Goal: Information Seeking & Learning: Learn about a topic

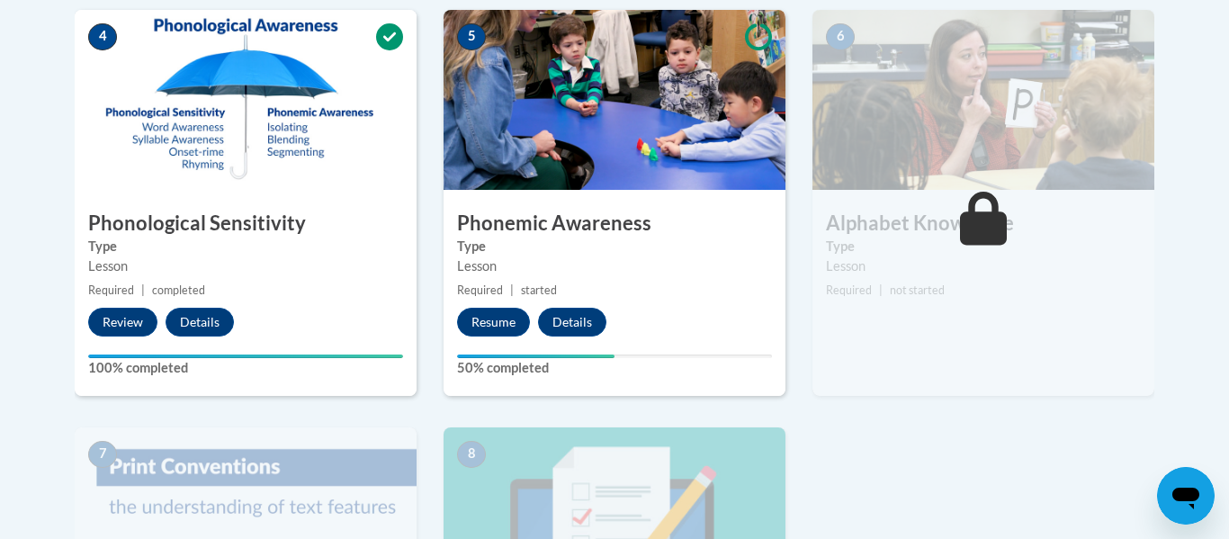
scroll to position [1075, 0]
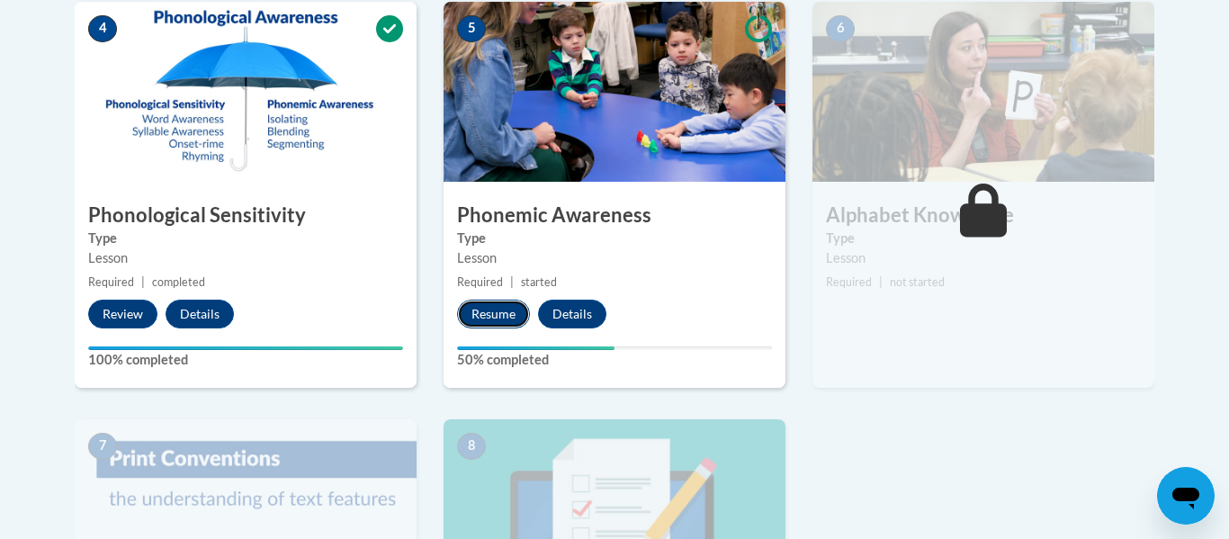
click at [488, 323] on button "Resume" at bounding box center [493, 314] width 73 height 29
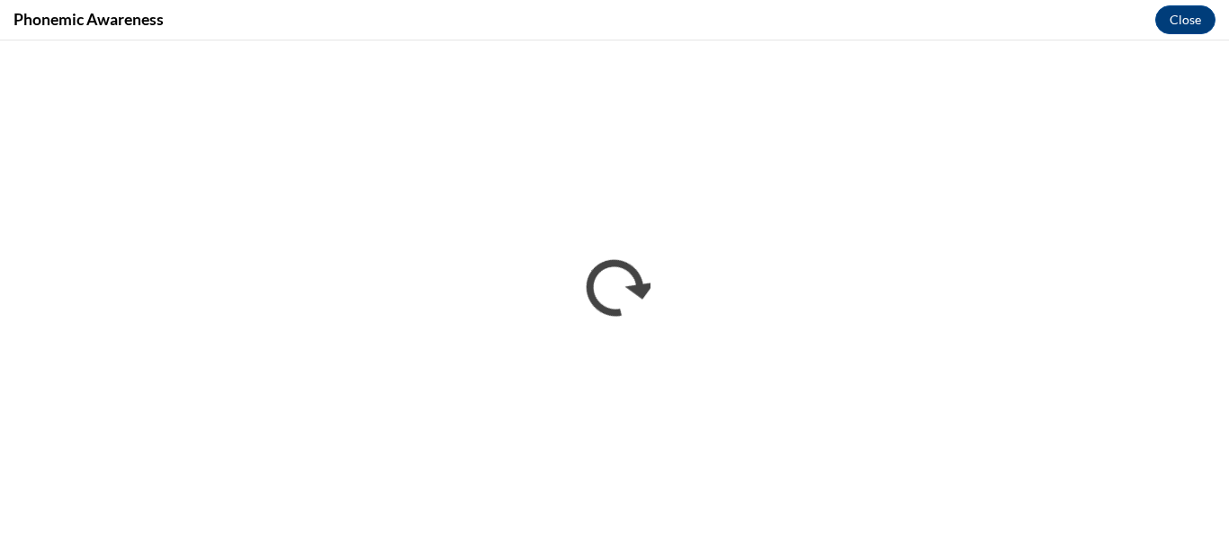
scroll to position [0, 0]
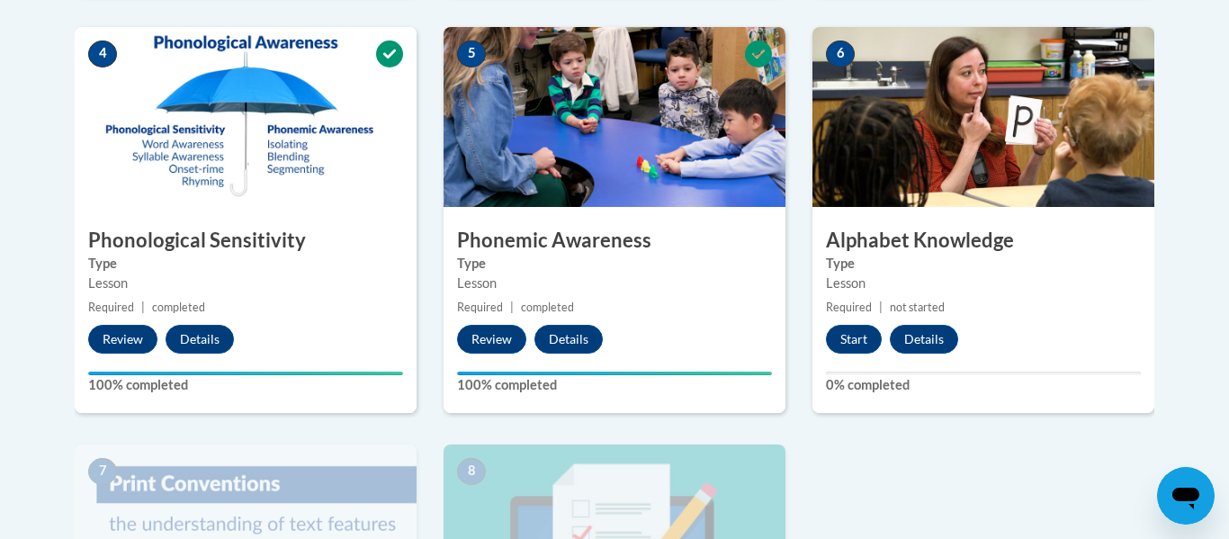
scroll to position [1052, 0]
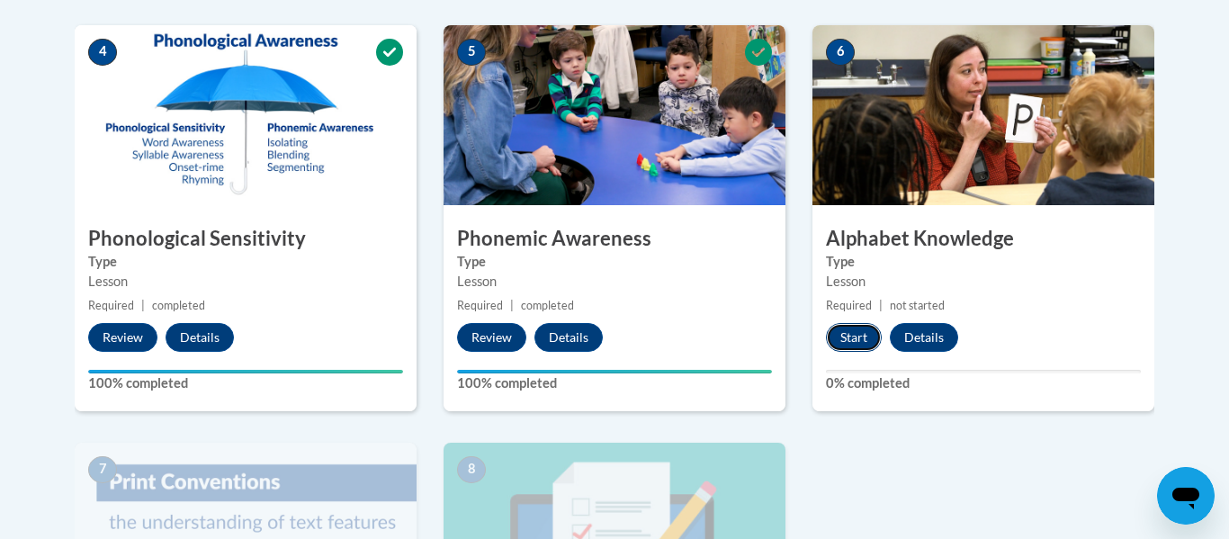
click at [850, 336] on button "Start" at bounding box center [854, 337] width 56 height 29
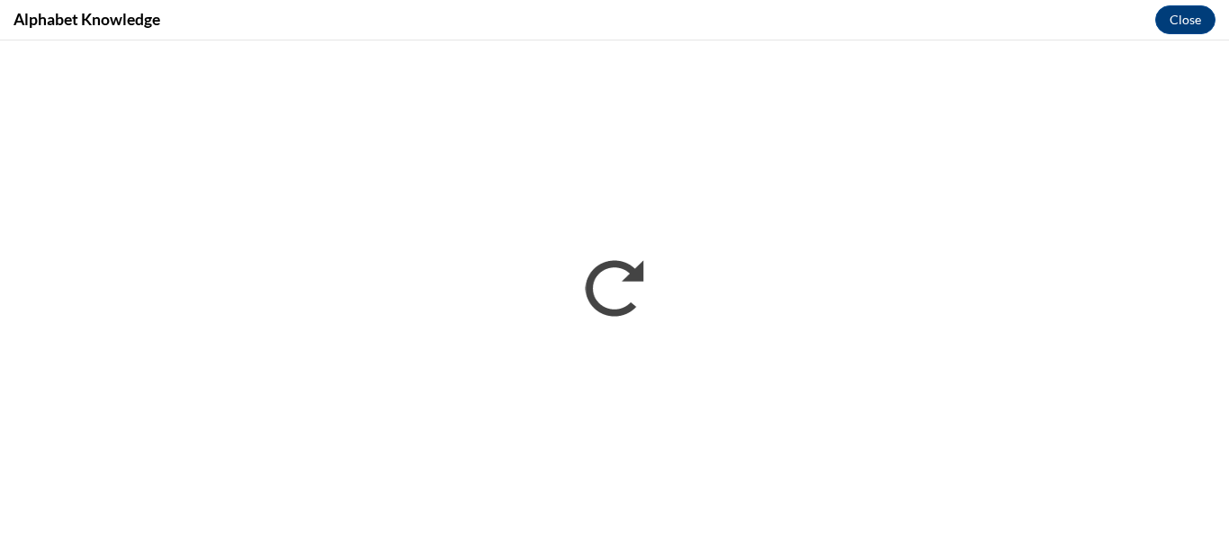
scroll to position [0, 0]
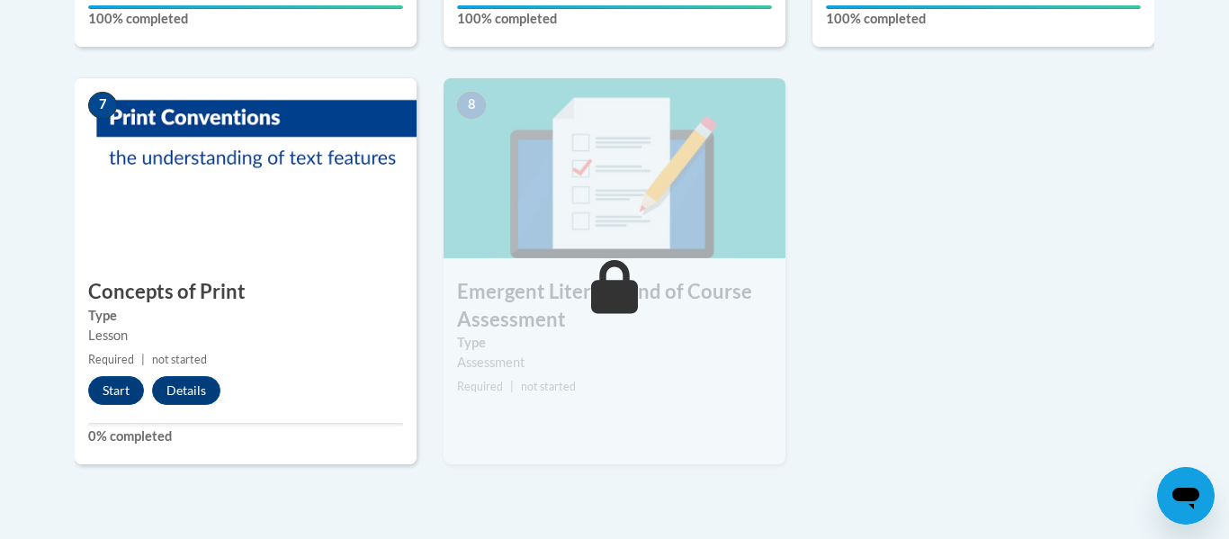
scroll to position [1438, 0]
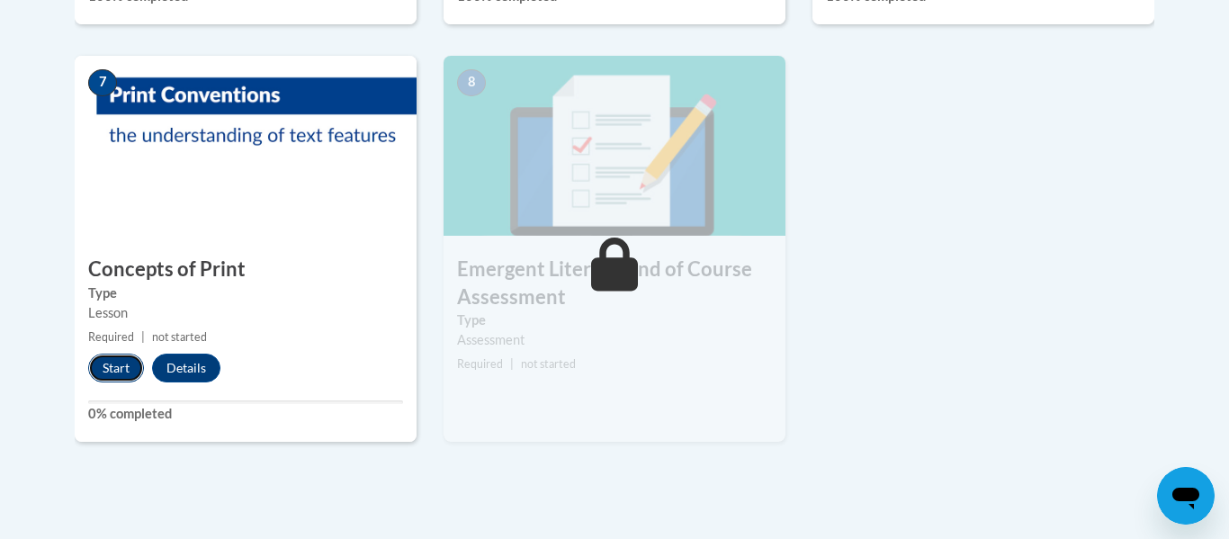
click at [112, 370] on button "Start" at bounding box center [116, 368] width 56 height 29
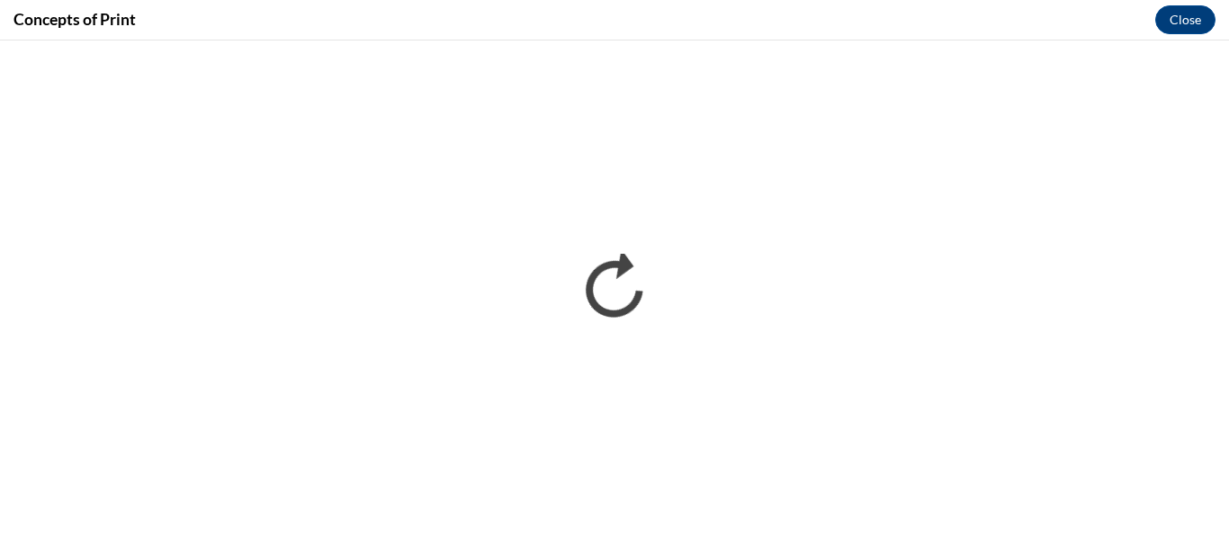
scroll to position [0, 0]
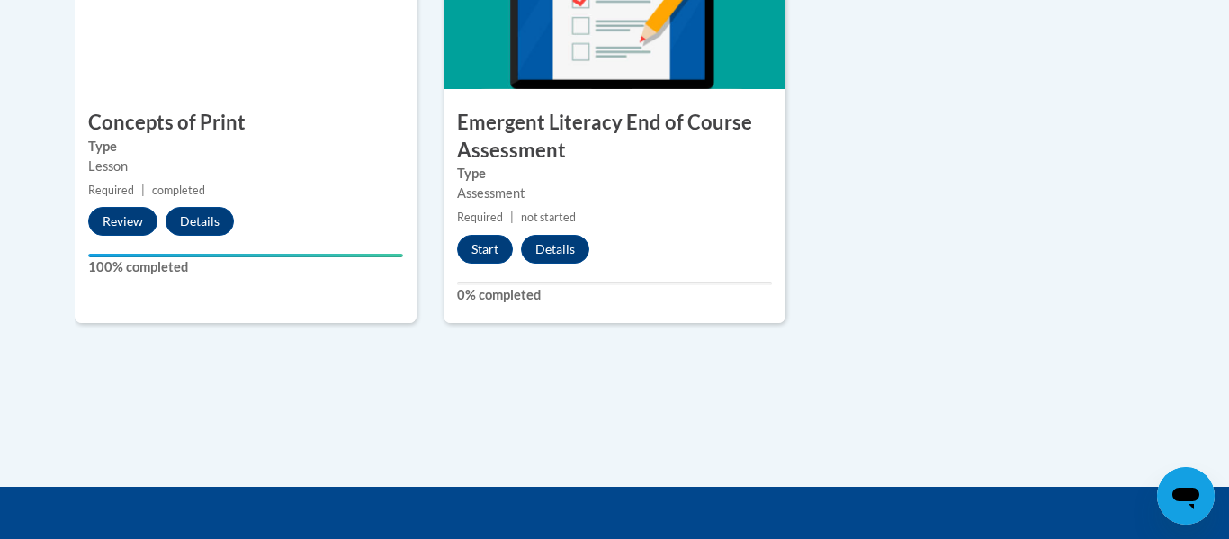
scroll to position [1588, 0]
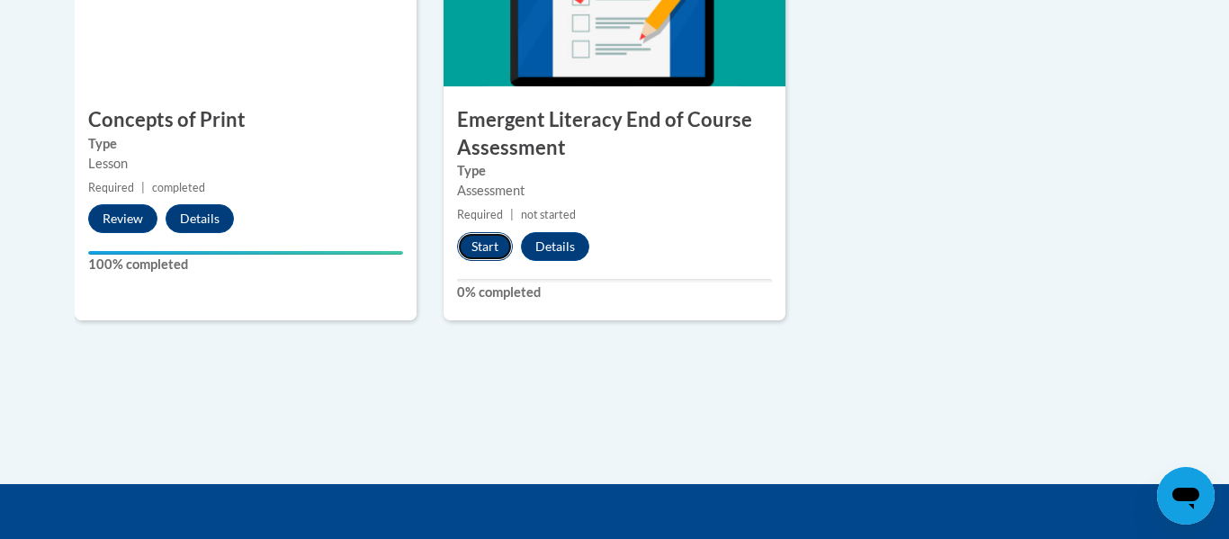
click at [484, 241] on button "Start" at bounding box center [485, 246] width 56 height 29
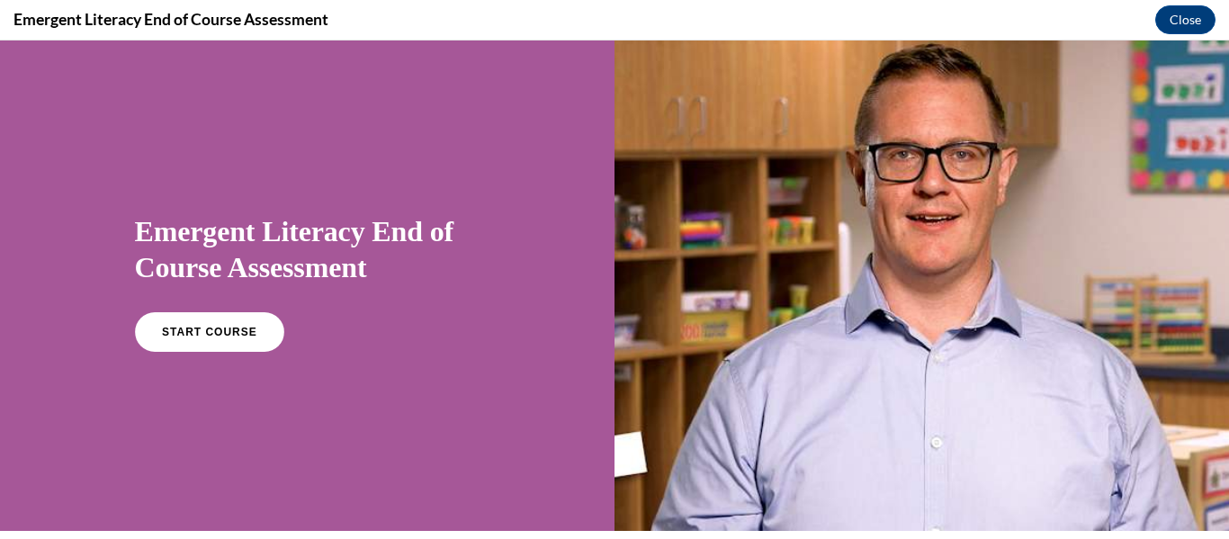
scroll to position [0, 0]
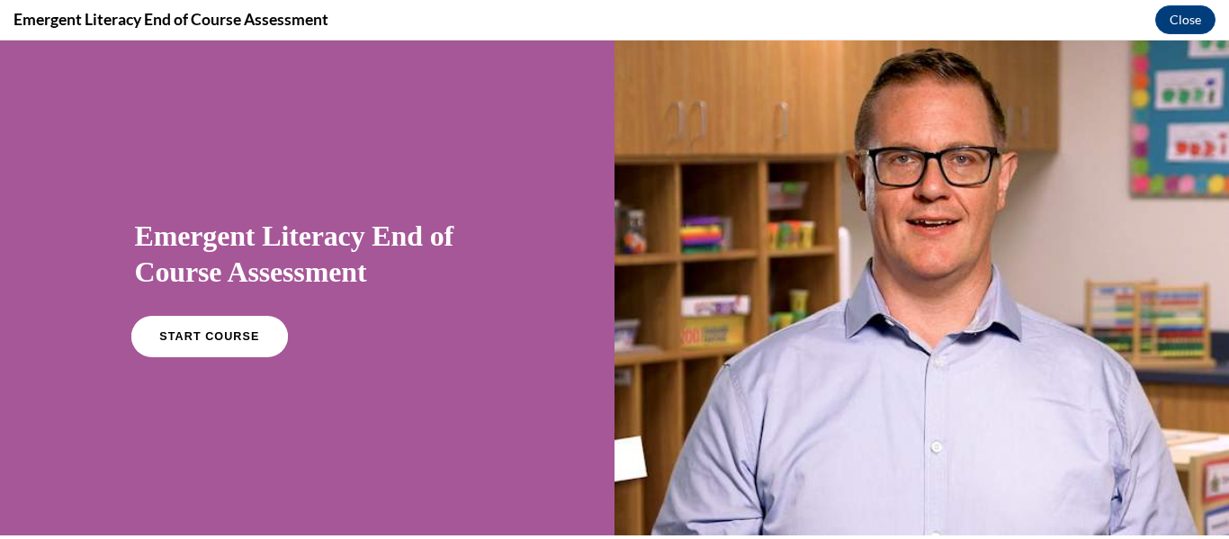
click at [207, 336] on span "START COURSE" at bounding box center [209, 336] width 100 height 13
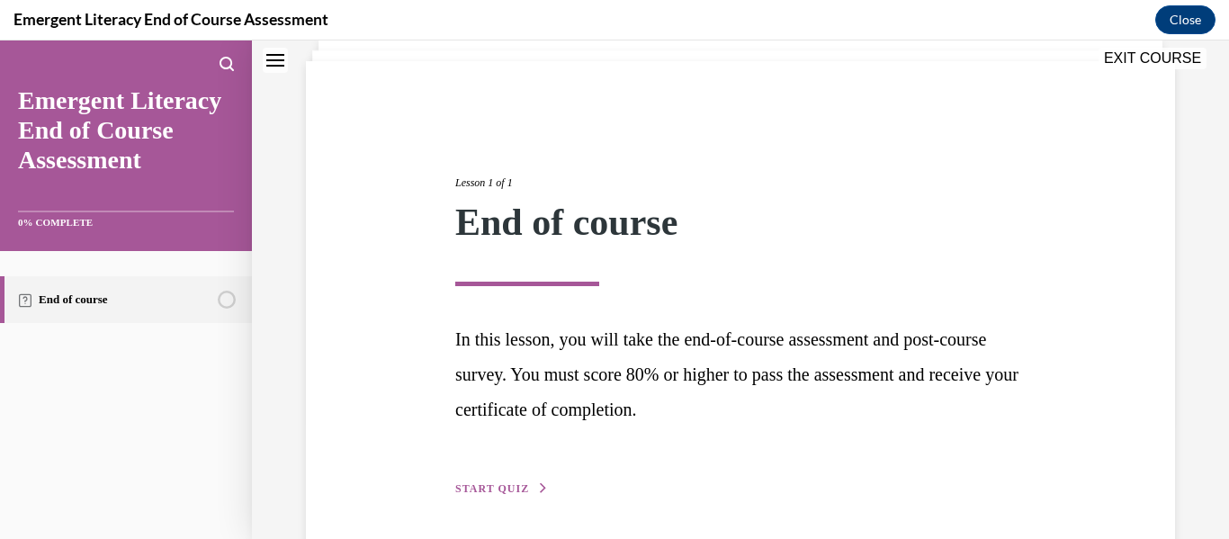
scroll to position [184, 0]
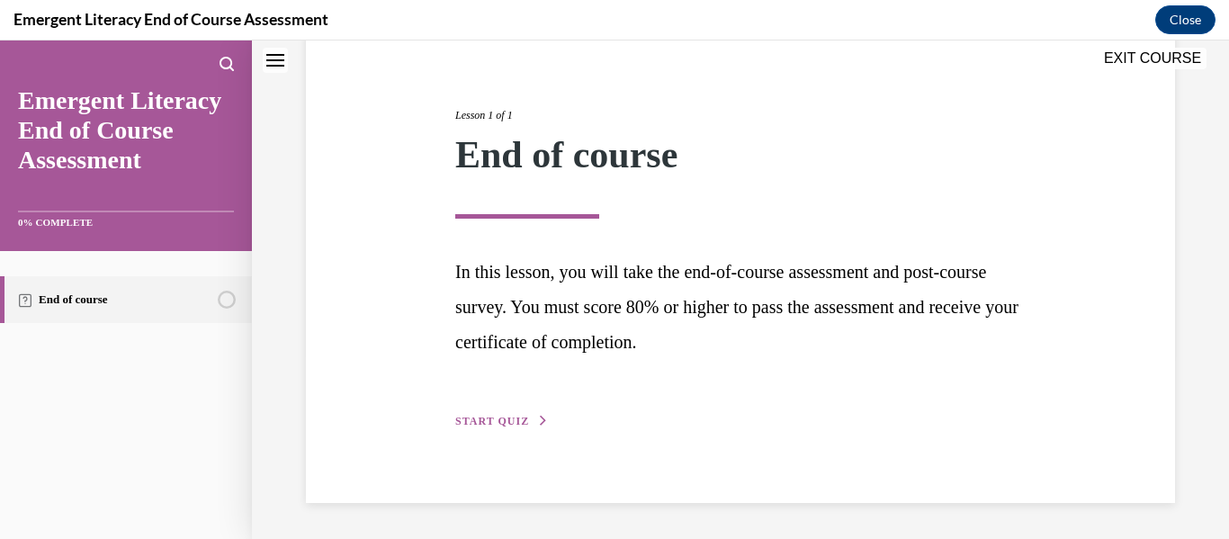
click at [538, 422] on icon "button" at bounding box center [543, 421] width 11 height 10
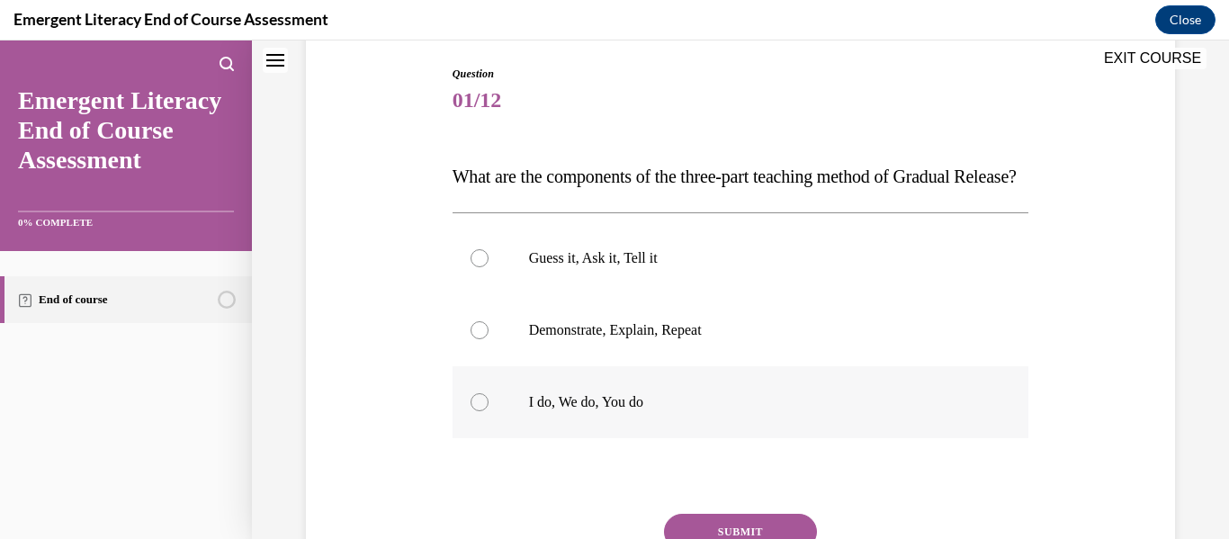
click at [479, 411] on div at bounding box center [479, 402] width 18 height 18
click at [479, 411] on input "I do, We do, You do" at bounding box center [479, 402] width 18 height 18
radio input "true"
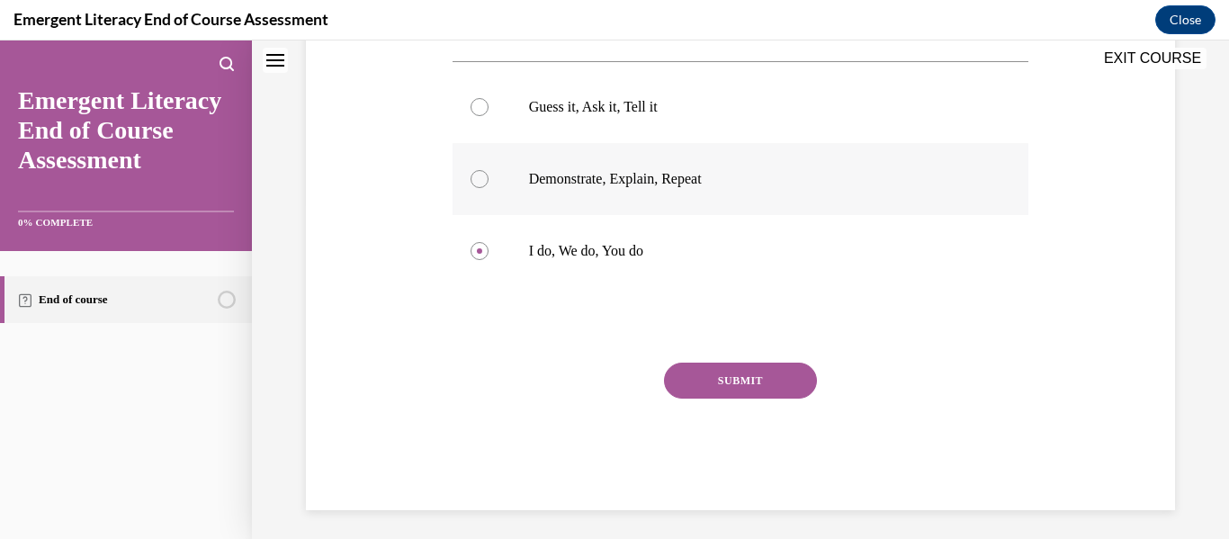
scroll to position [379, 0]
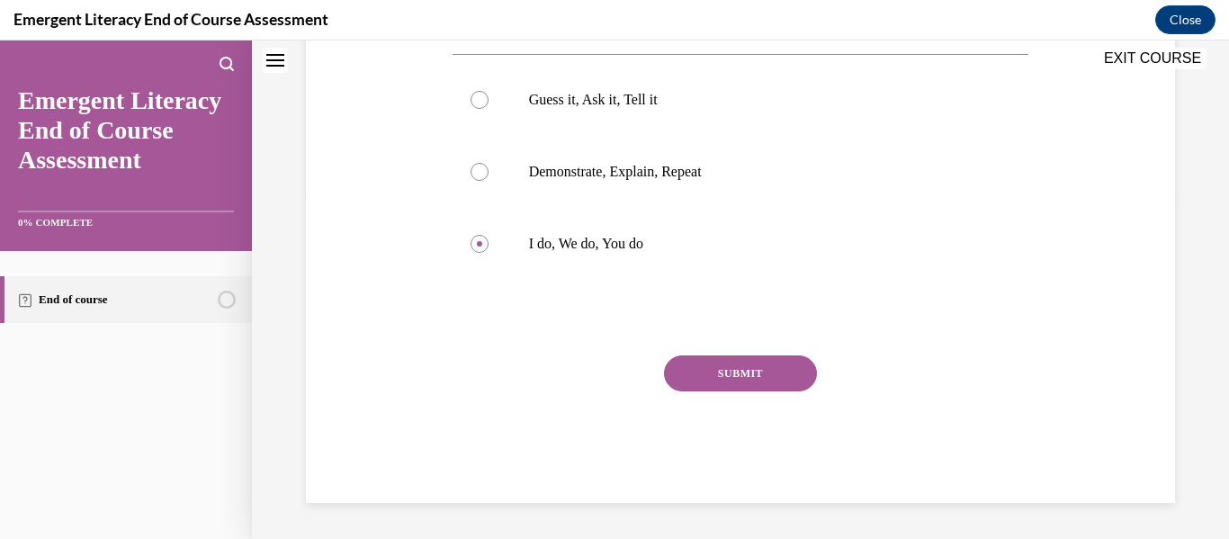
click at [738, 365] on button "SUBMIT" at bounding box center [740, 373] width 153 height 36
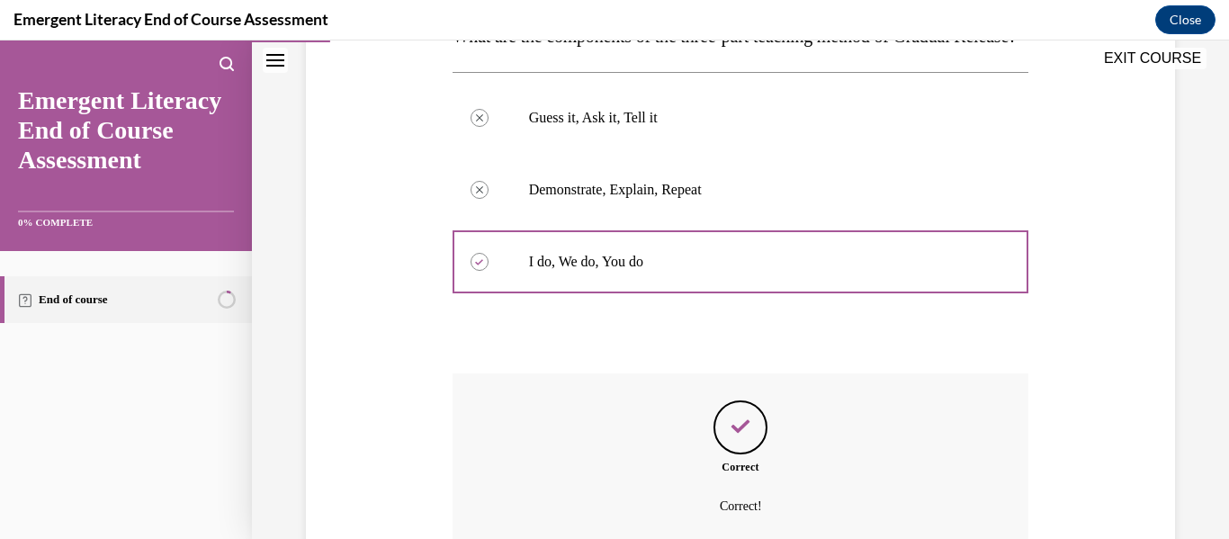
scroll to position [524, 0]
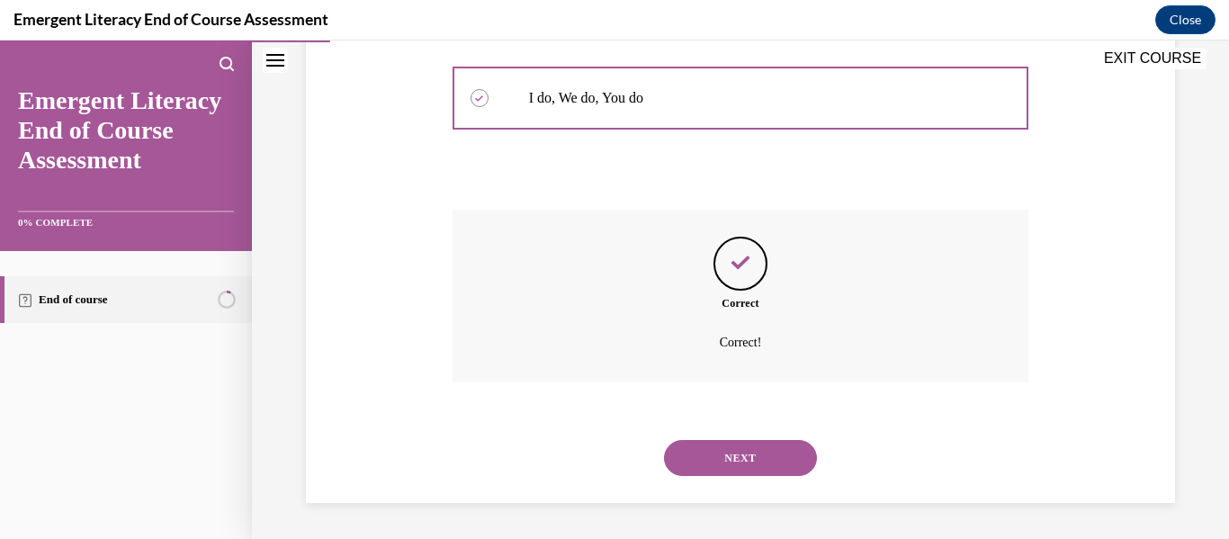
click at [744, 459] on button "NEXT" at bounding box center [740, 458] width 153 height 36
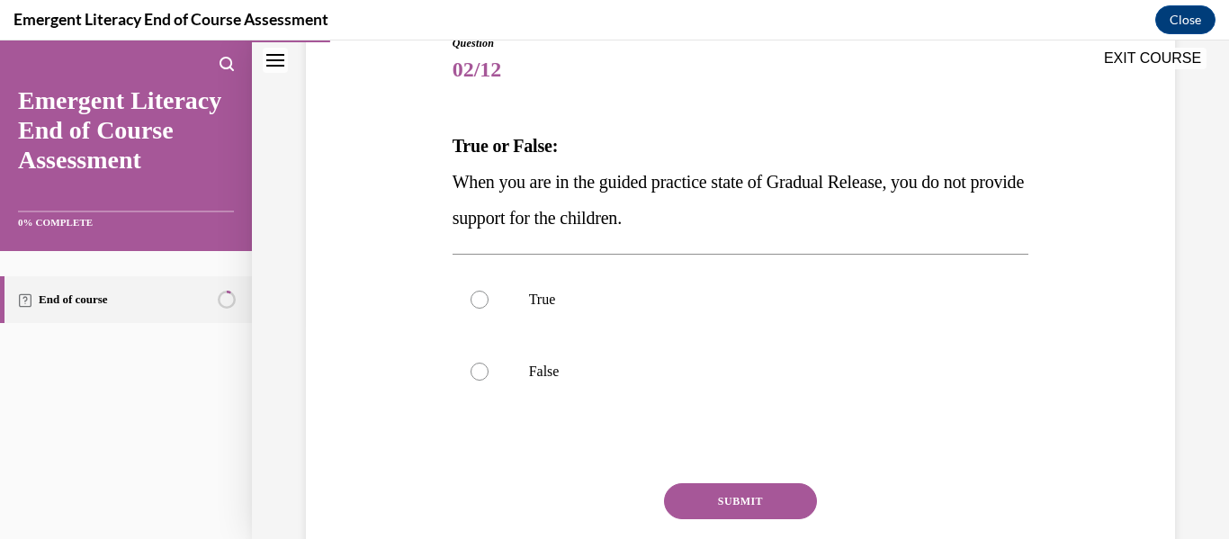
scroll to position [218, 0]
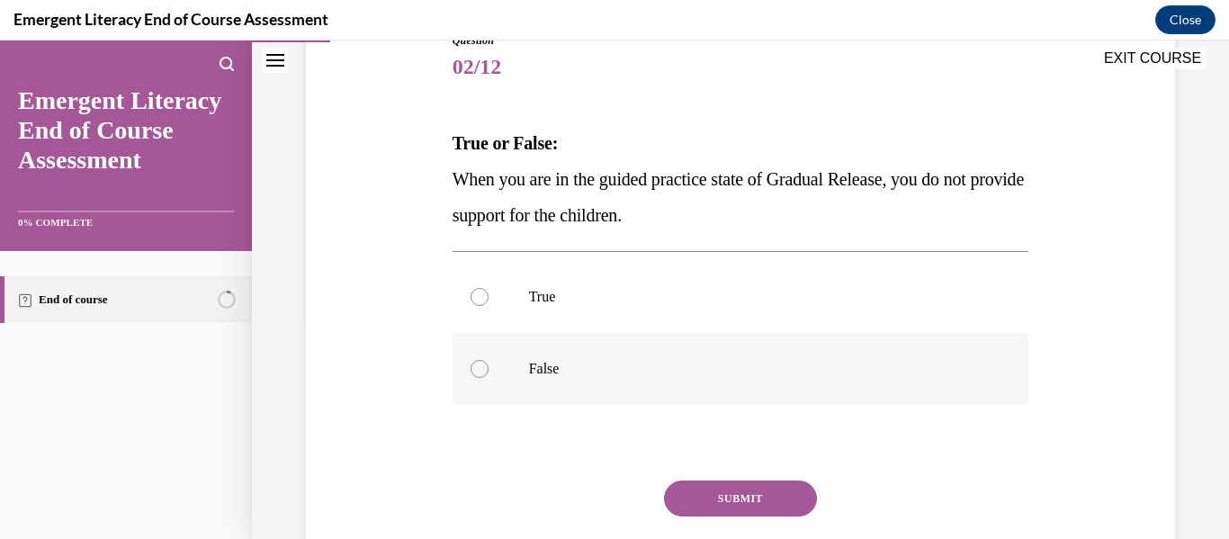
click at [488, 364] on label "False" at bounding box center [740, 369] width 577 height 72
click at [488, 364] on input "False" at bounding box center [479, 369] width 18 height 18
radio input "true"
click at [702, 506] on button "SUBMIT" at bounding box center [740, 498] width 153 height 36
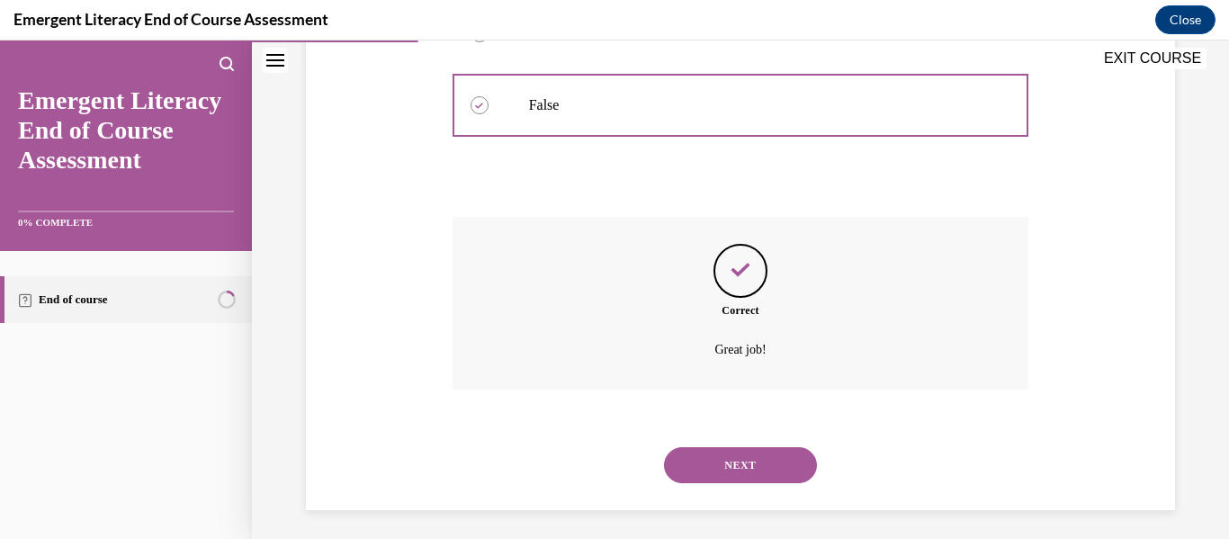
scroll to position [488, 0]
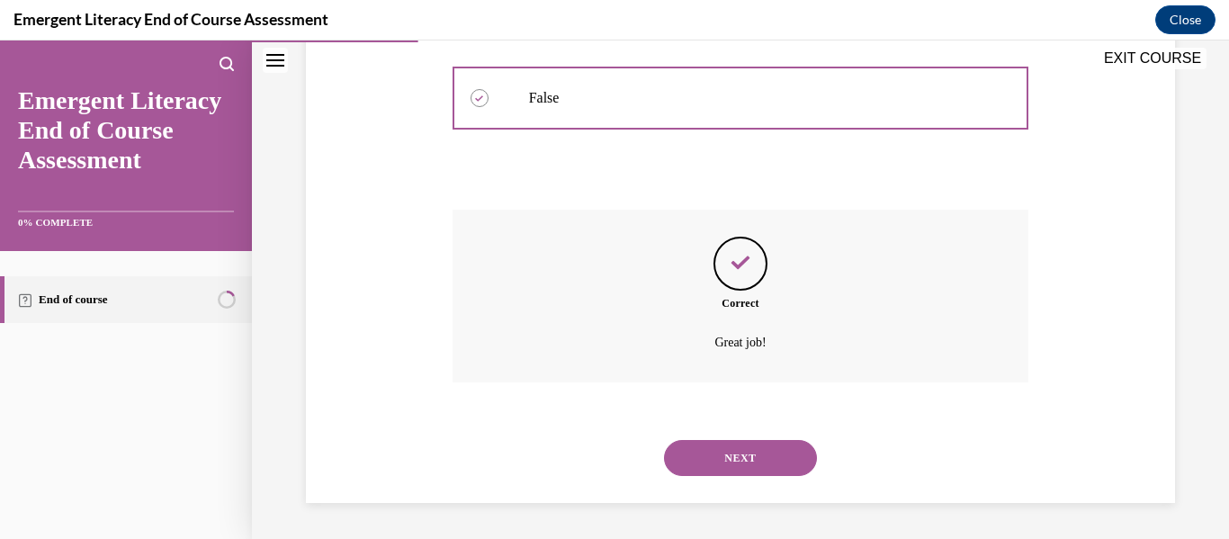
click at [722, 455] on button "NEXT" at bounding box center [740, 458] width 153 height 36
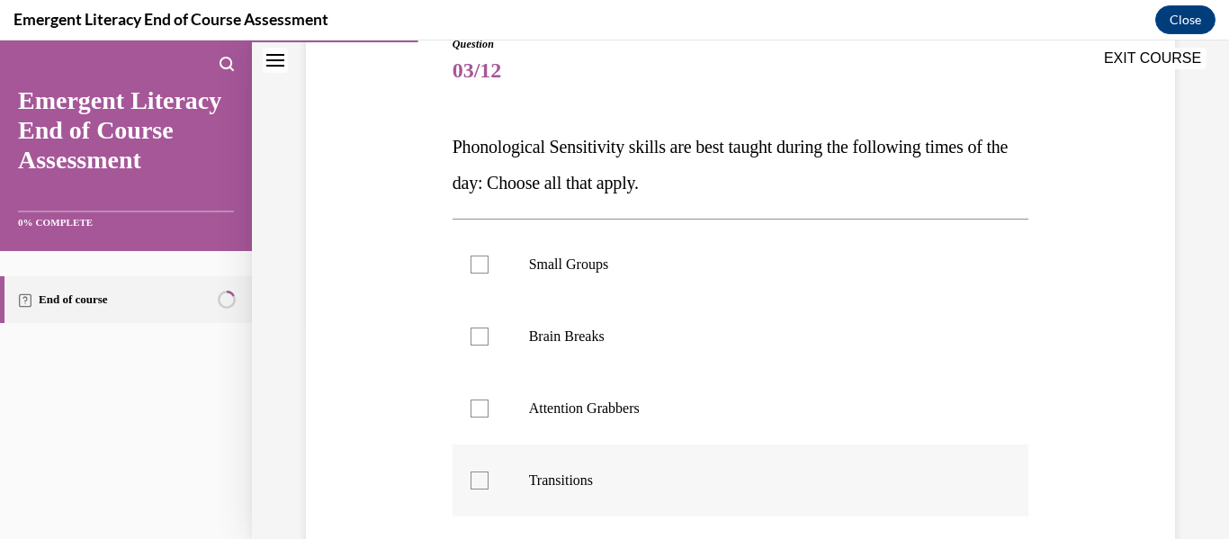
scroll to position [213, 0]
click at [470, 265] on div at bounding box center [479, 265] width 18 height 18
click at [470, 265] on input "Small Groups" at bounding box center [479, 265] width 18 height 18
checkbox input "true"
click at [476, 328] on div at bounding box center [479, 337] width 18 height 18
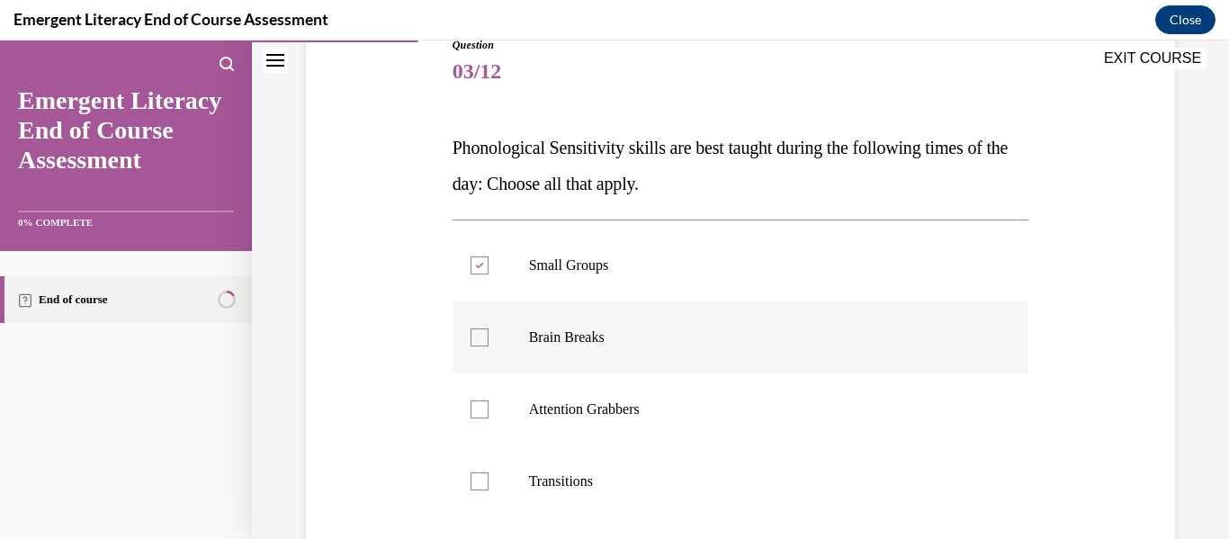
click at [476, 328] on input "Brain Breaks" at bounding box center [479, 337] width 18 height 18
checkbox input "true"
click at [473, 413] on div at bounding box center [479, 409] width 18 height 18
click at [473, 413] on input "Attention Grabbers" at bounding box center [479, 409] width 18 height 18
checkbox input "true"
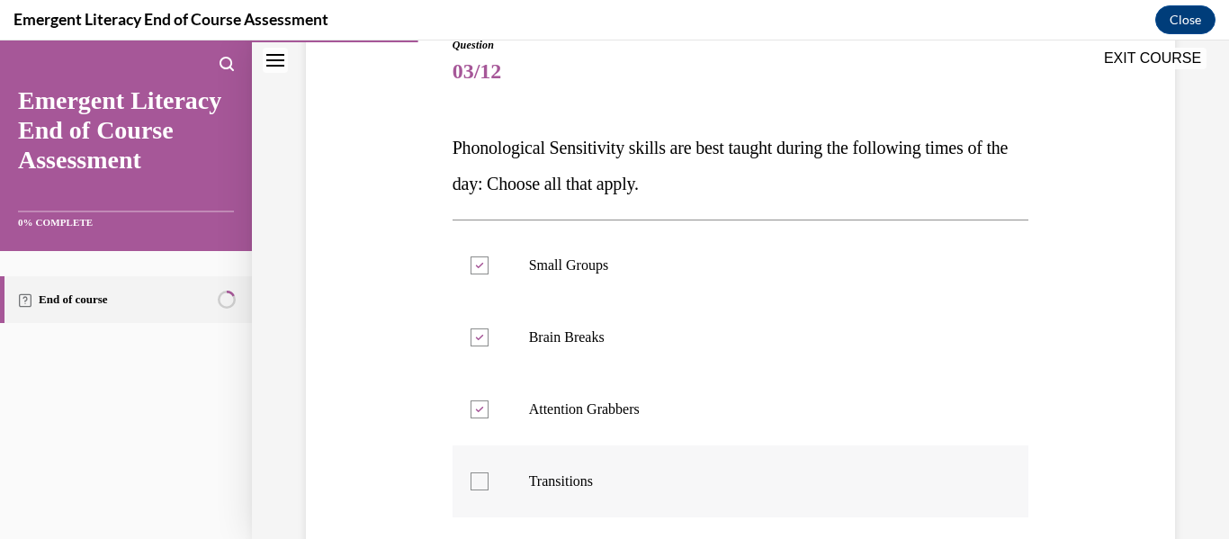
click at [479, 476] on div at bounding box center [479, 481] width 18 height 18
click at [479, 476] on input "Transitions" at bounding box center [479, 481] width 18 height 18
checkbox input "true"
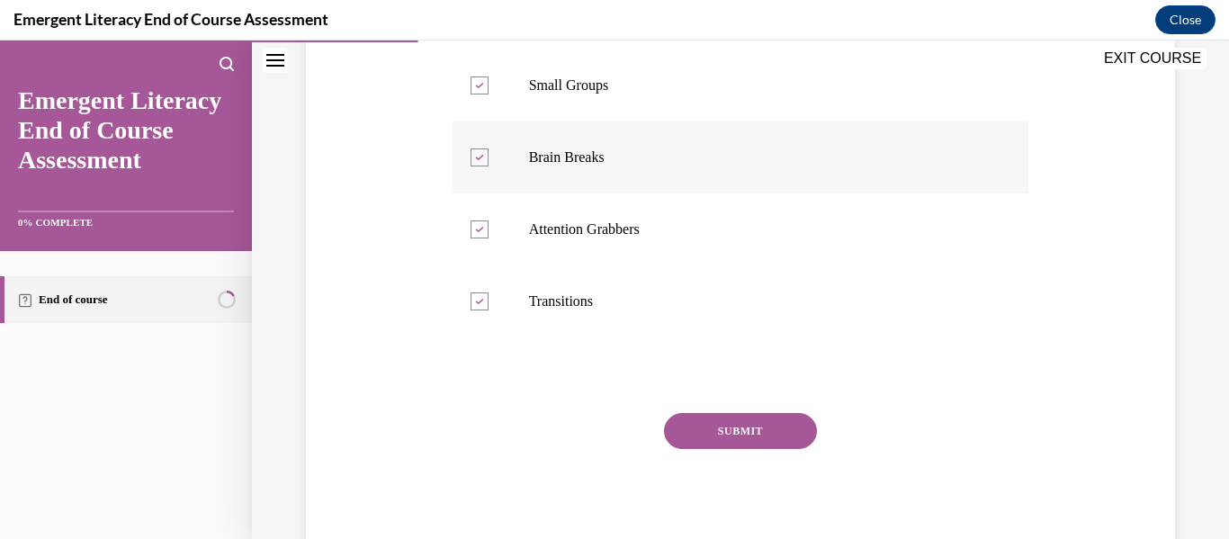
scroll to position [397, 0]
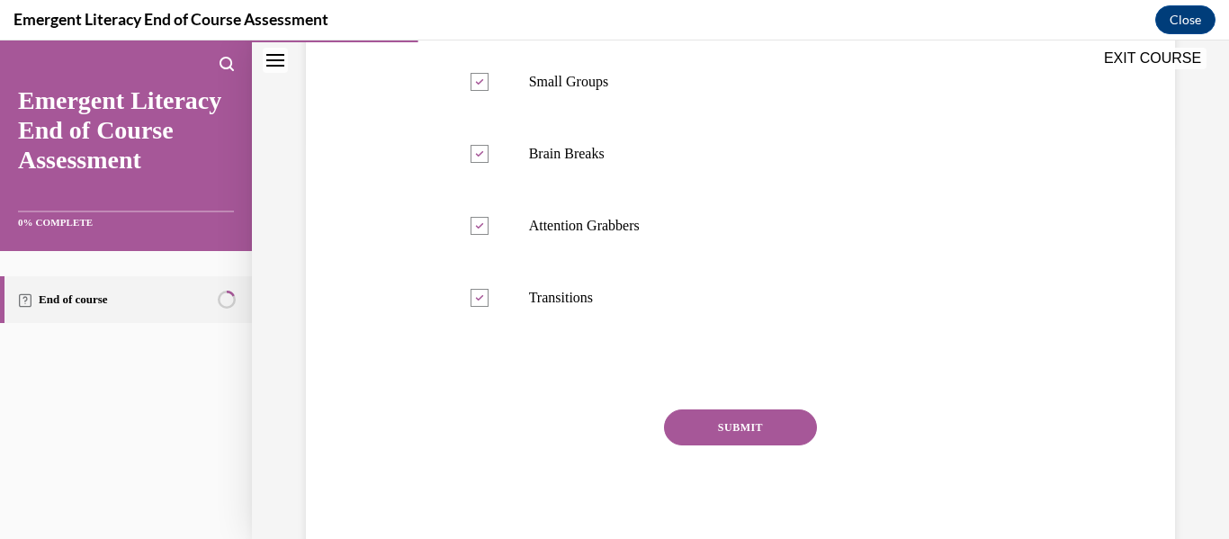
click at [737, 442] on button "SUBMIT" at bounding box center [740, 427] width 153 height 36
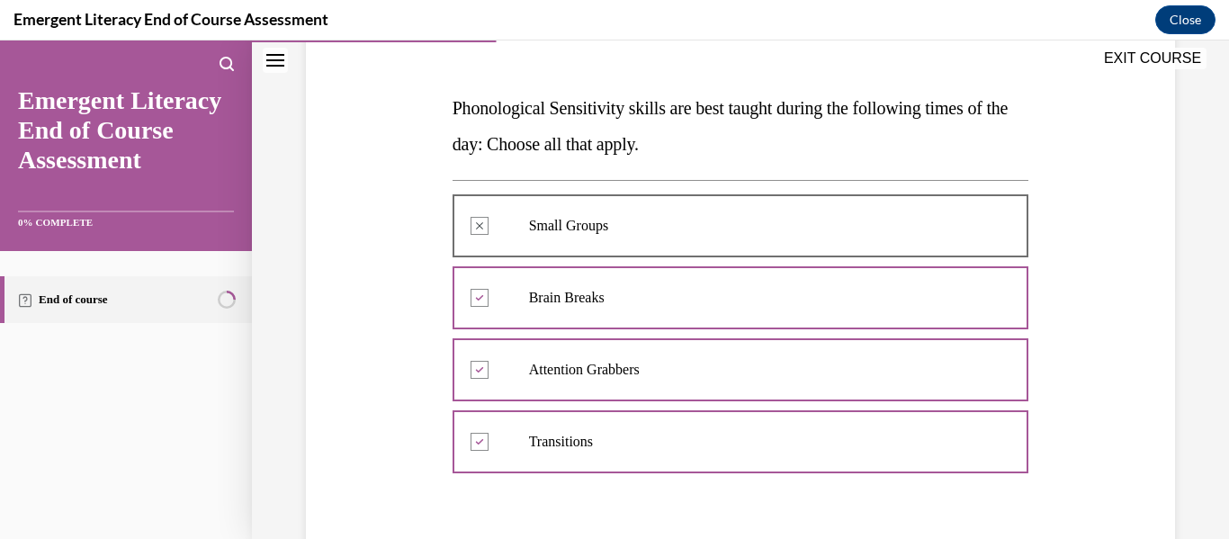
scroll to position [229, 0]
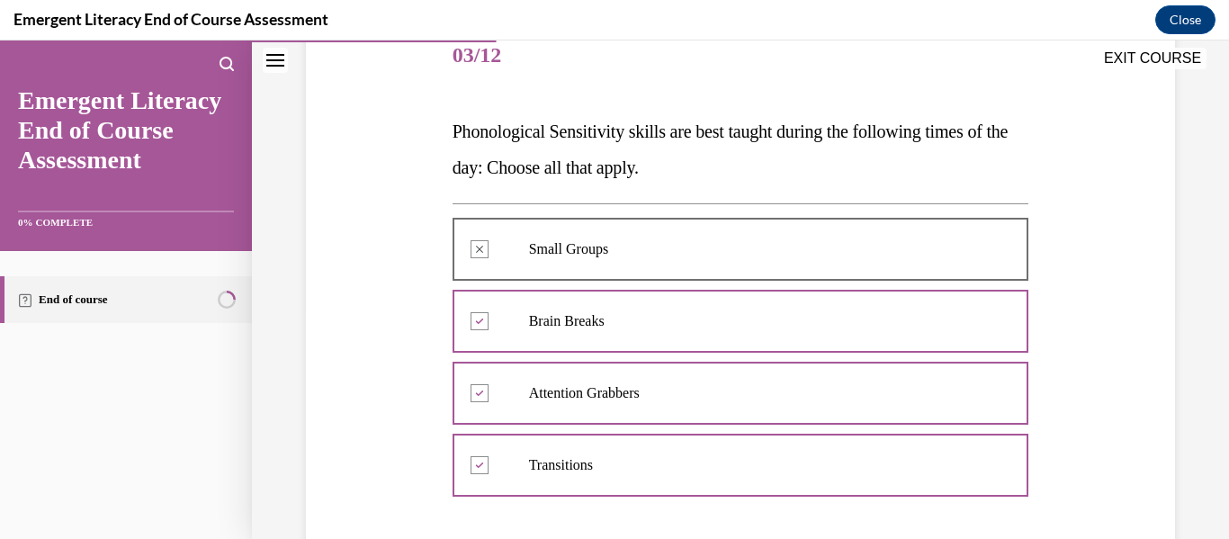
click at [1144, 57] on button "EXIT COURSE" at bounding box center [1152, 59] width 108 height 22
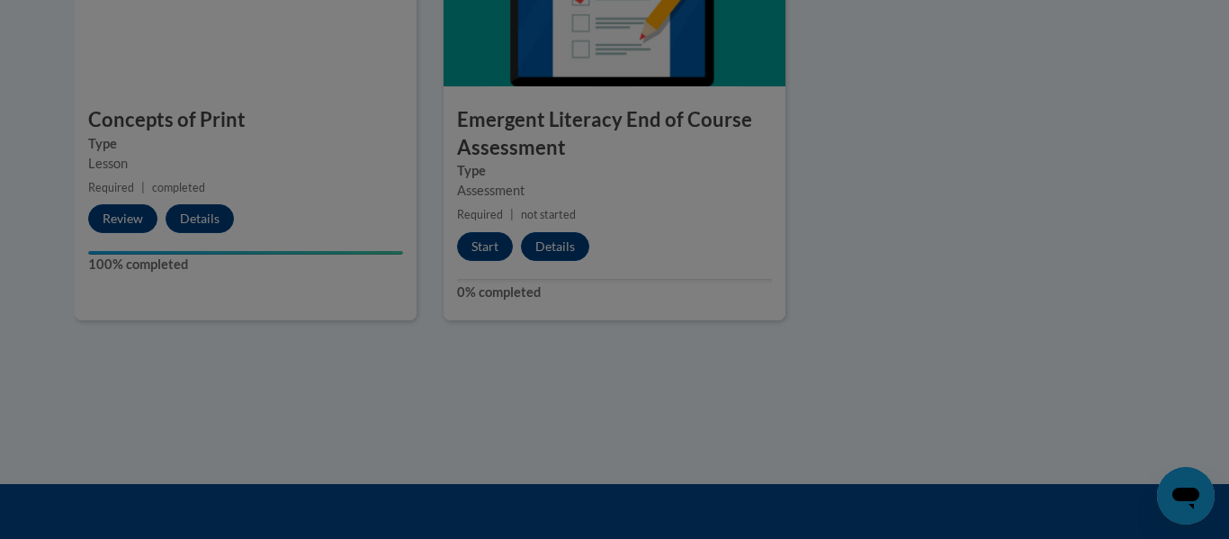
scroll to position [0, 0]
click at [487, 252] on div at bounding box center [614, 269] width 1229 height 539
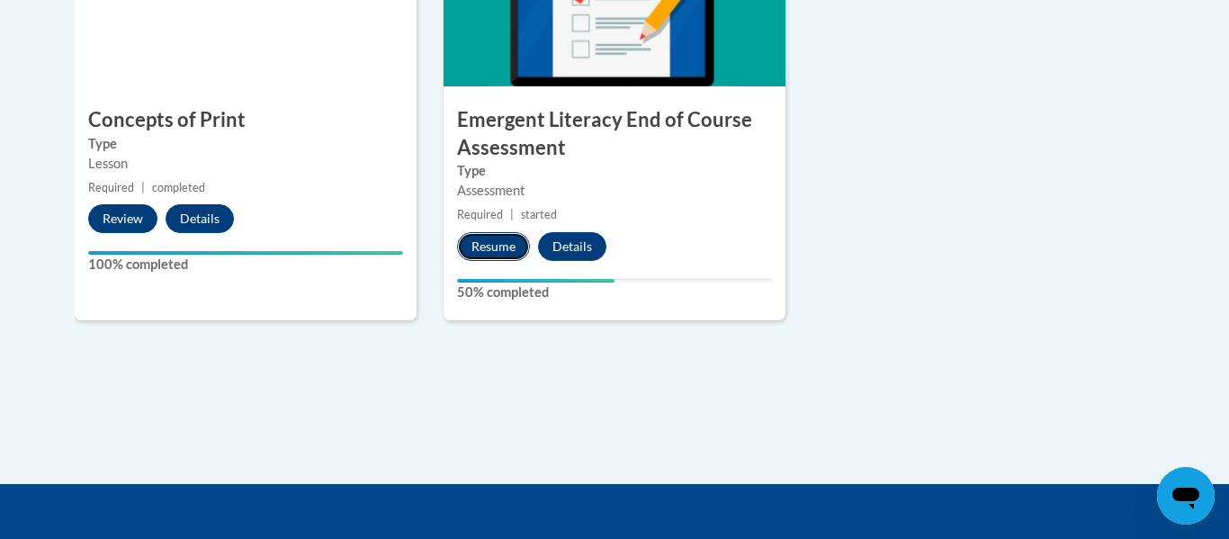
click at [488, 249] on button "Resume" at bounding box center [493, 246] width 73 height 29
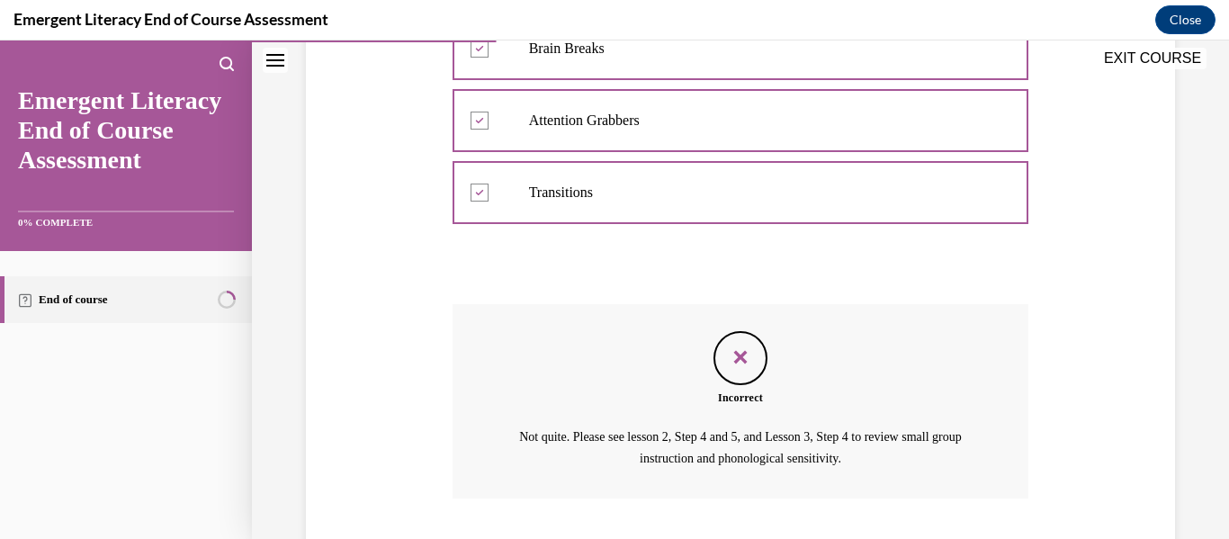
scroll to position [618, 0]
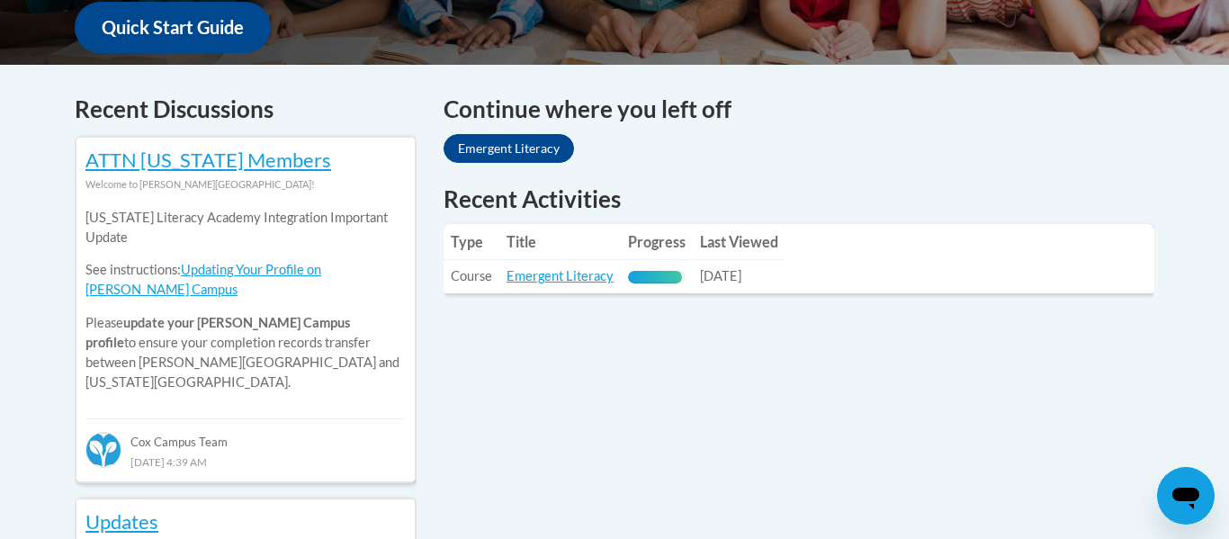
scroll to position [702, 0]
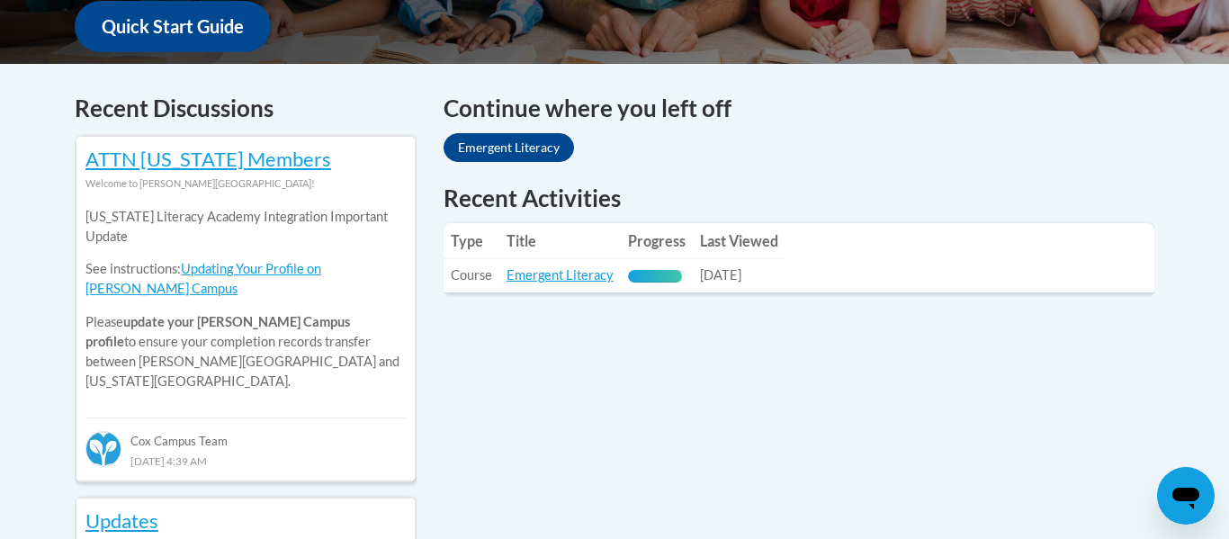
click at [506, 163] on div "Continue where you left off Emergent Literacy" at bounding box center [798, 129] width 711 height 77
click at [504, 158] on link "Emergent Literacy" at bounding box center [508, 147] width 130 height 29
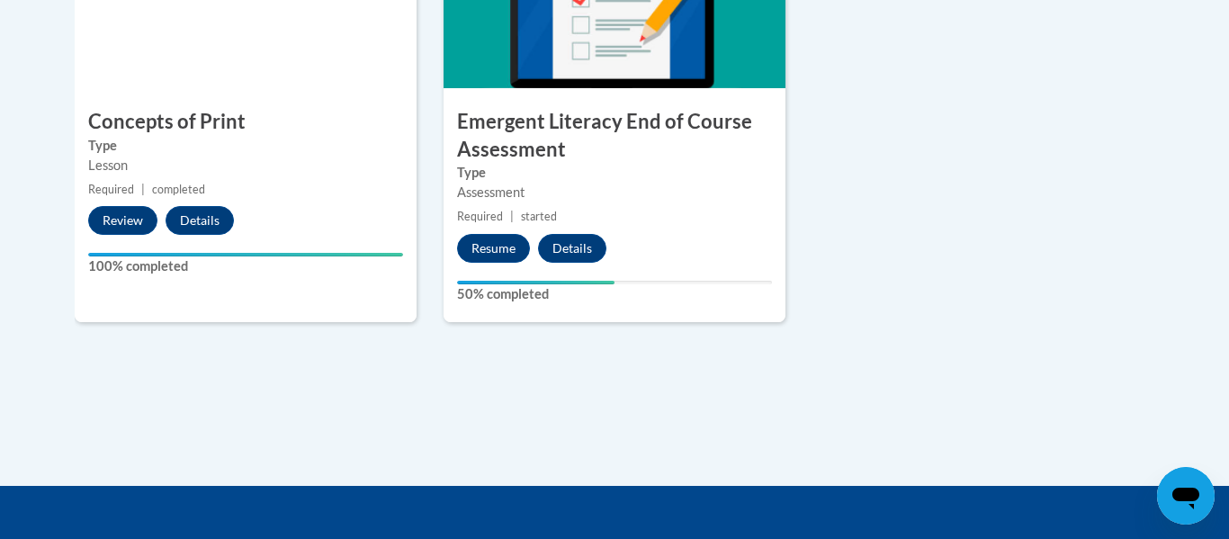
scroll to position [1587, 0]
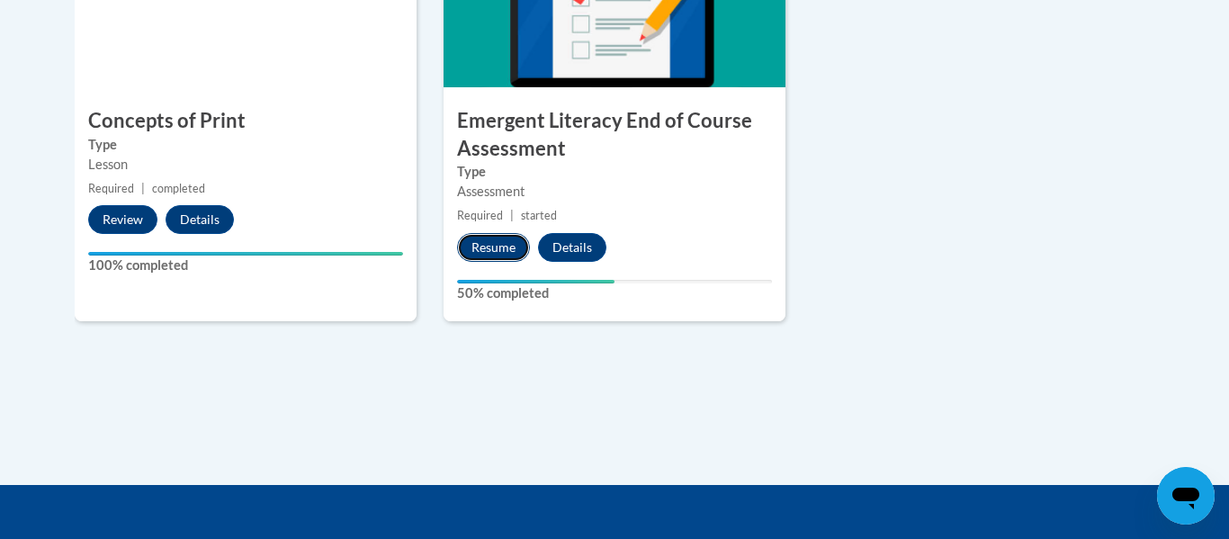
click at [479, 246] on button "Resume" at bounding box center [493, 247] width 73 height 29
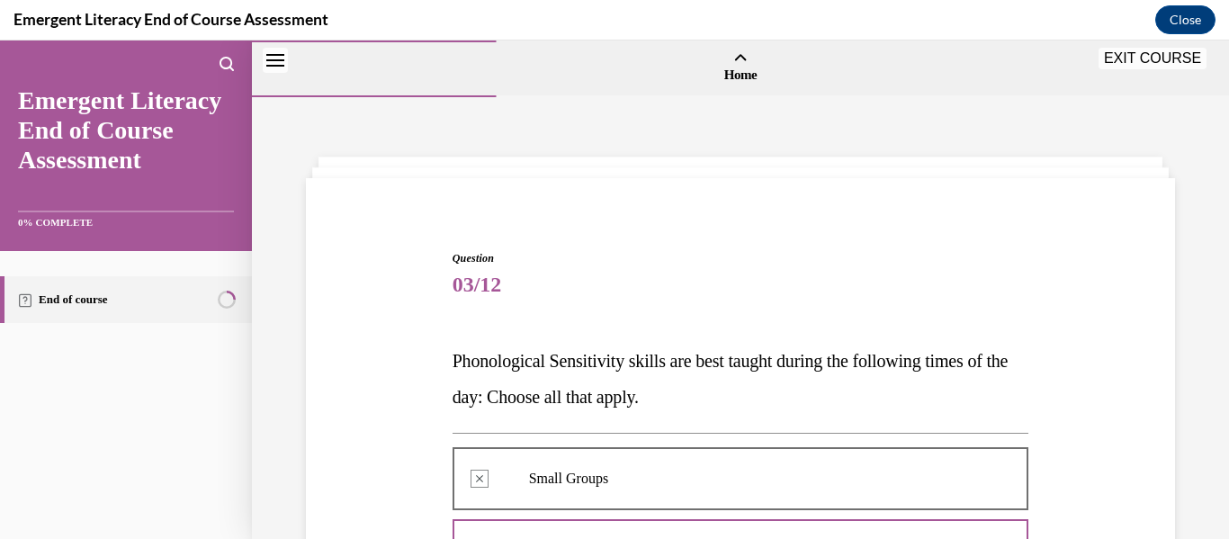
scroll to position [618, 0]
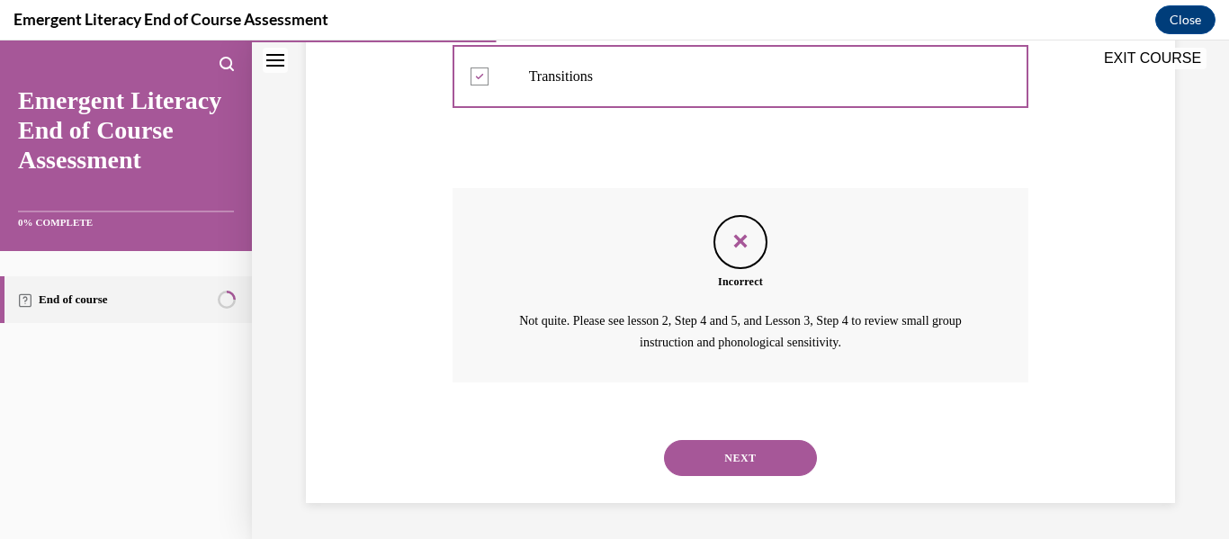
click at [749, 457] on button "NEXT" at bounding box center [740, 458] width 153 height 36
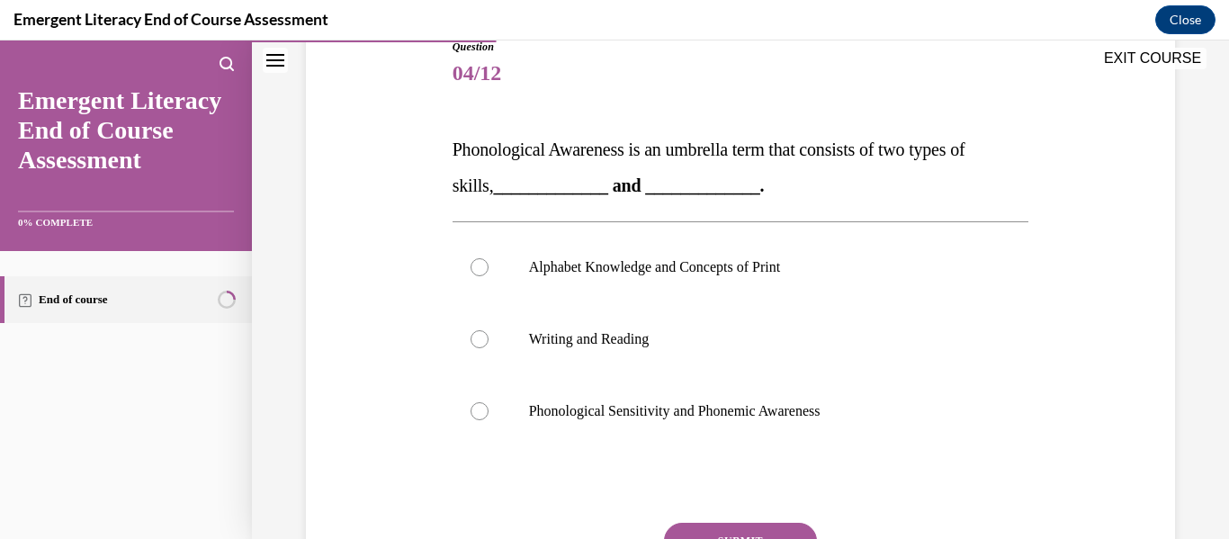
scroll to position [228, 0]
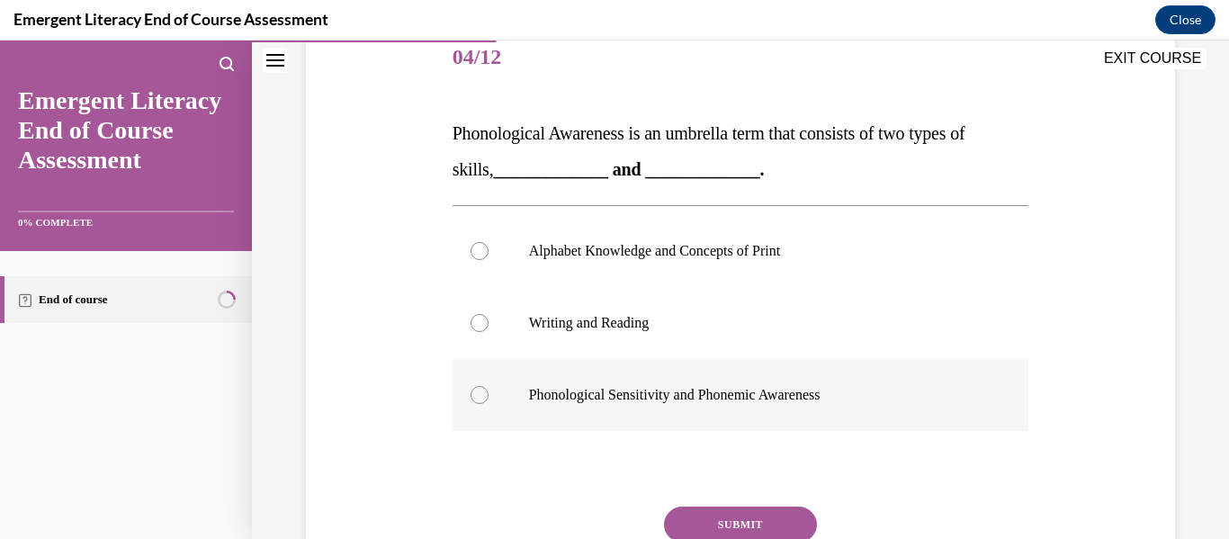
click at [479, 390] on div at bounding box center [479, 395] width 18 height 18
click at [479, 390] on input "Phonological Sensitivity and Phonemic Awareness" at bounding box center [479, 395] width 18 height 18
radio input "true"
click at [744, 521] on button "SUBMIT" at bounding box center [740, 524] width 153 height 36
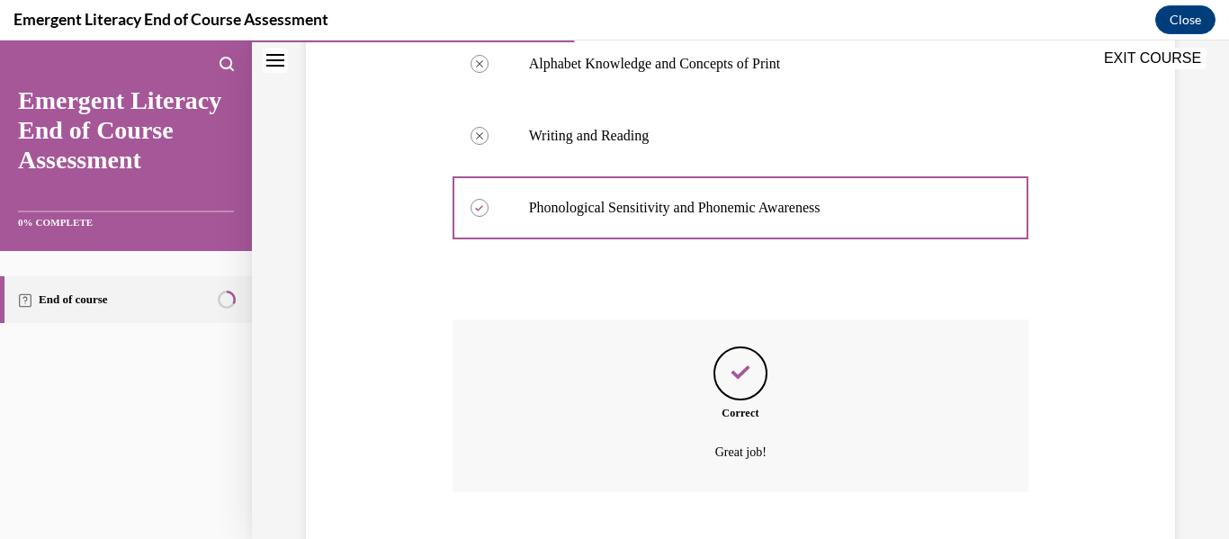
scroll to position [524, 0]
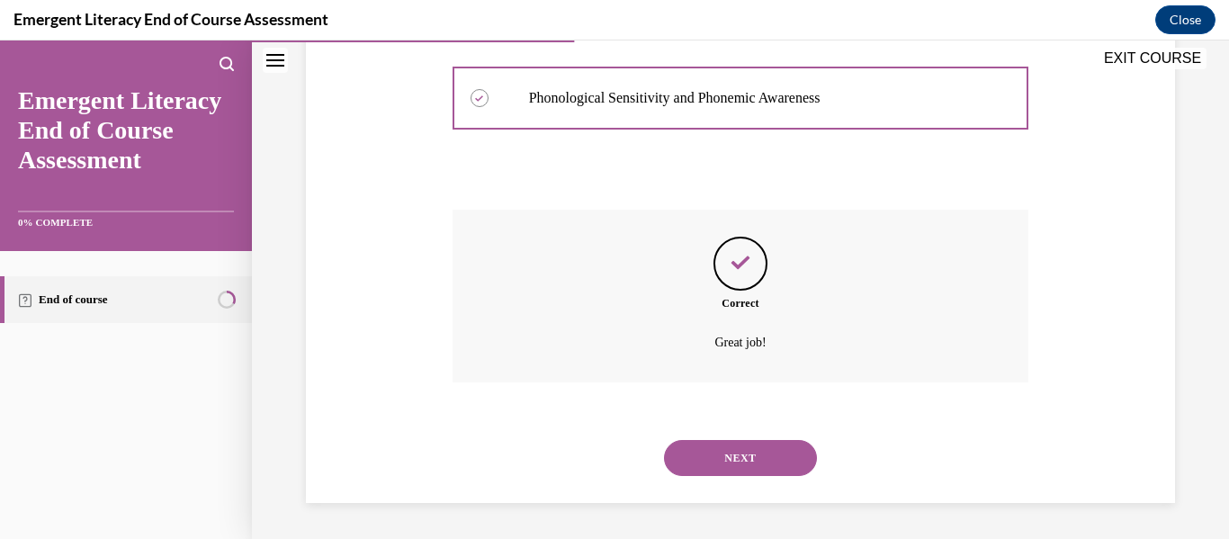
click at [733, 462] on button "NEXT" at bounding box center [740, 458] width 153 height 36
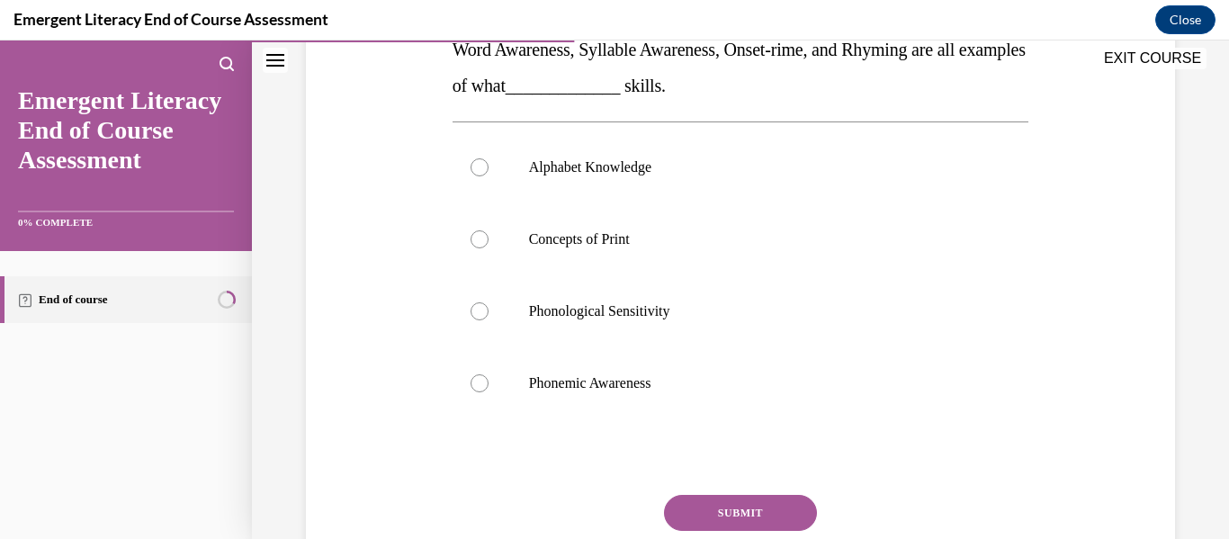
scroll to position [315, 0]
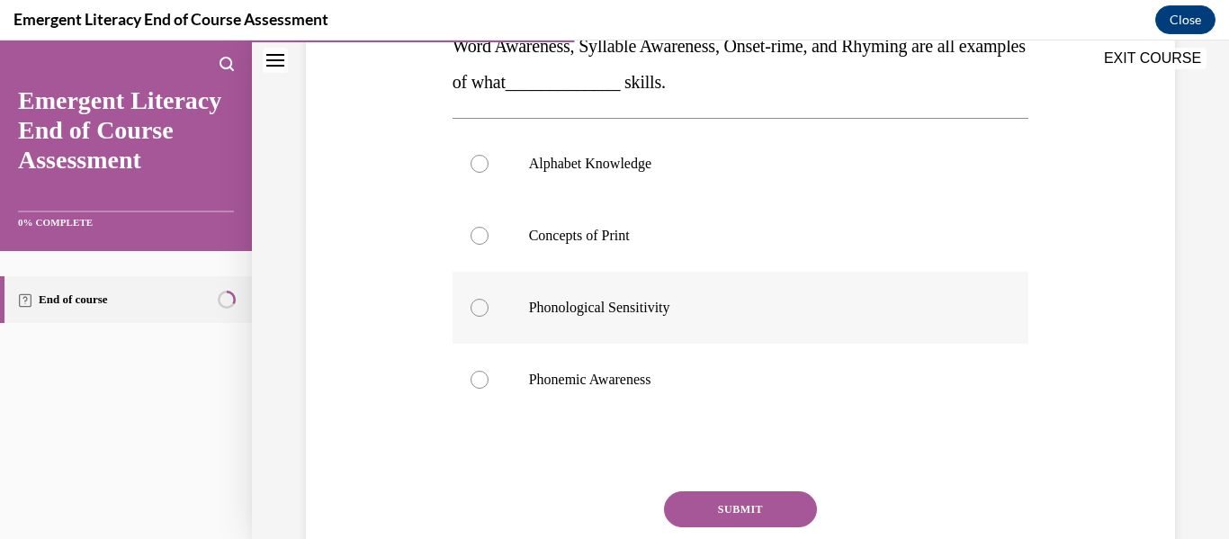
click at [482, 312] on div at bounding box center [479, 308] width 18 height 18
click at [482, 312] on input "Phonological Sensitivity" at bounding box center [479, 308] width 18 height 18
radio input "true"
click at [707, 505] on button "SUBMIT" at bounding box center [740, 509] width 153 height 36
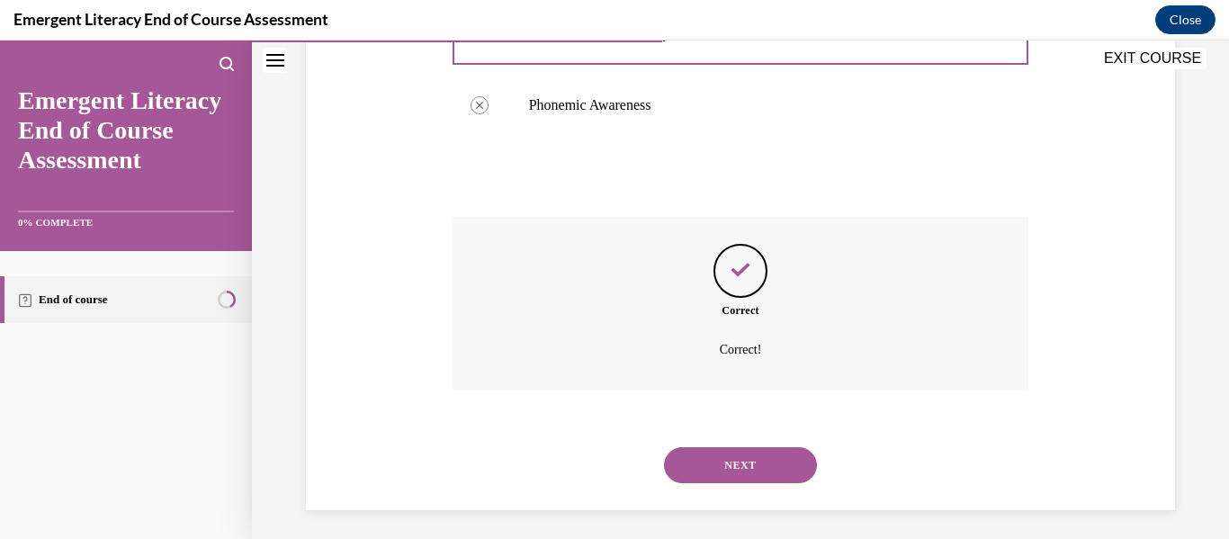
scroll to position [596, 0]
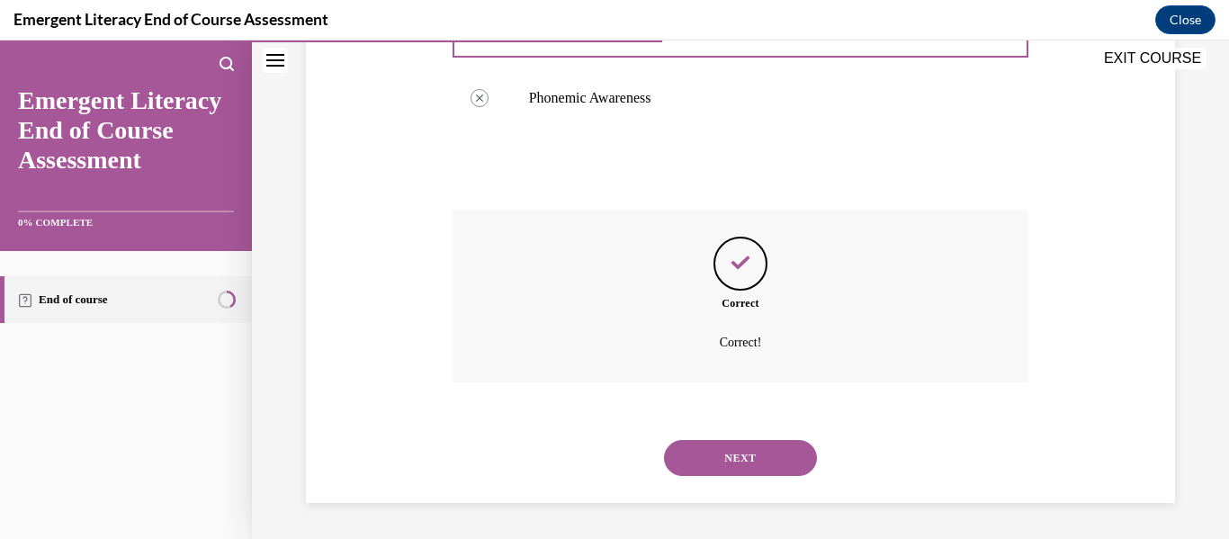
click at [736, 460] on button "NEXT" at bounding box center [740, 458] width 153 height 36
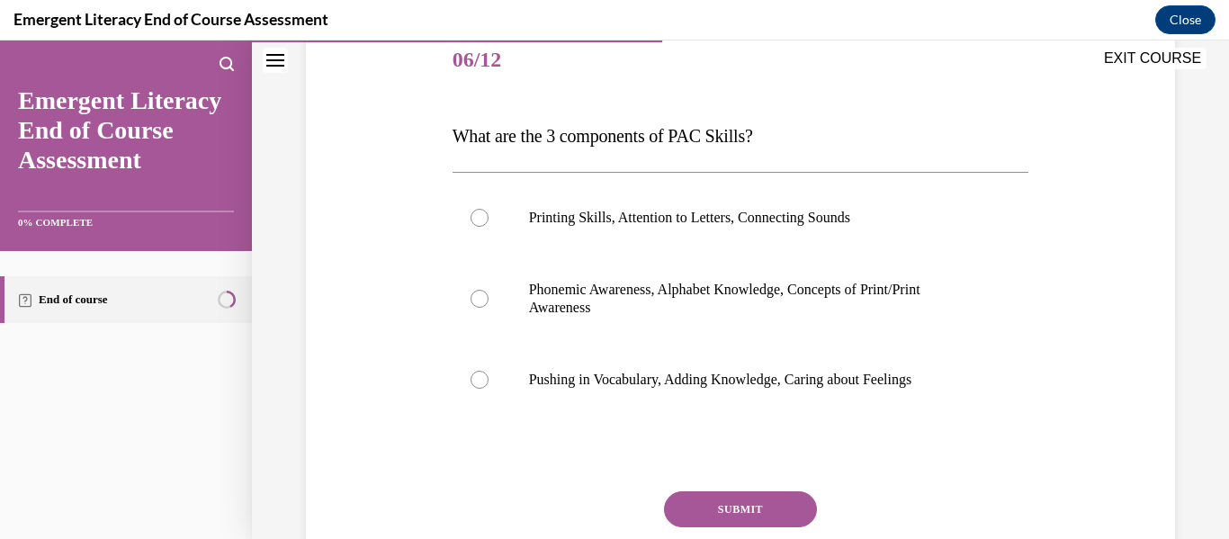
scroll to position [231, 0]
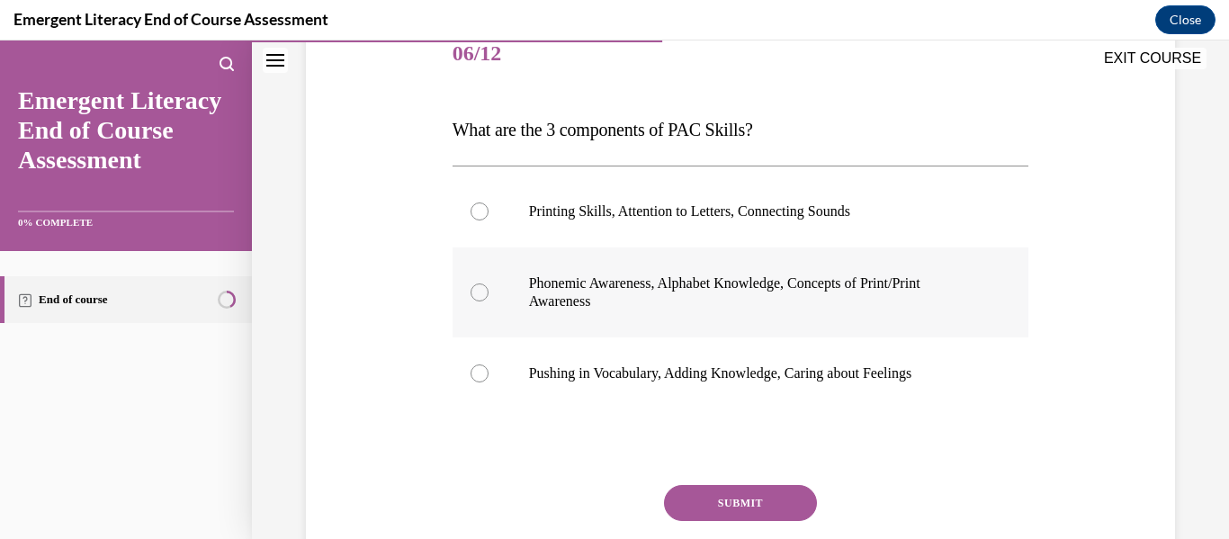
click at [476, 288] on div at bounding box center [479, 292] width 18 height 18
click at [476, 288] on input "Phonemic Awareness, Alphabet Knowledge, Concepts of Print/Print Awareness" at bounding box center [479, 292] width 18 height 18
radio input "true"
click at [710, 504] on button "SUBMIT" at bounding box center [740, 503] width 153 height 36
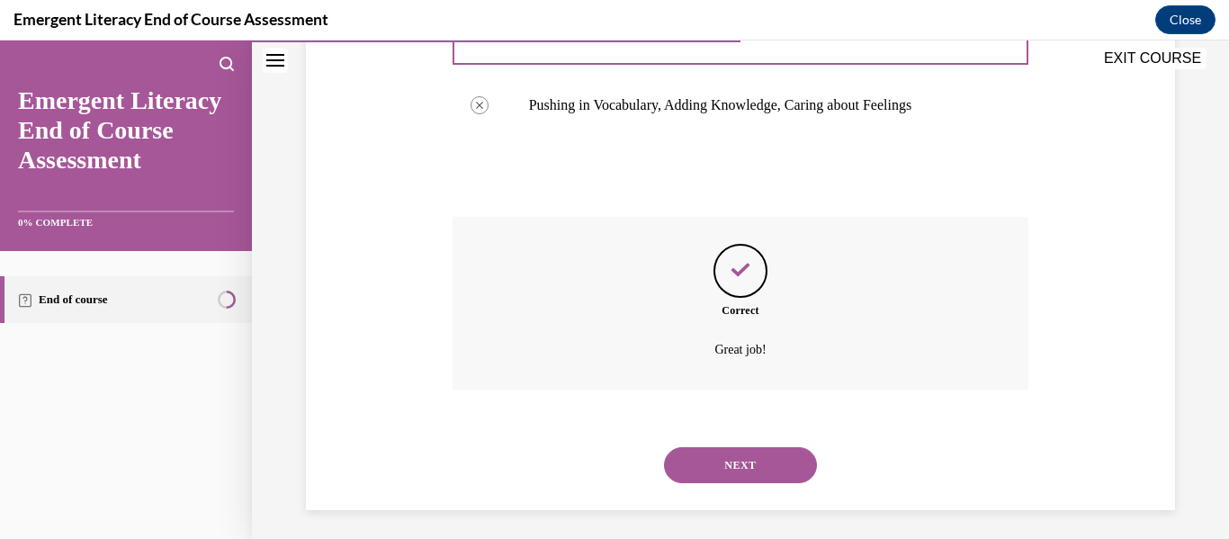
scroll to position [506, 0]
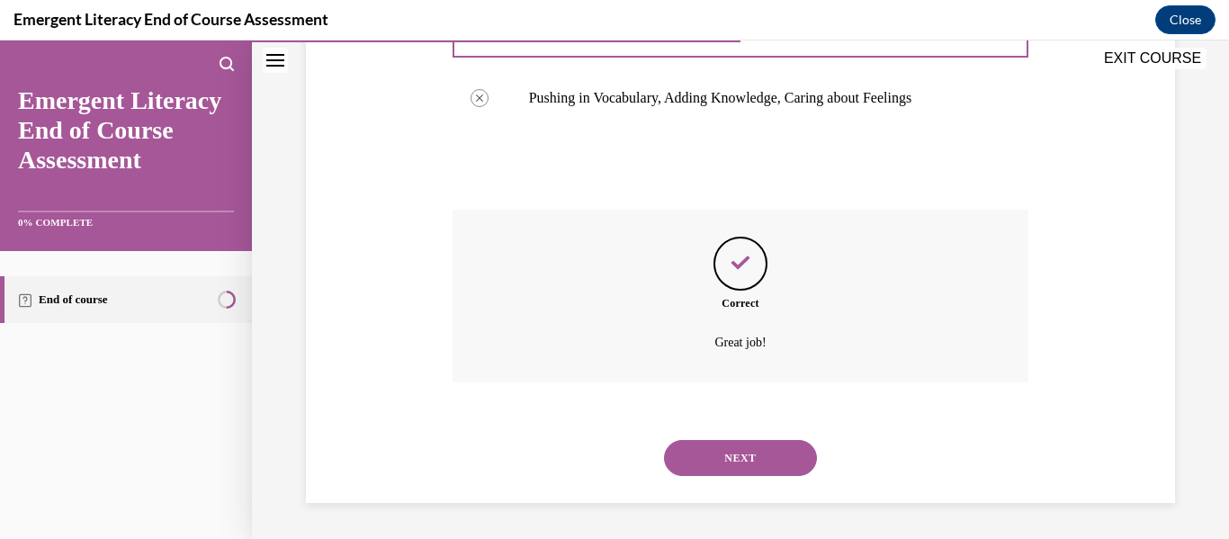
click at [719, 452] on button "NEXT" at bounding box center [740, 458] width 153 height 36
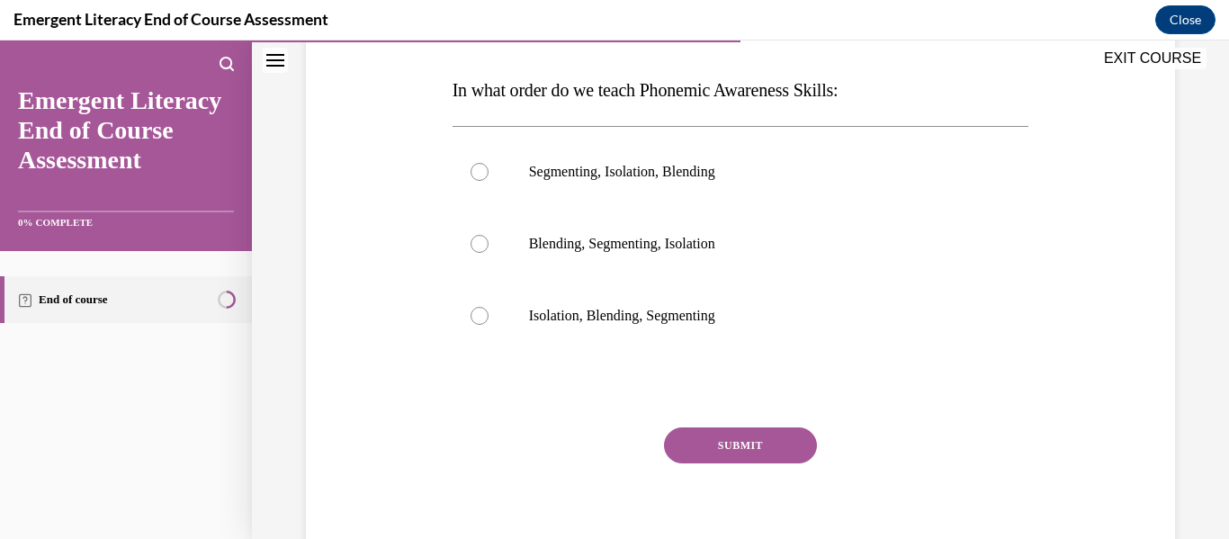
scroll to position [273, 0]
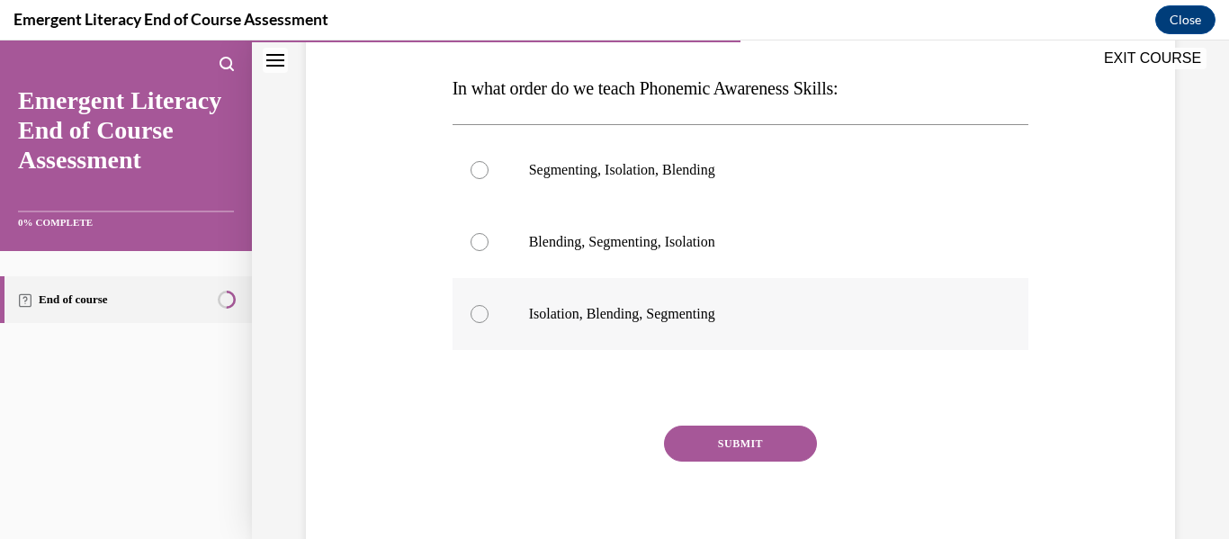
click at [484, 316] on div at bounding box center [479, 314] width 18 height 18
click at [484, 316] on input "Isolation, Blending, Segmenting" at bounding box center [479, 314] width 18 height 18
radio input "true"
click at [768, 447] on button "SUBMIT" at bounding box center [740, 443] width 153 height 36
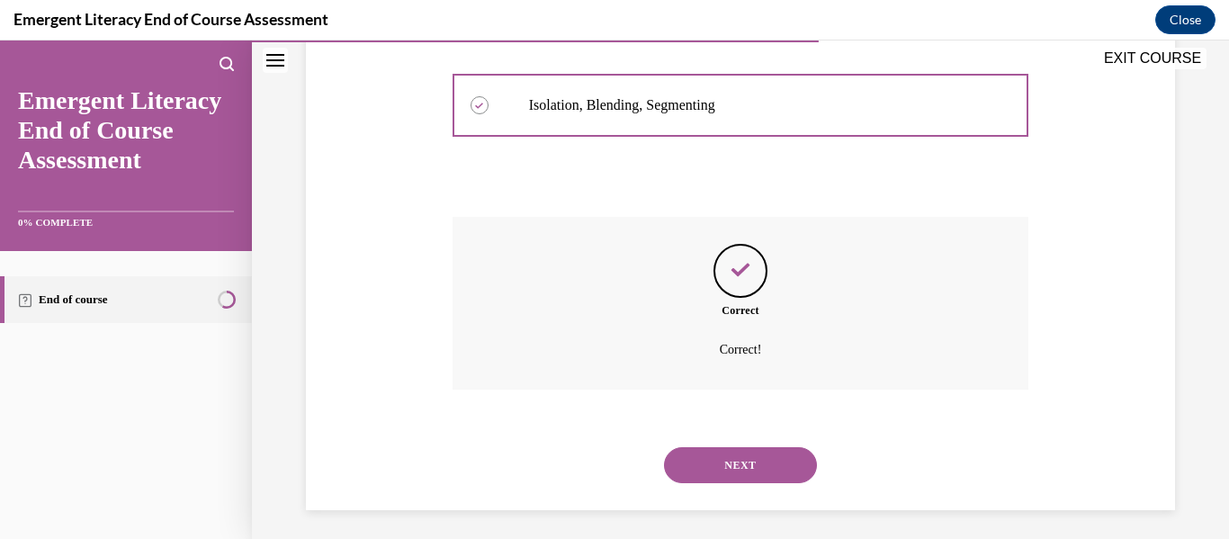
scroll to position [488, 0]
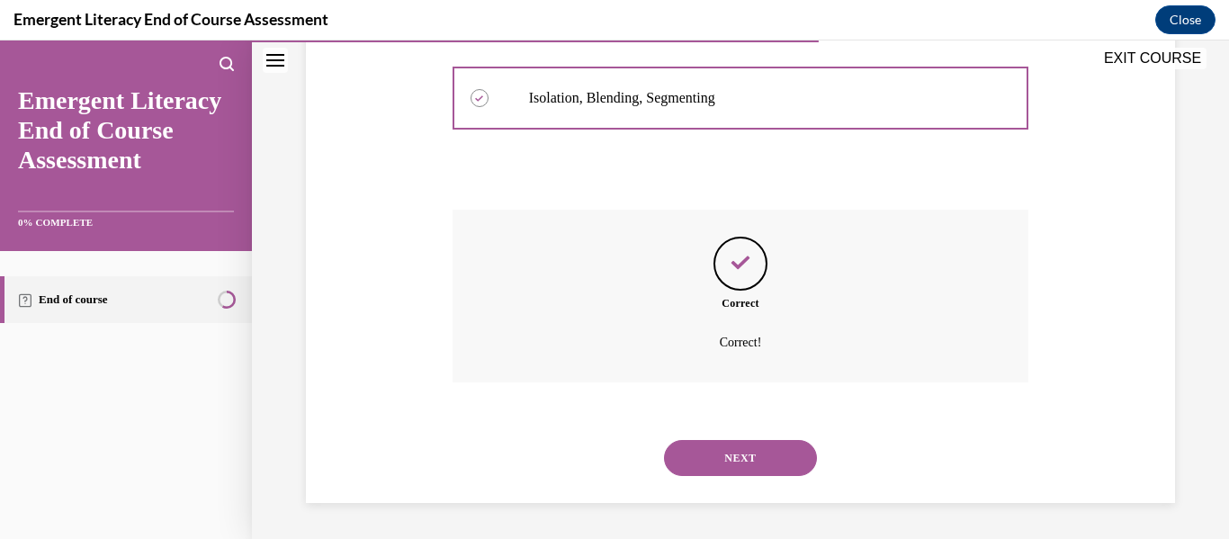
click at [755, 458] on button "NEXT" at bounding box center [740, 458] width 153 height 36
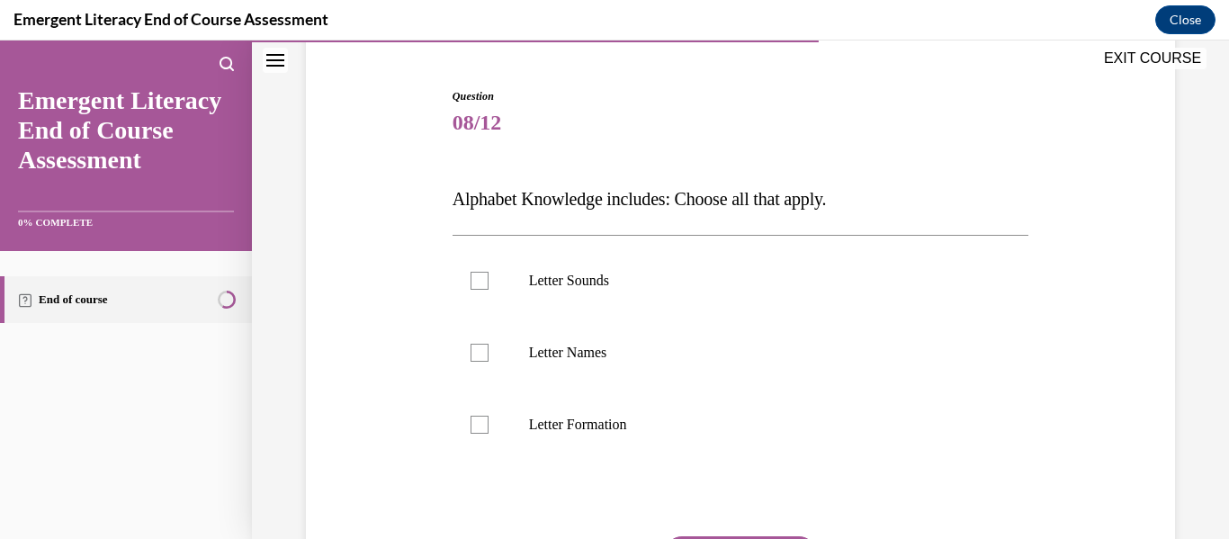
scroll to position [168, 0]
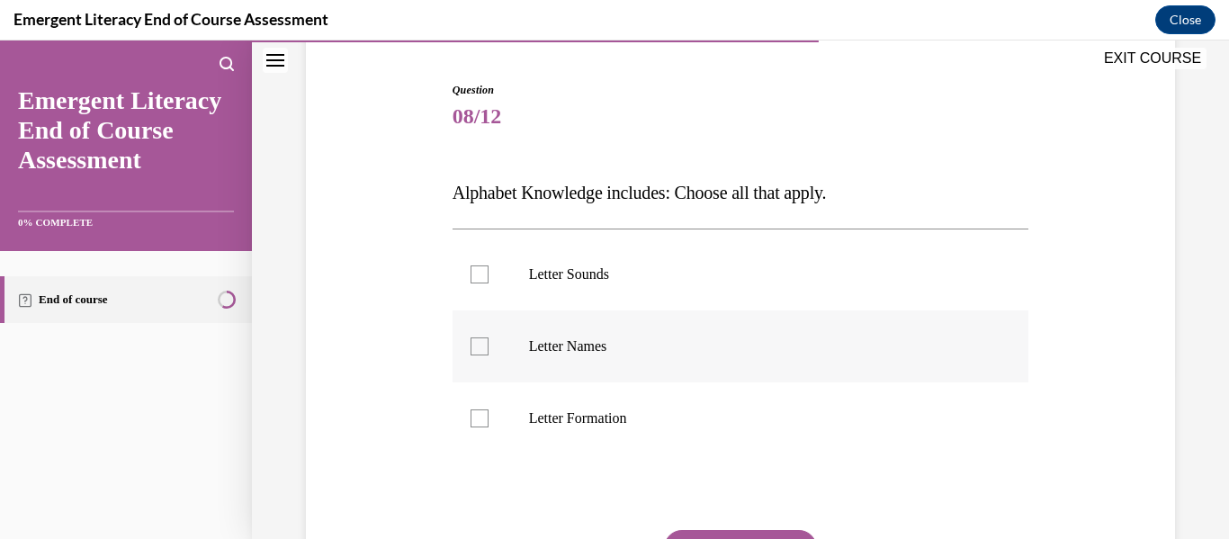
click at [475, 347] on div at bounding box center [479, 346] width 18 height 18
click at [475, 347] on input "Letter Names" at bounding box center [479, 346] width 18 height 18
checkbox input "true"
click at [477, 272] on div at bounding box center [479, 274] width 18 height 18
click at [477, 272] on input "Letter Sounds" at bounding box center [479, 274] width 18 height 18
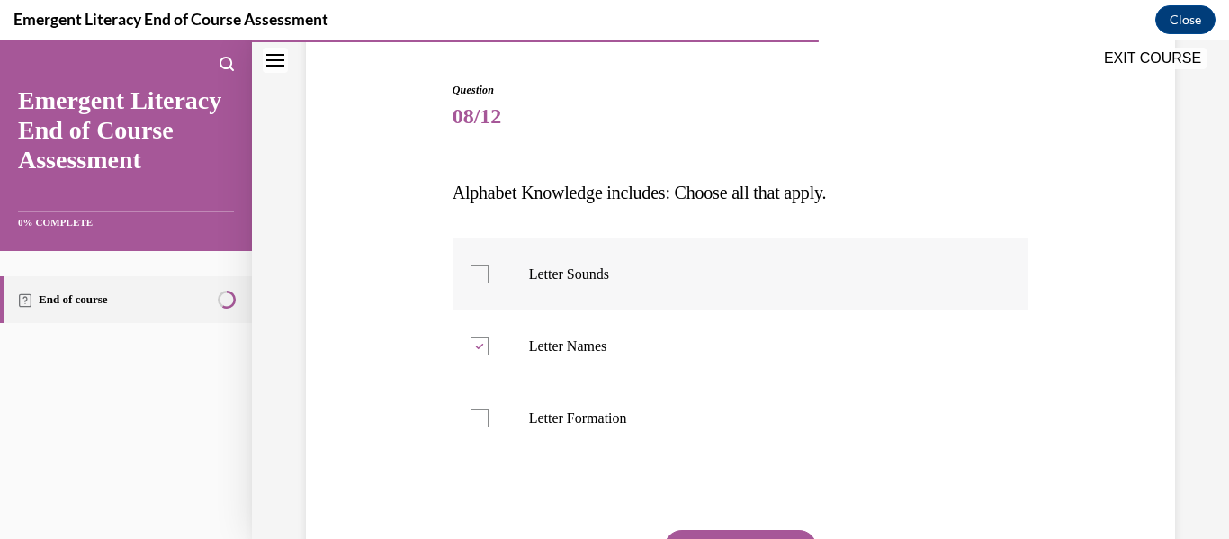
checkbox input "true"
click at [481, 418] on div at bounding box center [479, 418] width 18 height 18
click at [481, 418] on input "Letter Formation" at bounding box center [479, 418] width 18 height 18
checkbox input "true"
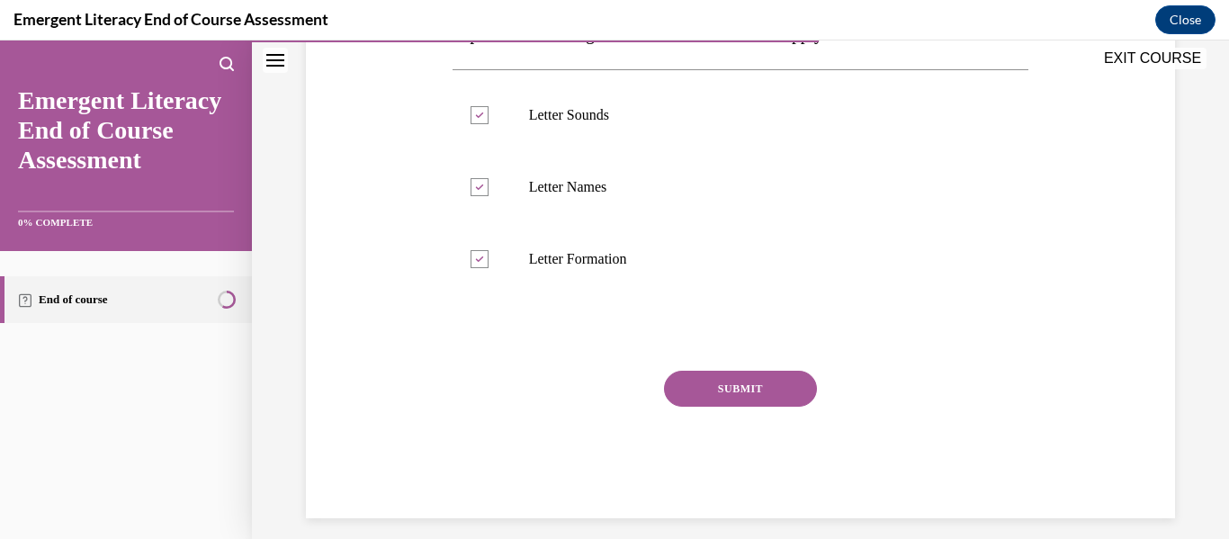
click at [707, 381] on button "SUBMIT" at bounding box center [740, 389] width 153 height 36
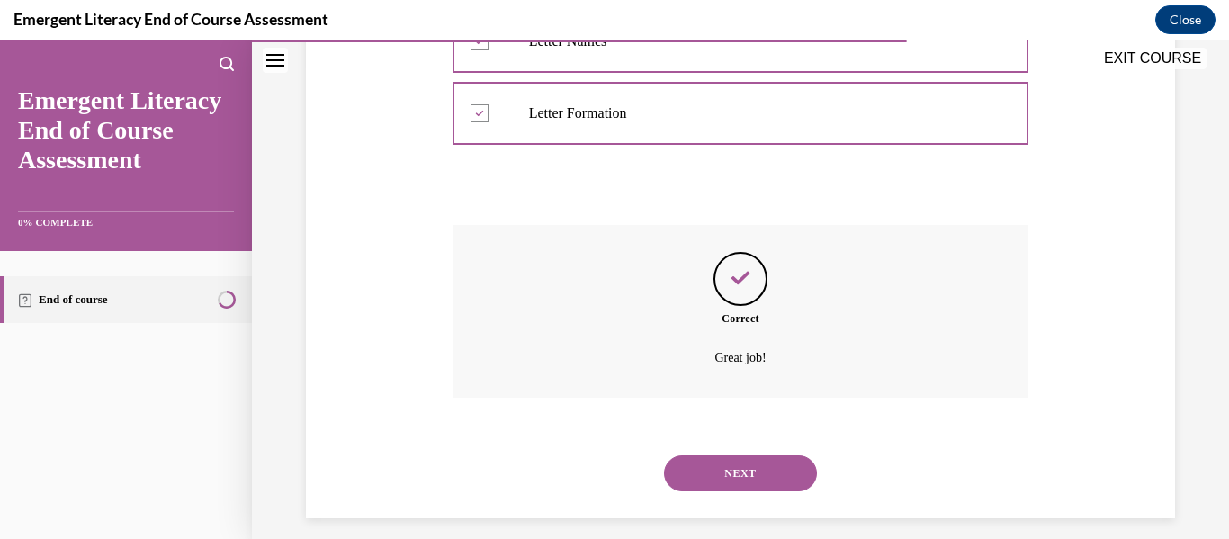
scroll to position [488, 0]
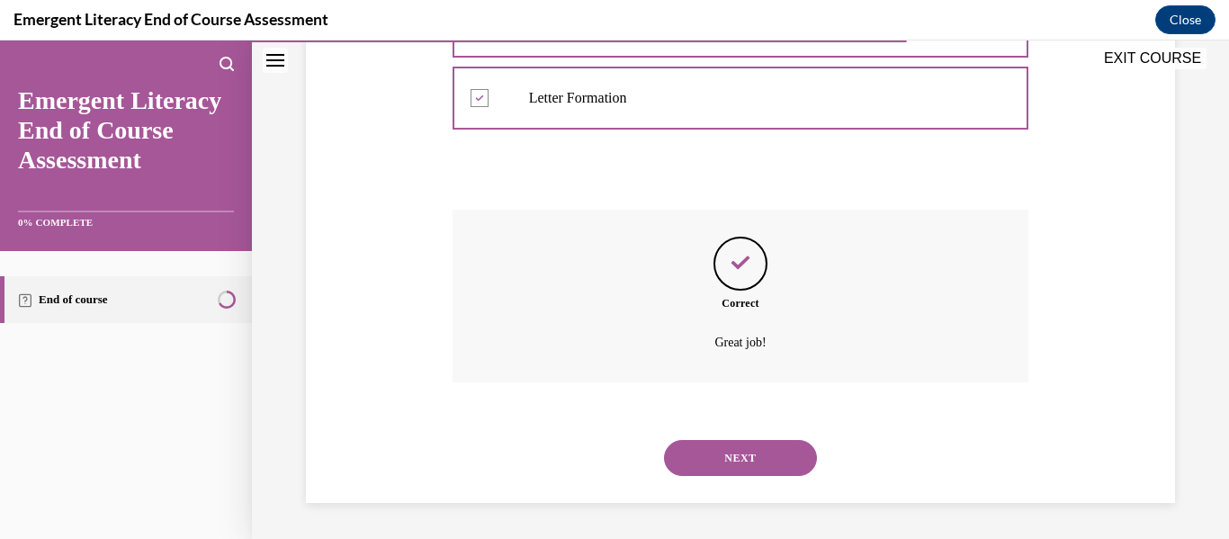
click at [726, 457] on button "NEXT" at bounding box center [740, 458] width 153 height 36
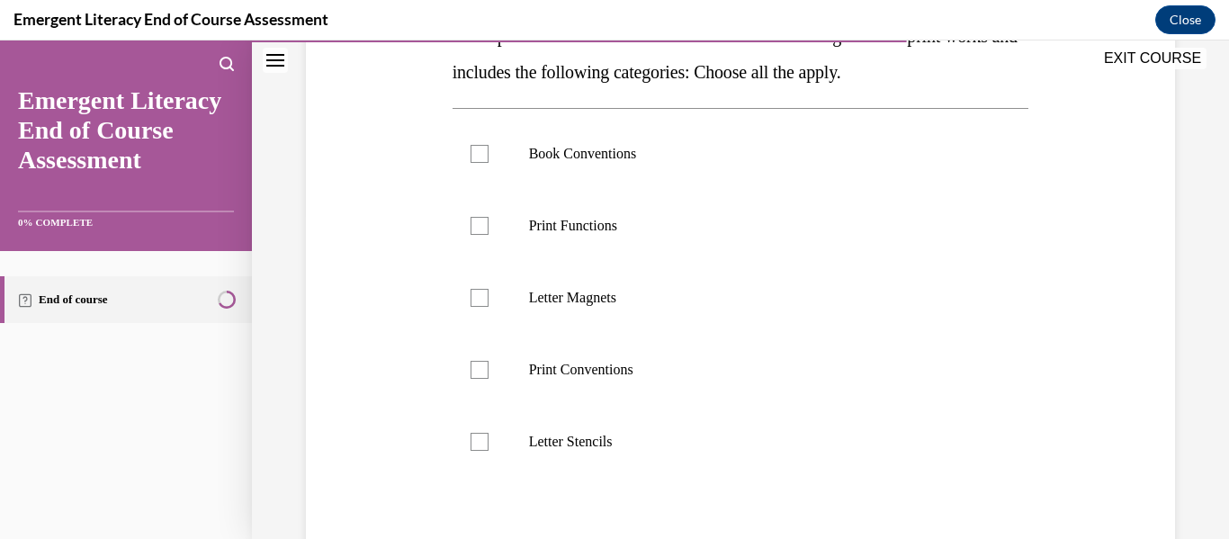
scroll to position [330, 0]
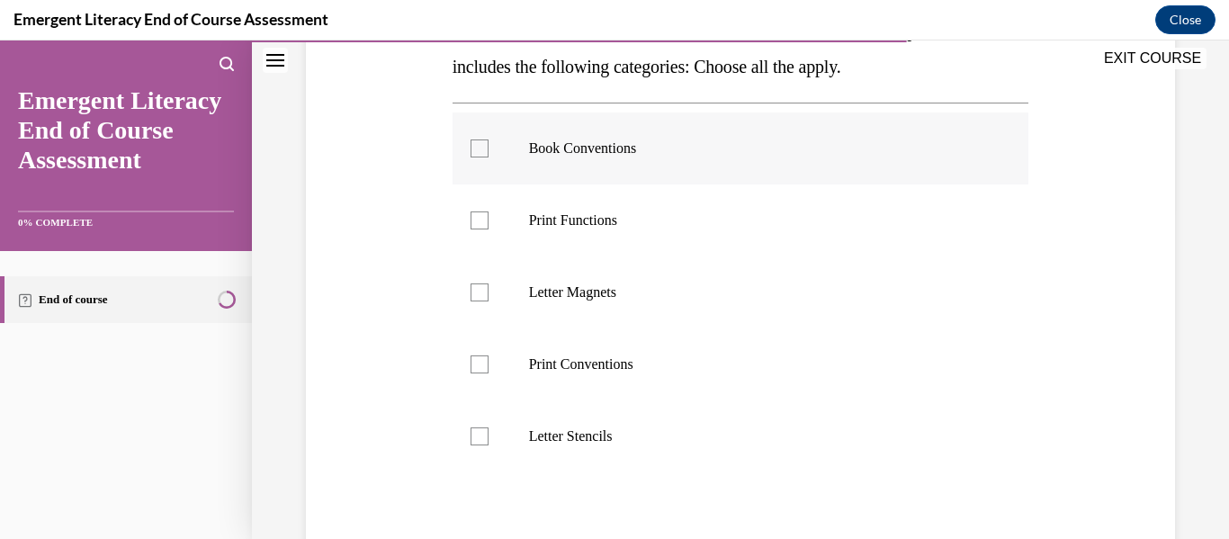
click at [479, 151] on div at bounding box center [479, 148] width 18 height 18
click at [479, 151] on input "Book Conventions" at bounding box center [479, 148] width 18 height 18
checkbox input "true"
click at [483, 212] on div at bounding box center [479, 220] width 18 height 18
click at [483, 212] on input "Print Functions" at bounding box center [479, 220] width 18 height 18
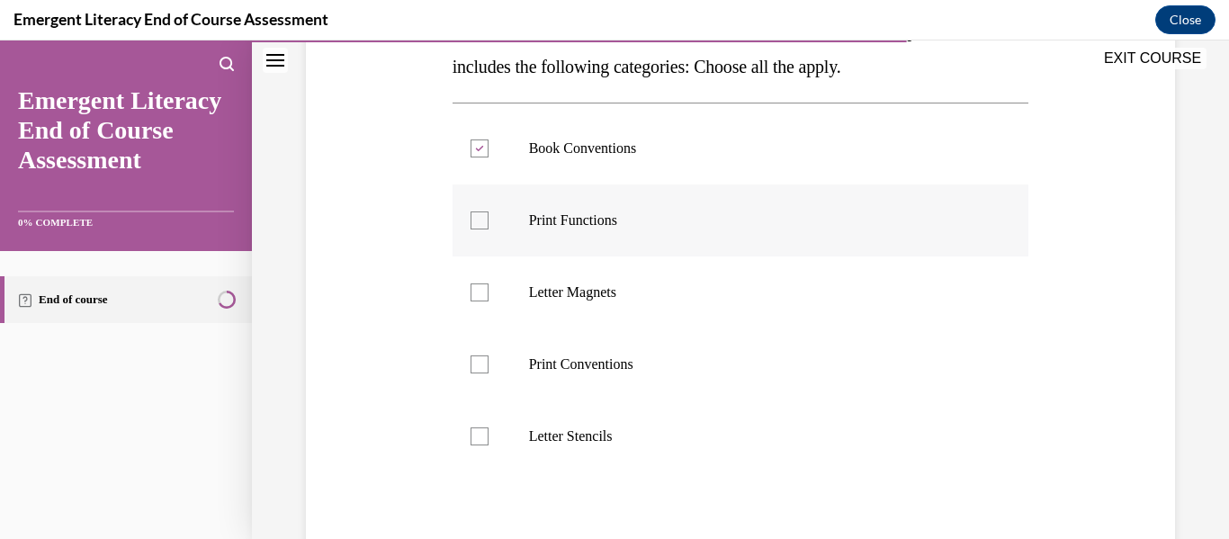
checkbox input "true"
click at [479, 366] on div at bounding box center [479, 364] width 18 height 18
click at [479, 366] on input "Print Conventions" at bounding box center [479, 364] width 18 height 18
checkbox input "true"
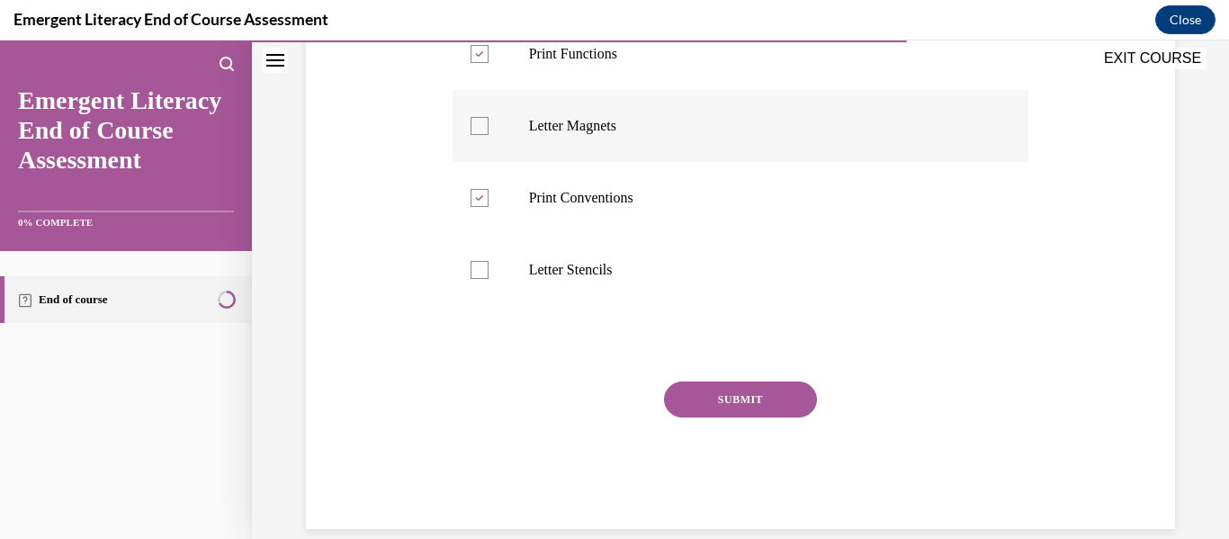
scroll to position [523, 0]
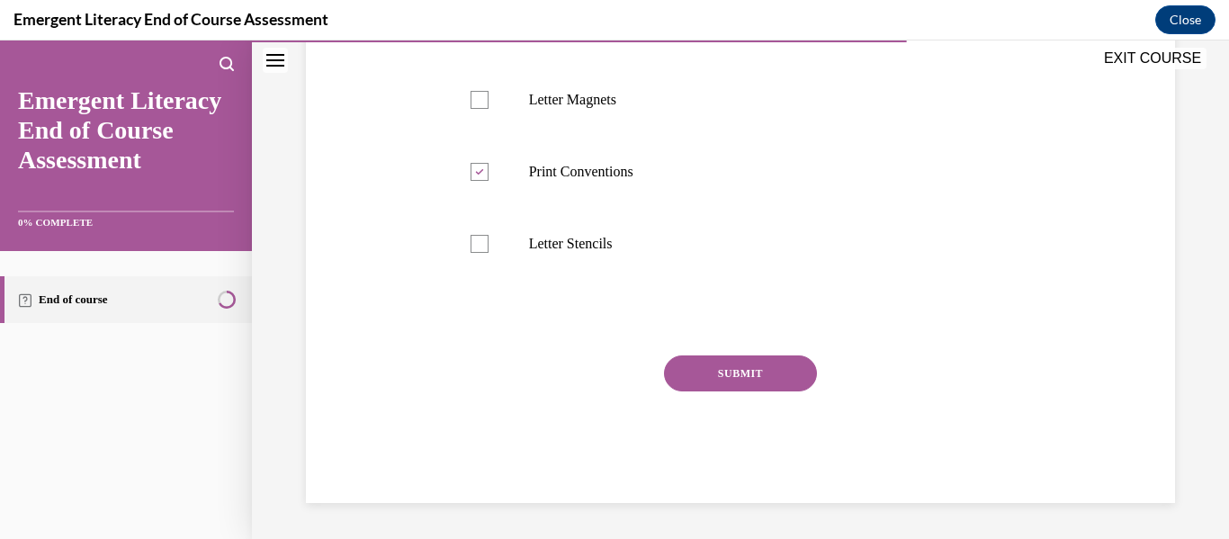
click at [715, 366] on button "SUBMIT" at bounding box center [740, 373] width 153 height 36
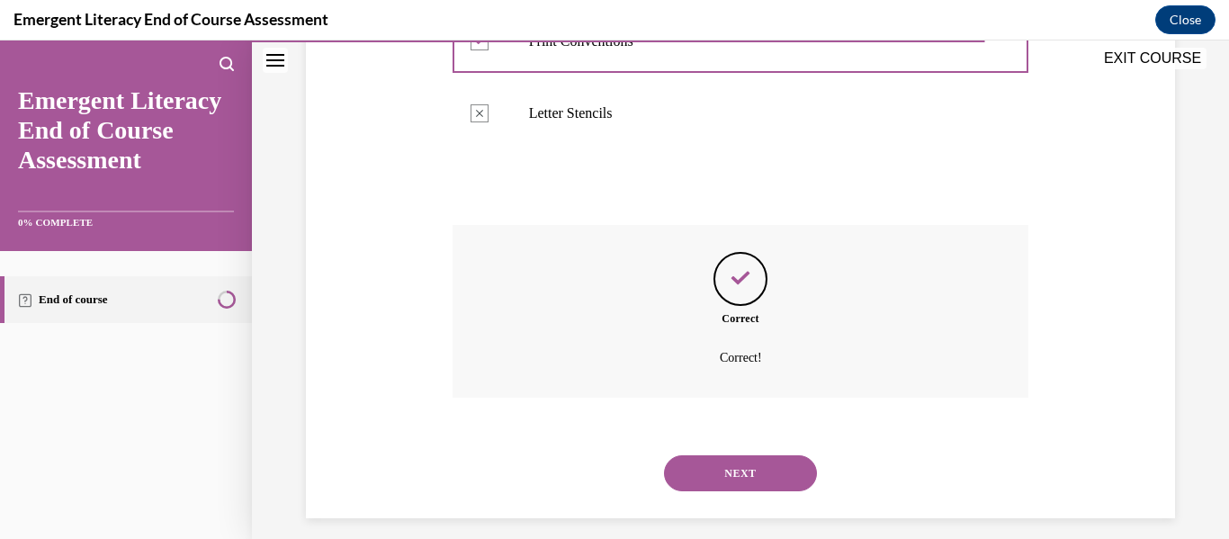
scroll to position [668, 0]
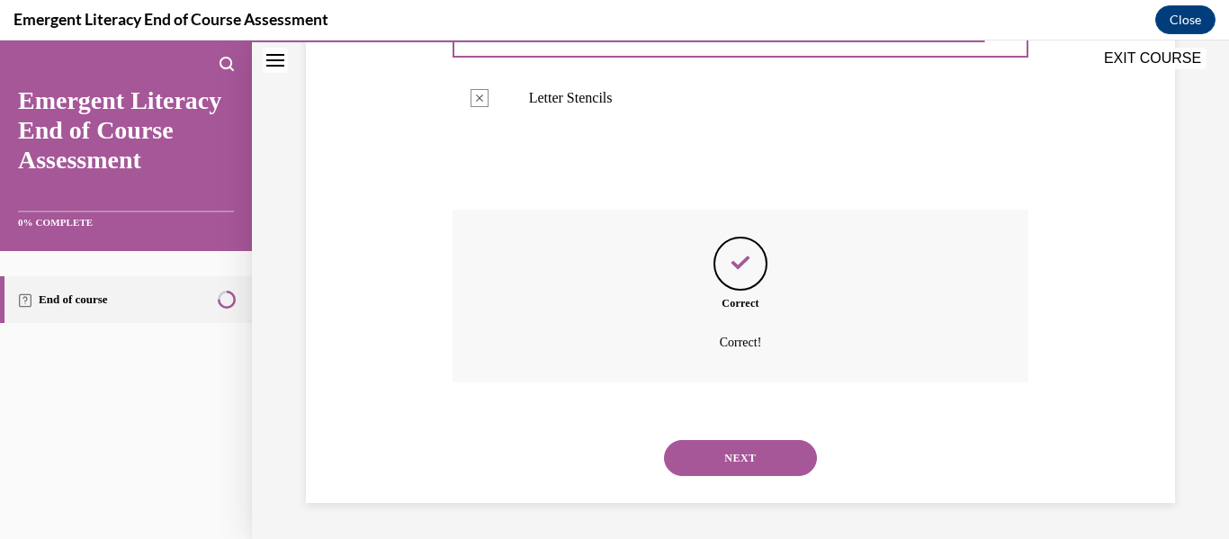
click at [728, 461] on button "NEXT" at bounding box center [740, 458] width 153 height 36
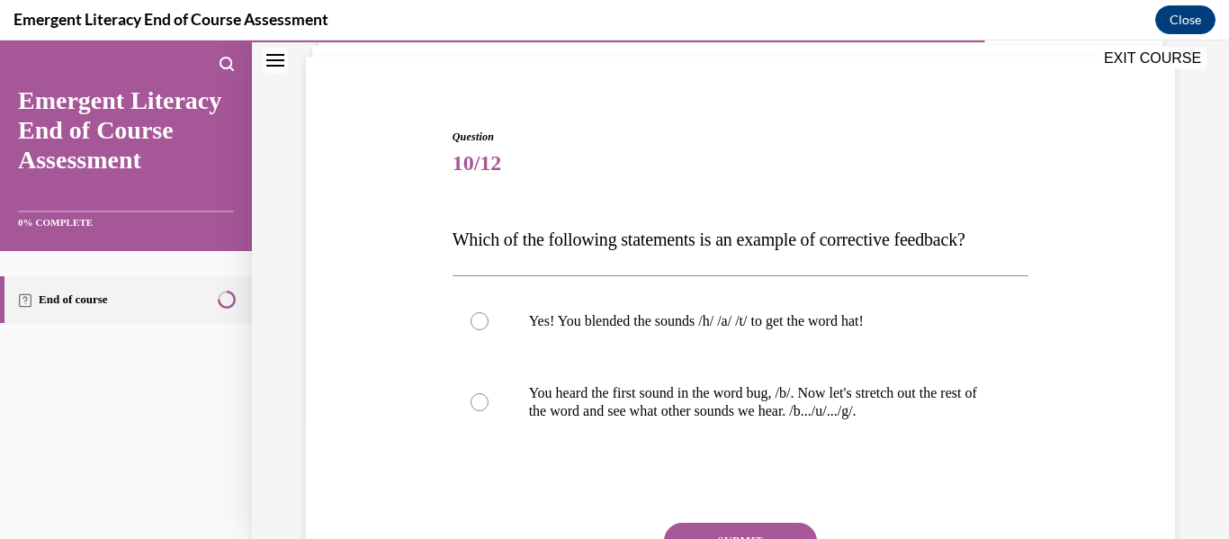
scroll to position [126, 0]
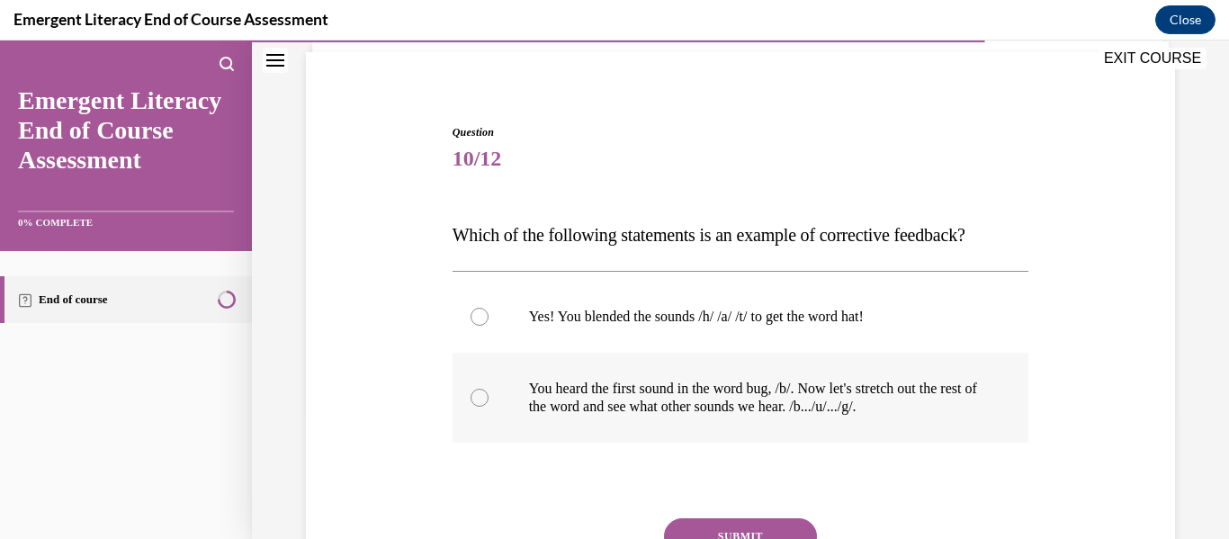
click at [472, 393] on div at bounding box center [479, 398] width 18 height 18
click at [472, 393] on input "You heard the first sound in the word bug, /b/. Now let's stretch out the rest …" at bounding box center [479, 398] width 18 height 18
radio input "true"
click at [713, 527] on button "SUBMIT" at bounding box center [740, 536] width 153 height 36
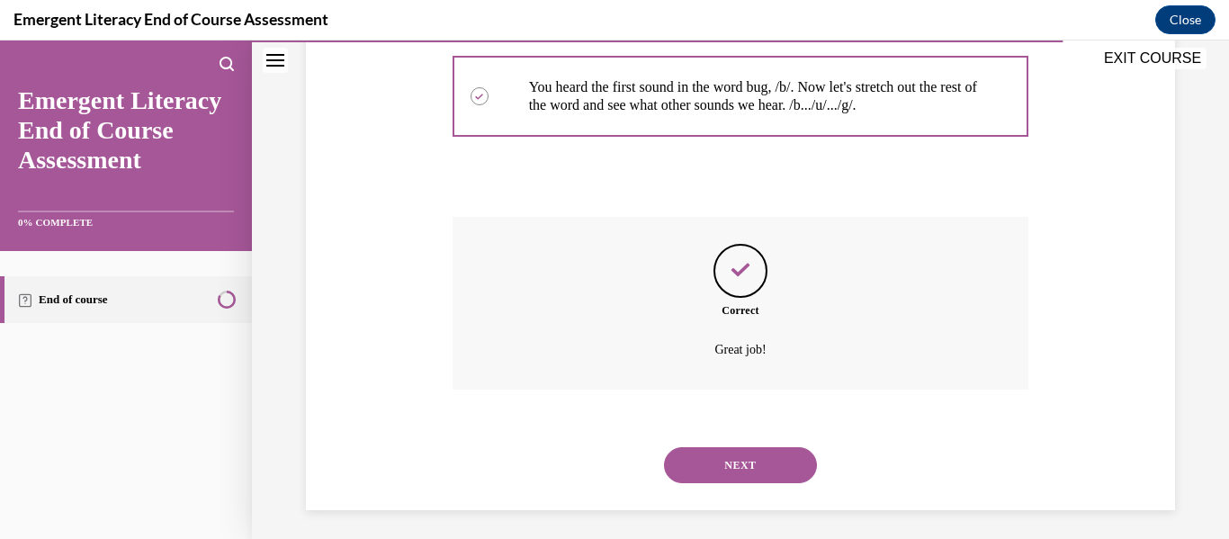
scroll to position [434, 0]
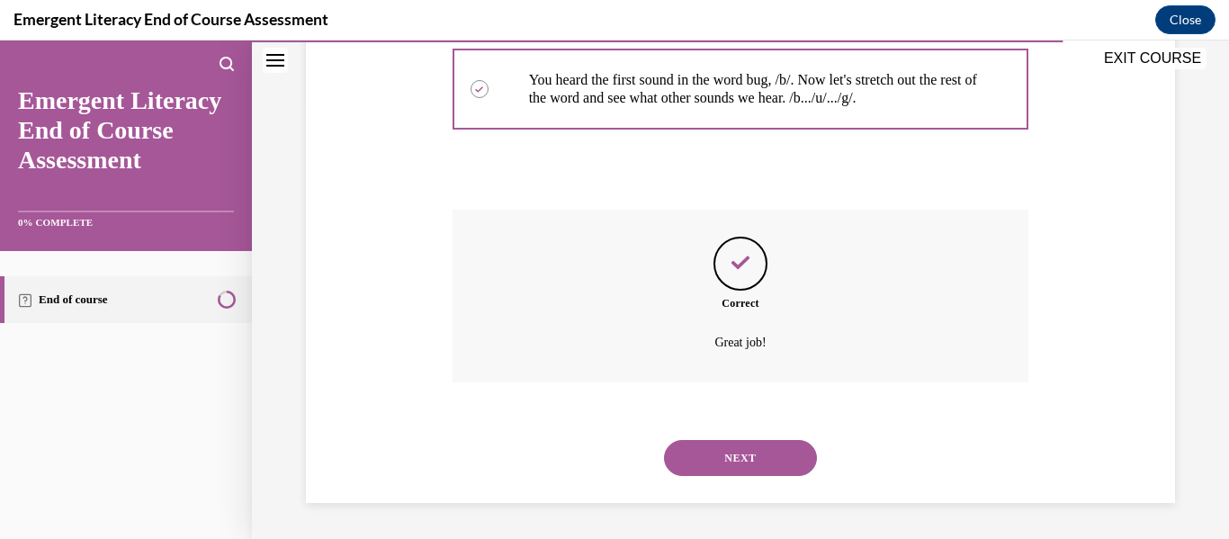
click at [730, 469] on button "NEXT" at bounding box center [740, 458] width 153 height 36
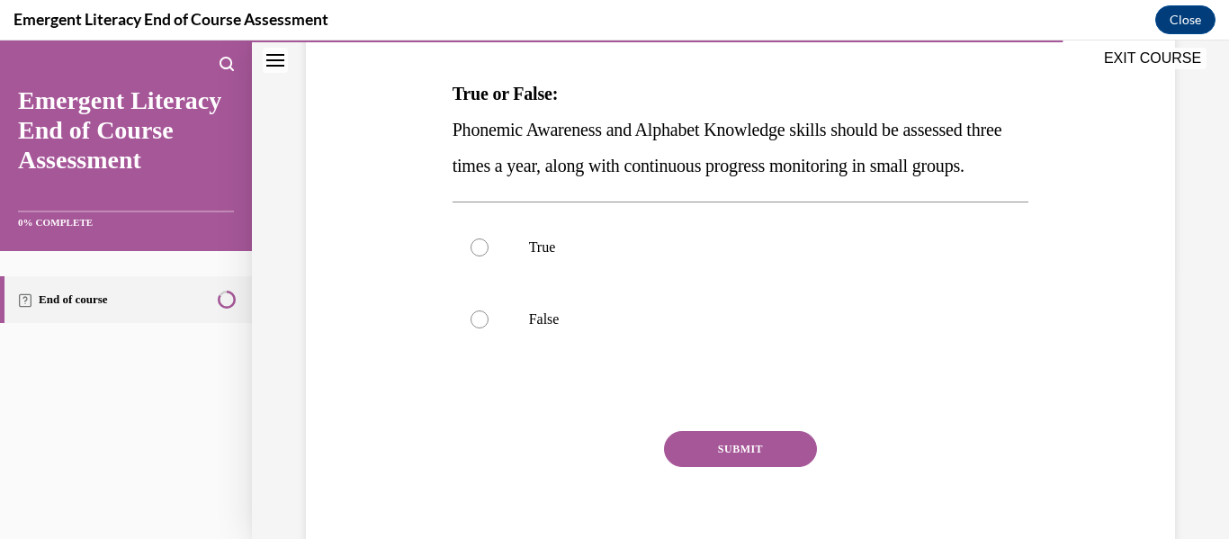
scroll to position [270, 0]
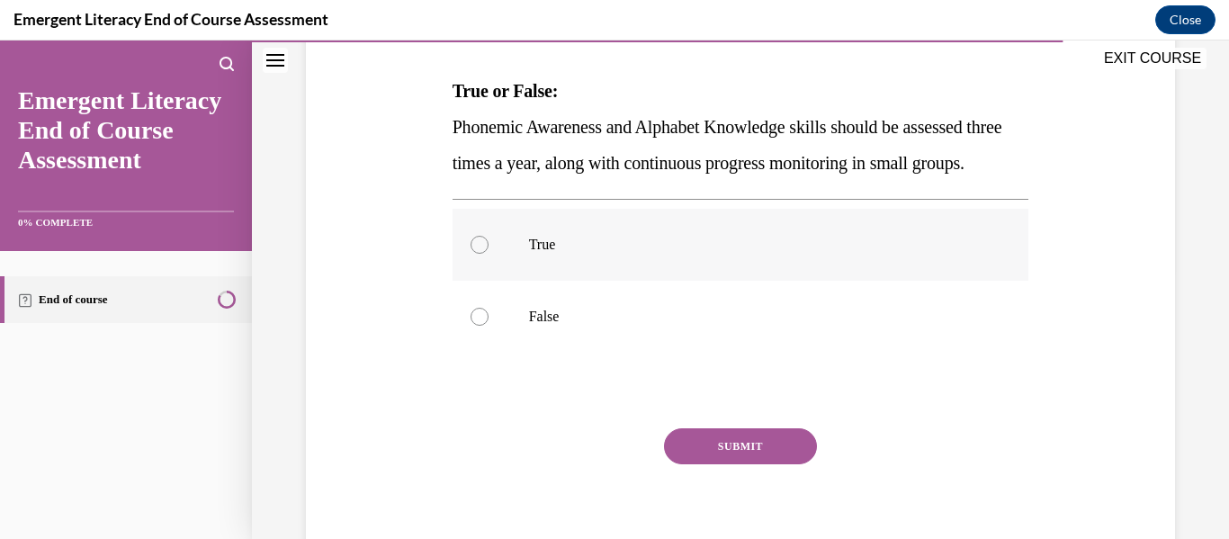
click at [475, 254] on div at bounding box center [479, 245] width 18 height 18
click at [475, 254] on input "True" at bounding box center [479, 245] width 18 height 18
radio input "true"
click at [729, 464] on button "SUBMIT" at bounding box center [740, 446] width 153 height 36
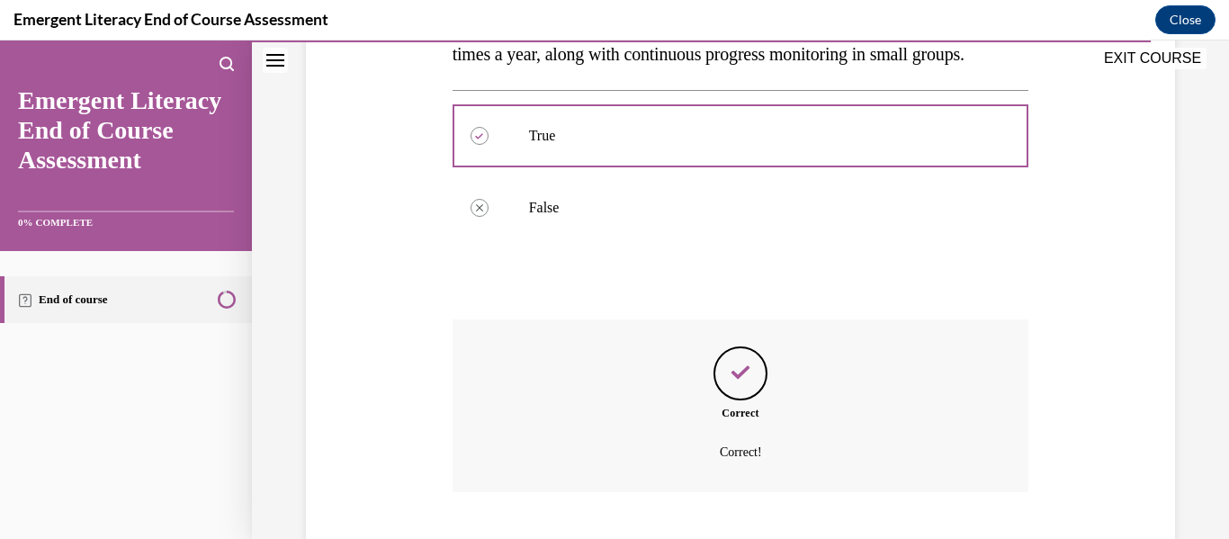
scroll to position [524, 0]
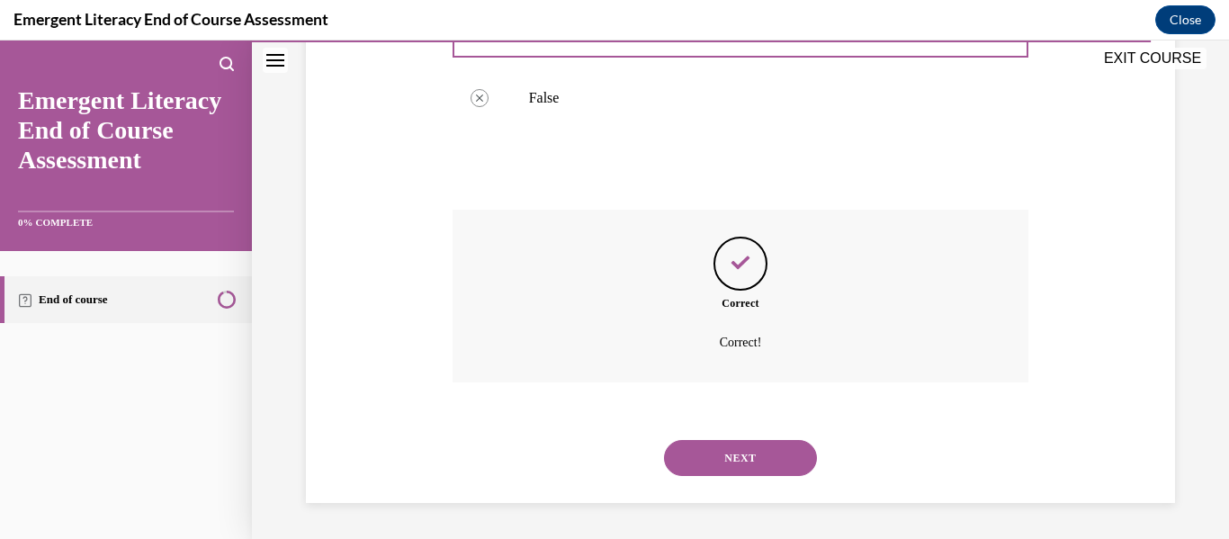
click at [735, 464] on button "NEXT" at bounding box center [740, 458] width 153 height 36
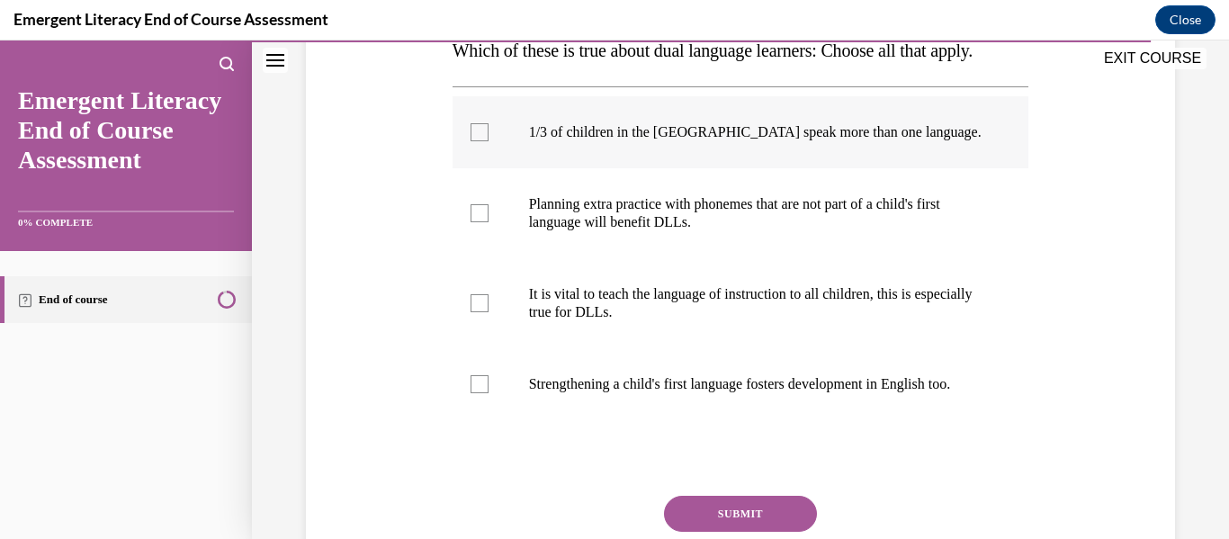
scroll to position [314, 0]
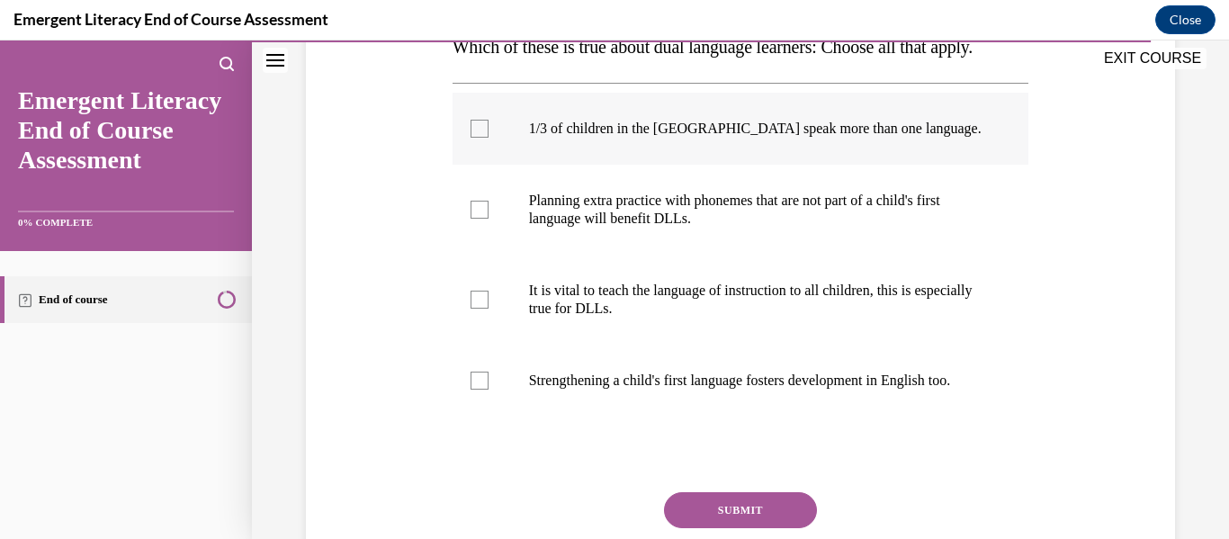
click at [488, 122] on div at bounding box center [479, 129] width 18 height 18
click at [488, 122] on input "1/3 of children in the US speak more than one language." at bounding box center [479, 129] width 18 height 18
checkbox input "true"
click at [481, 201] on div at bounding box center [479, 210] width 18 height 18
click at [481, 201] on input "Planning extra practice with phonemes that are not part of a child's first lang…" at bounding box center [479, 210] width 18 height 18
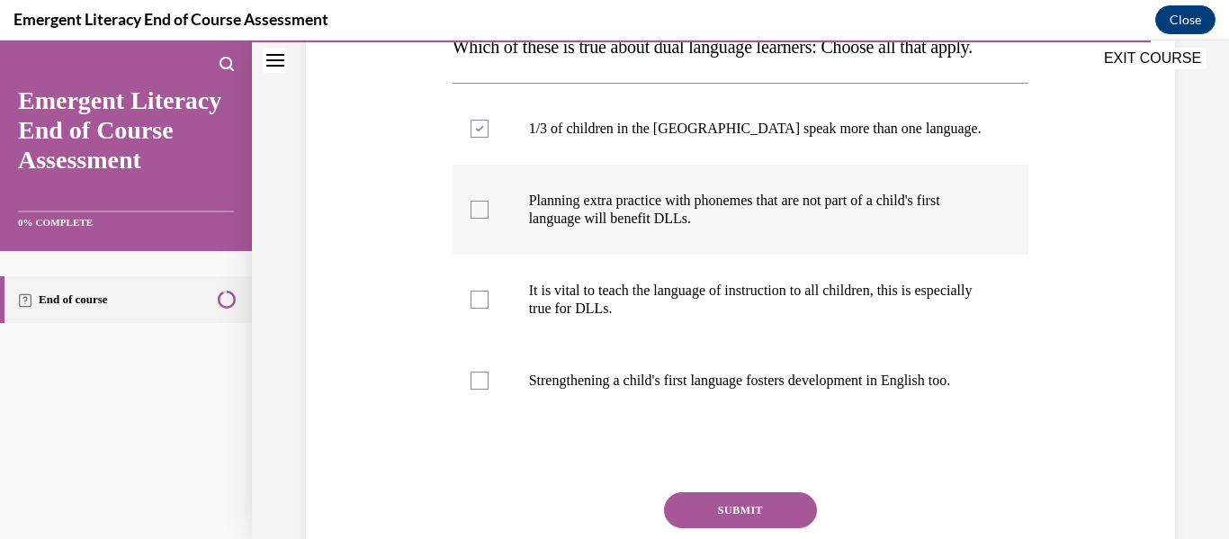
checkbox input "true"
click at [479, 292] on div at bounding box center [479, 300] width 18 height 18
click at [479, 292] on input "It is vital to teach the language of instruction to all children, this is espec…" at bounding box center [479, 300] width 18 height 18
checkbox input "true"
click at [478, 389] on div at bounding box center [479, 380] width 18 height 18
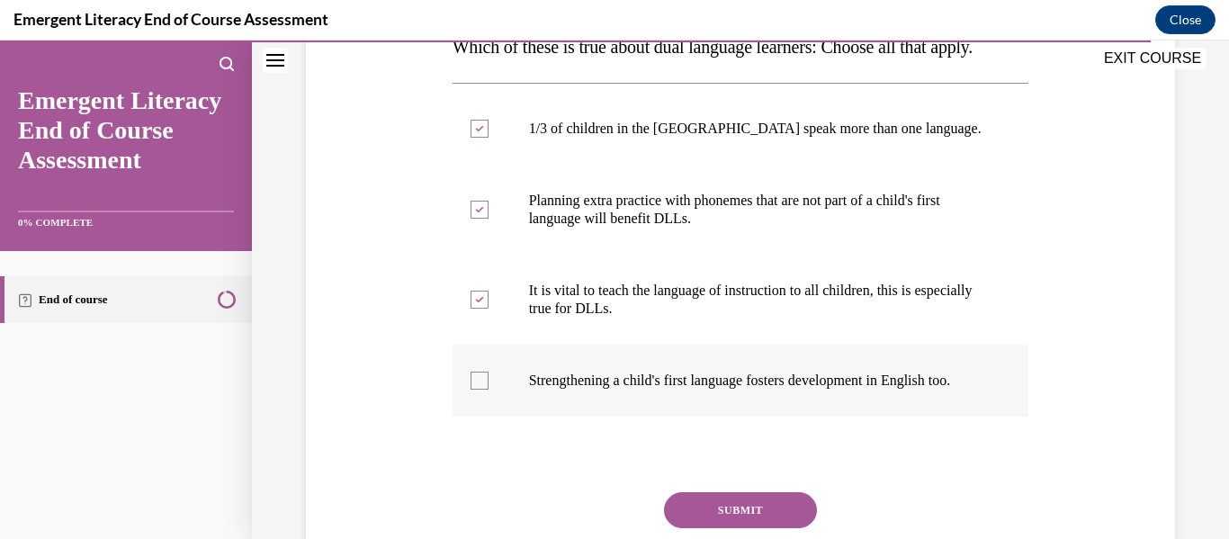
click at [478, 389] on input "Strengthening a child's first language fosters development in English too." at bounding box center [479, 380] width 18 height 18
checkbox input "true"
click at [695, 521] on button "SUBMIT" at bounding box center [740, 510] width 153 height 36
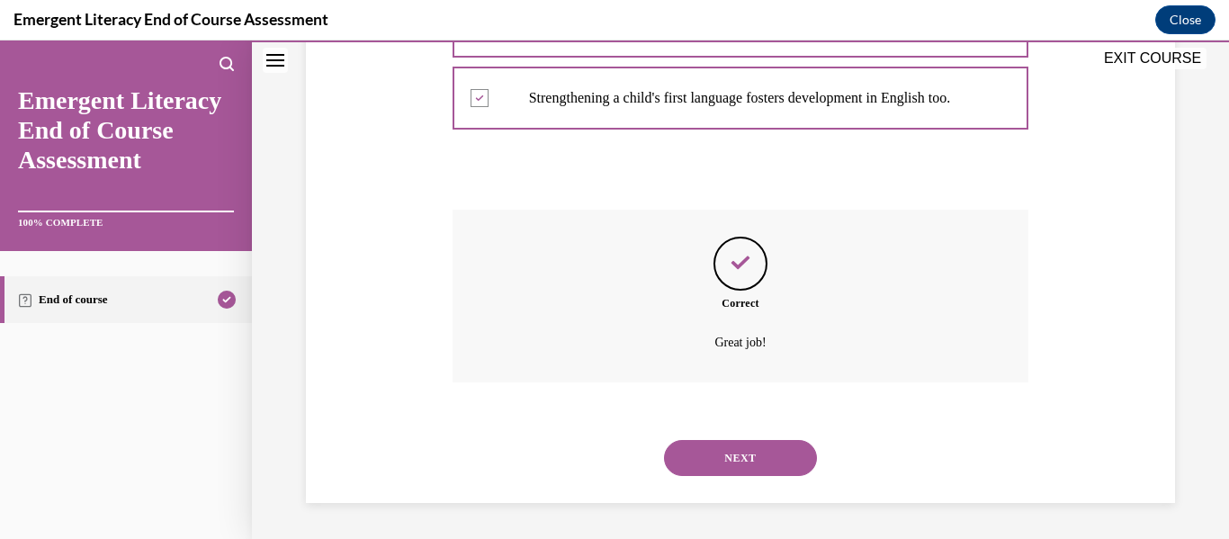
scroll to position [614, 0]
click at [738, 466] on button "NEXT" at bounding box center [740, 458] width 153 height 36
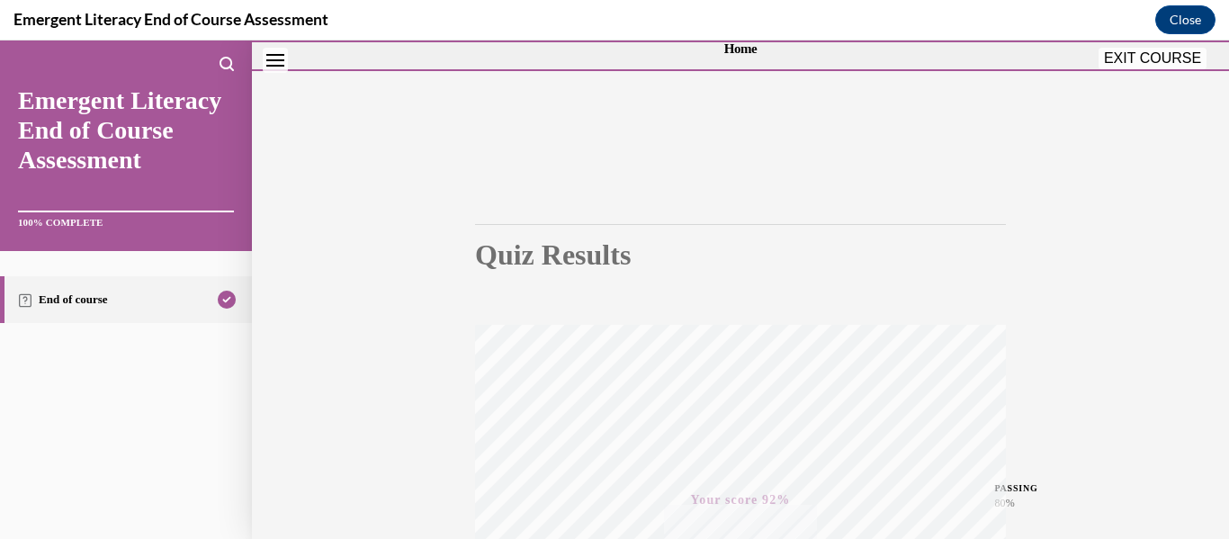
scroll to position [0, 0]
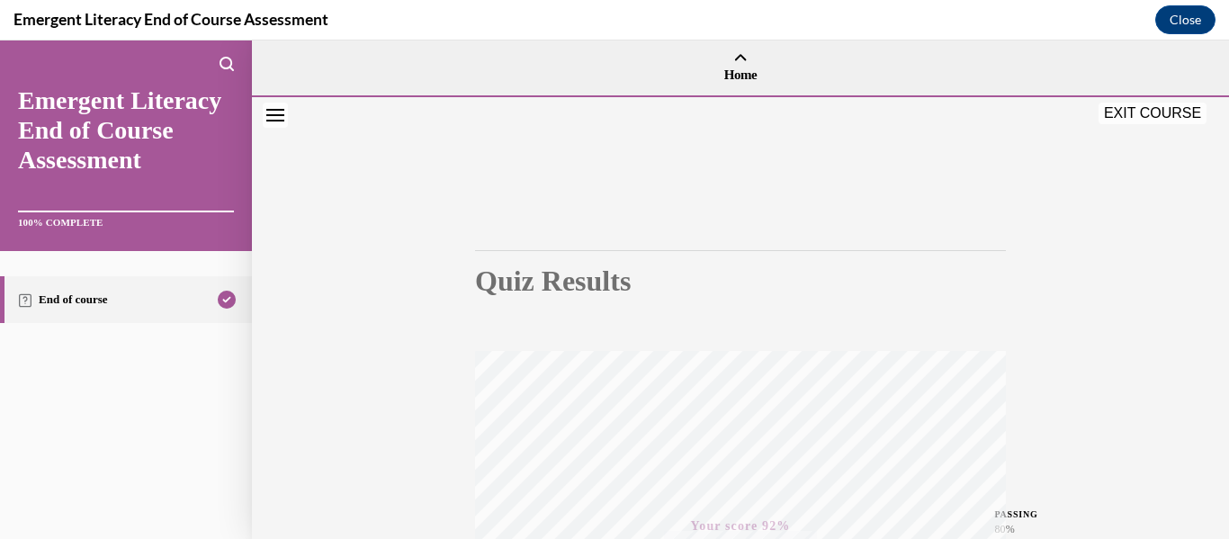
click at [1124, 112] on button "EXIT COURSE" at bounding box center [1152, 114] width 108 height 22
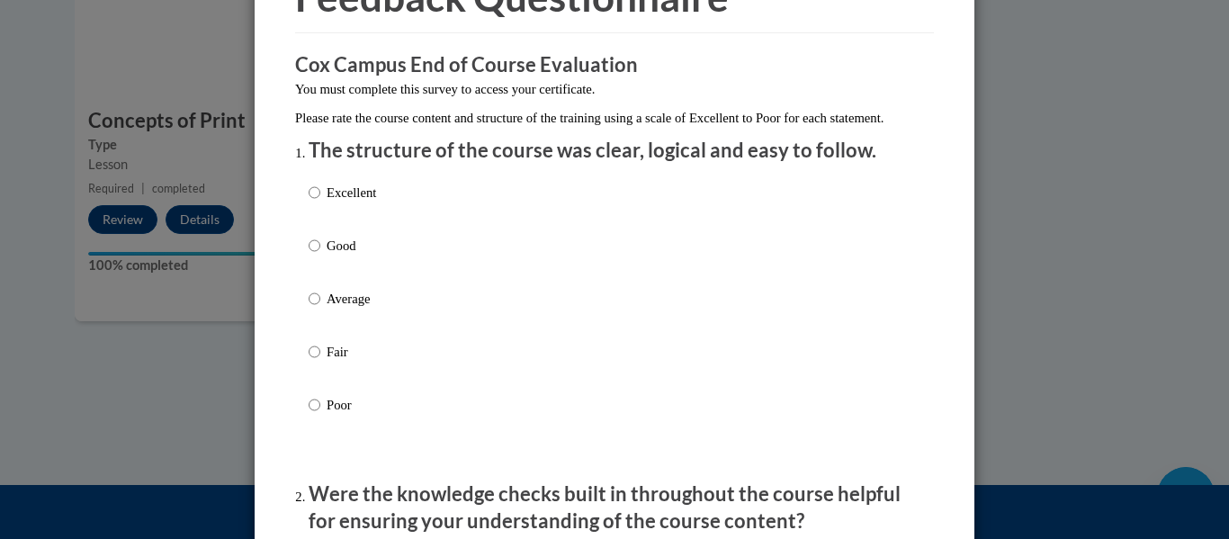
scroll to position [127, 0]
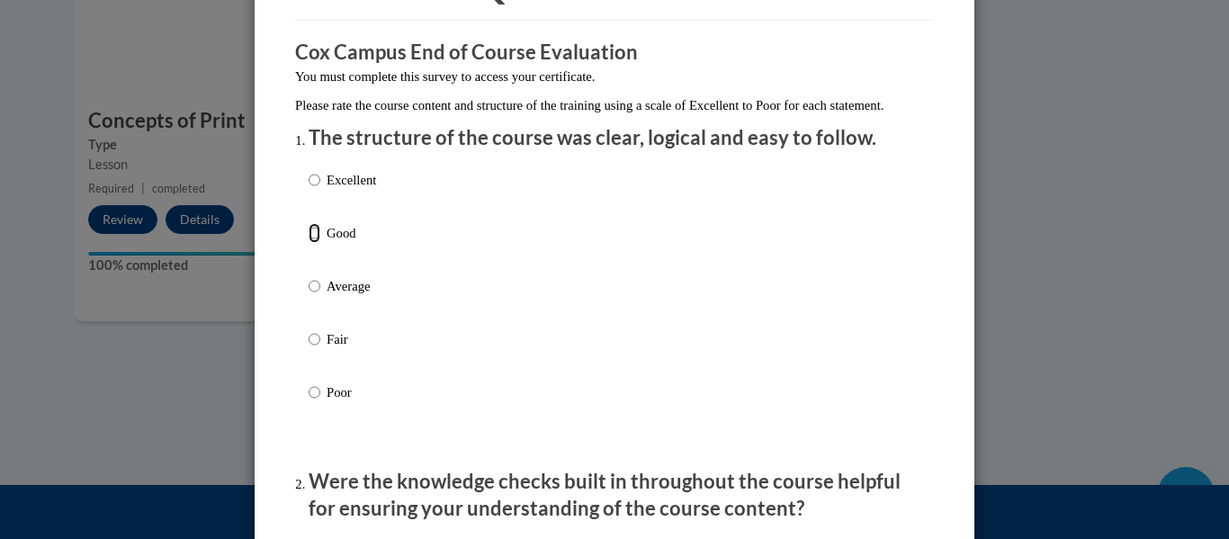
click at [315, 243] on input "Good" at bounding box center [315, 233] width 12 height 20
radio input "true"
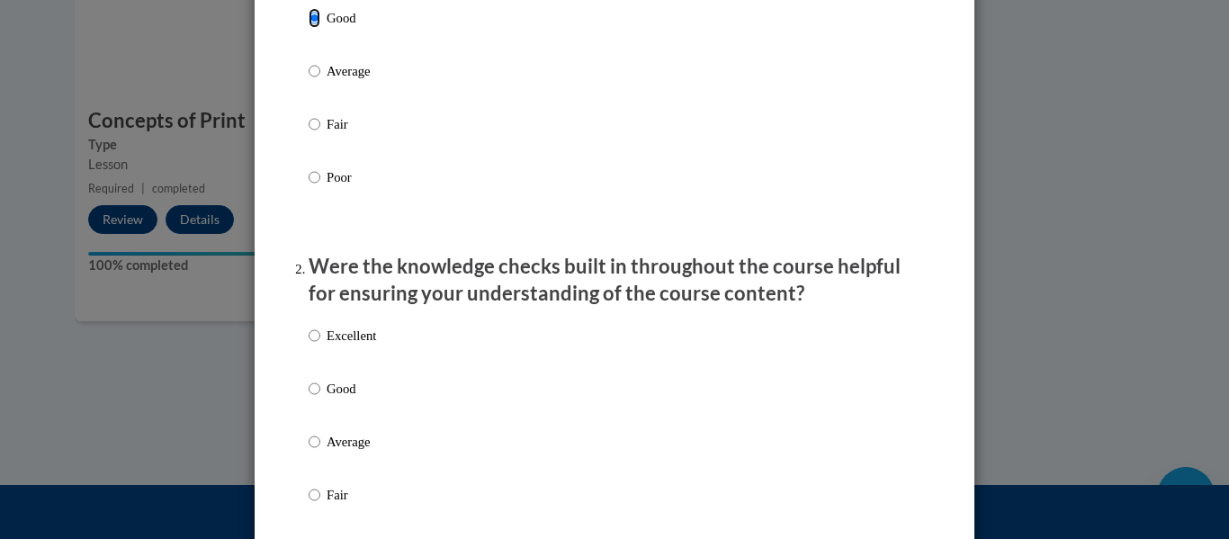
scroll to position [343, 0]
click at [312, 345] on input "Excellent" at bounding box center [315, 335] width 12 height 20
radio input "true"
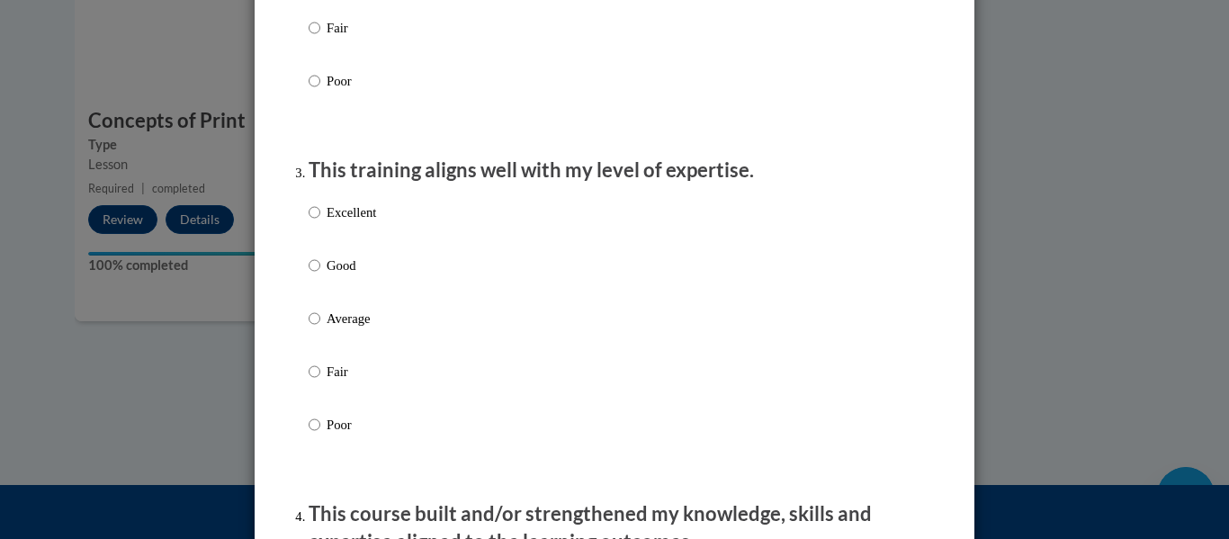
scroll to position [828, 0]
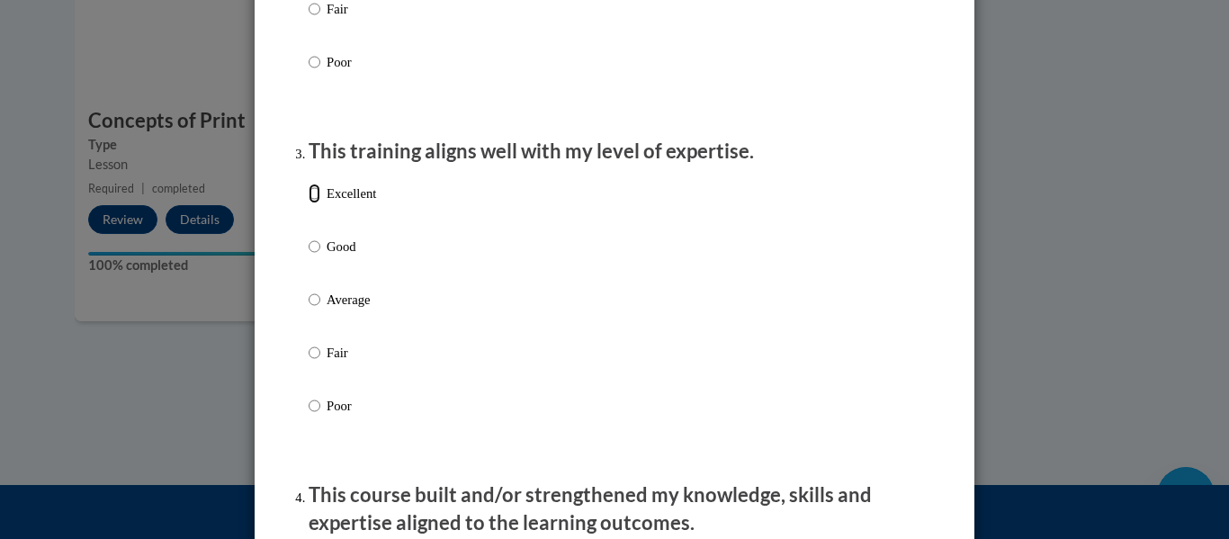
click at [311, 203] on input "Excellent" at bounding box center [315, 193] width 12 height 20
radio input "true"
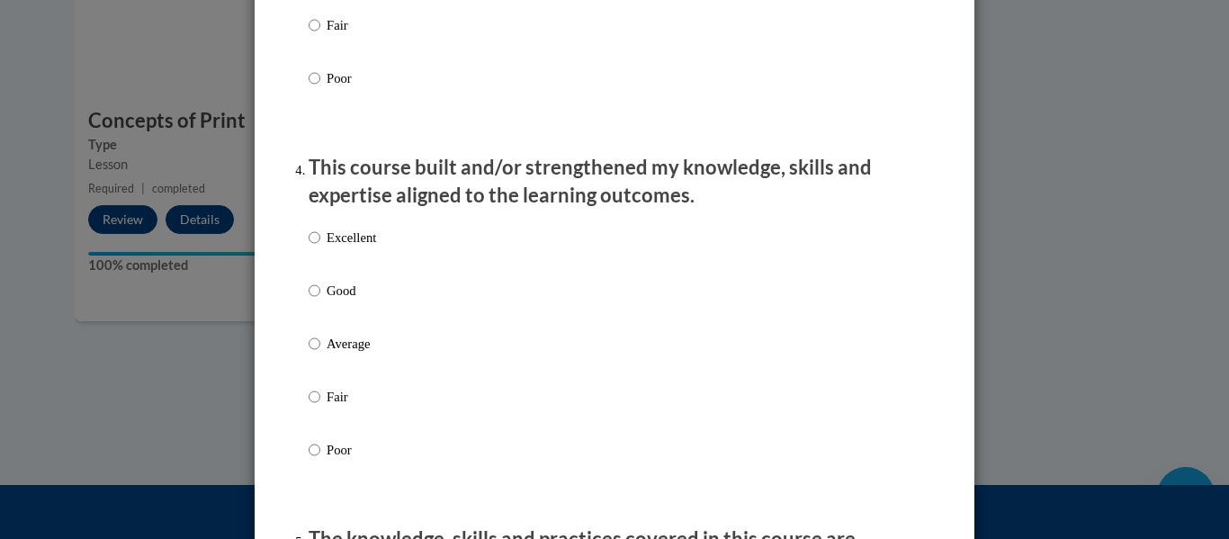
scroll to position [1162, 0]
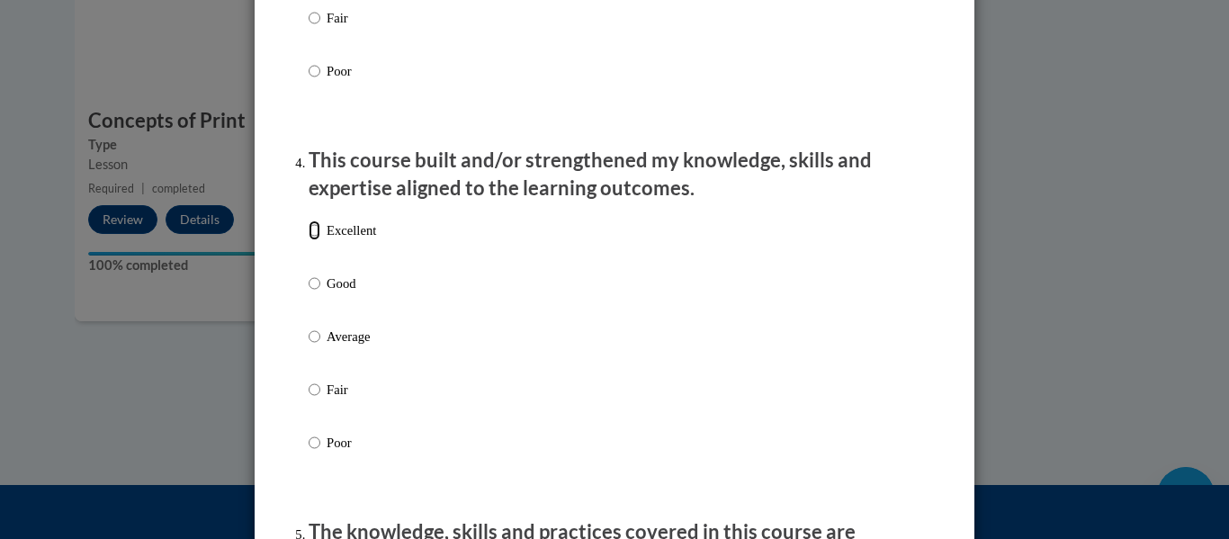
click at [310, 240] on input "Excellent" at bounding box center [315, 230] width 12 height 20
radio input "true"
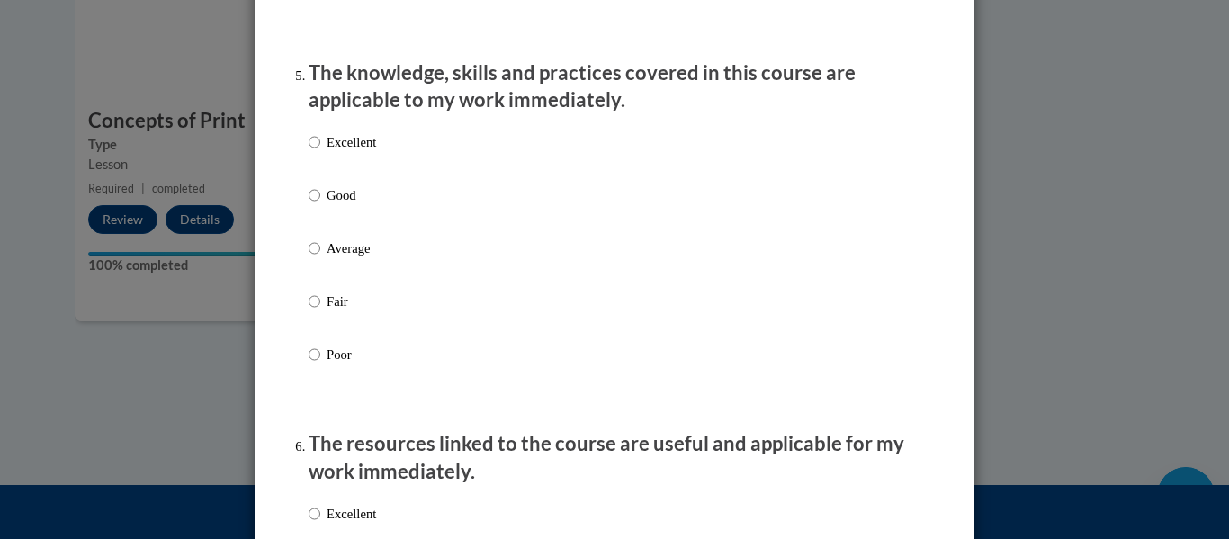
scroll to position [1627, 0]
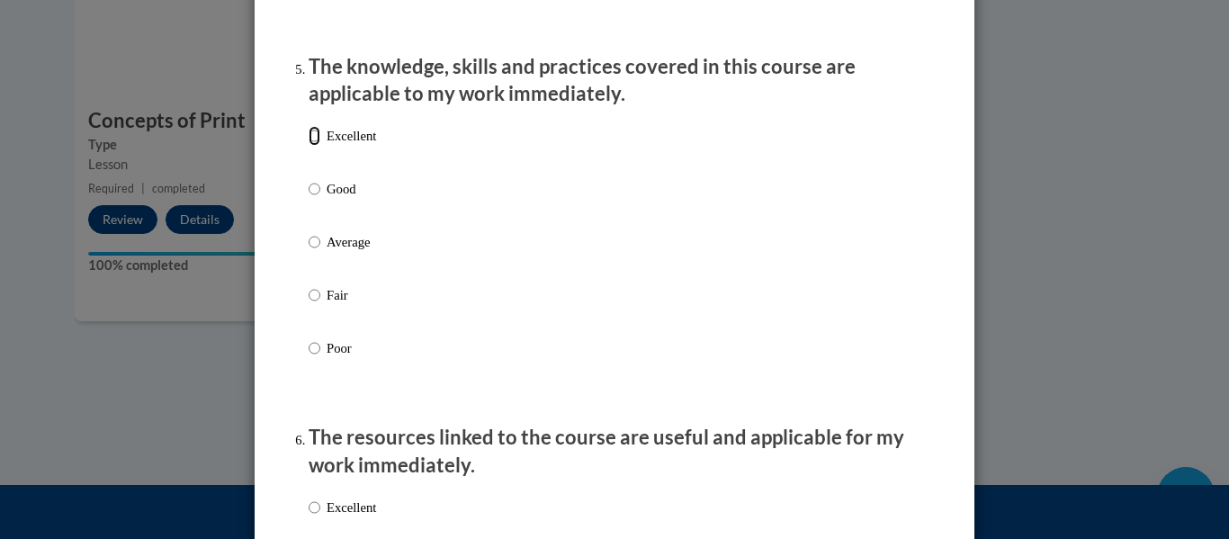
click at [309, 146] on input "Excellent" at bounding box center [315, 136] width 12 height 20
radio input "true"
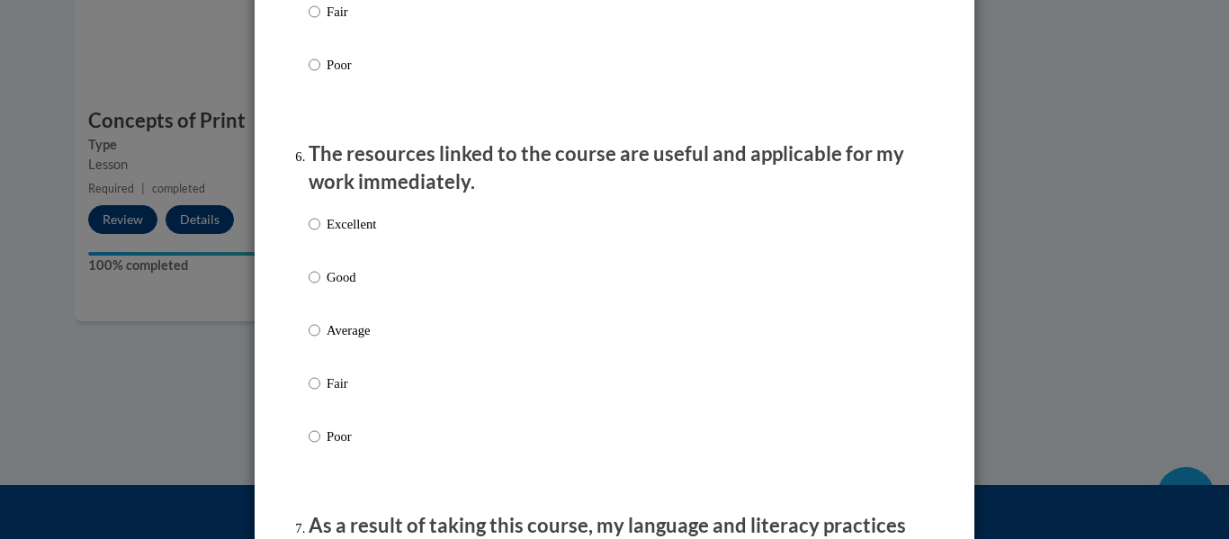
scroll to position [1912, 0]
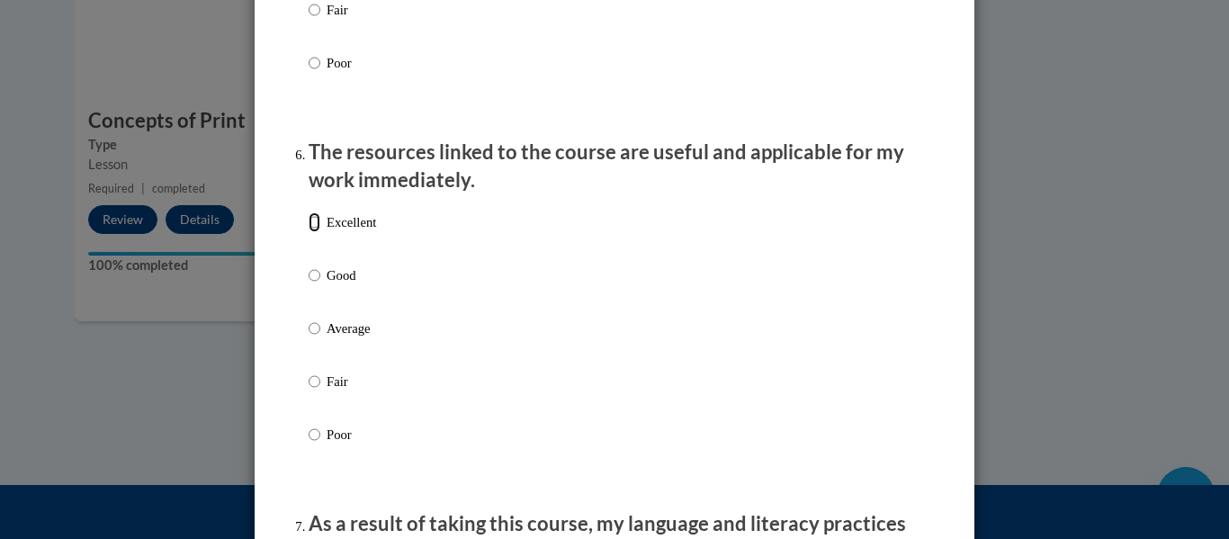
click at [311, 232] on input "Excellent" at bounding box center [315, 222] width 12 height 20
radio input "true"
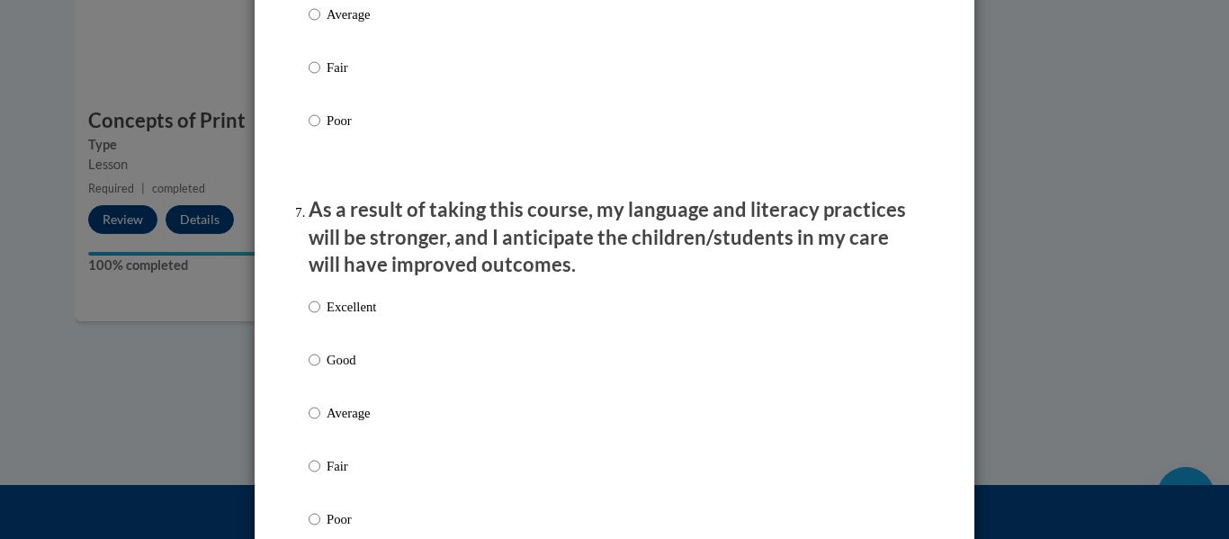
scroll to position [2229, 0]
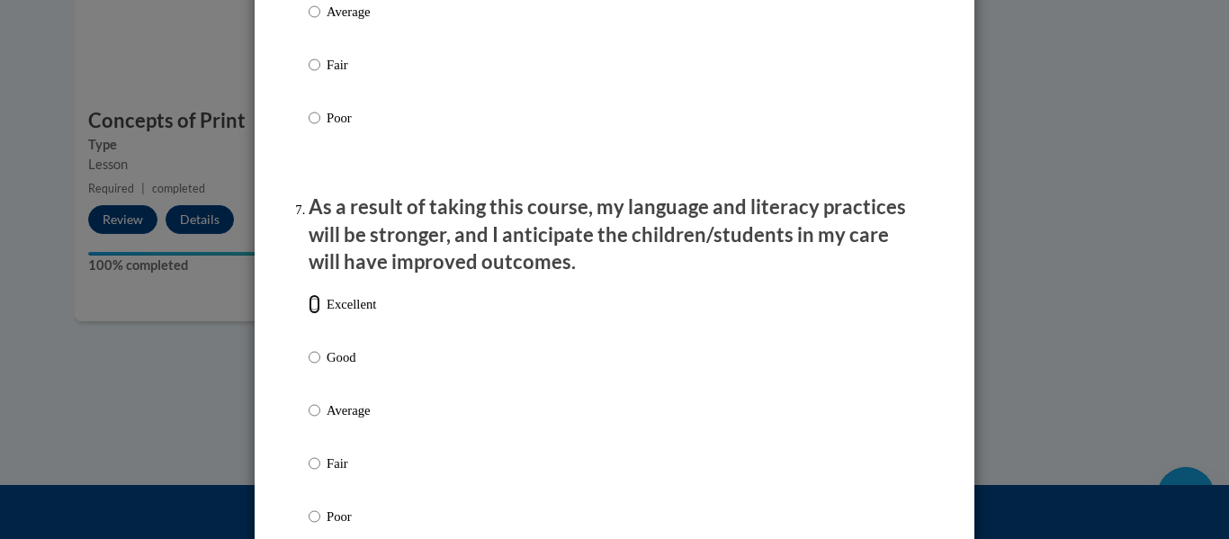
click at [313, 314] on input "Excellent" at bounding box center [315, 304] width 12 height 20
radio input "true"
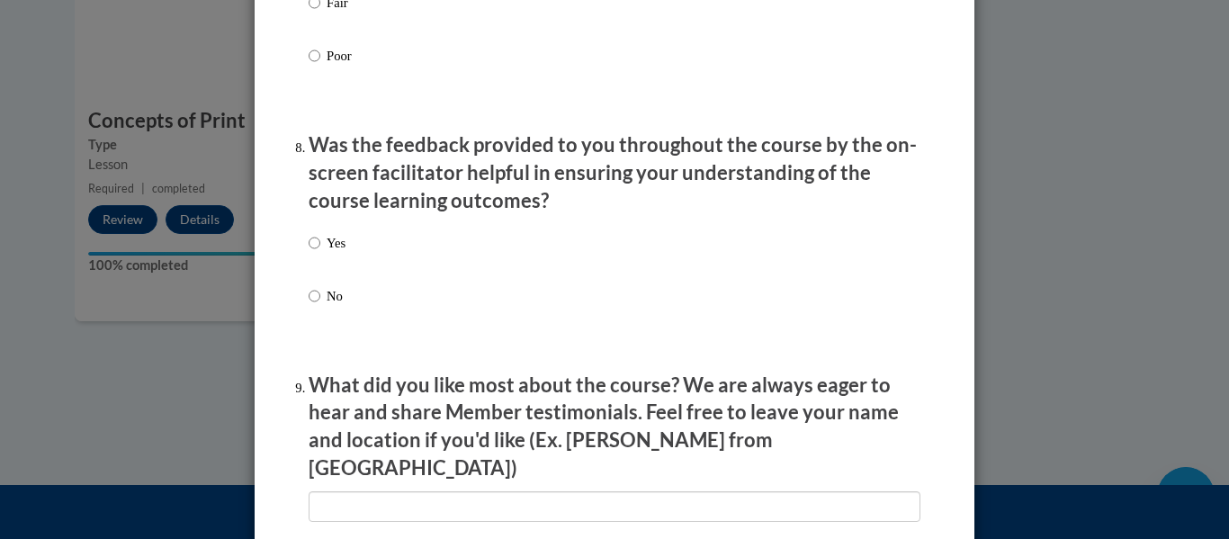
scroll to position [2702, 0]
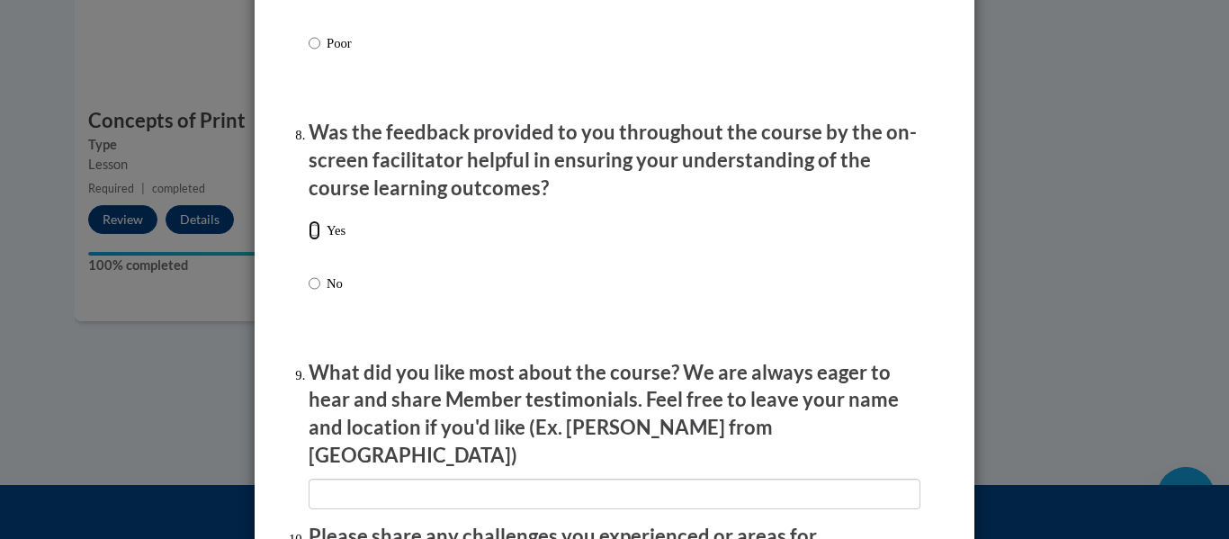
click at [312, 240] on input "Yes" at bounding box center [315, 230] width 12 height 20
radio input "true"
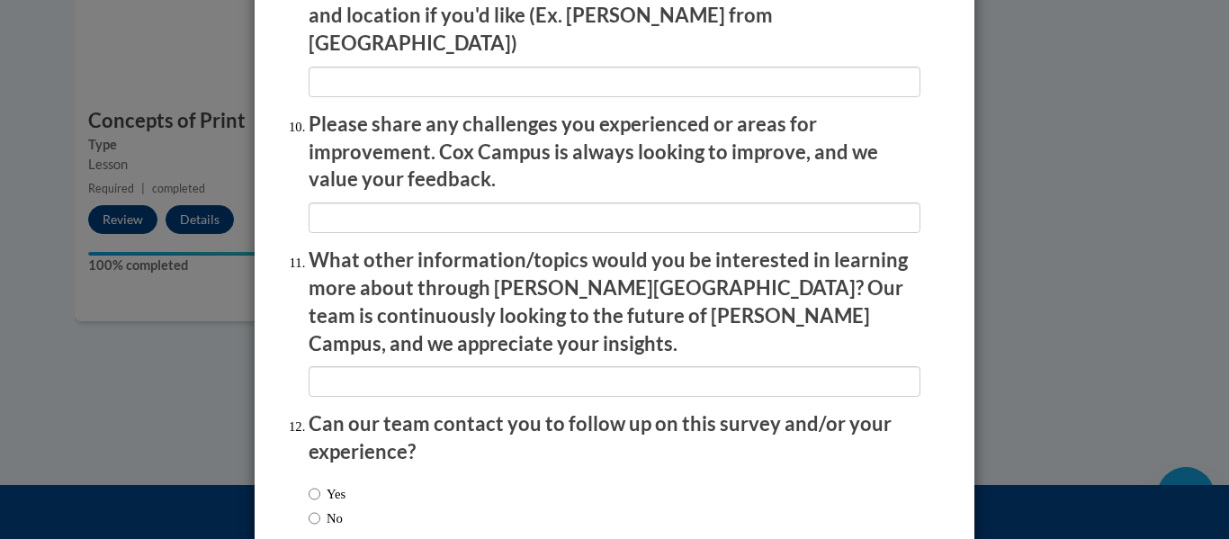
scroll to position [3199, 0]
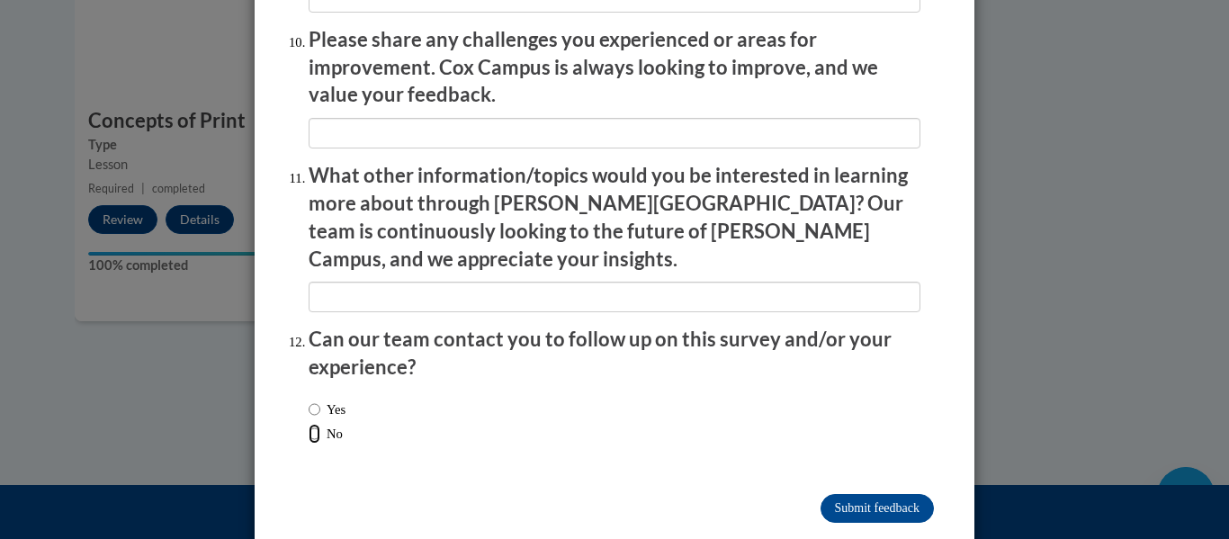
click at [318, 424] on input "No" at bounding box center [315, 434] width 12 height 20
radio input "true"
click at [888, 494] on input "Submit feedback" at bounding box center [876, 508] width 113 height 29
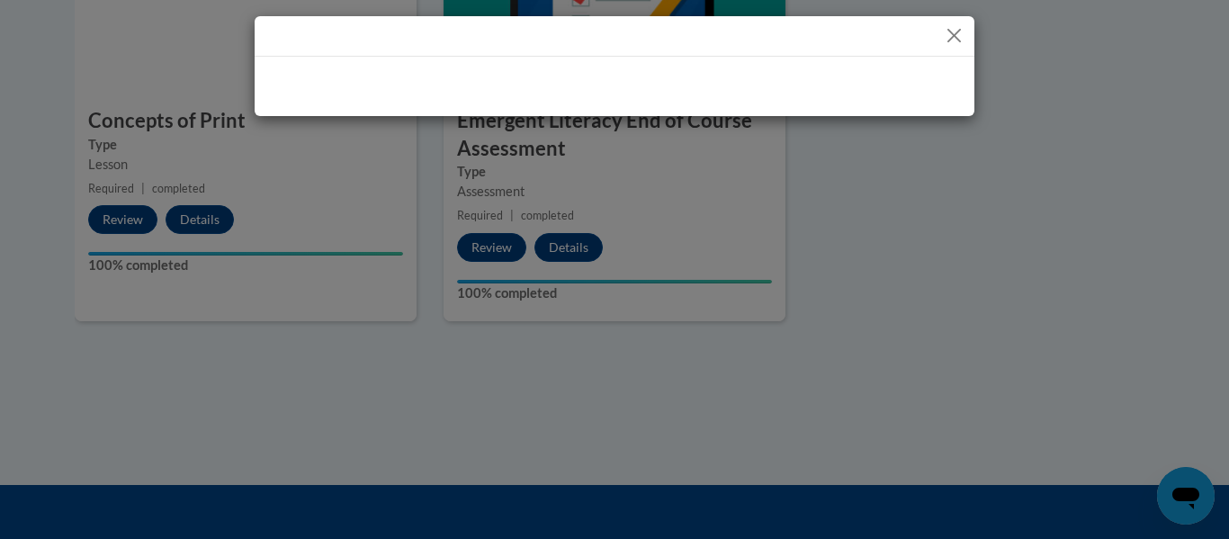
scroll to position [0, 0]
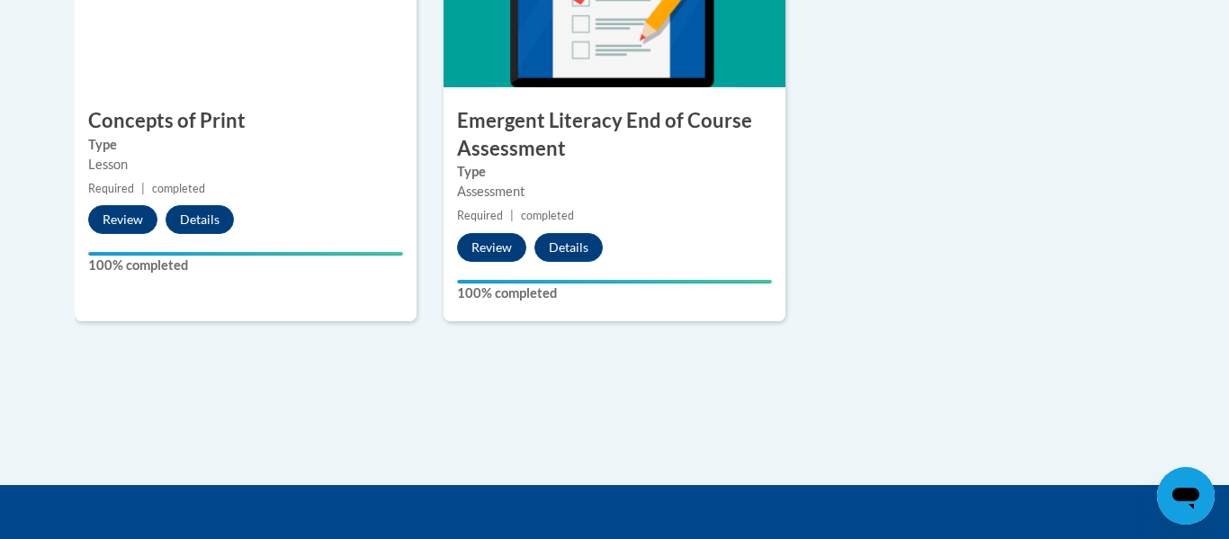
click at [796, 310] on div "8 Emergent Literacy End of Course Assessment Type Assessment Required | complet…" at bounding box center [614, 129] width 369 height 445
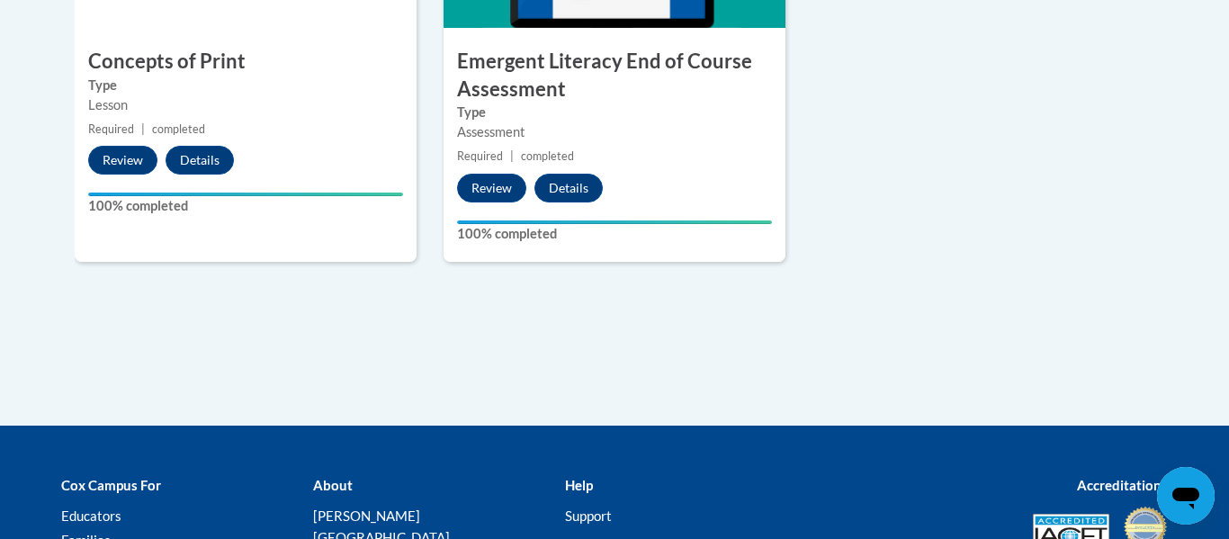
scroll to position [1658, 0]
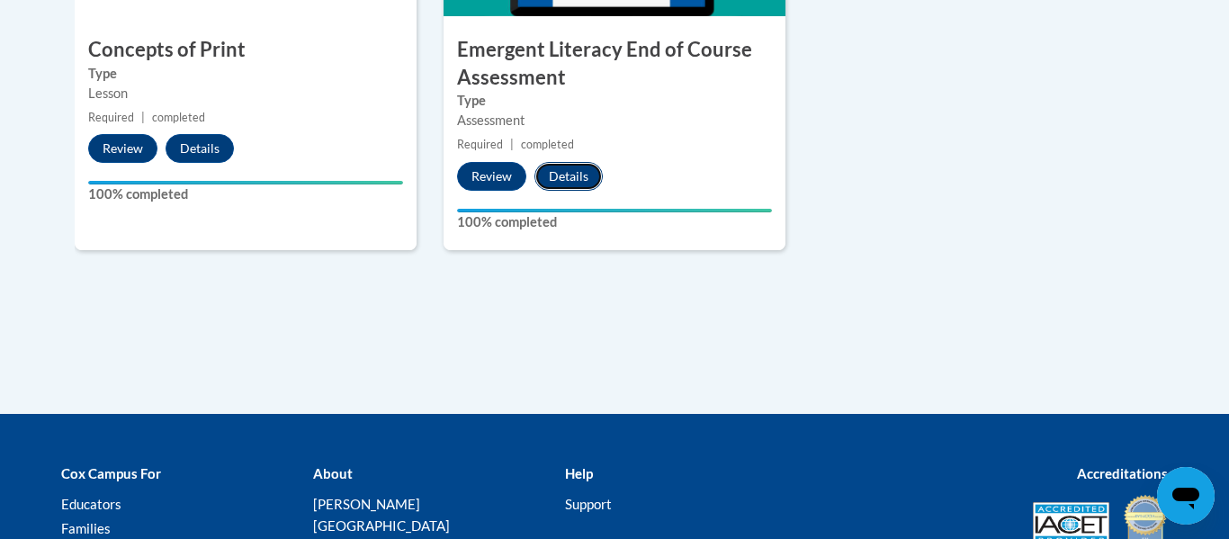
click at [571, 180] on button "Details" at bounding box center [568, 176] width 68 height 29
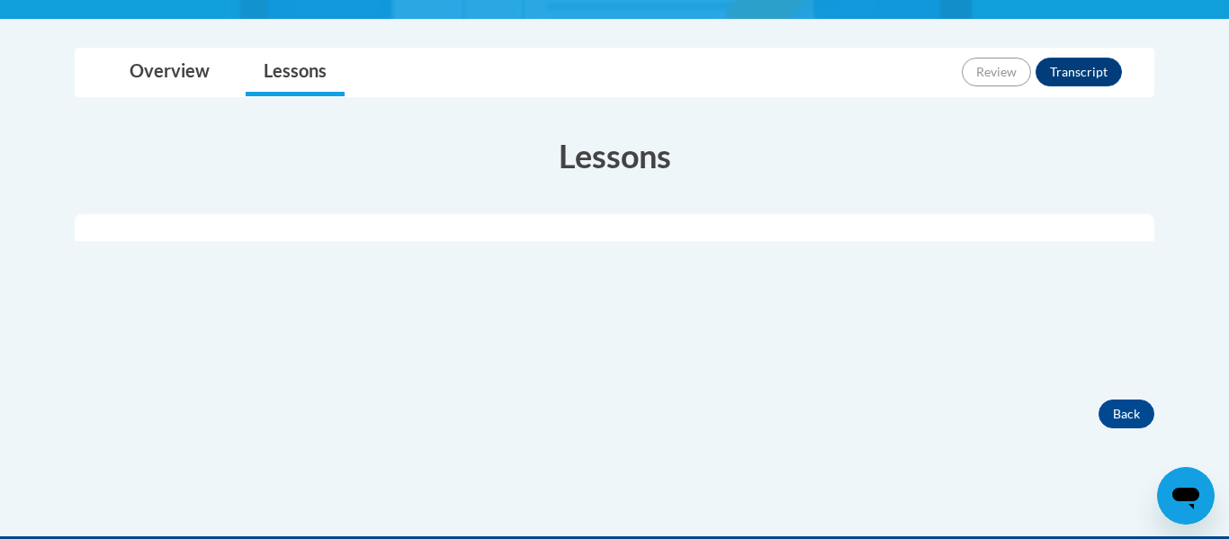
scroll to position [404, 0]
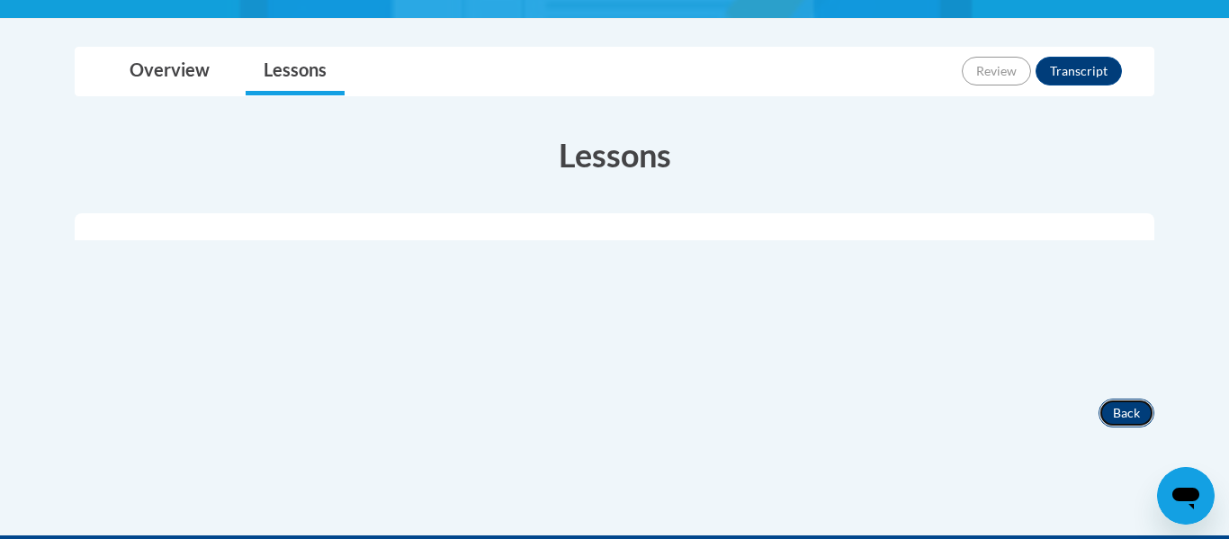
click at [1123, 407] on button "Back" at bounding box center [1126, 412] width 56 height 29
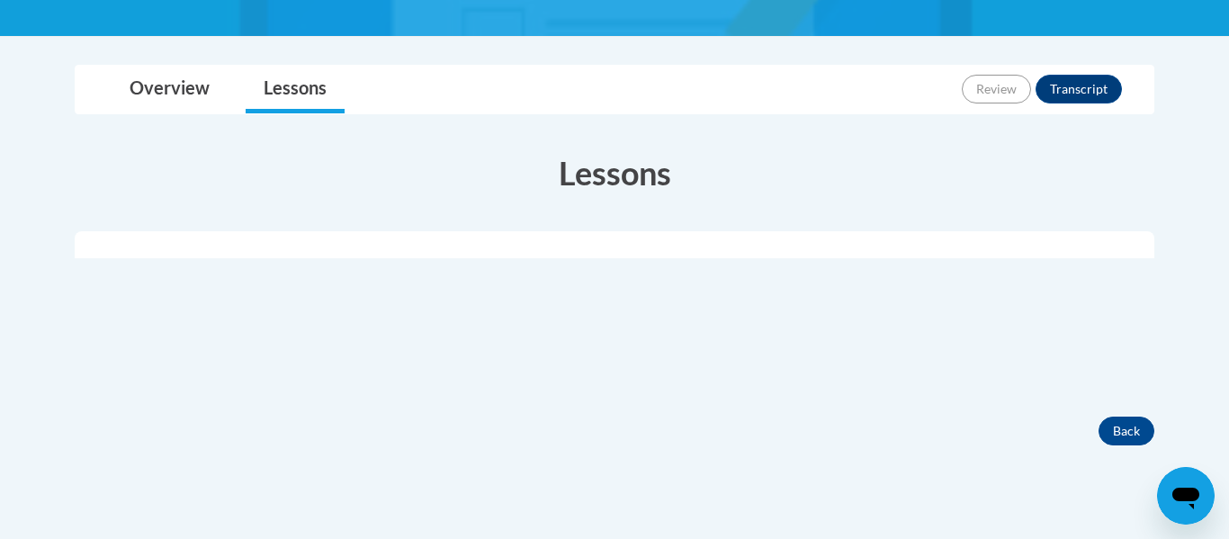
scroll to position [404, 0]
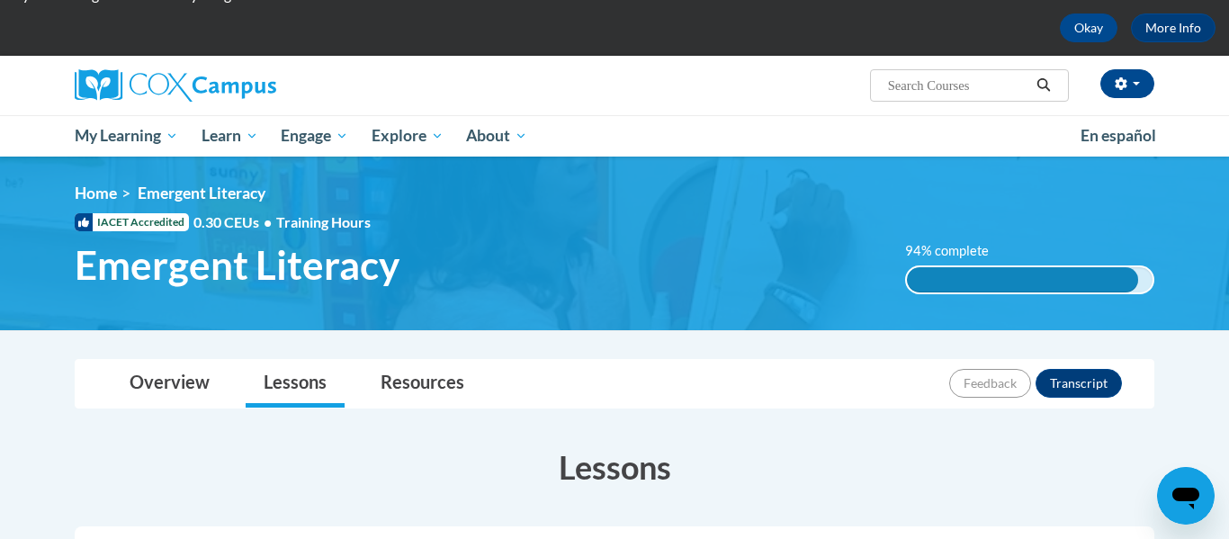
scroll to position [76, 0]
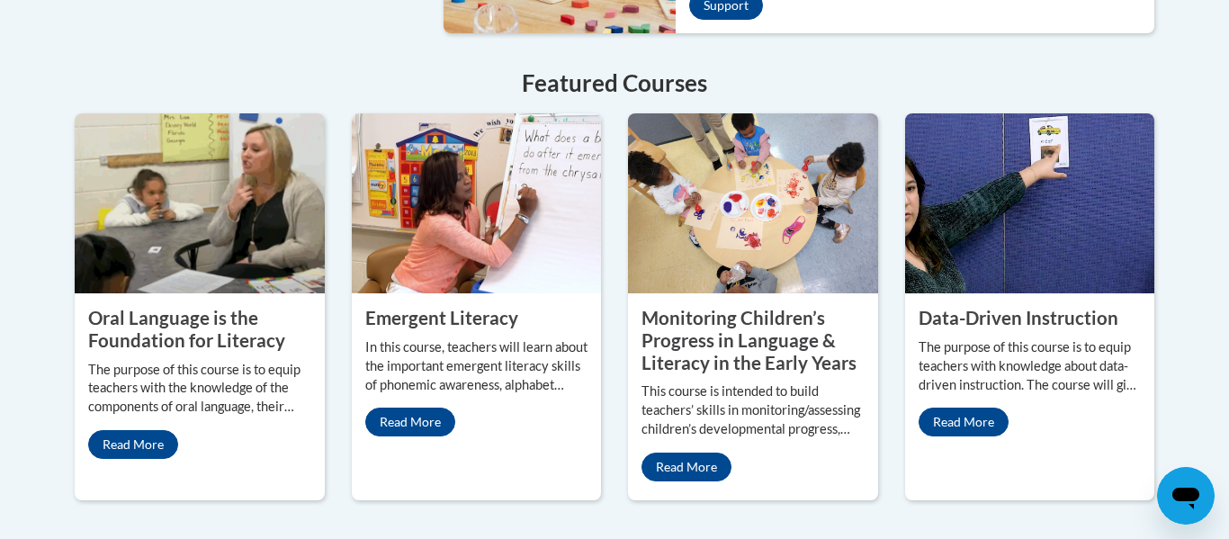
scroll to position [1617, 0]
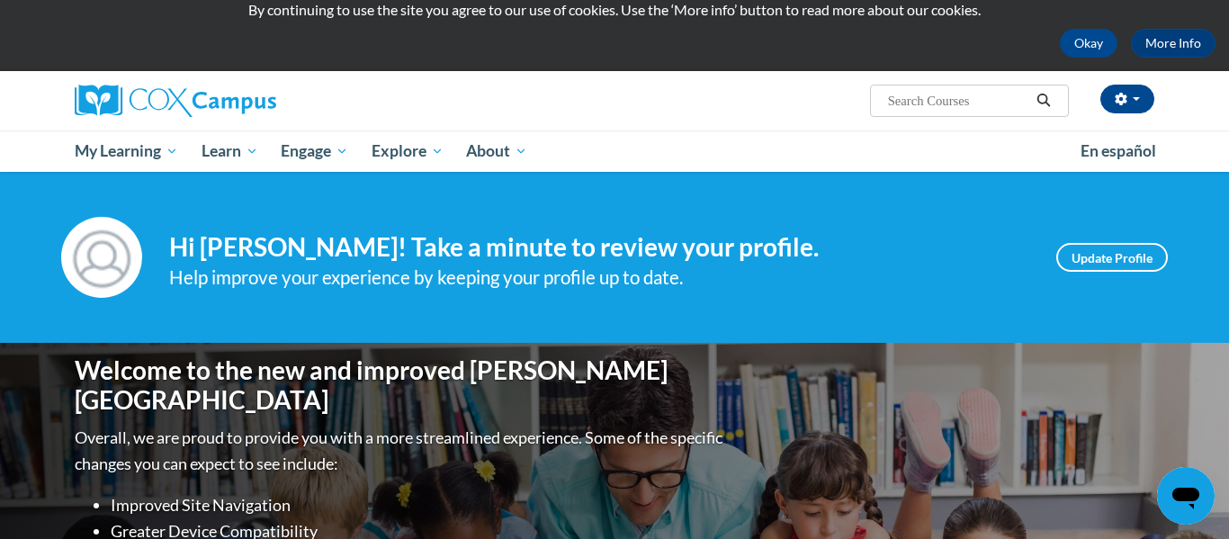
scroll to position [61, 0]
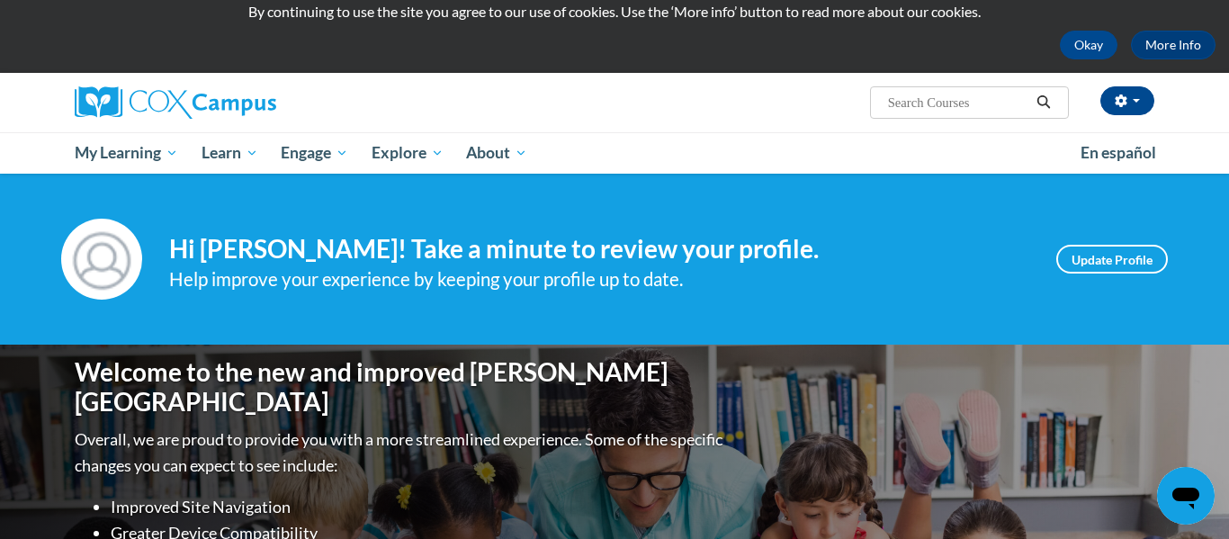
click at [891, 107] on input "Search..." at bounding box center [958, 103] width 144 height 22
type input "Trauma Informed Practice"
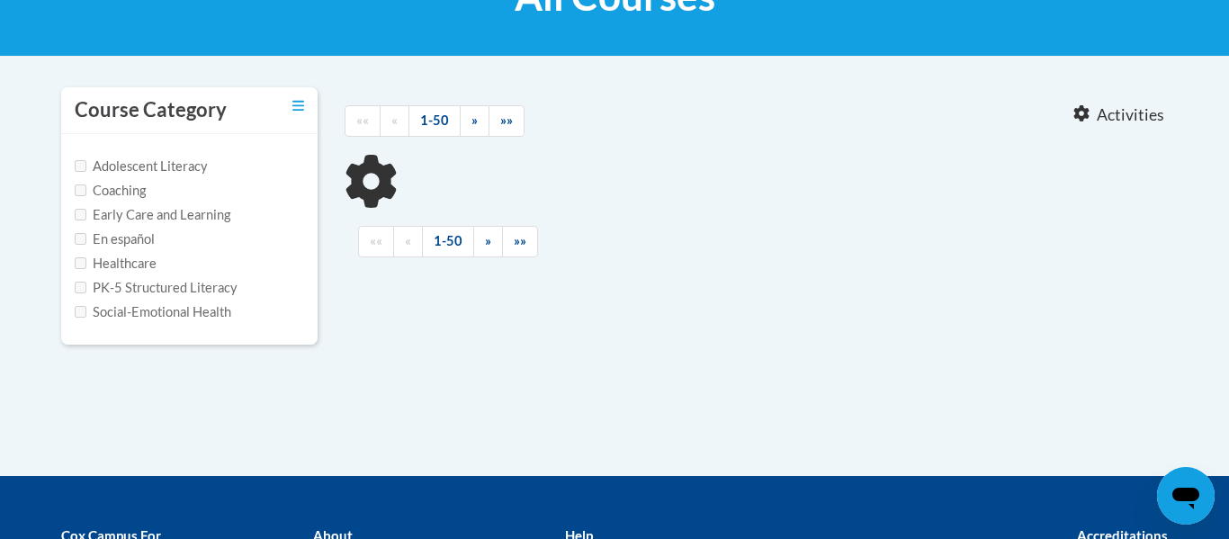
scroll to position [331, 0]
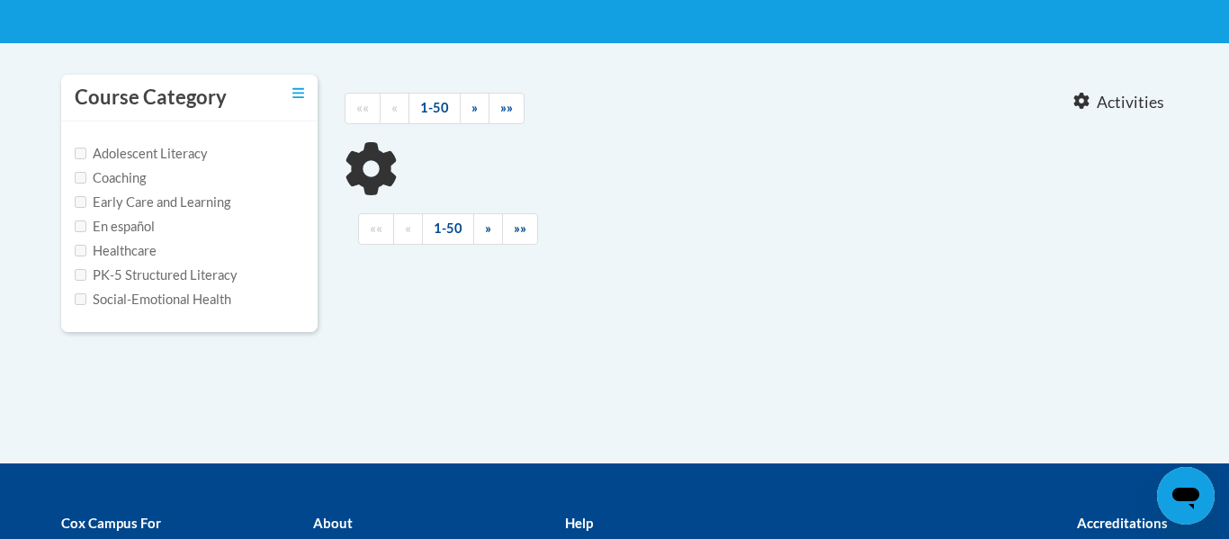
type input "Trauma Informed Practice"
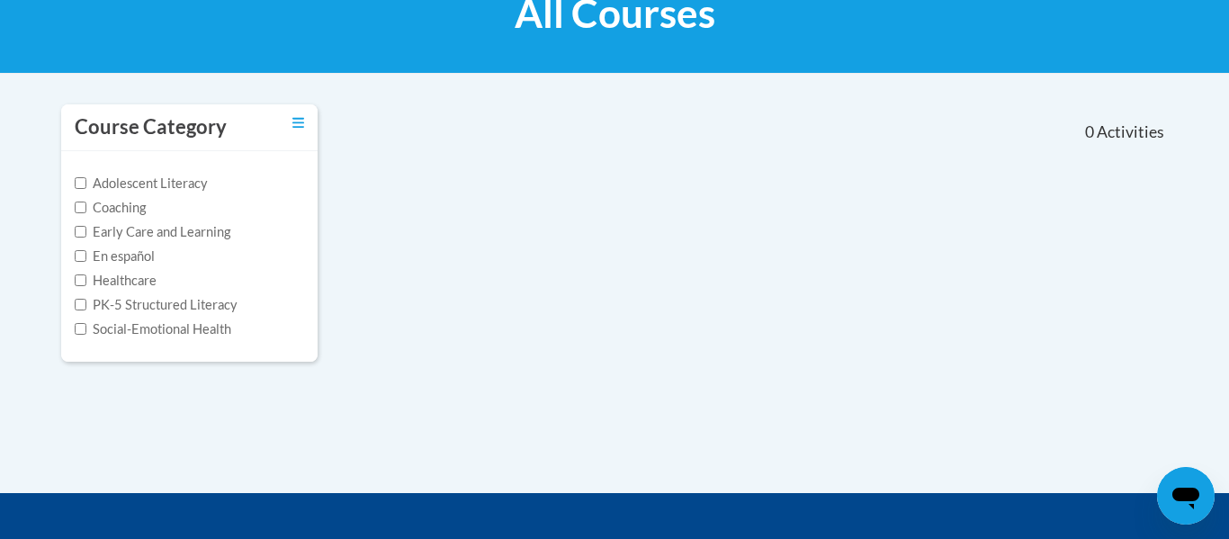
scroll to position [309, 0]
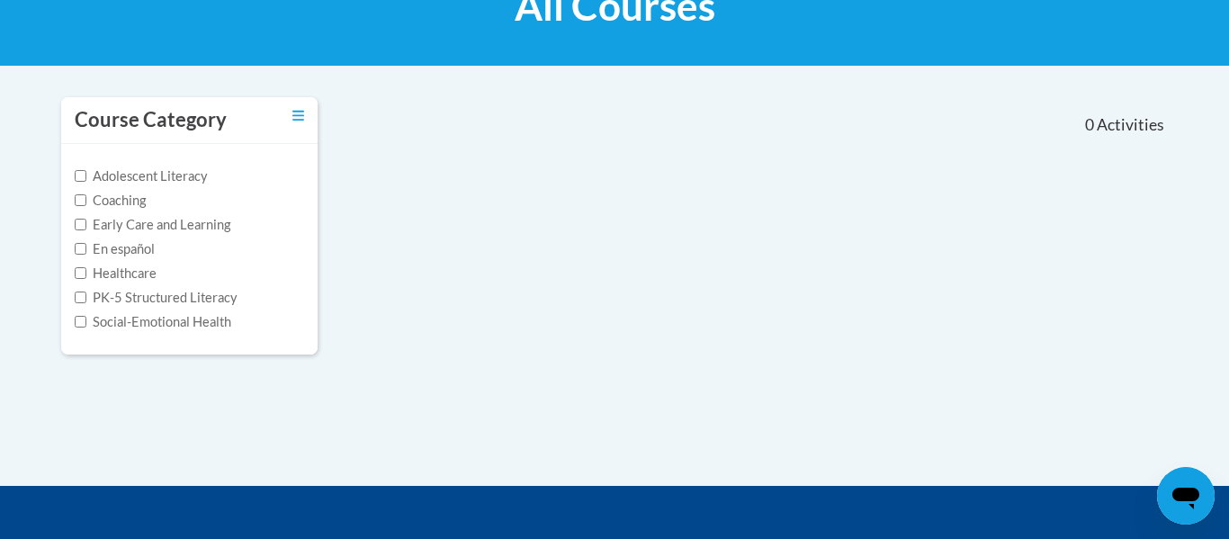
click at [178, 321] on label "Social-Emotional Health" at bounding box center [153, 322] width 157 height 20
click at [86, 321] on input "Social-Emotional Health" at bounding box center [81, 322] width 12 height 12
checkbox input "true"
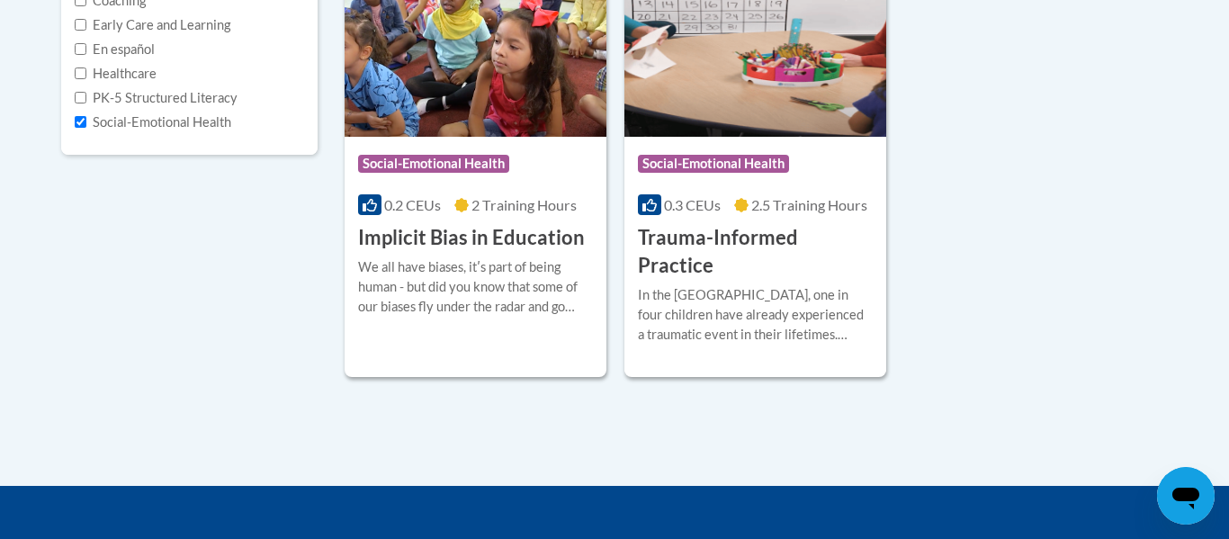
scroll to position [509, 0]
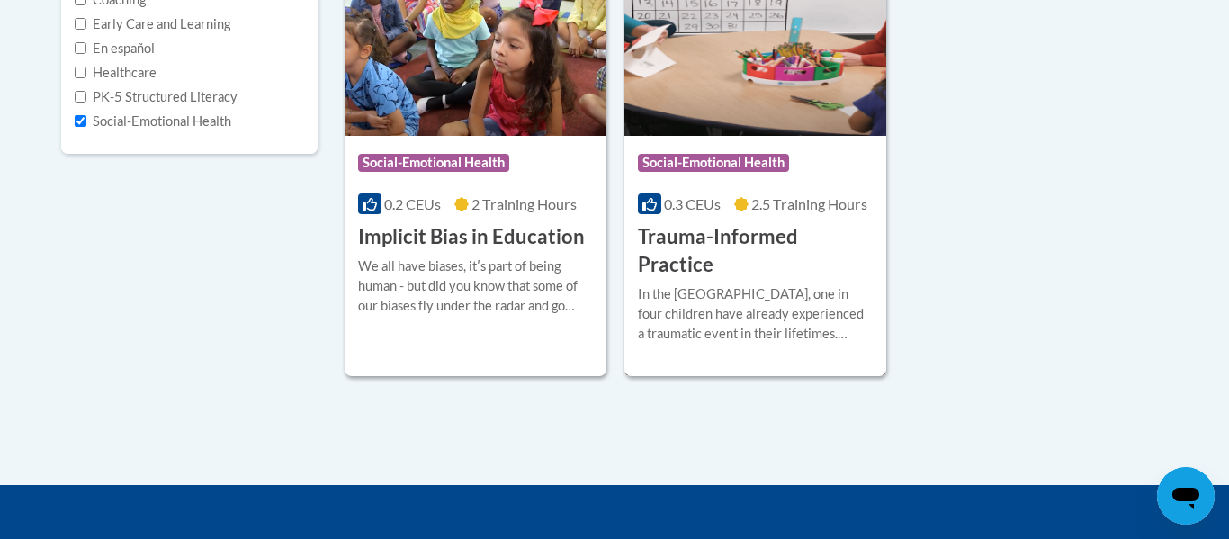
click at [801, 291] on div "In the United States, one in four children have already experienced a traumatic…" at bounding box center [755, 313] width 235 height 59
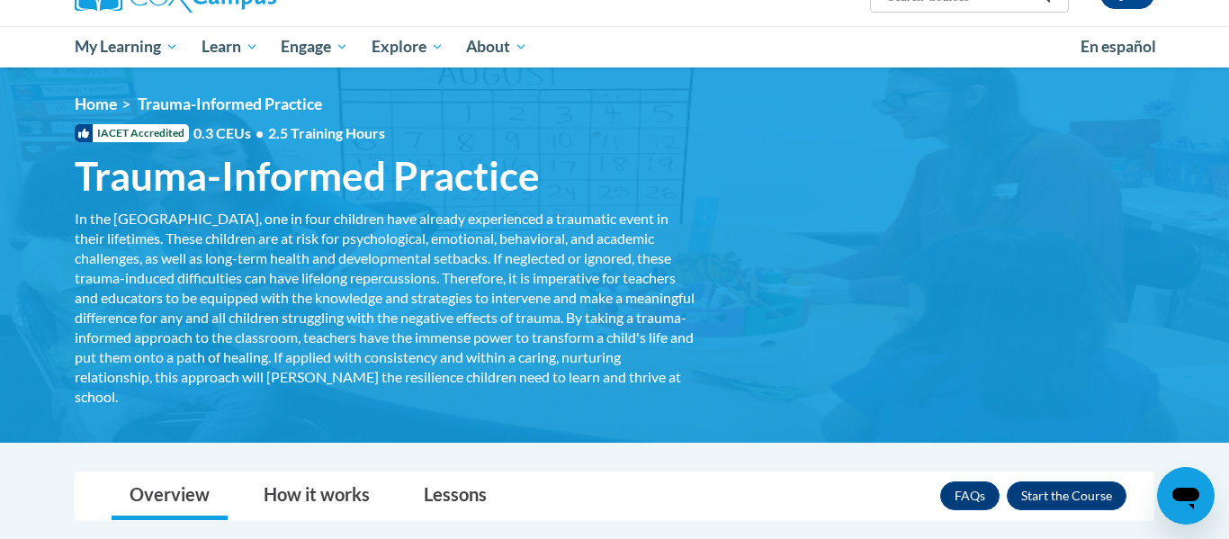
scroll to position [162, 0]
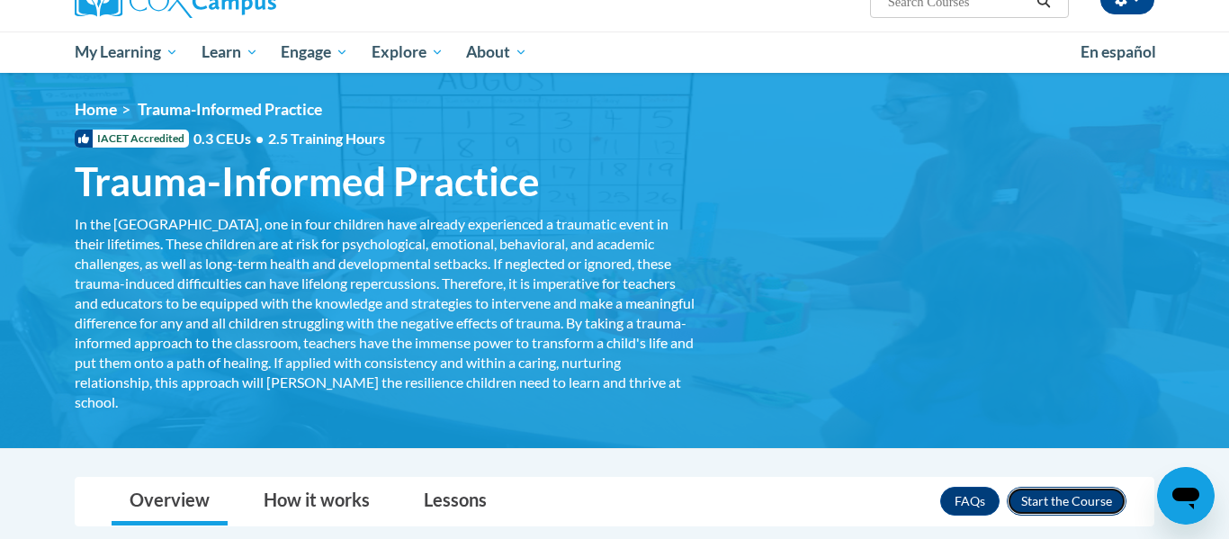
click at [1060, 501] on button "Enroll" at bounding box center [1067, 501] width 120 height 29
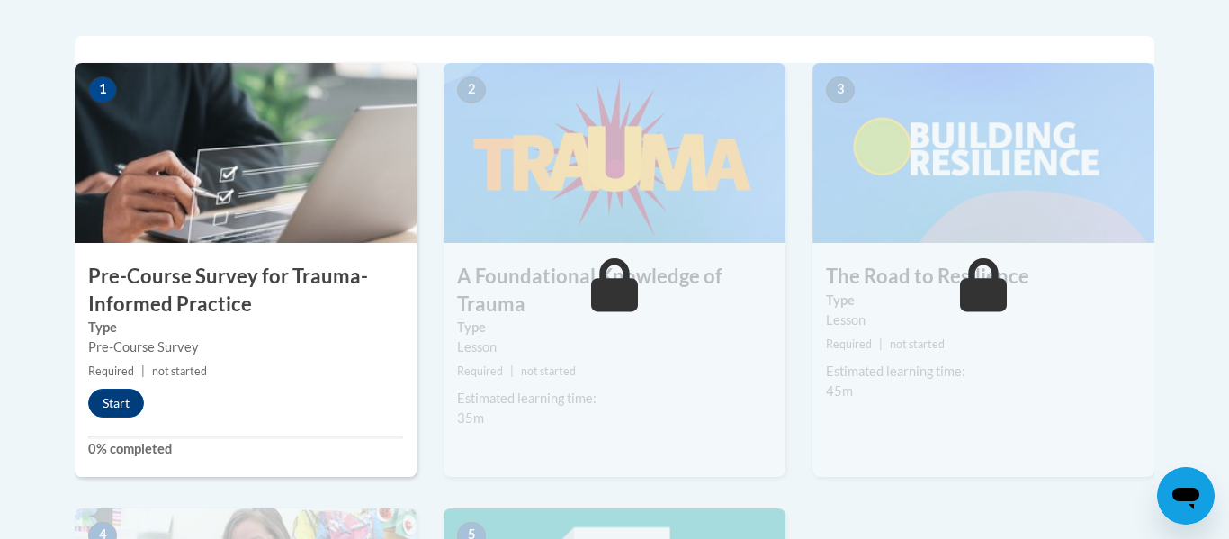
scroll to position [571, 0]
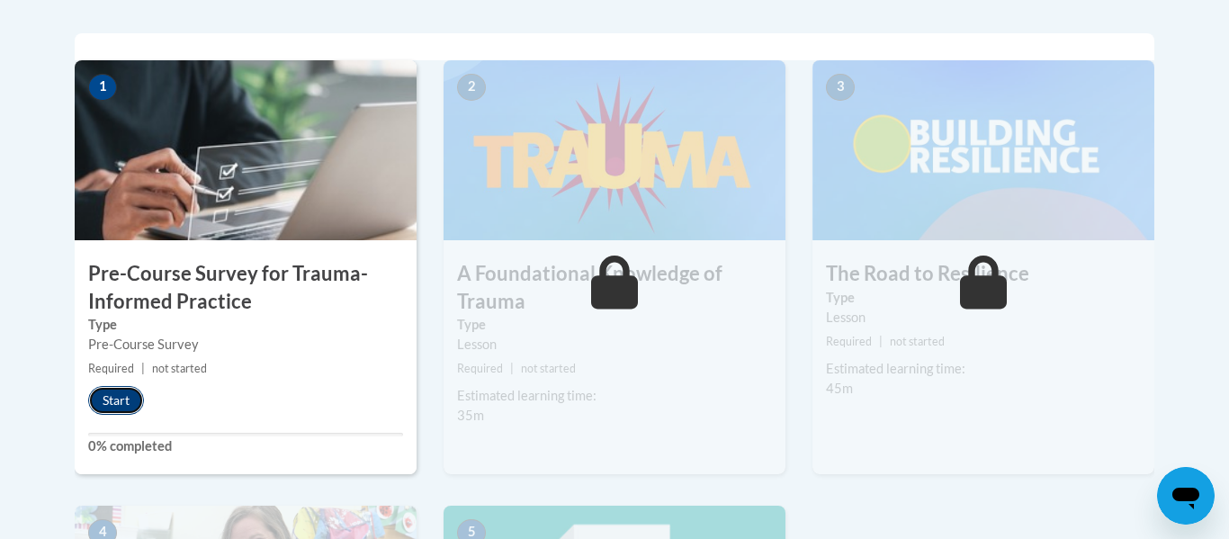
click at [118, 400] on button "Start" at bounding box center [116, 400] width 56 height 29
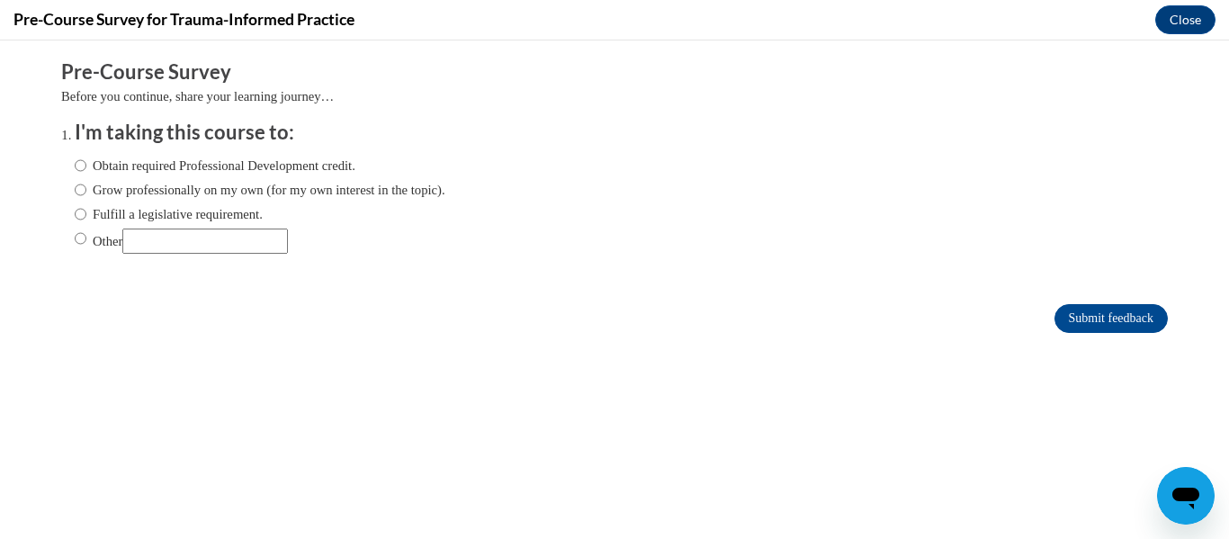
scroll to position [0, 0]
click at [411, 255] on div "Obtain required Professional Development credit. Grow professionally on my own …" at bounding box center [260, 205] width 371 height 116
click at [84, 161] on input "Obtain required Professional Development credit." at bounding box center [81, 166] width 12 height 20
radio input "true"
click at [1090, 316] on input "Submit feedback" at bounding box center [1110, 318] width 113 height 29
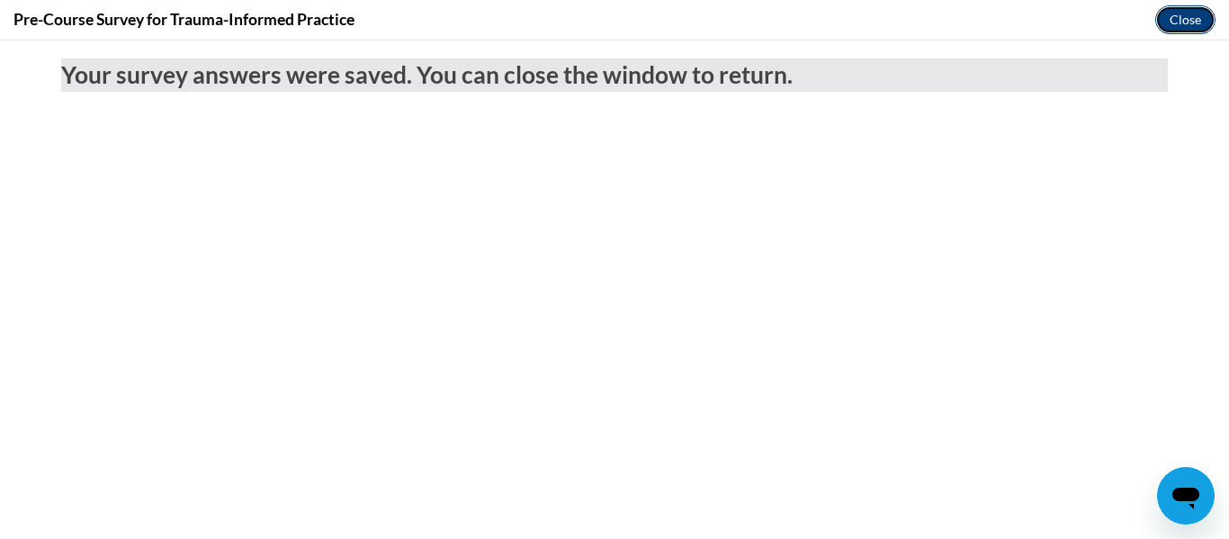
click at [1170, 19] on button "Close" at bounding box center [1185, 19] width 60 height 29
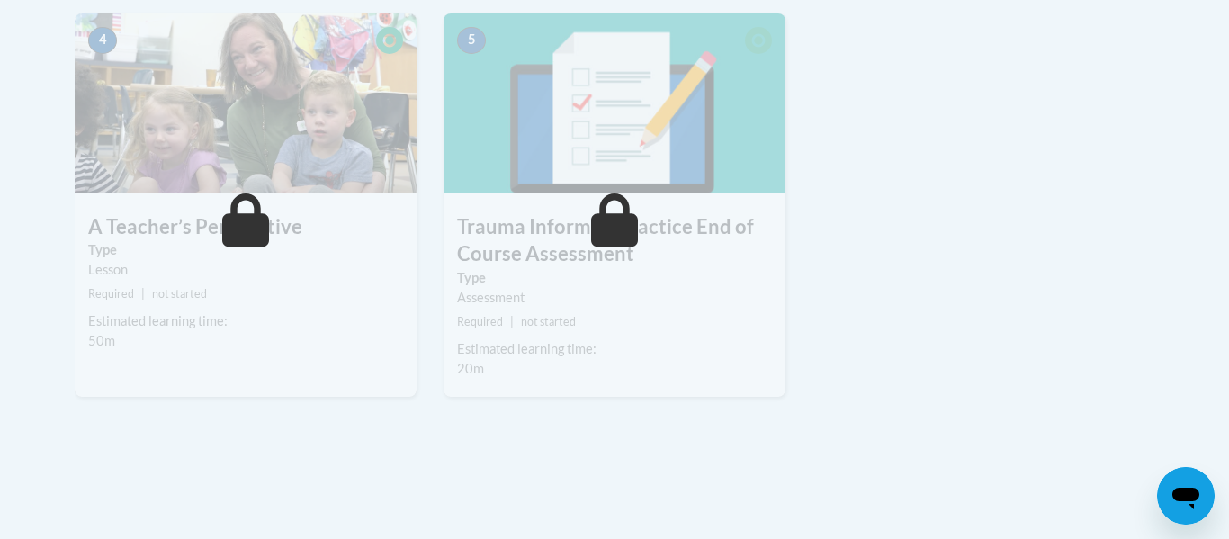
scroll to position [1078, 0]
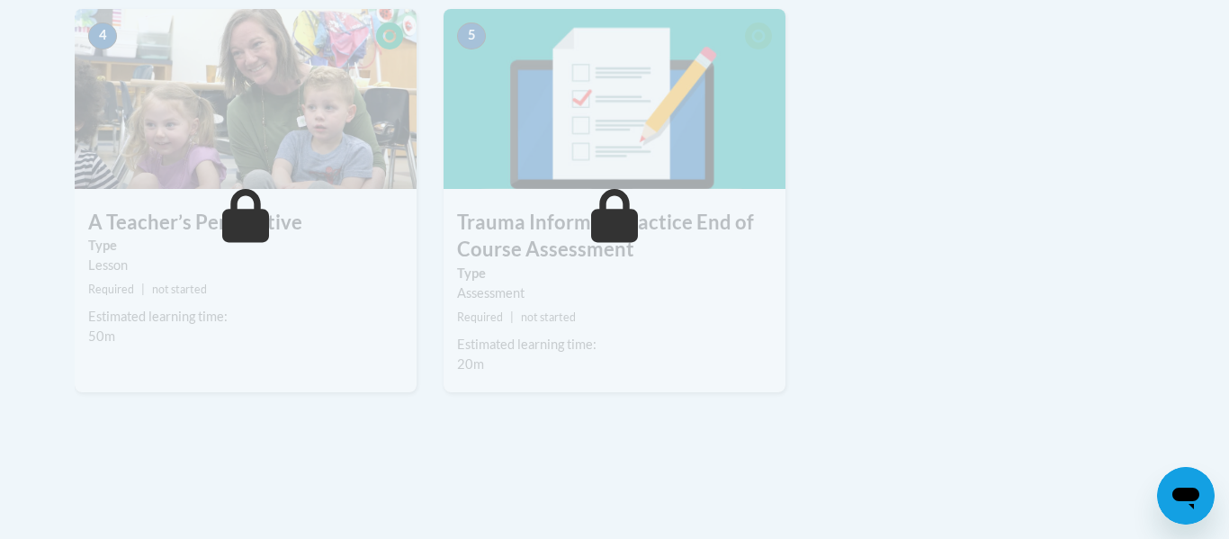
click at [719, 199] on div "5 Trauma Informed Practice End of Course Assessment Type Assessment Required | …" at bounding box center [614, 201] width 342 height 384
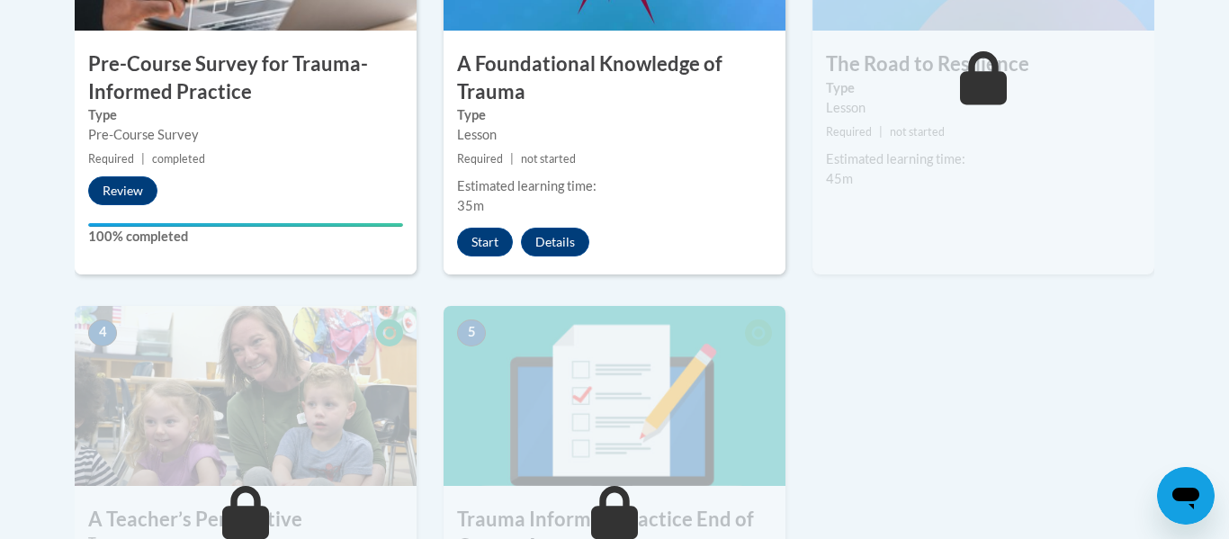
scroll to position [780, 0]
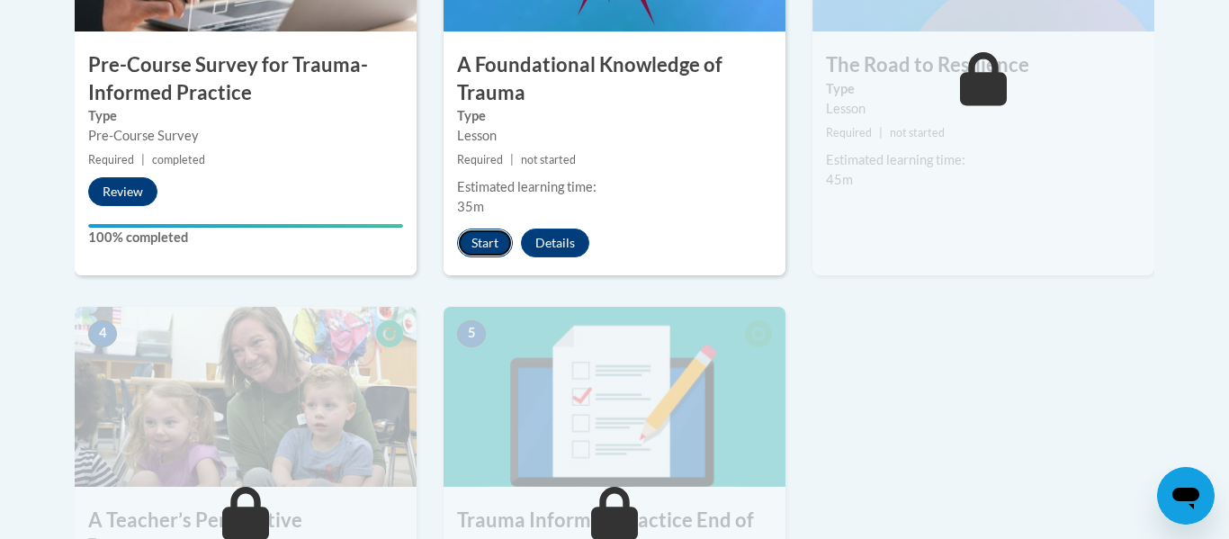
click at [488, 244] on button "Start" at bounding box center [485, 242] width 56 height 29
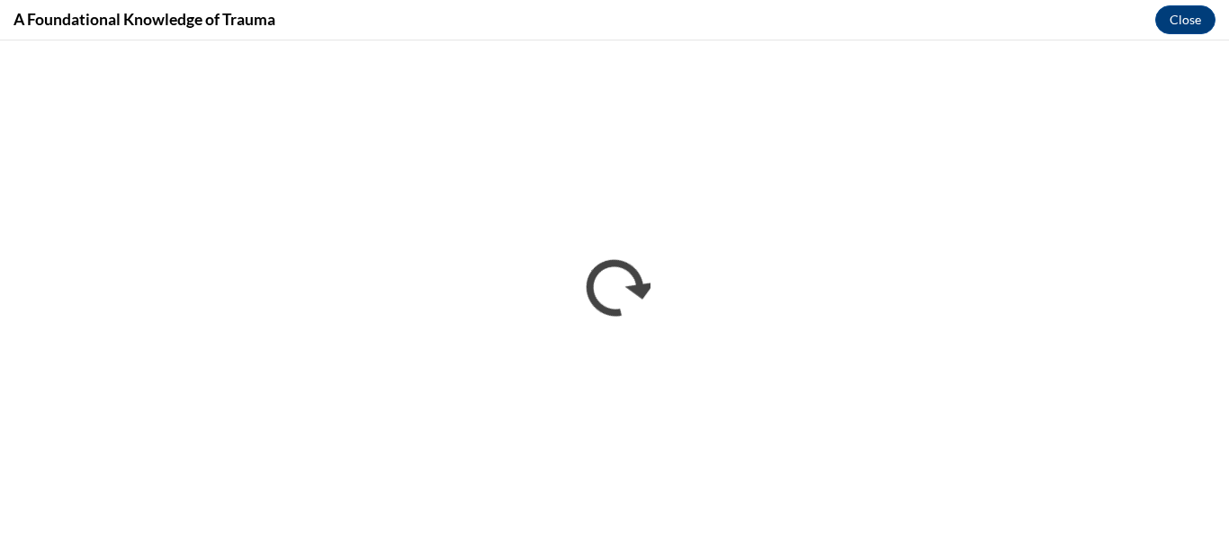
scroll to position [0, 0]
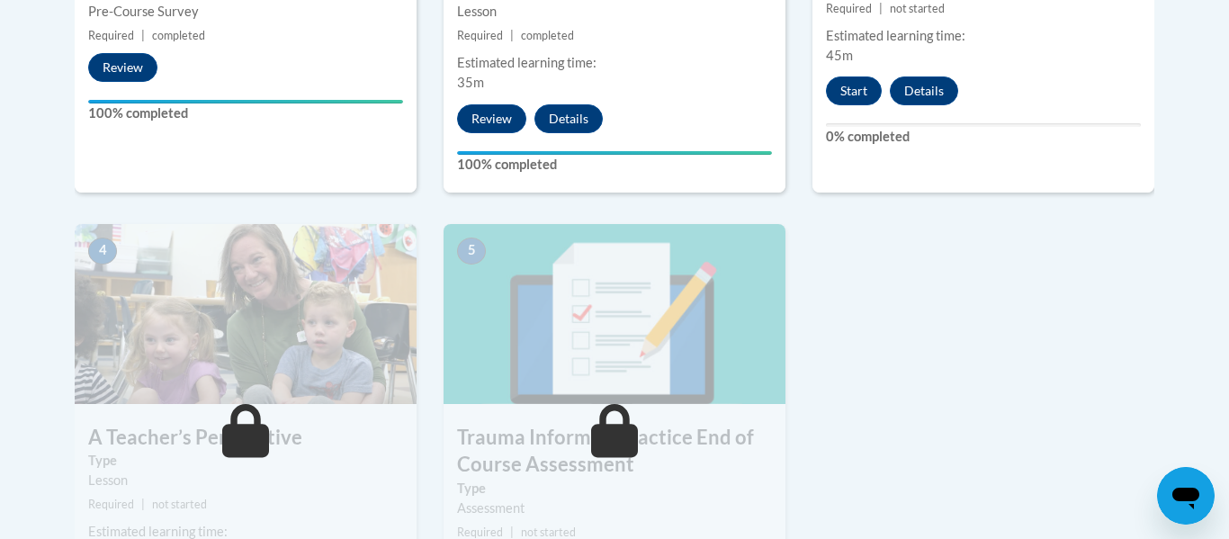
scroll to position [842, 0]
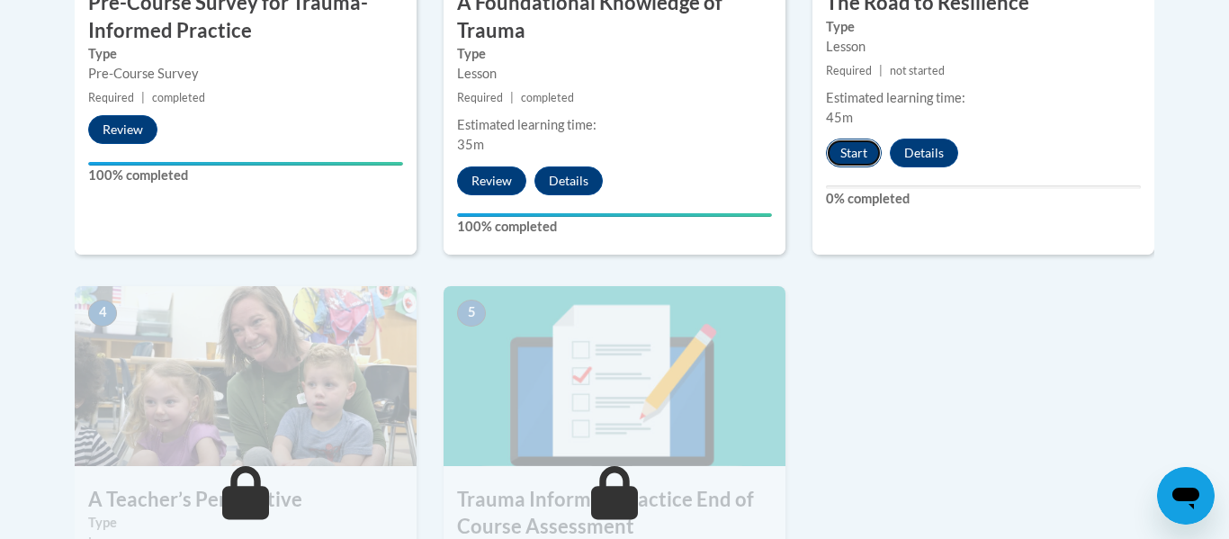
click at [849, 154] on button "Start" at bounding box center [854, 153] width 56 height 29
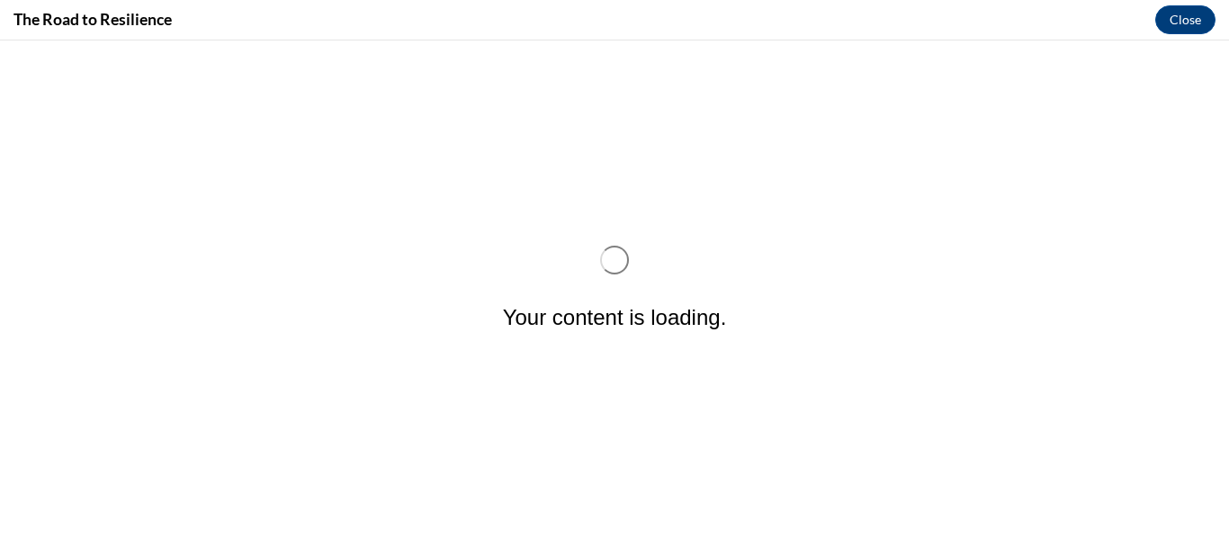
scroll to position [0, 0]
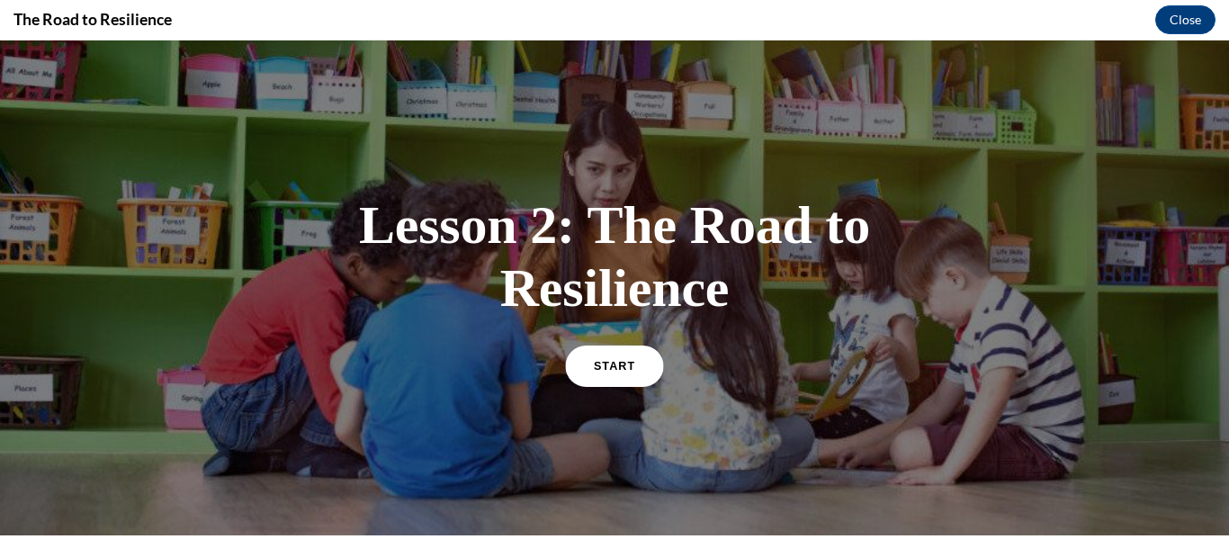
click at [603, 368] on span "START" at bounding box center [614, 365] width 41 height 13
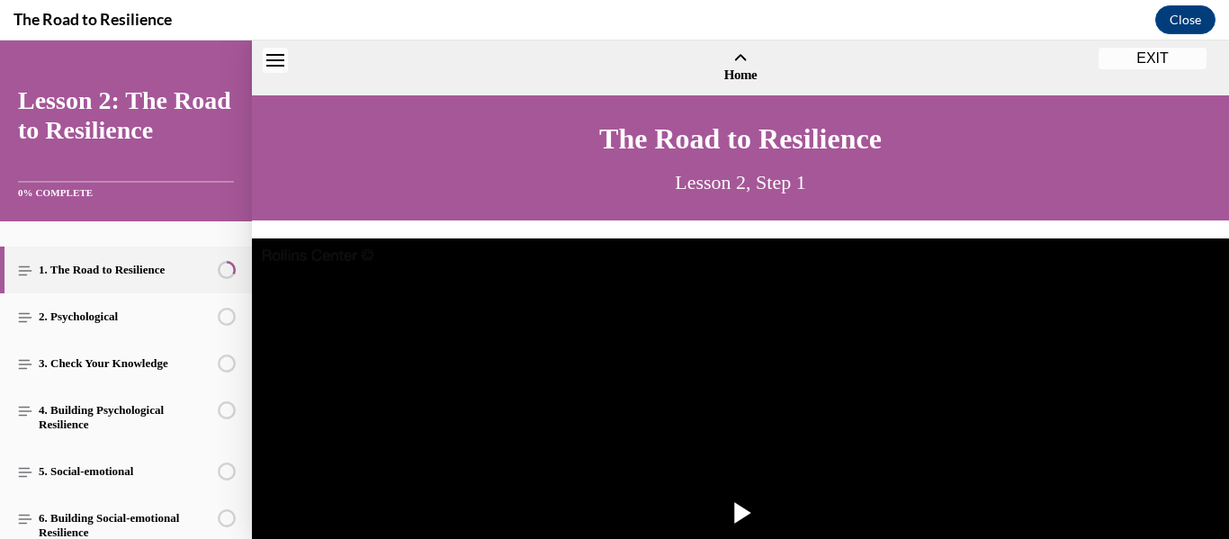
scroll to position [55, 0]
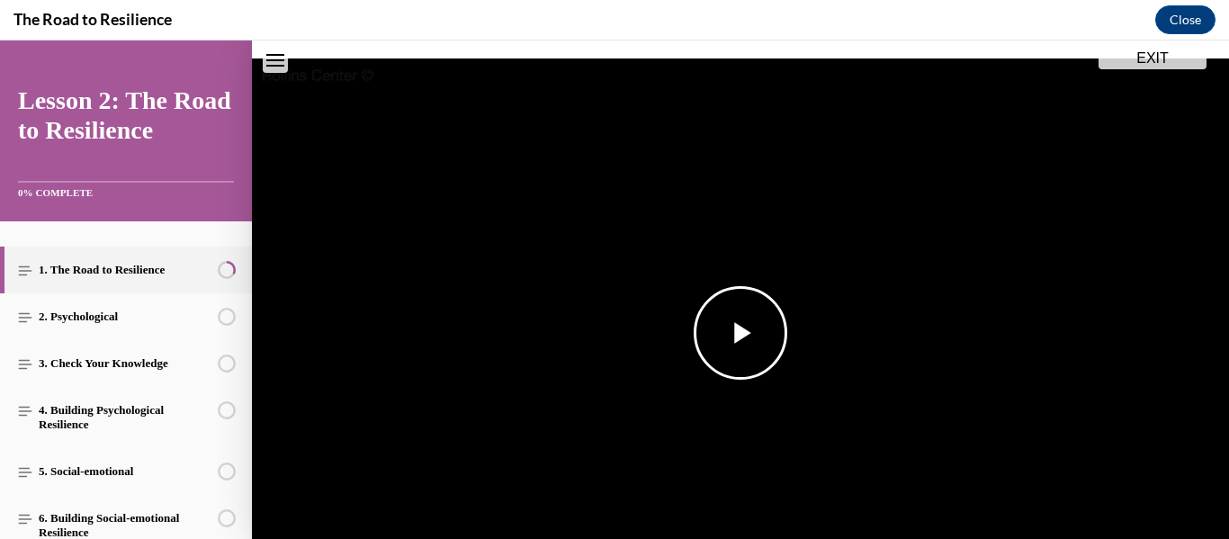
click at [740, 333] on span "Video player" at bounding box center [740, 333] width 0 height 0
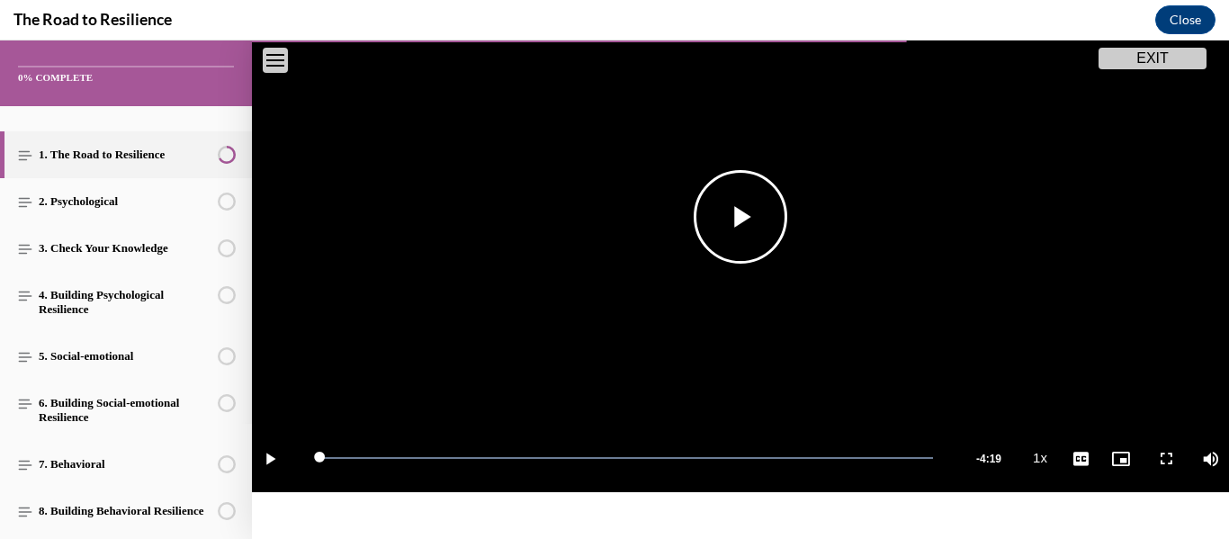
scroll to position [458, 0]
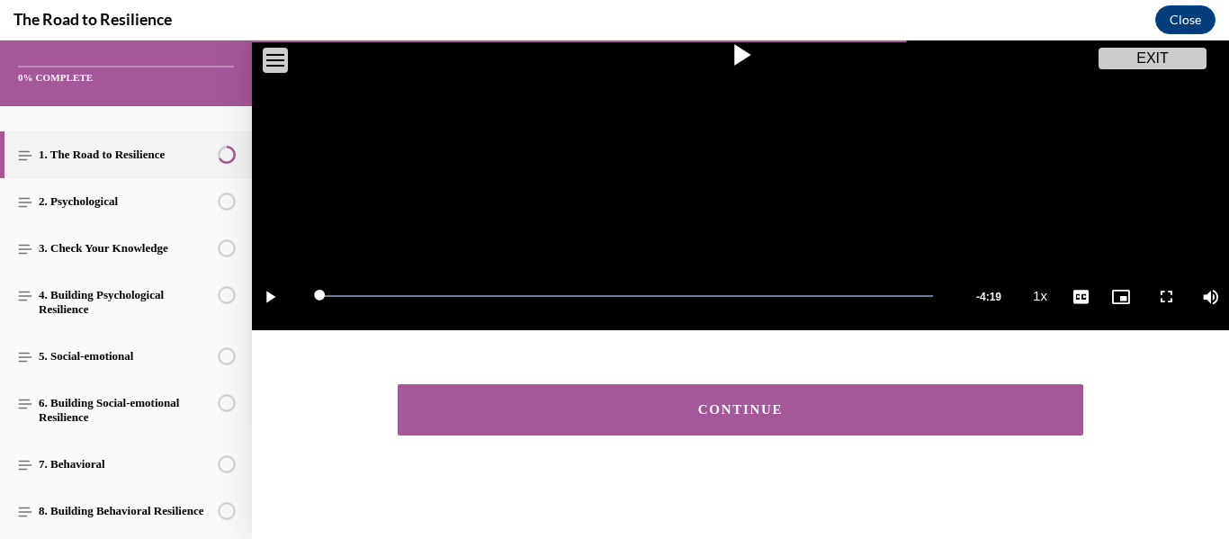
click at [740, 414] on div "CONTINUE" at bounding box center [740, 409] width 630 height 13
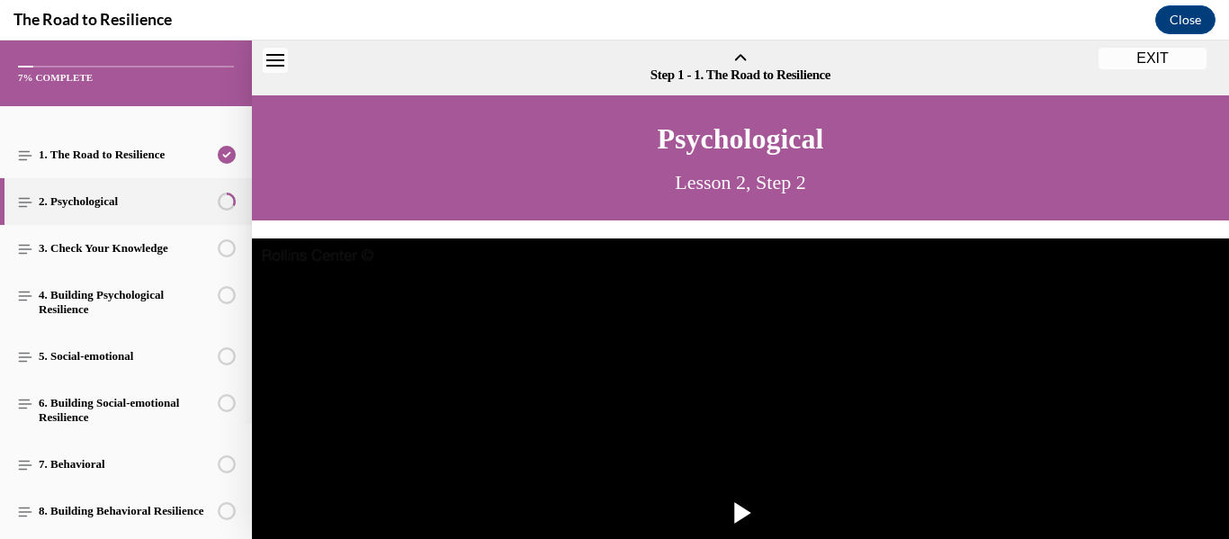
scroll to position [56, 0]
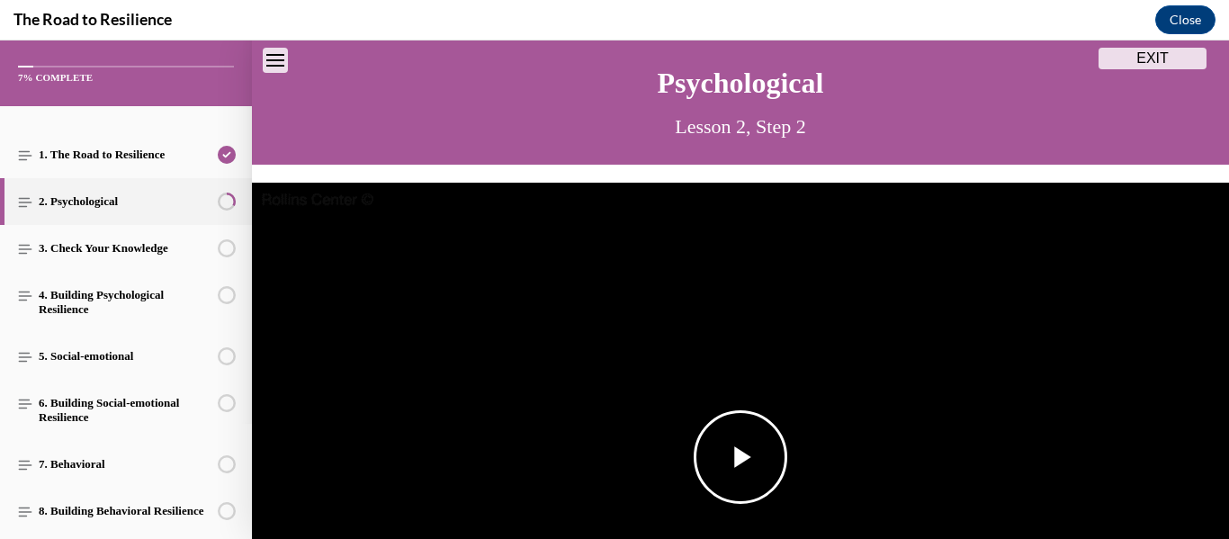
click at [740, 457] on span "Video player" at bounding box center [740, 457] width 0 height 0
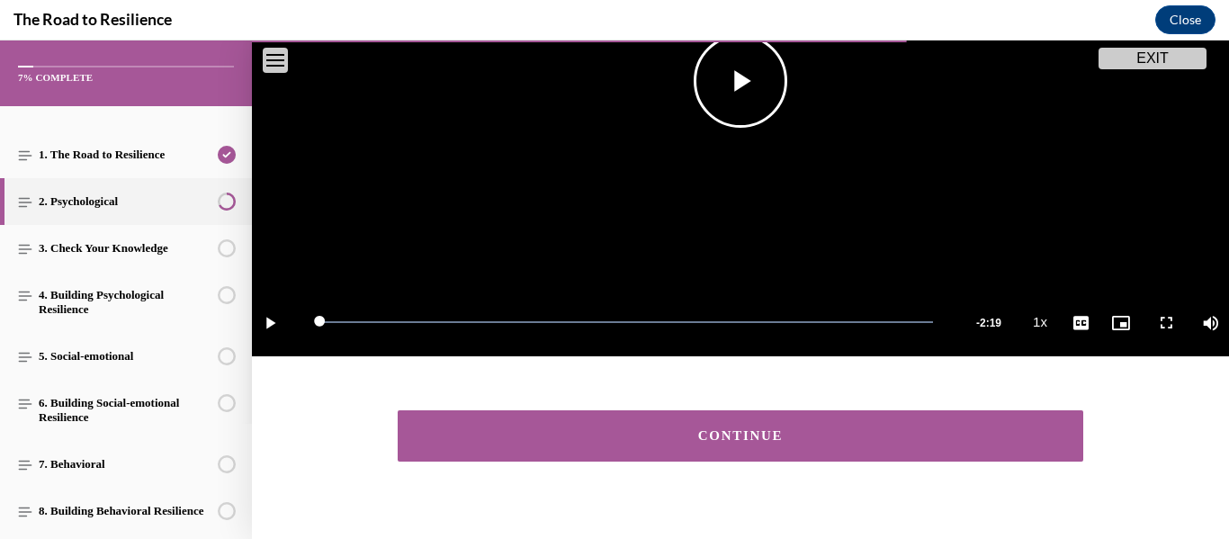
scroll to position [458, 0]
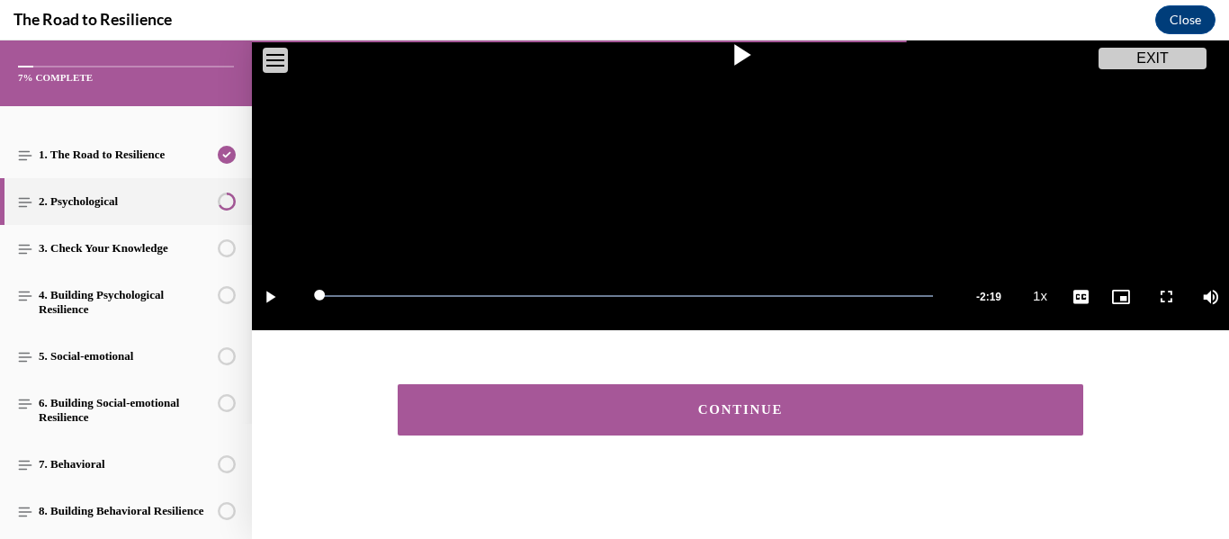
click at [752, 406] on div "CONTINUE" at bounding box center [740, 409] width 630 height 13
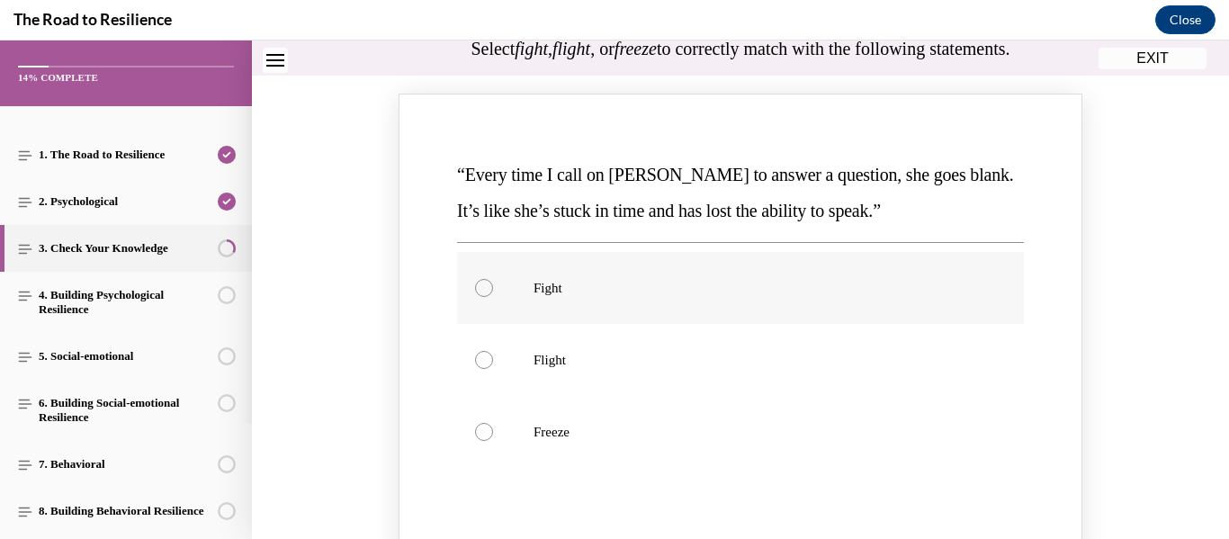
scroll to position [201, 0]
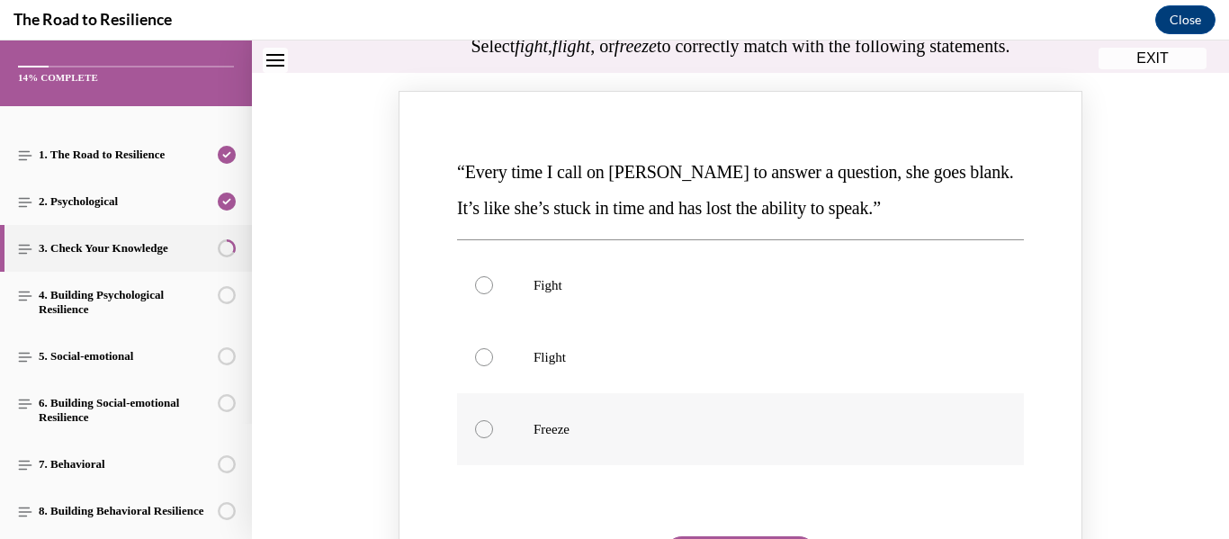
click at [480, 431] on div "Knowledge check: Multiple choice" at bounding box center [484, 429] width 18 height 18
click at [480, 431] on input "Freeze" at bounding box center [484, 429] width 18 height 18
radio input "true"
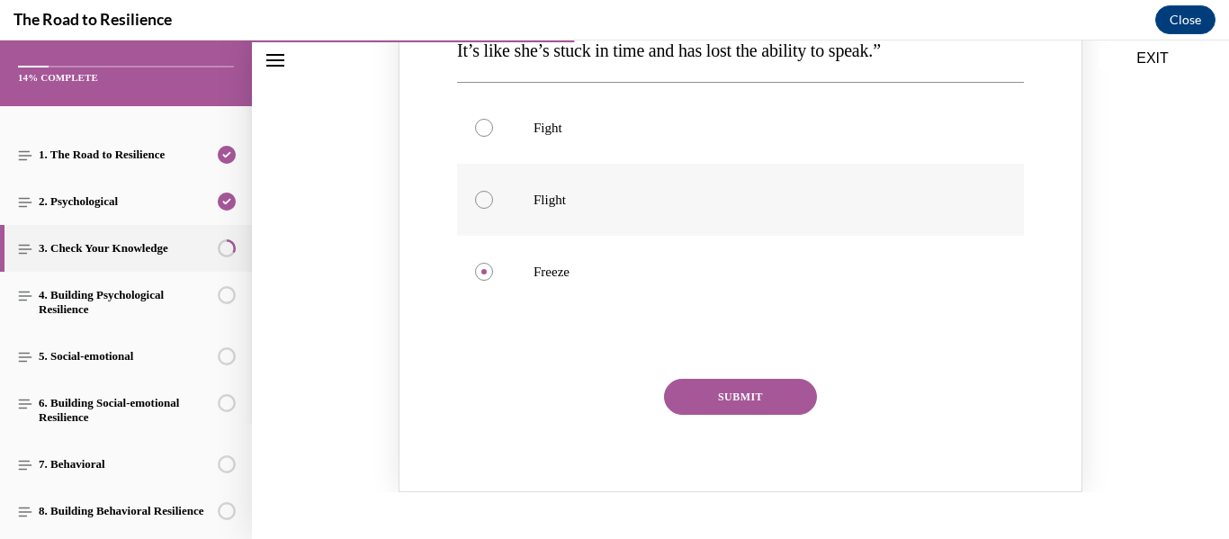
scroll to position [362, 0]
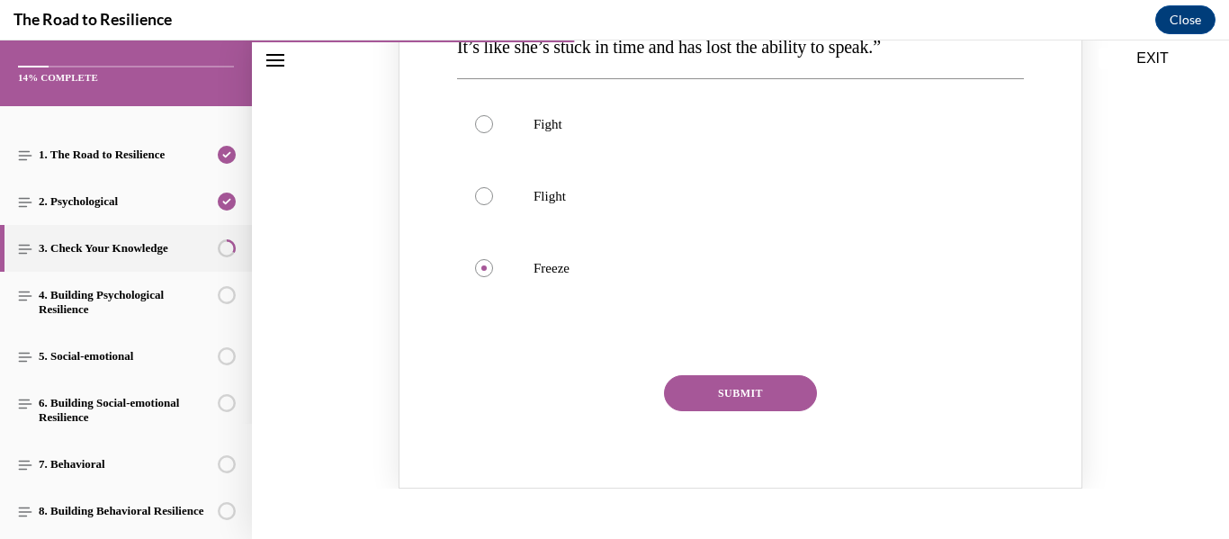
click at [716, 389] on button "SUBMIT" at bounding box center [740, 393] width 153 height 36
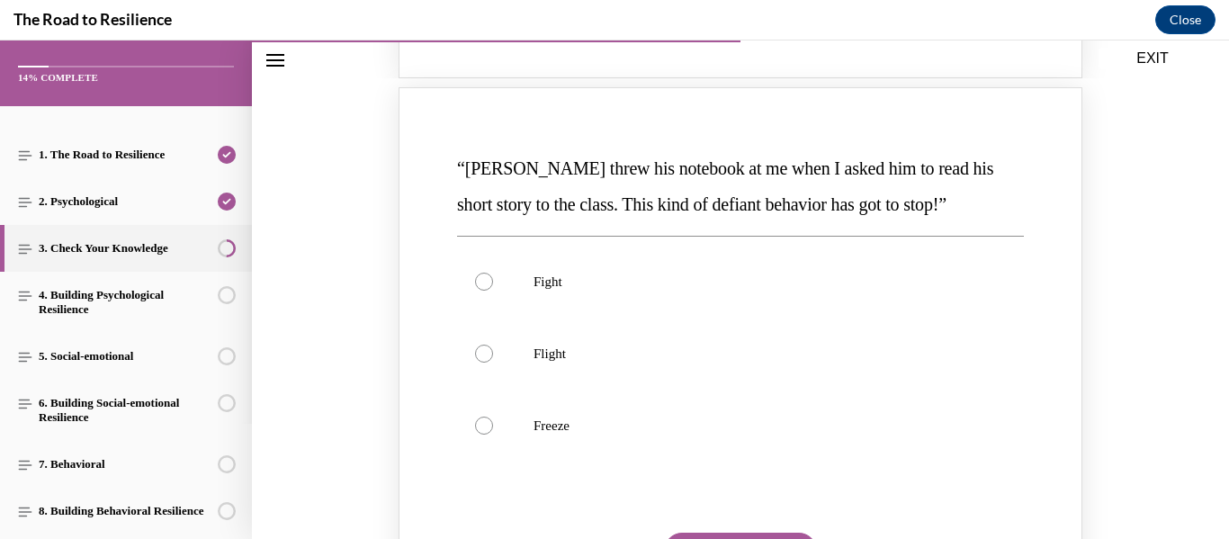
scroll to position [957, 0]
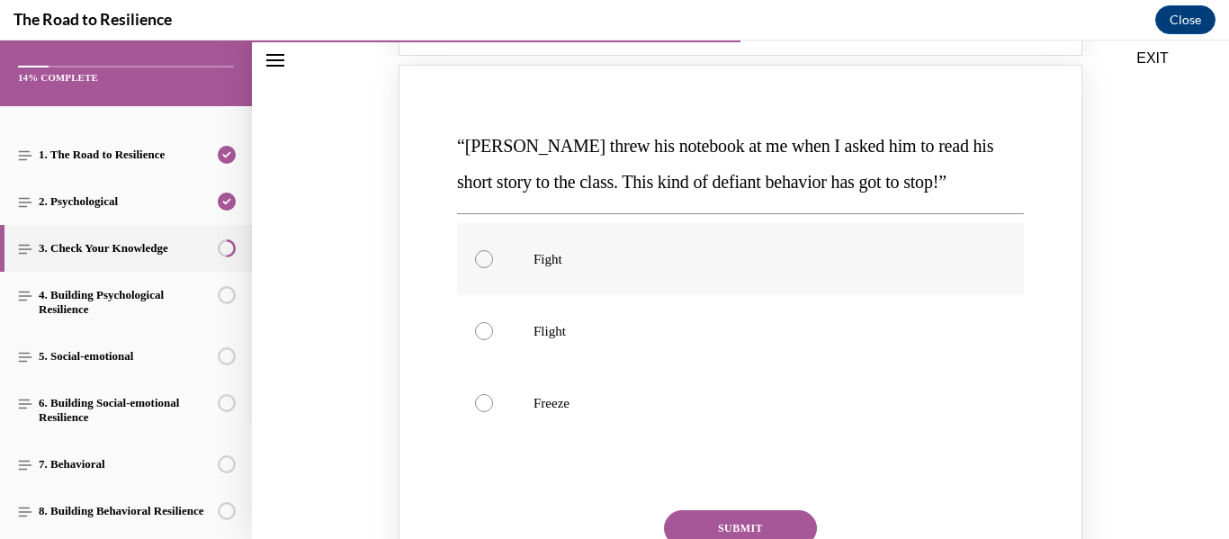
click at [482, 255] on div "Knowledge check: Multiple choice" at bounding box center [484, 259] width 18 height 18
click at [482, 255] on input "Fight" at bounding box center [484, 259] width 18 height 18
radio input "true"
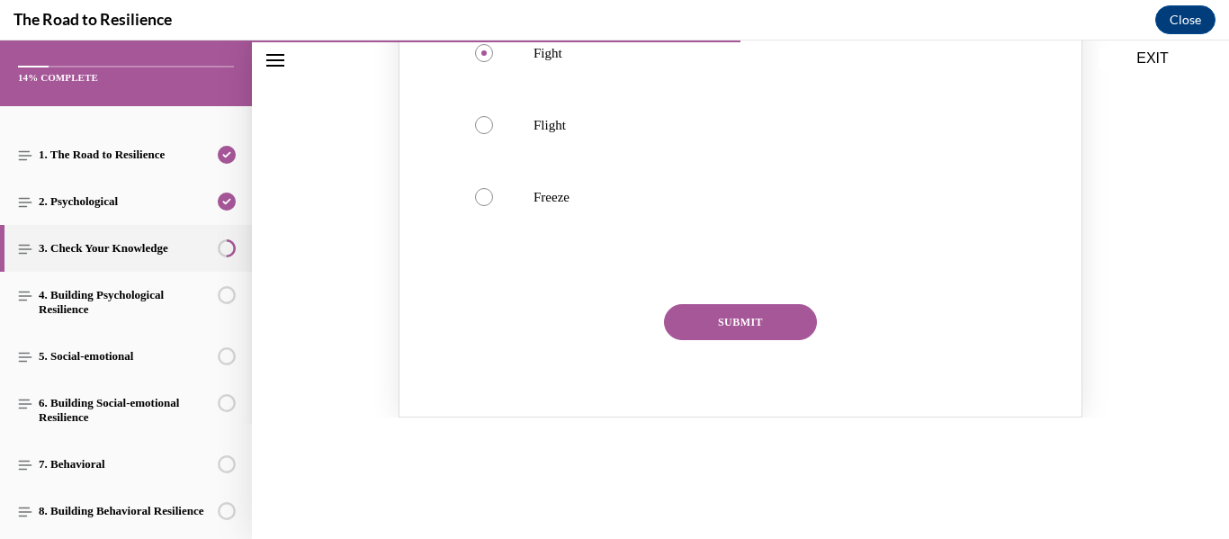
scroll to position [1173, 0]
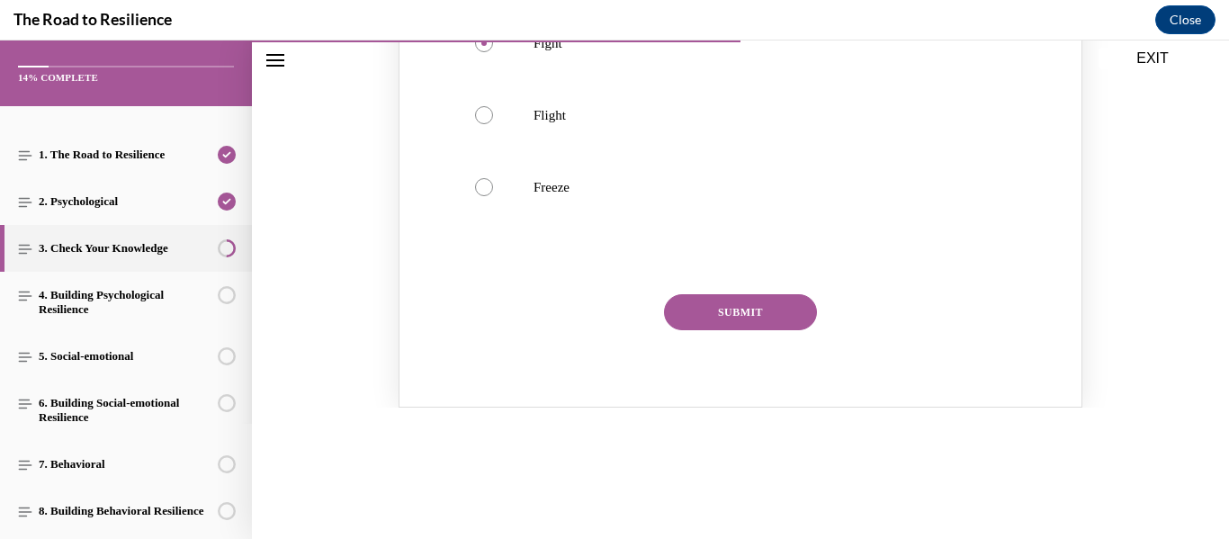
click at [723, 310] on button "SUBMIT" at bounding box center [740, 312] width 153 height 36
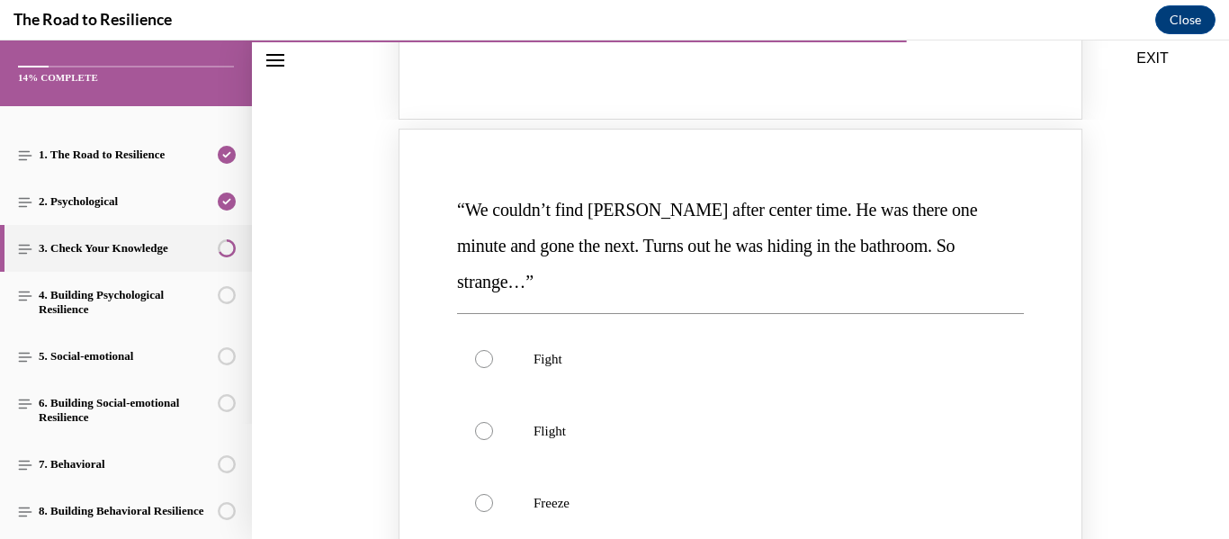
scroll to position [1632, 0]
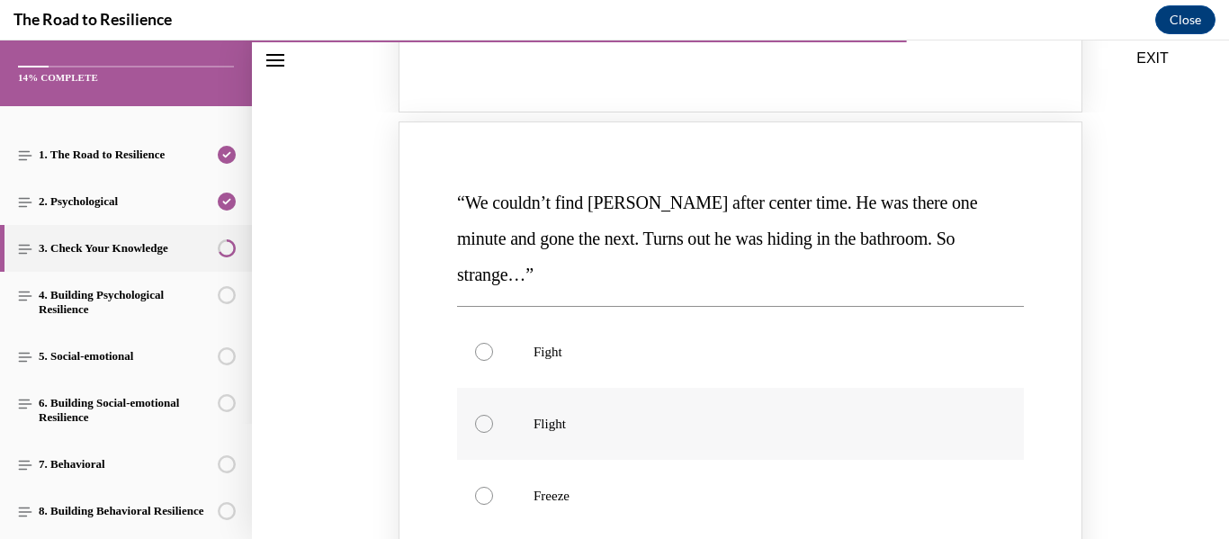
click at [486, 415] on div "Knowledge check: Multiple choice" at bounding box center [484, 424] width 18 height 18
click at [486, 415] on input "Flight" at bounding box center [484, 424] width 18 height 18
radio input "true"
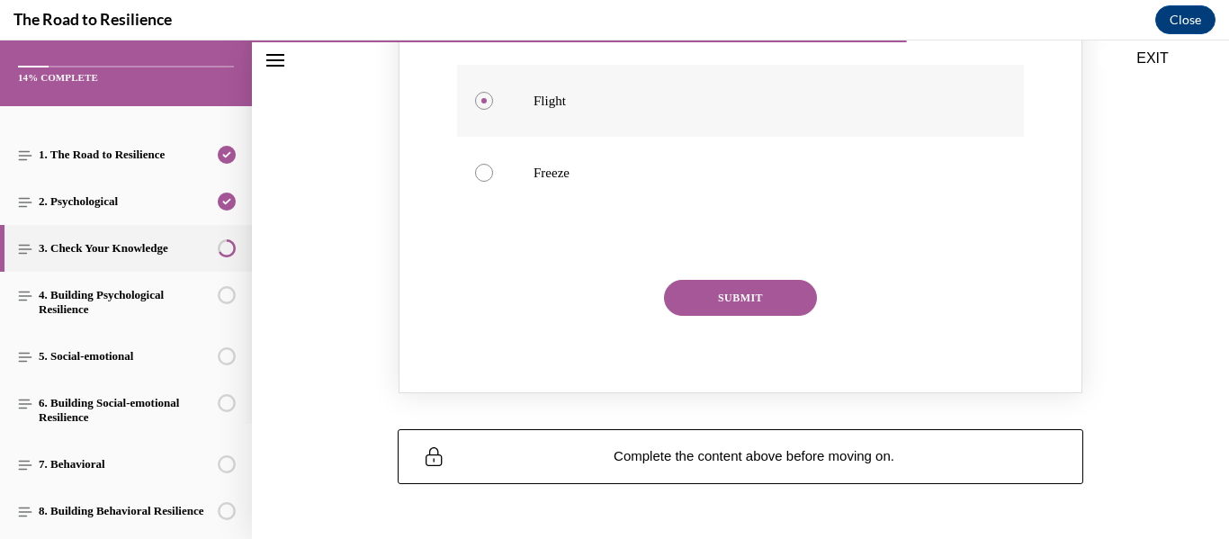
scroll to position [1967, 0]
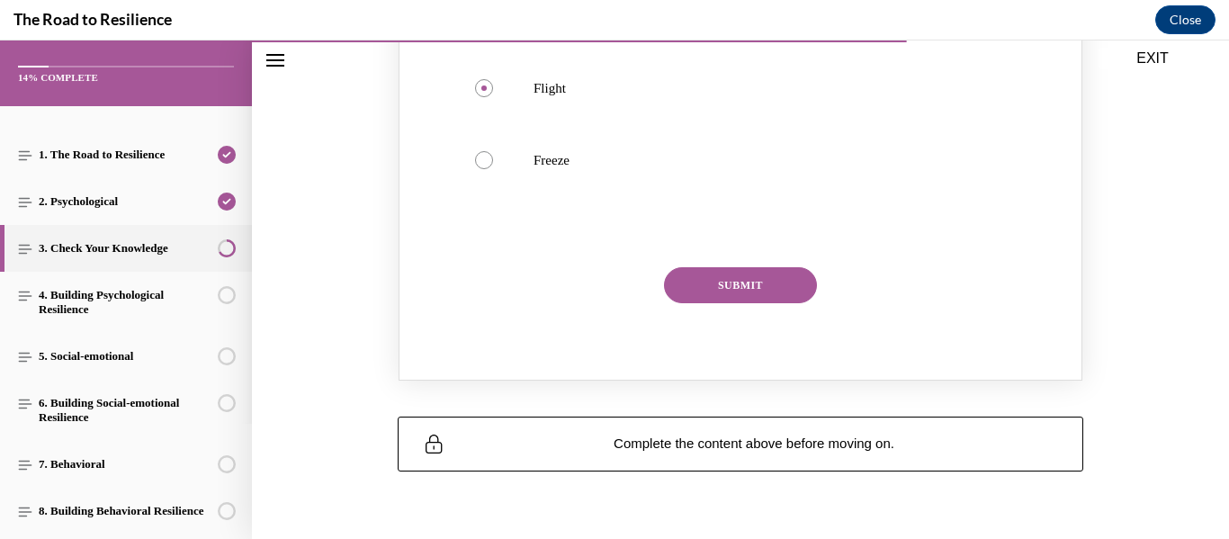
click at [740, 267] on button "SUBMIT" at bounding box center [740, 285] width 153 height 36
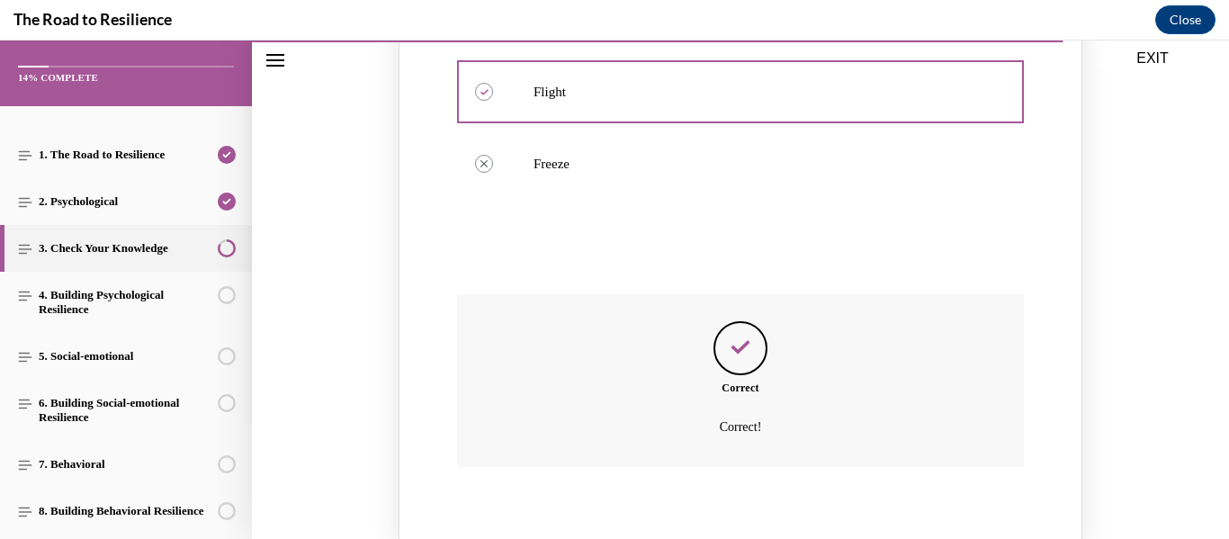
scroll to position [2127, 0]
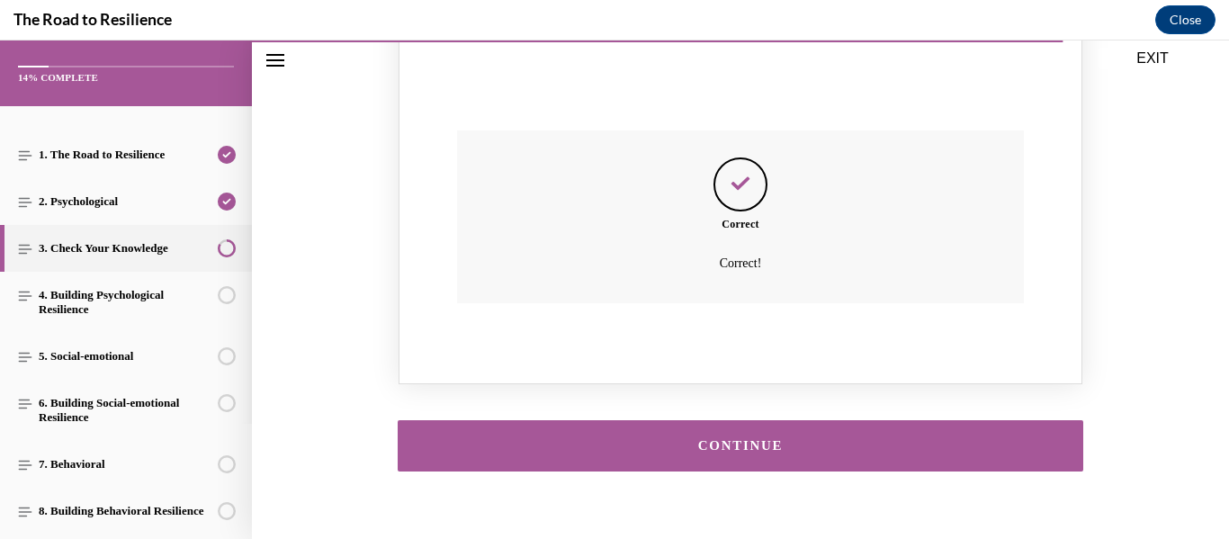
click at [726, 439] on div "CONTINUE" at bounding box center [740, 445] width 630 height 13
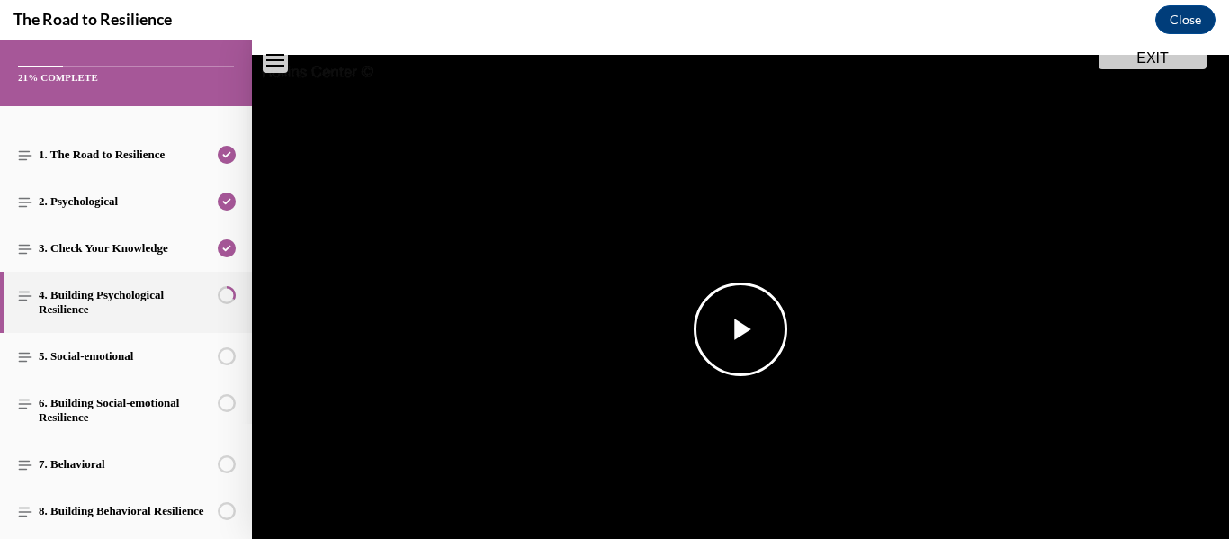
scroll to position [184, 0]
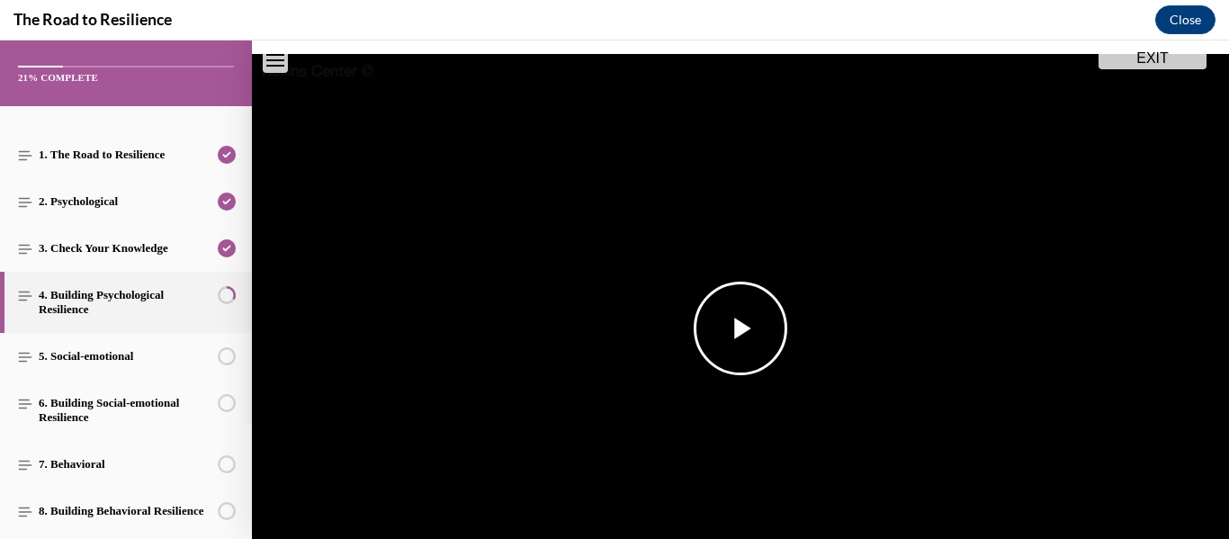
click at [740, 328] on span "Video player" at bounding box center [740, 328] width 0 height 0
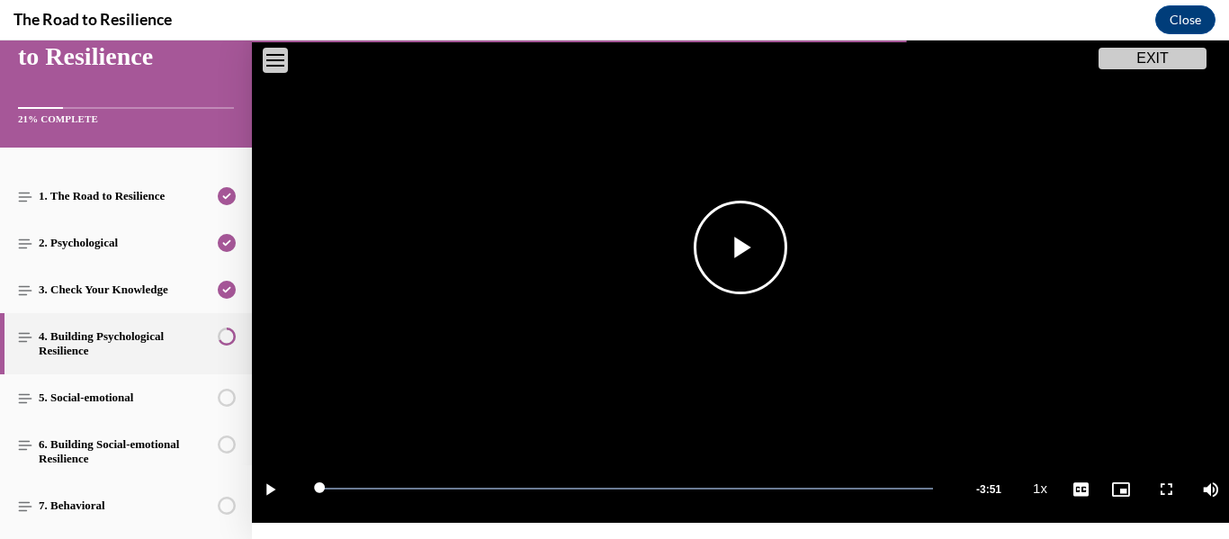
scroll to position [458, 0]
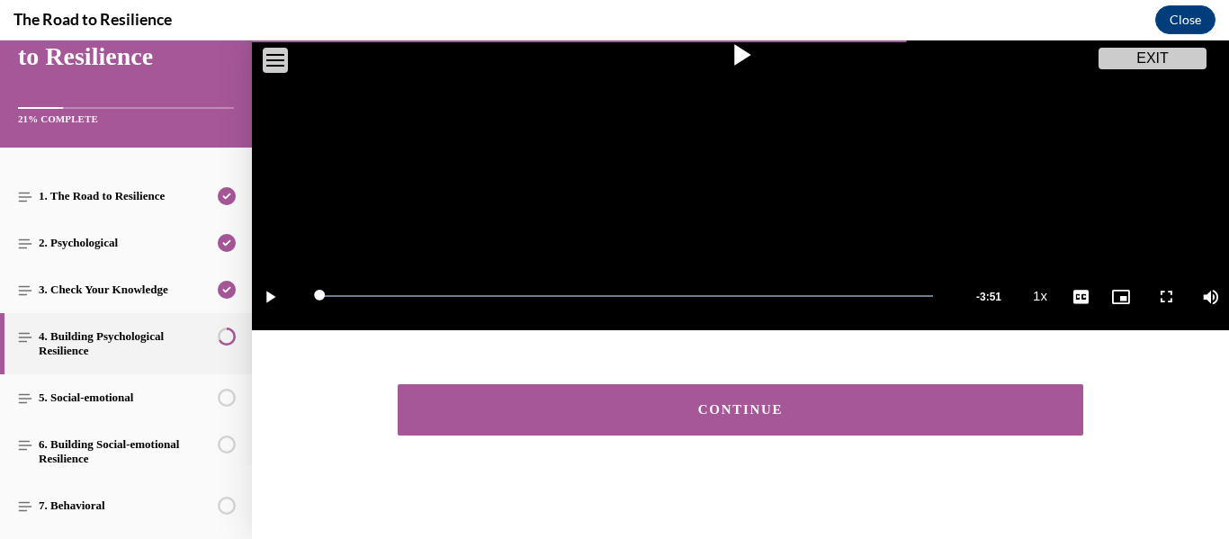
click at [683, 403] on div "CONTINUE" at bounding box center [740, 409] width 630 height 13
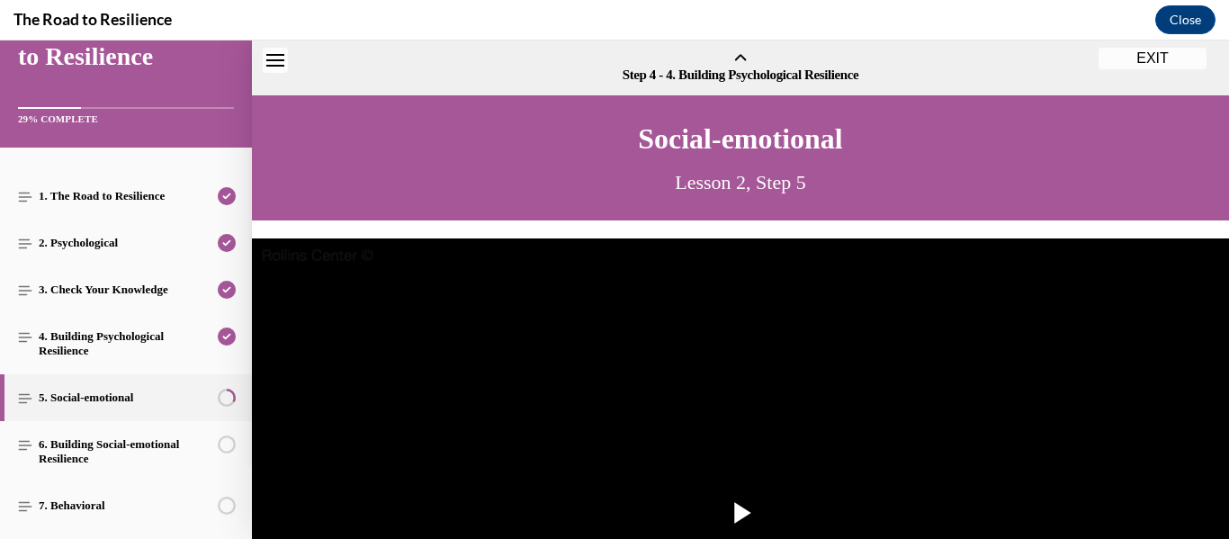
scroll to position [56, 0]
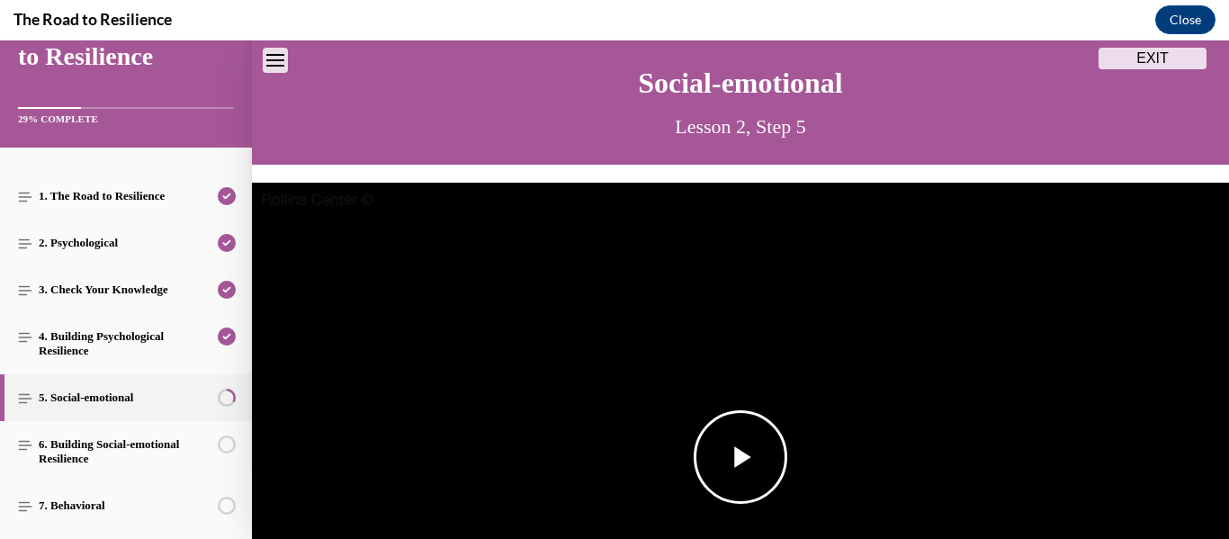
click at [740, 457] on span "Video player" at bounding box center [740, 457] width 0 height 0
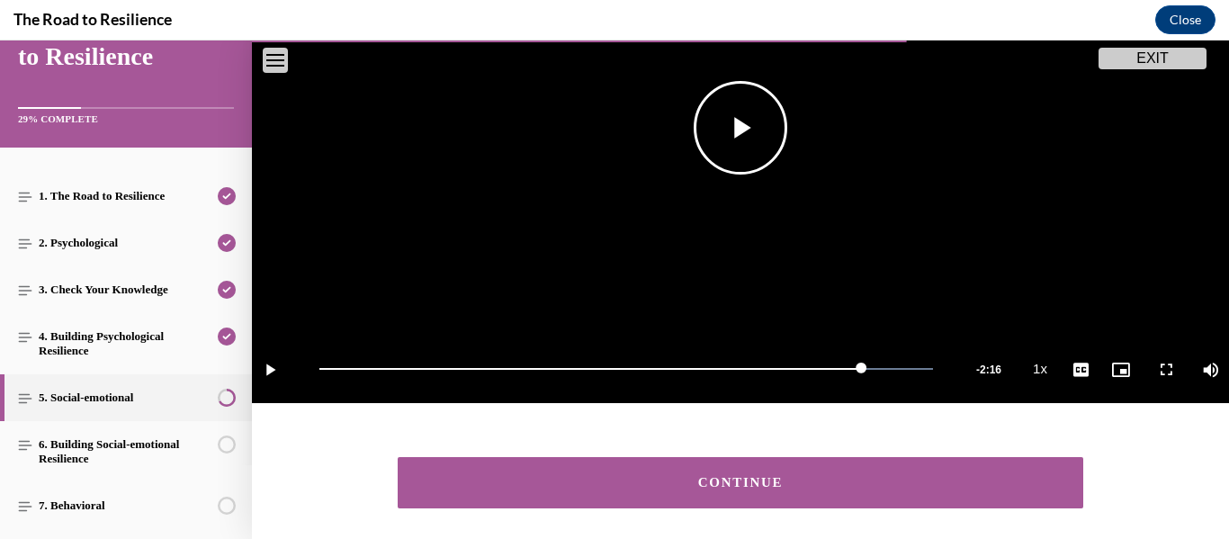
scroll to position [458, 0]
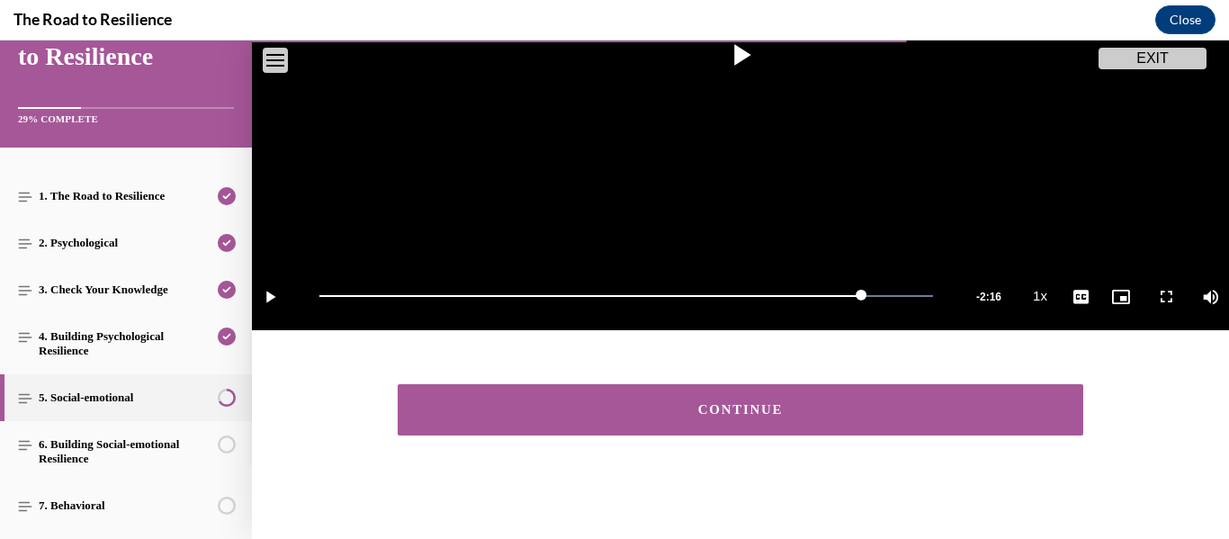
click at [695, 398] on button "CONTINUE" at bounding box center [740, 409] width 685 height 51
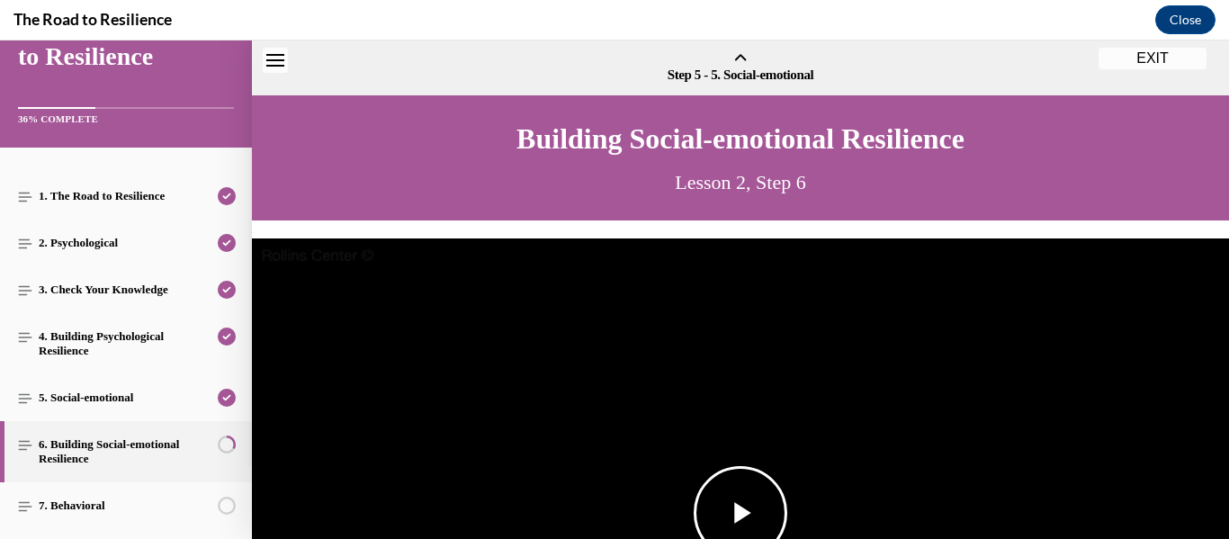
scroll to position [56, 0]
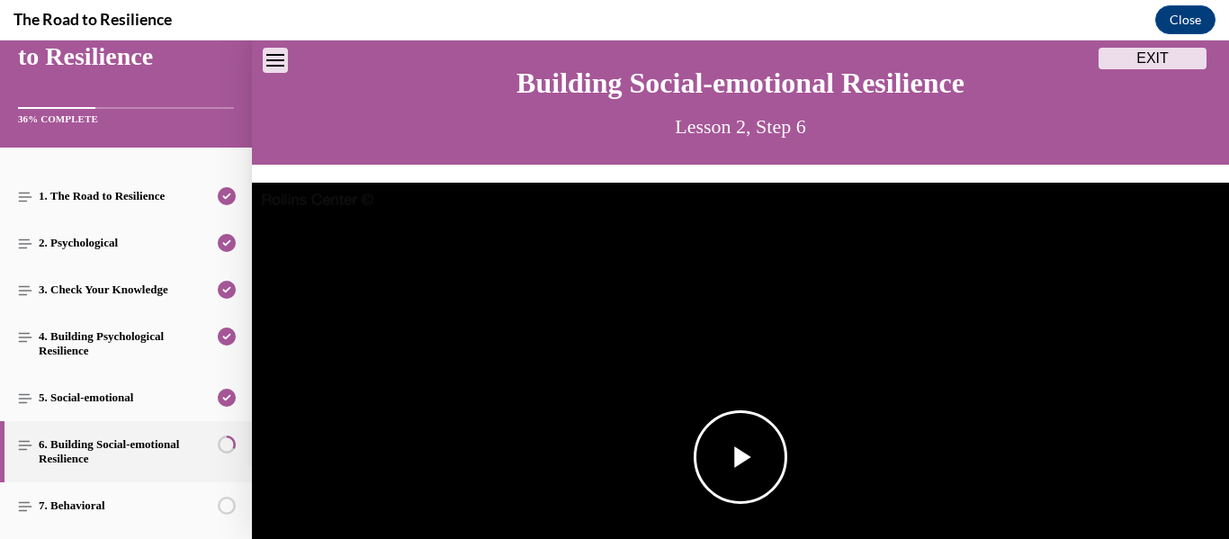
click at [740, 457] on span "Video player" at bounding box center [740, 457] width 0 height 0
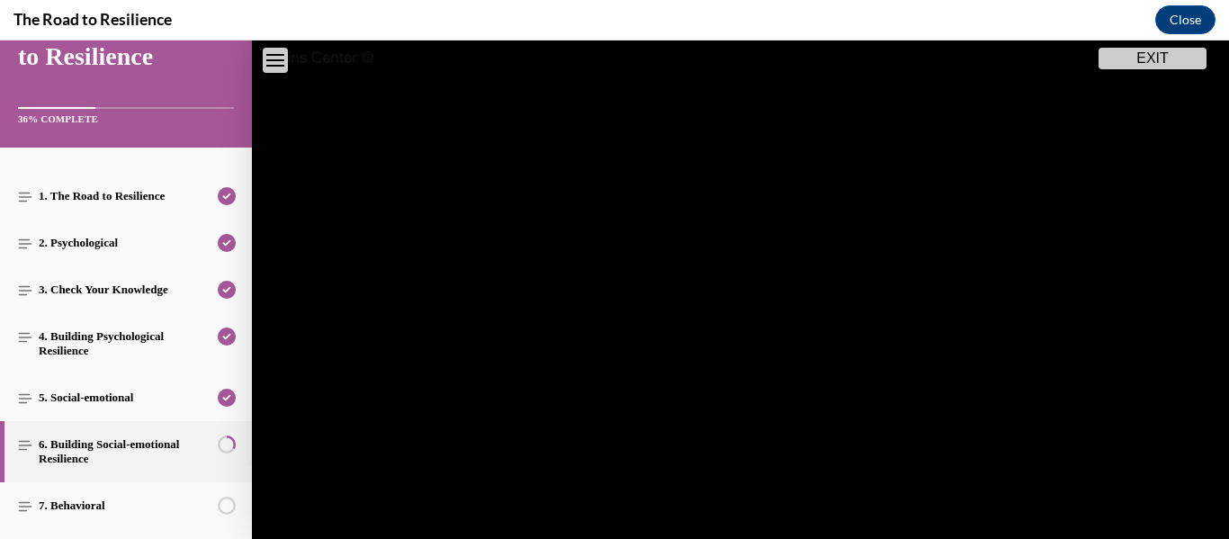
click at [300, 201] on video "Video player" at bounding box center [740, 315] width 977 height 550
drag, startPoint x: 300, startPoint y: 201, endPoint x: 311, endPoint y: 214, distance: 16.6
click at [311, 214] on video "Video player" at bounding box center [740, 315] width 977 height 550
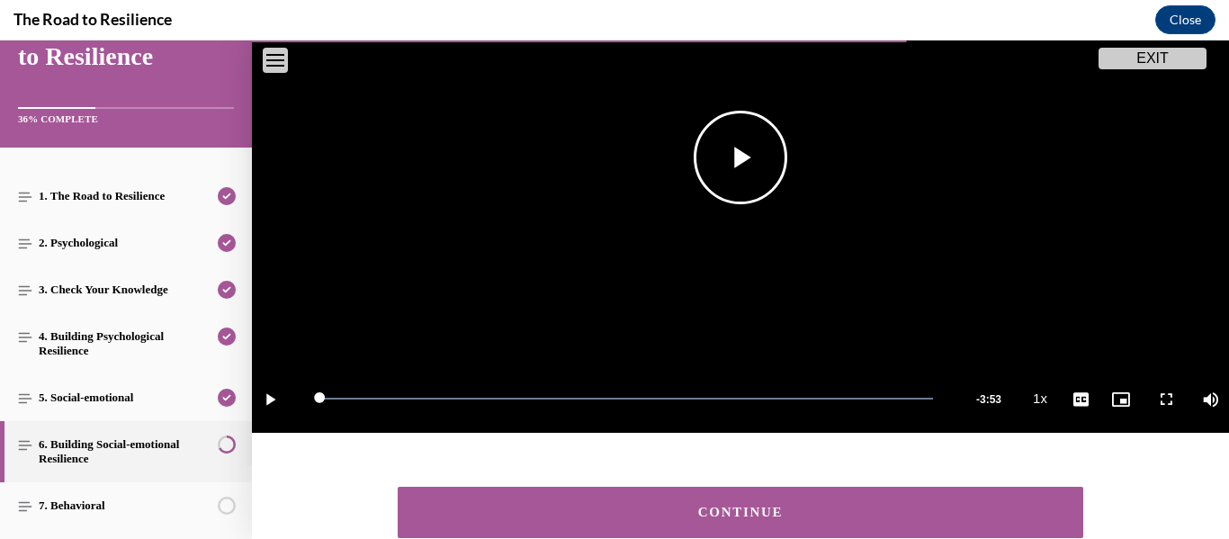
scroll to position [458, 0]
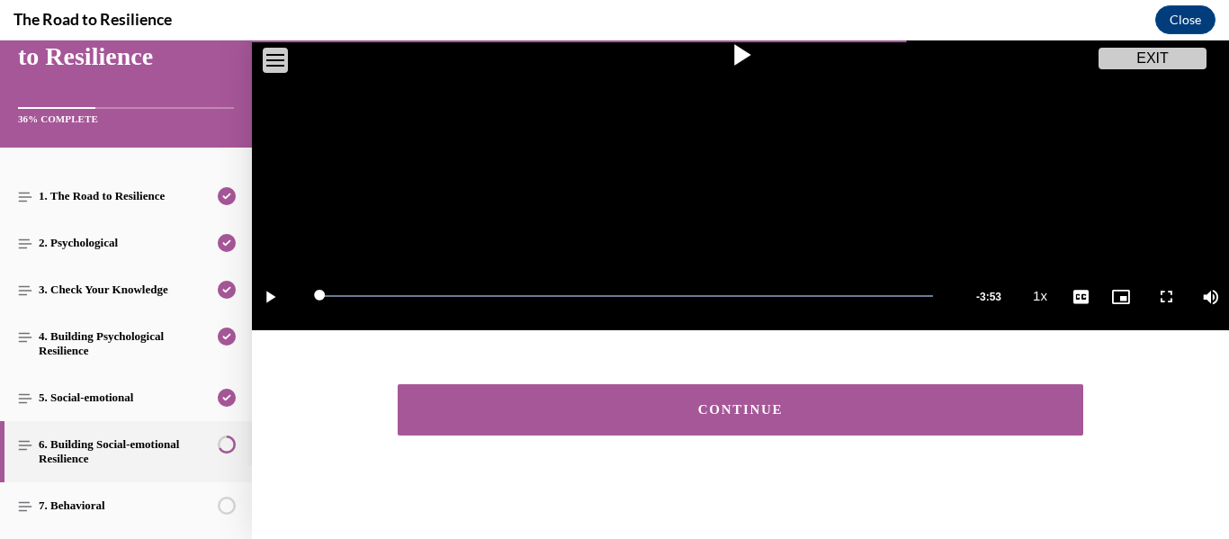
click at [710, 403] on div "CONTINUE" at bounding box center [740, 409] width 630 height 13
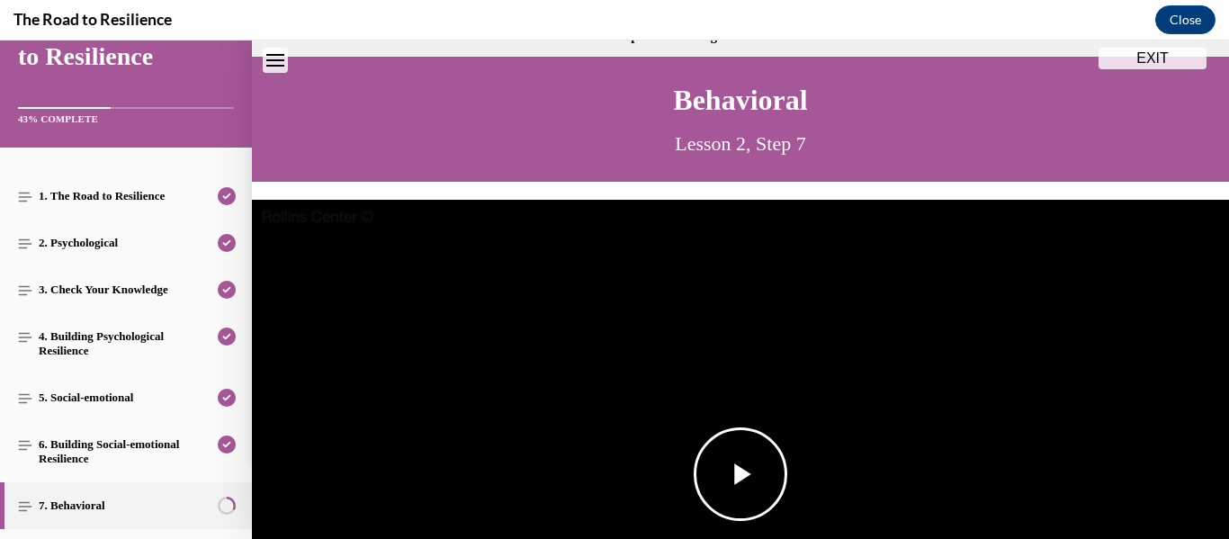
scroll to position [0, 0]
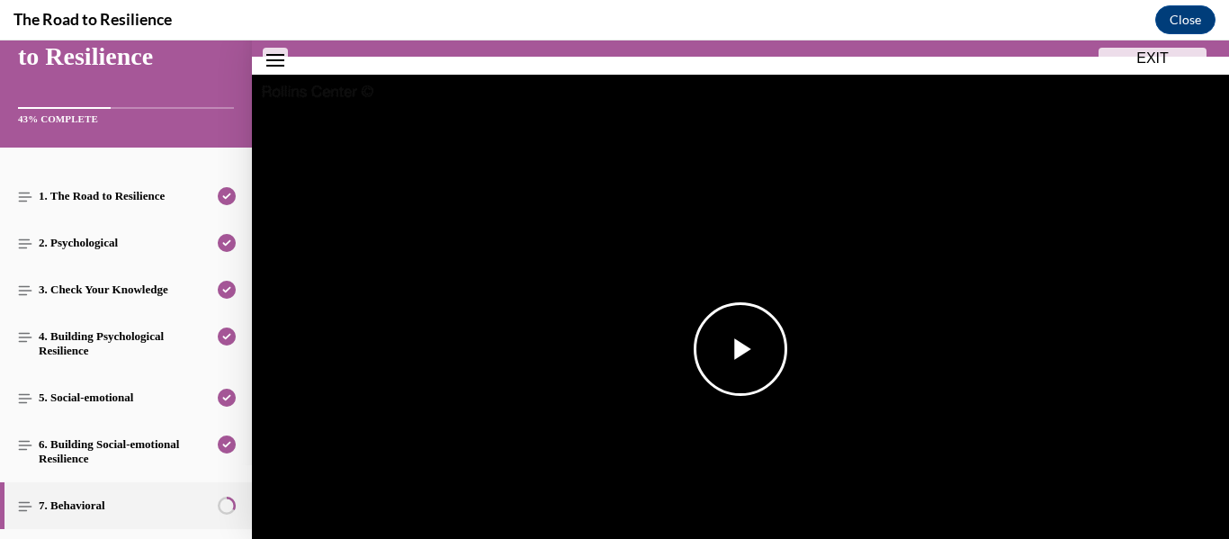
click at [740, 349] on span "Video player" at bounding box center [740, 349] width 0 height 0
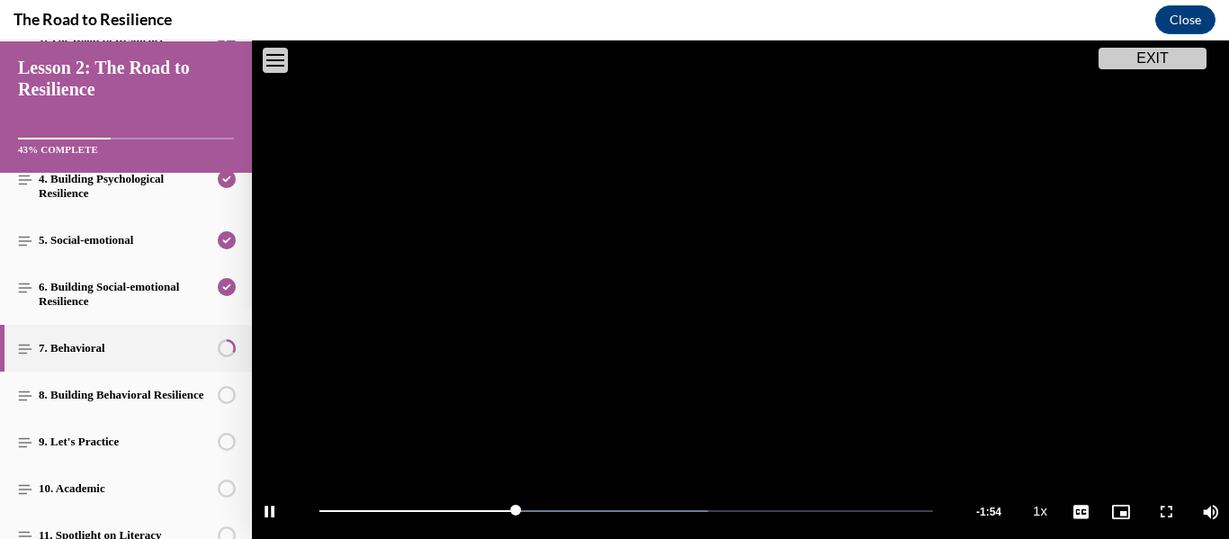
scroll to position [235, 0]
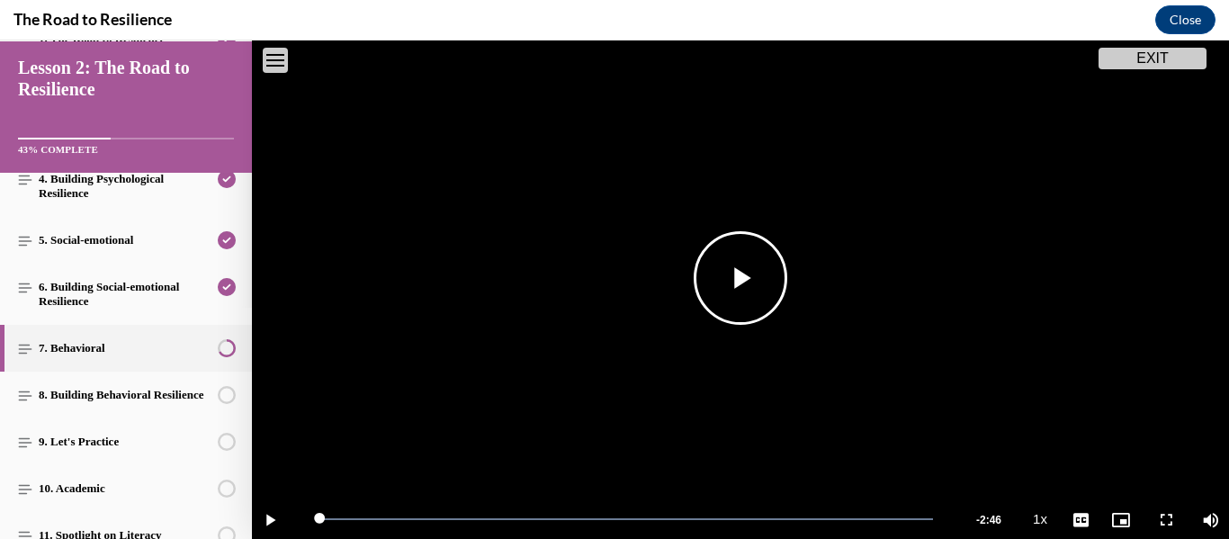
click at [740, 278] on span "Video player" at bounding box center [740, 278] width 0 height 0
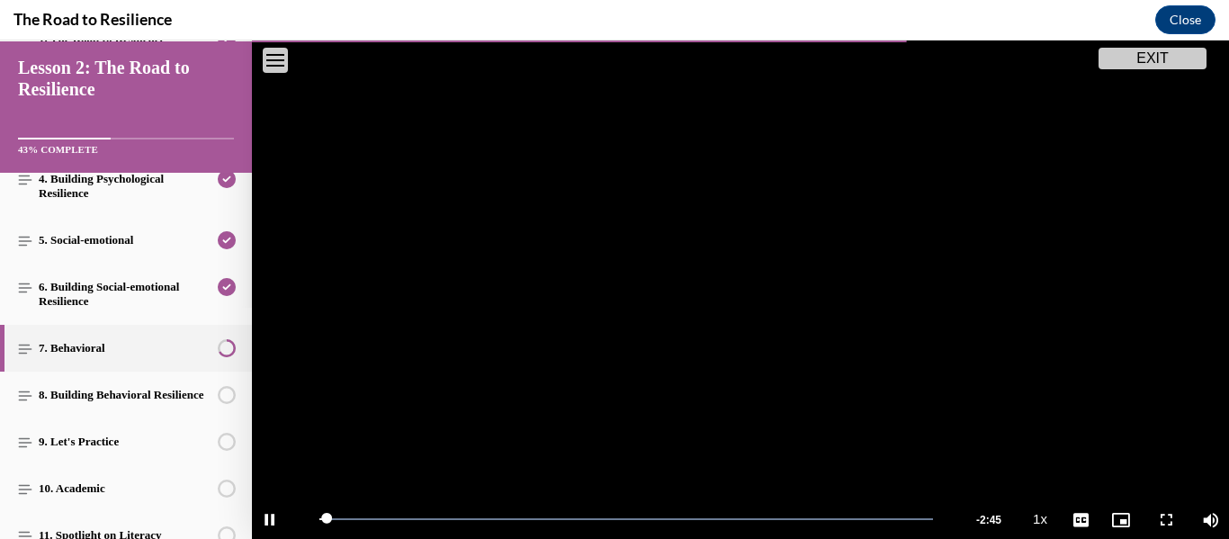
scroll to position [476, 0]
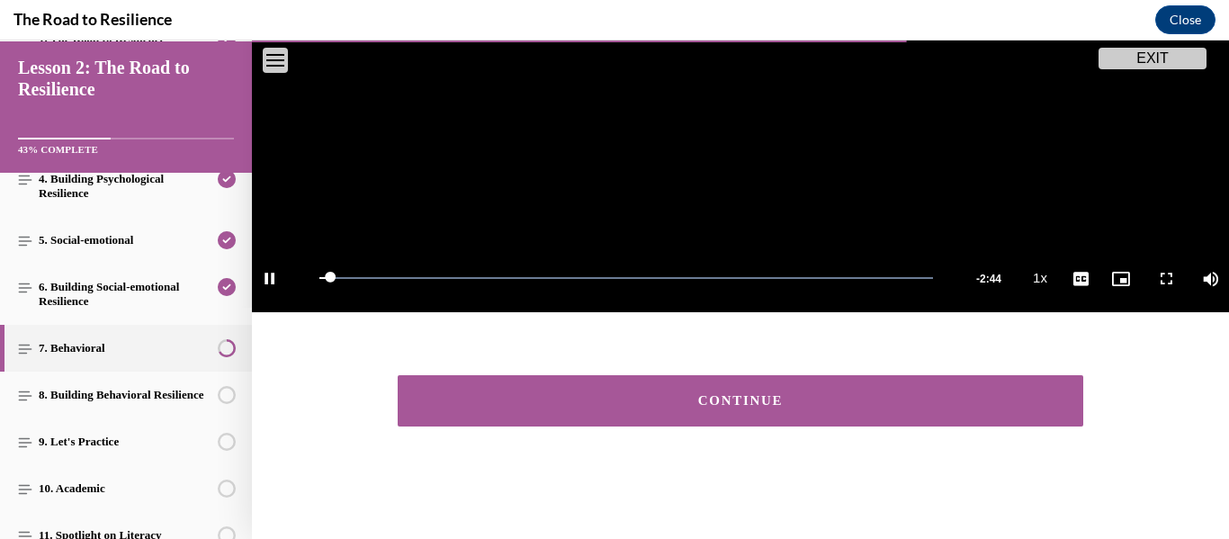
click at [679, 398] on div "CONTINUE" at bounding box center [740, 400] width 630 height 13
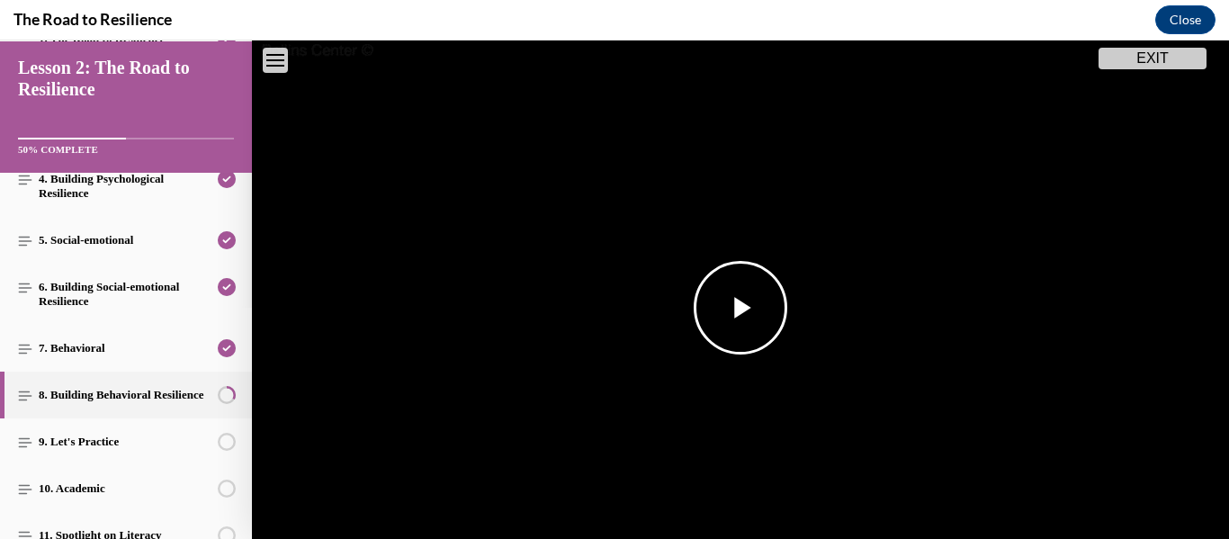
scroll to position [208, 0]
click at [740, 305] on span "Video player" at bounding box center [740, 305] width 0 height 0
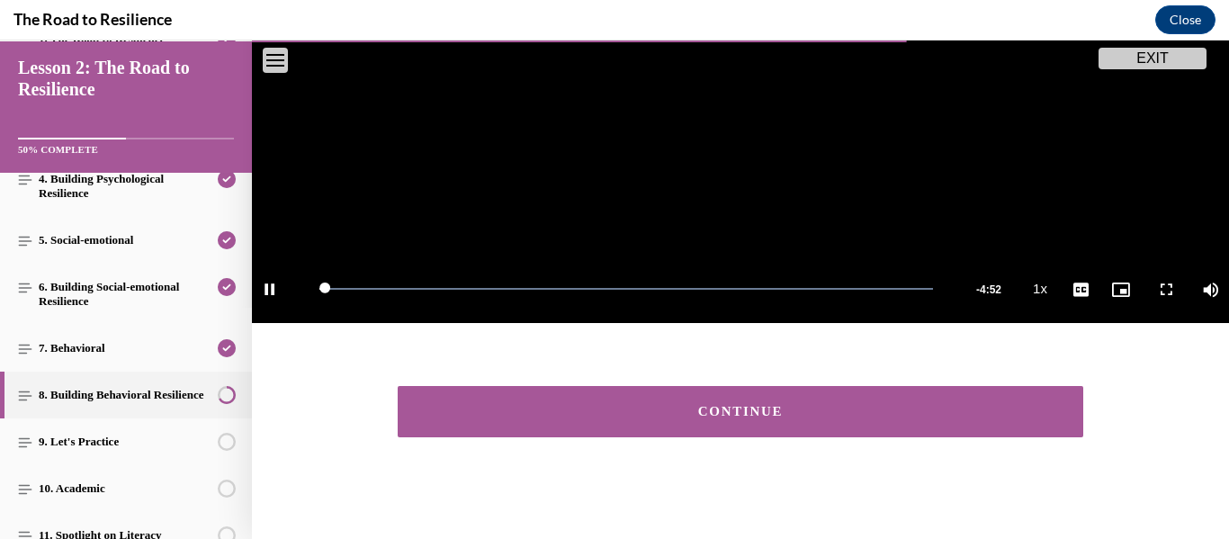
scroll to position [476, 0]
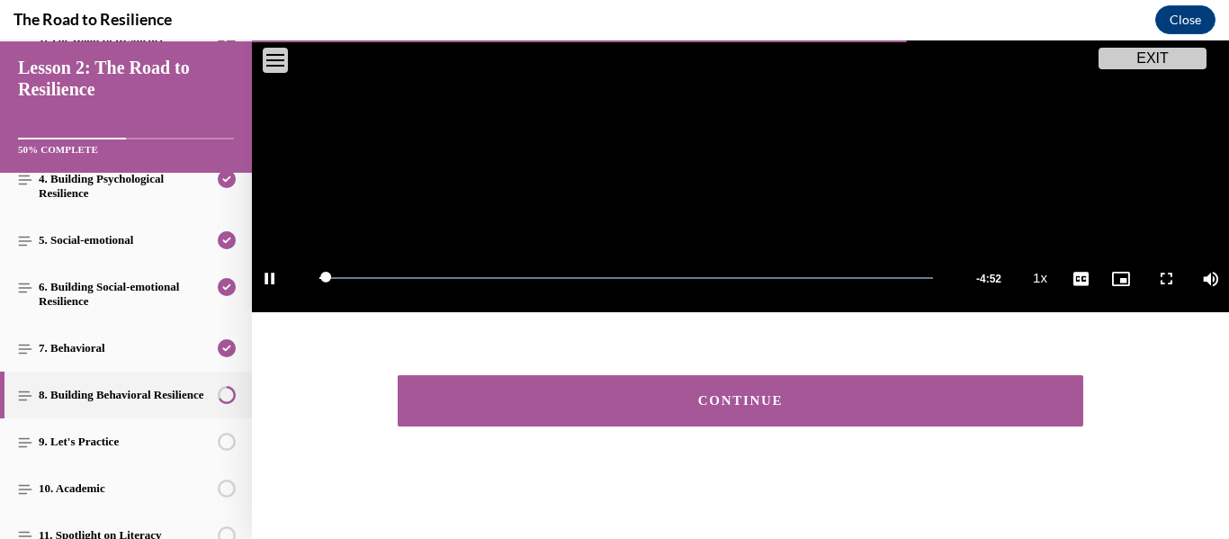
click at [783, 401] on div "CONTINUE" at bounding box center [740, 400] width 630 height 13
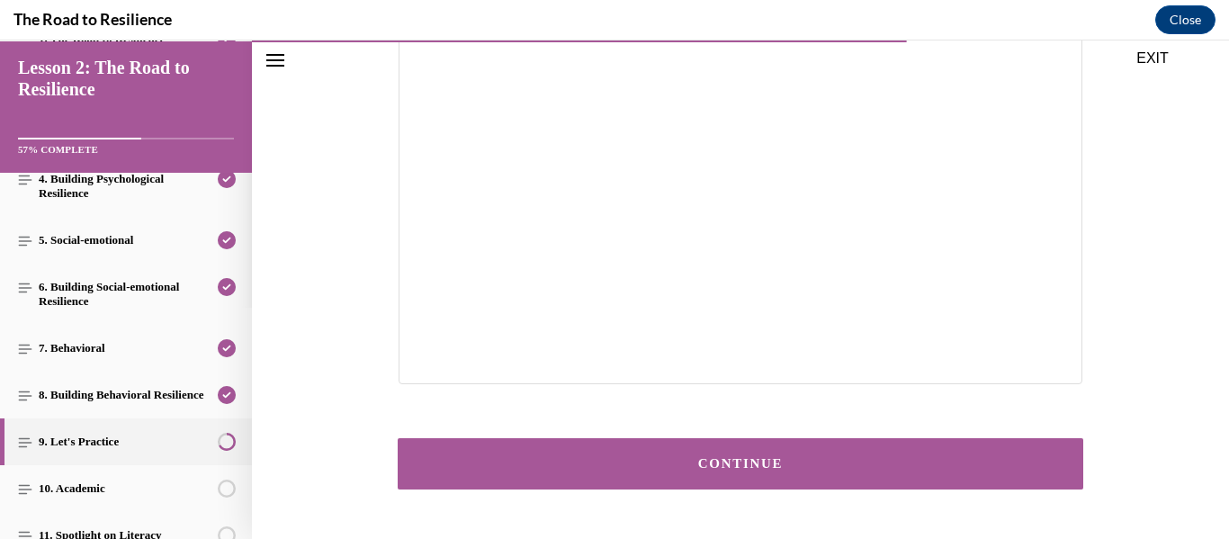
scroll to position [437, 0]
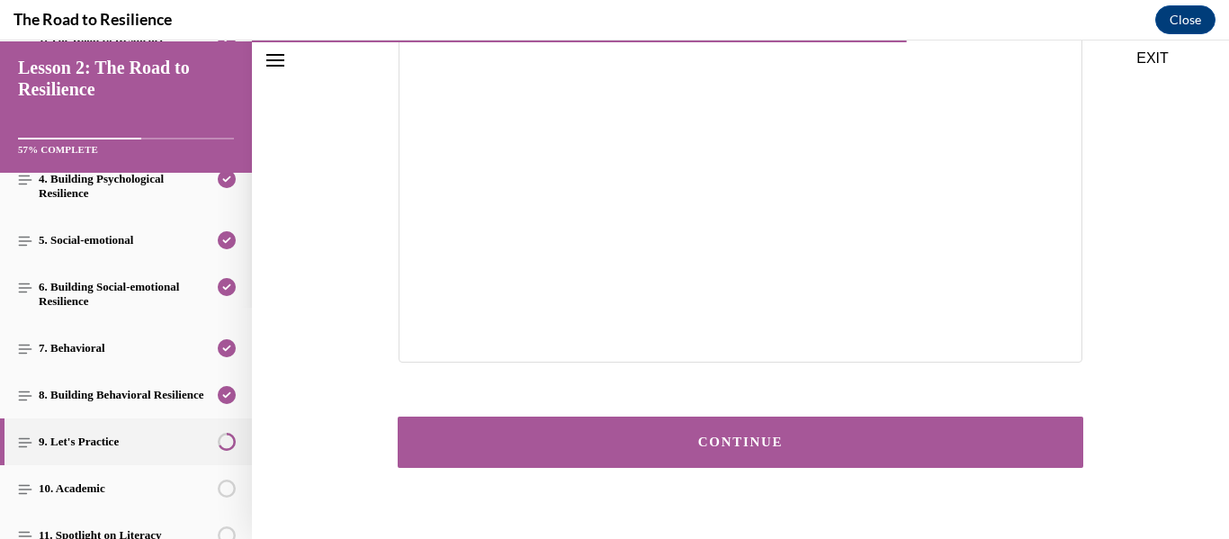
click at [738, 439] on div "CONTINUE" at bounding box center [740, 441] width 630 height 13
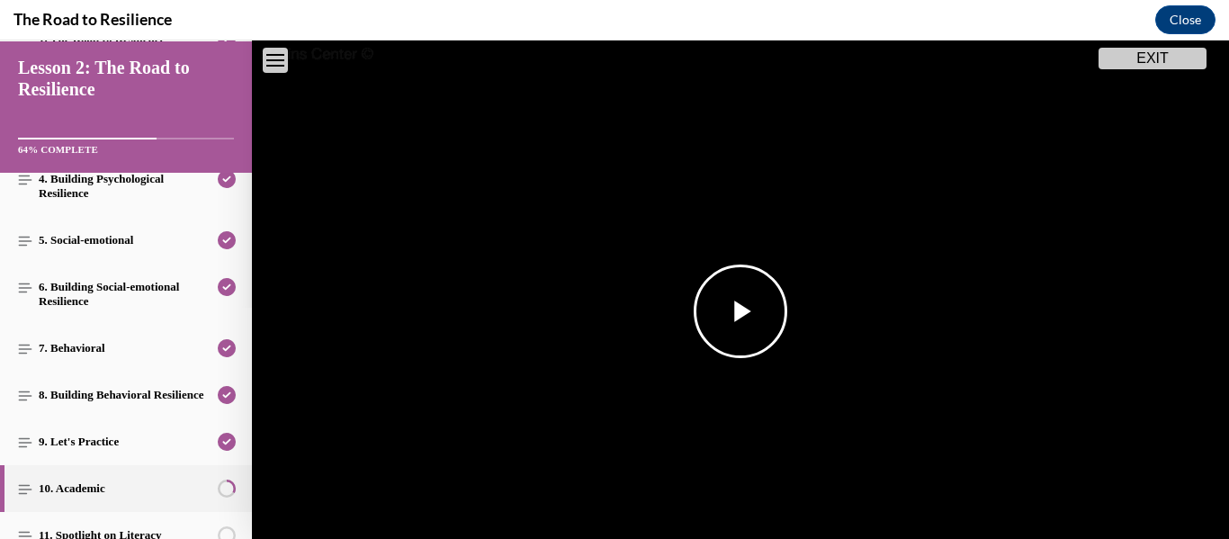
scroll to position [205, 0]
click at [740, 308] on span "Video player" at bounding box center [740, 308] width 0 height 0
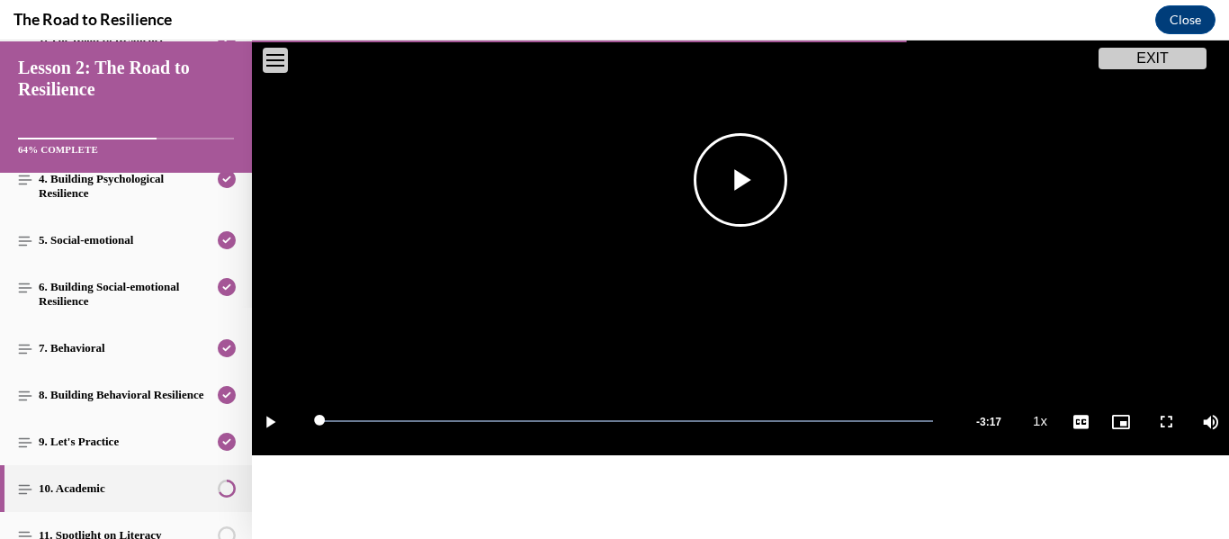
scroll to position [476, 0]
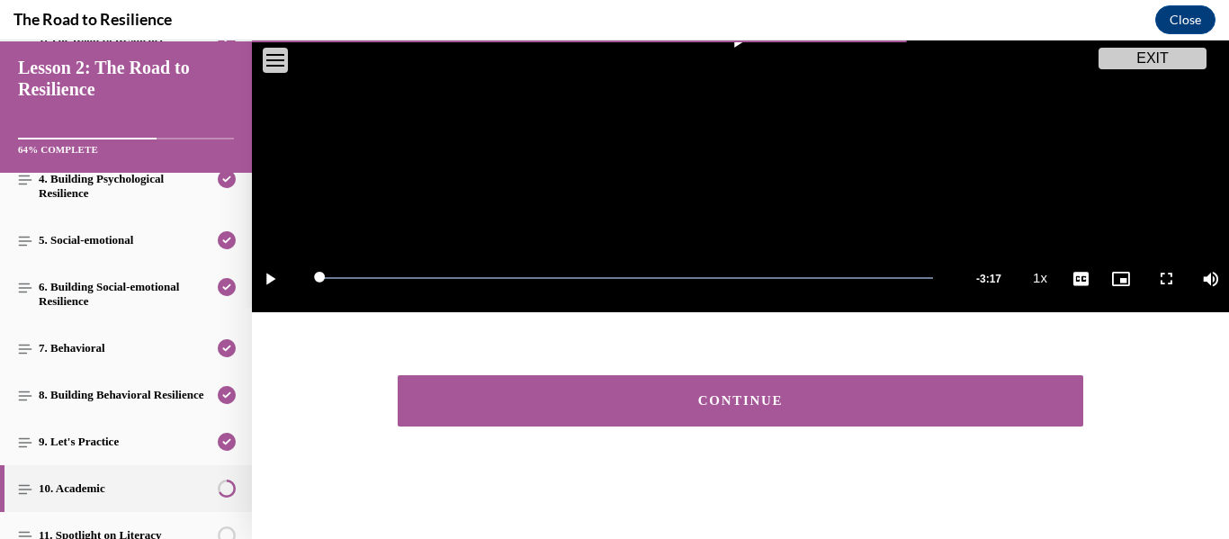
click at [703, 398] on div "CONTINUE" at bounding box center [740, 400] width 630 height 13
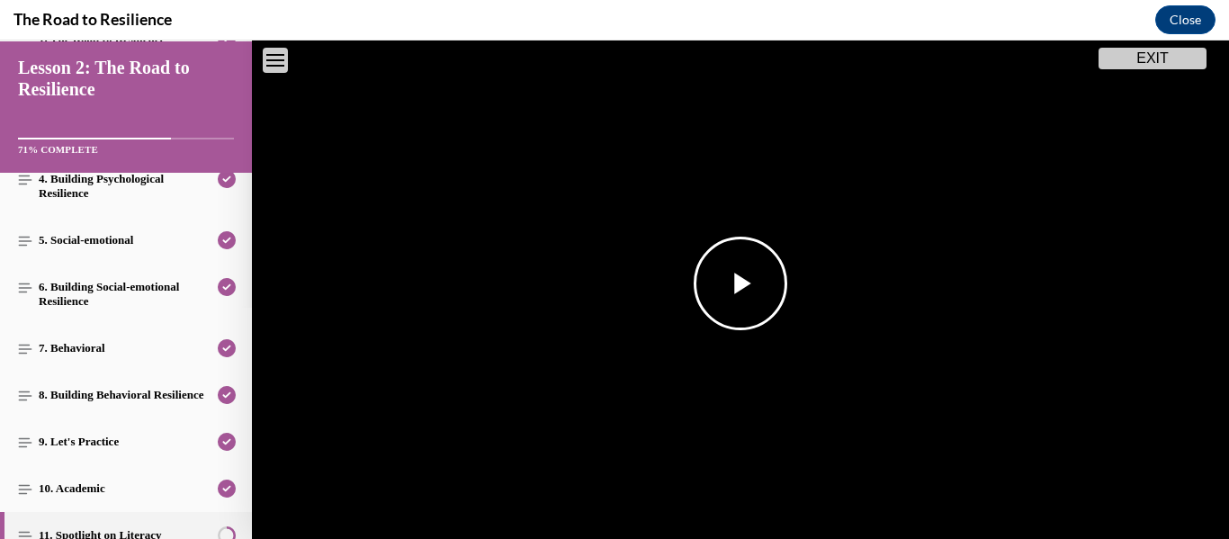
scroll to position [230, 0]
click at [740, 282] on span "Video player" at bounding box center [740, 282] width 0 height 0
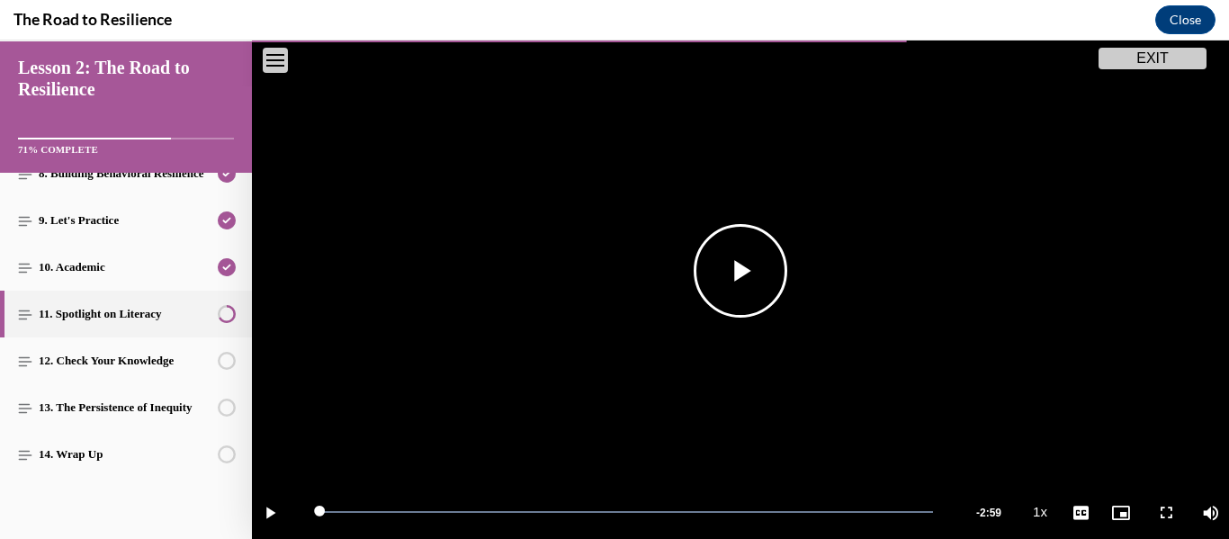
scroll to position [476, 0]
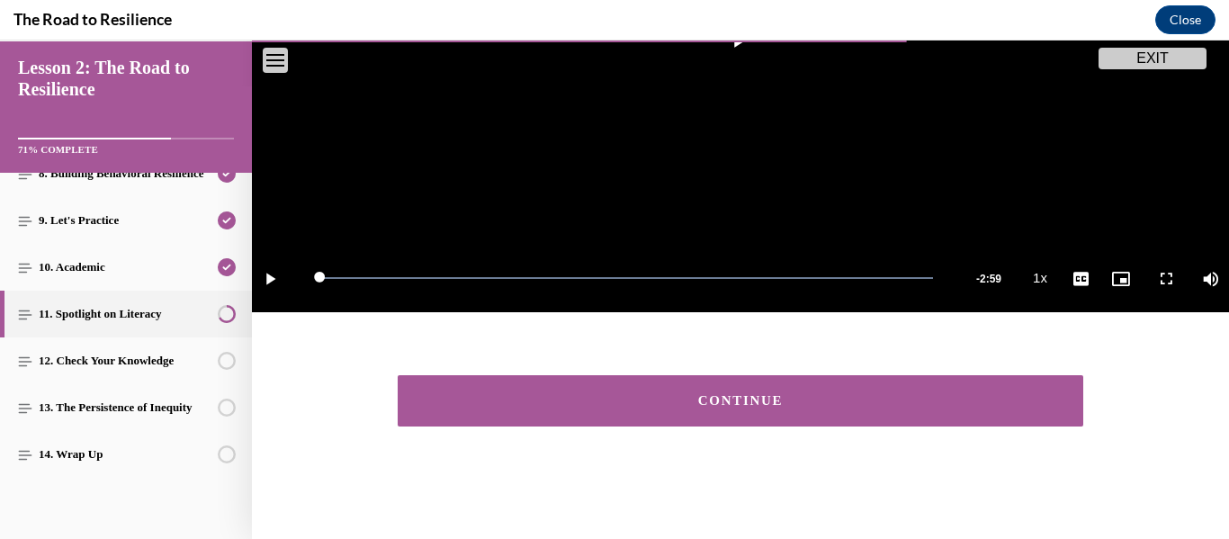
click at [700, 404] on div "CONTINUE" at bounding box center [740, 400] width 630 height 13
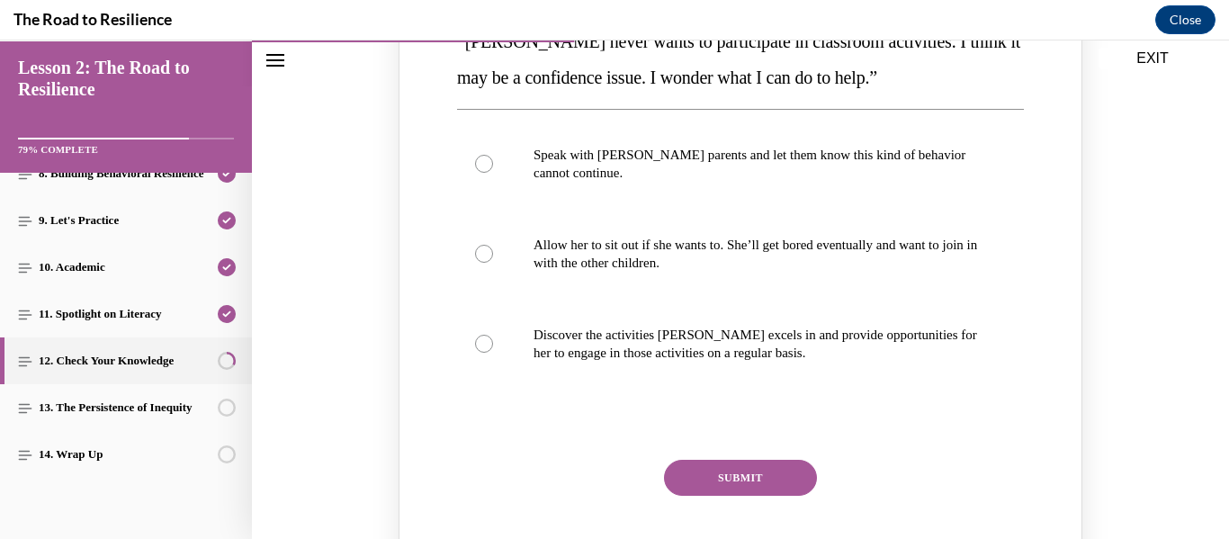
scroll to position [339, 0]
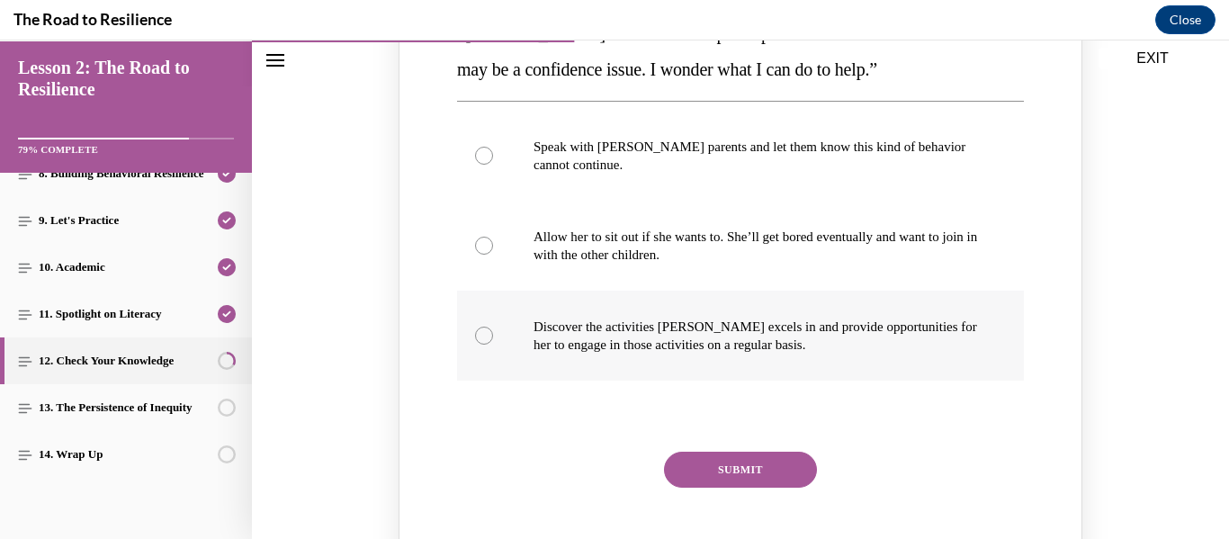
click at [479, 333] on div "Knowledge check: Multiple choice" at bounding box center [484, 336] width 18 height 18
click at [479, 333] on input "Discover the activities [PERSON_NAME] excels in and provide opportunities for h…" at bounding box center [484, 336] width 18 height 18
radio input "true"
click at [704, 470] on button "SUBMIT" at bounding box center [740, 470] width 153 height 36
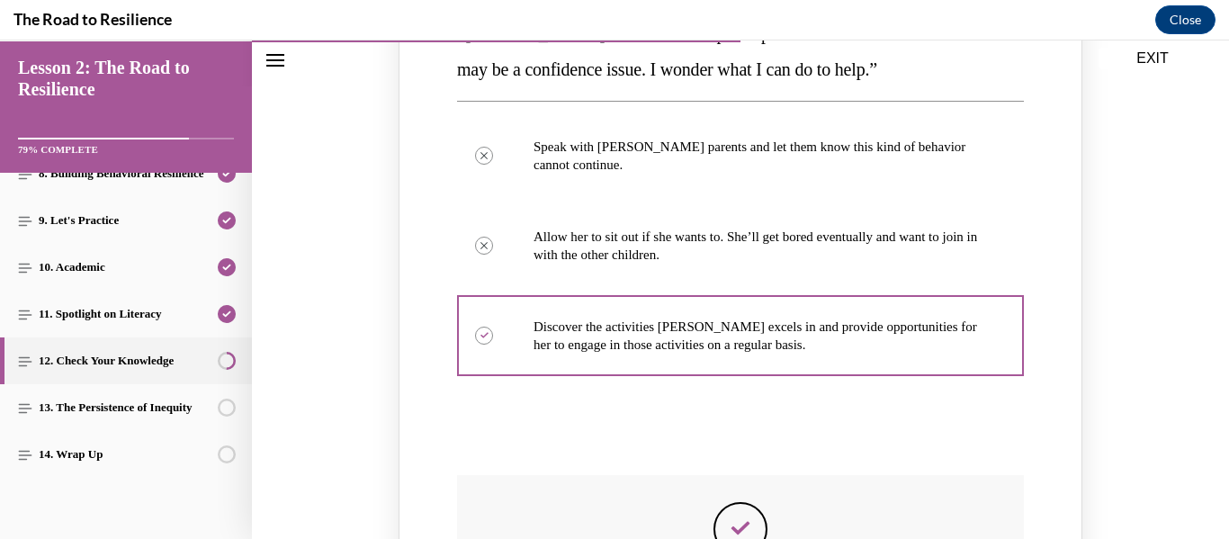
click at [704, 470] on button "SUBMIT" at bounding box center [740, 470] width 153 height 36
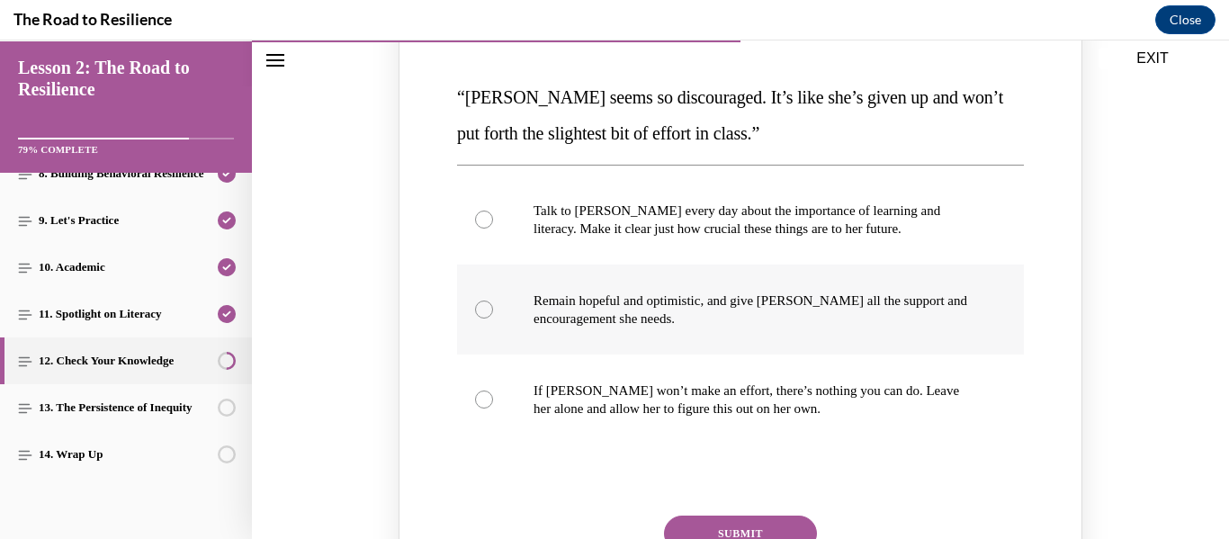
scroll to position [1071, 0]
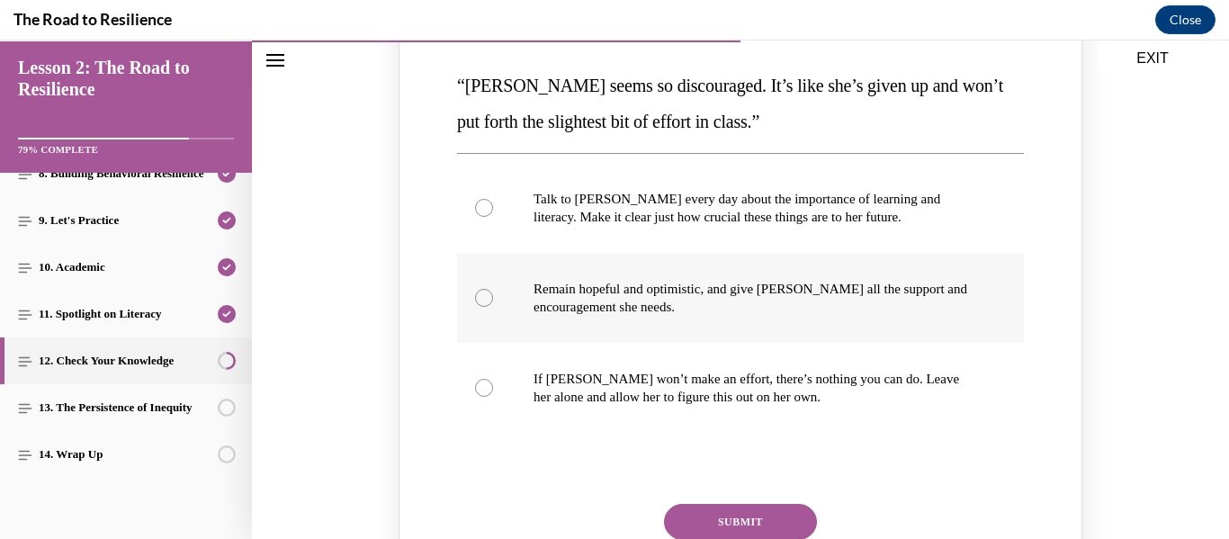
click at [479, 290] on div "Knowledge check: Multiple choice" at bounding box center [484, 298] width 18 height 18
click at [479, 290] on input "Remain hopeful and optimistic, and give [PERSON_NAME] all the support and encou…" at bounding box center [484, 298] width 18 height 18
radio input "true"
click at [722, 521] on button "SUBMIT" at bounding box center [740, 522] width 153 height 36
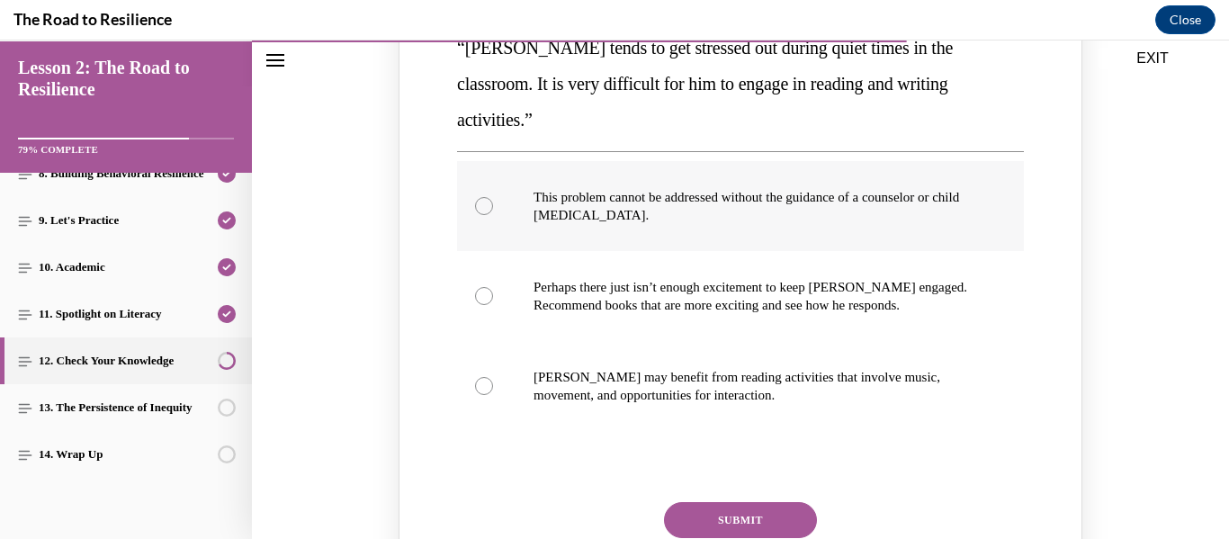
scroll to position [1906, 0]
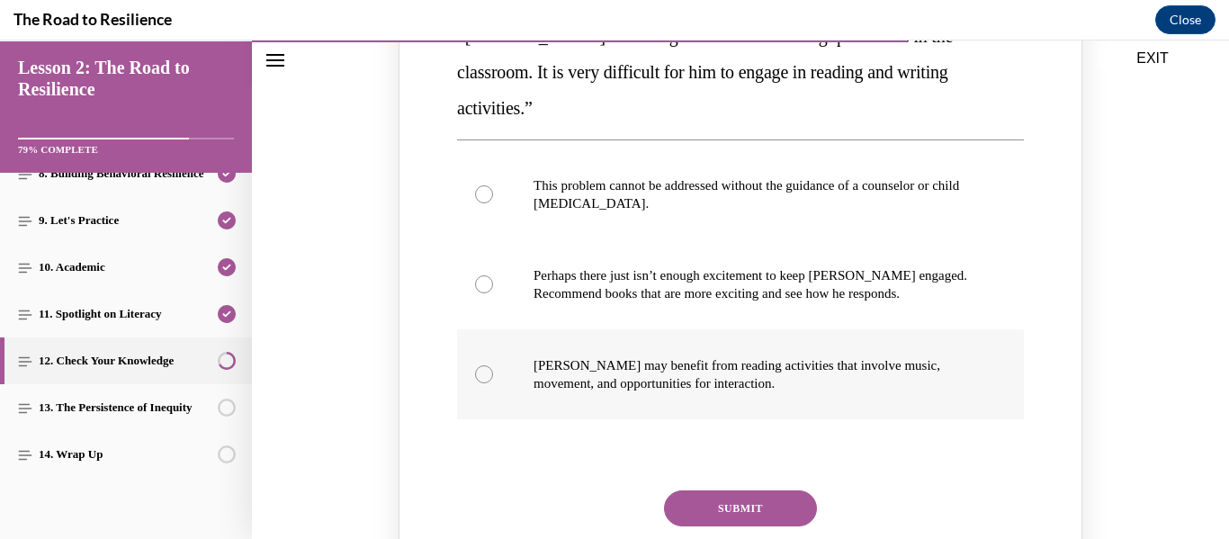
click at [485, 365] on div "Knowledge check: Multiple choice" at bounding box center [484, 374] width 18 height 18
click at [485, 365] on input "[PERSON_NAME] may benefit from reading activities that involve music, movement,…" at bounding box center [484, 374] width 18 height 18
radio input "true"
click at [738, 490] on button "SUBMIT" at bounding box center [740, 508] width 153 height 36
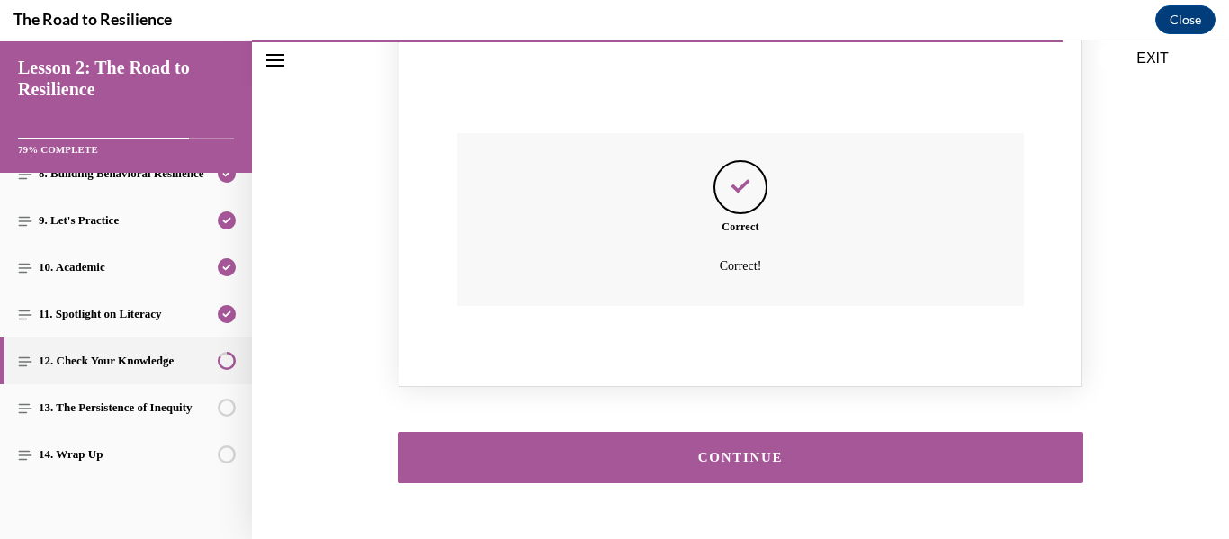
scroll to position [2307, 0]
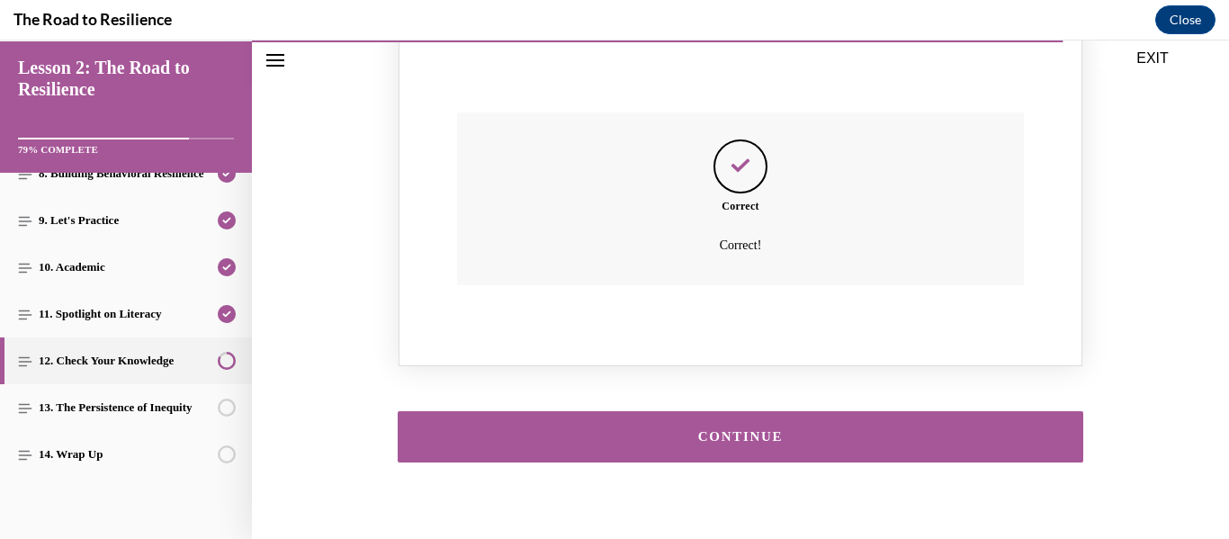
click at [771, 430] on div "CONTINUE" at bounding box center [740, 436] width 630 height 13
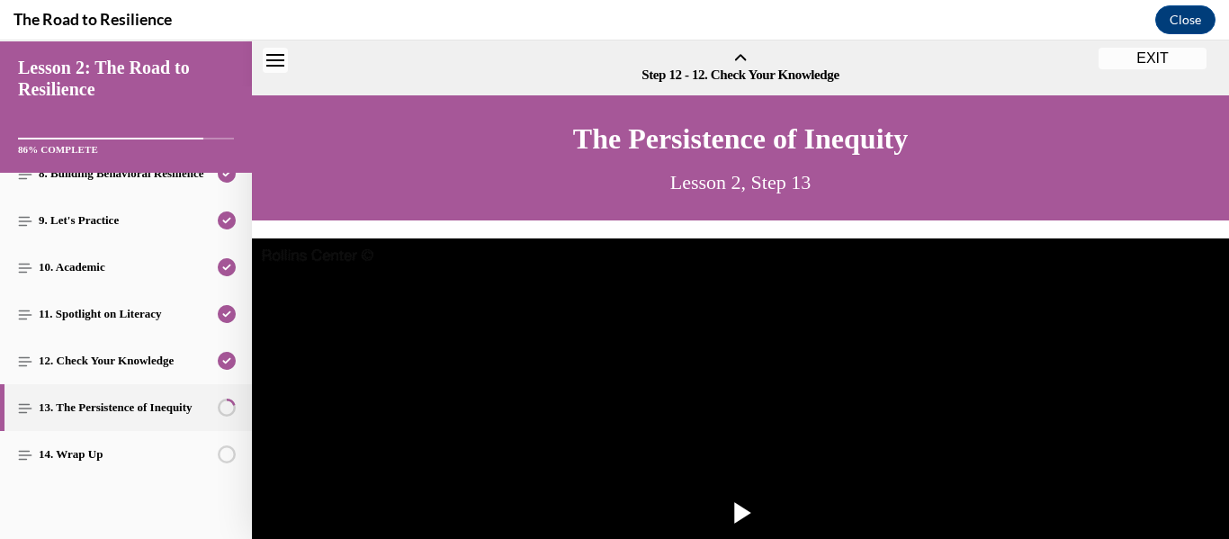
scroll to position [56, 0]
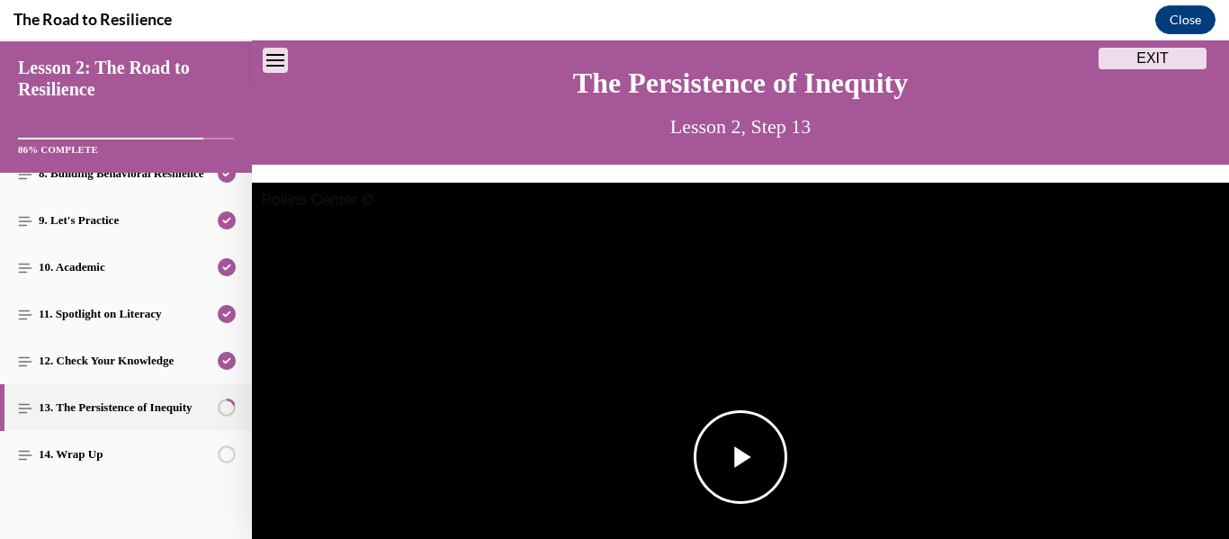
click at [740, 457] on span "Video player" at bounding box center [740, 457] width 0 height 0
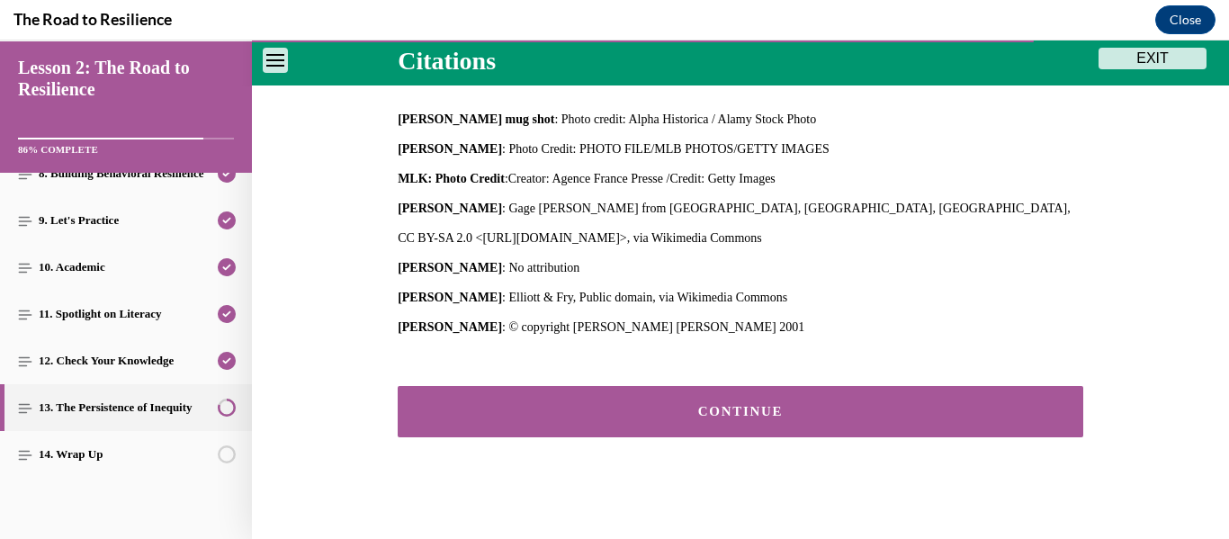
scroll to position [793, 0]
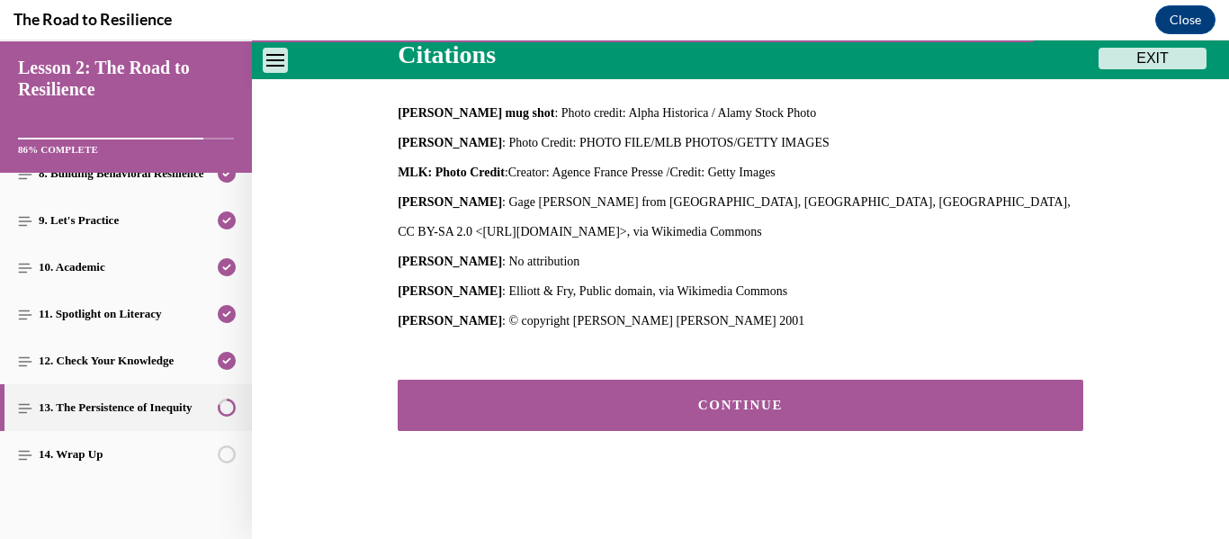
click at [713, 398] on div "CONTINUE" at bounding box center [740, 404] width 630 height 13
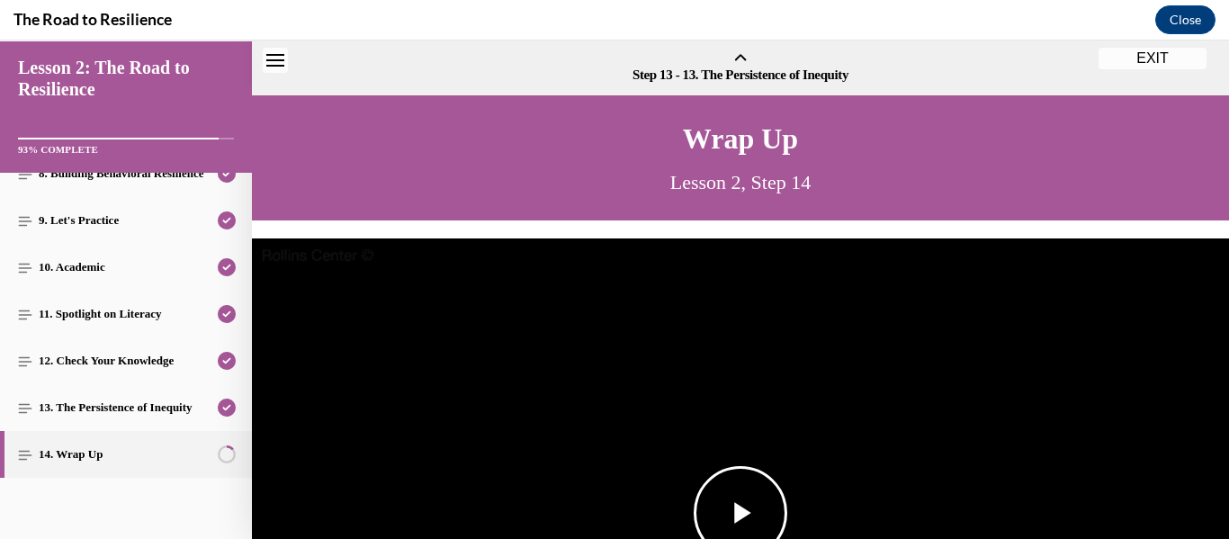
scroll to position [56, 0]
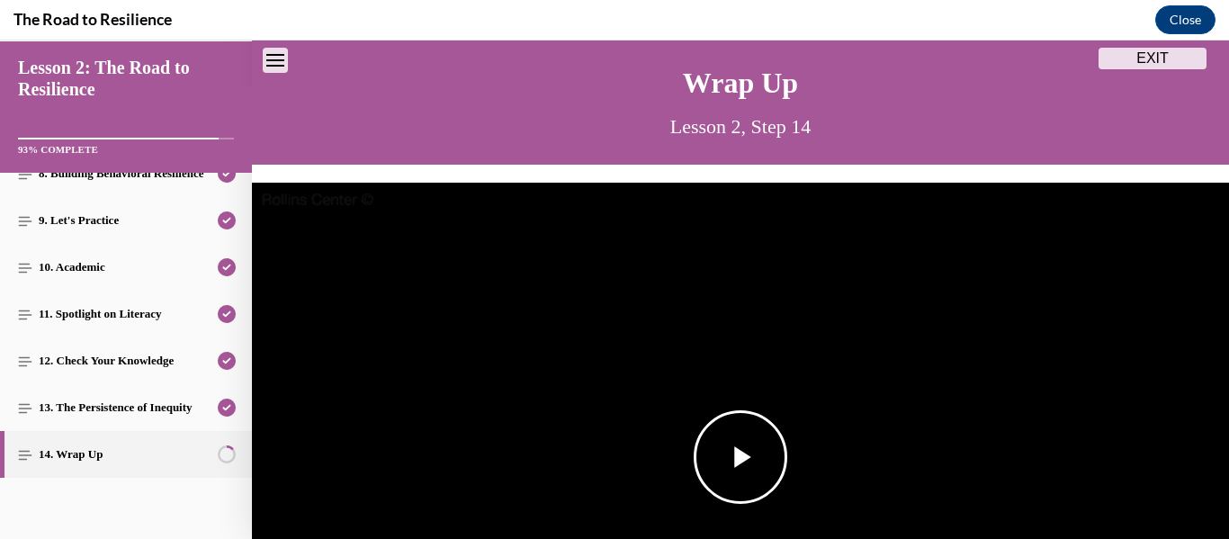
click at [740, 457] on span "Video player" at bounding box center [740, 457] width 0 height 0
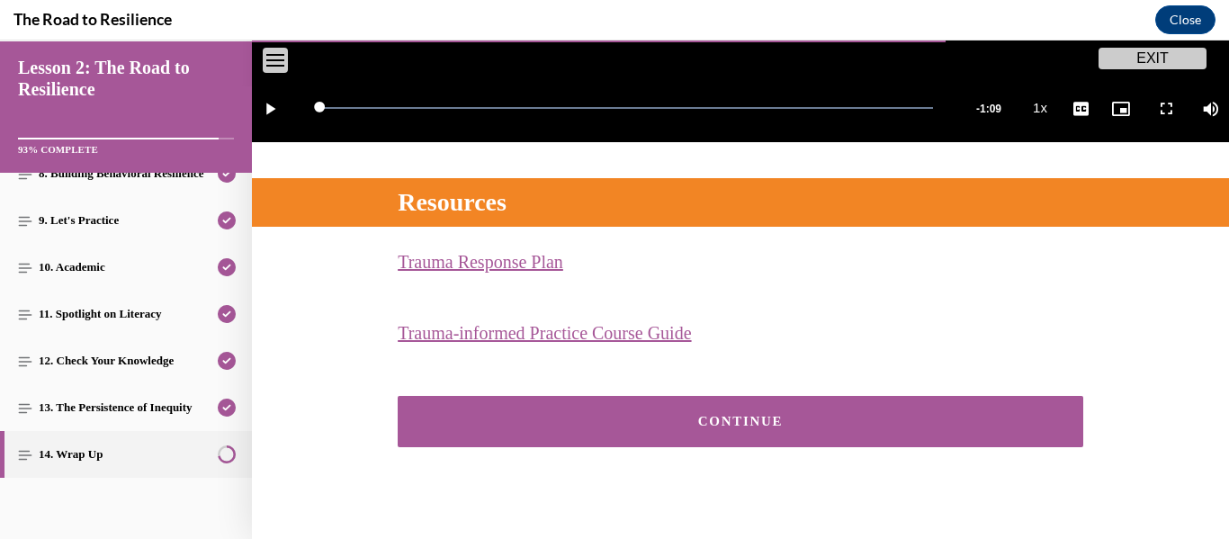
scroll to position [667, 0]
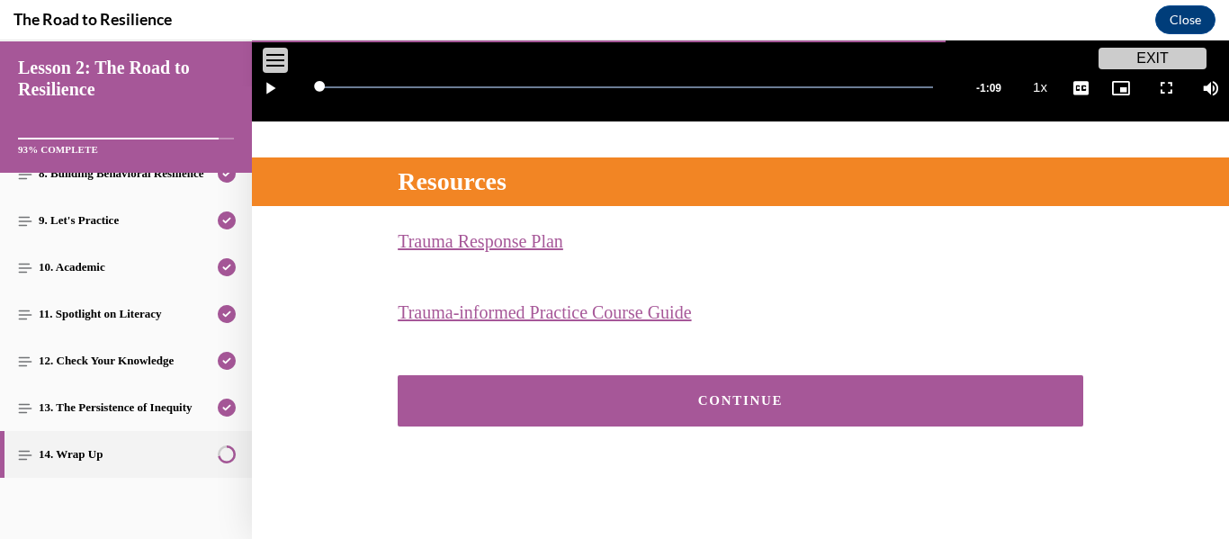
click at [730, 398] on div "CONTINUE" at bounding box center [740, 400] width 630 height 13
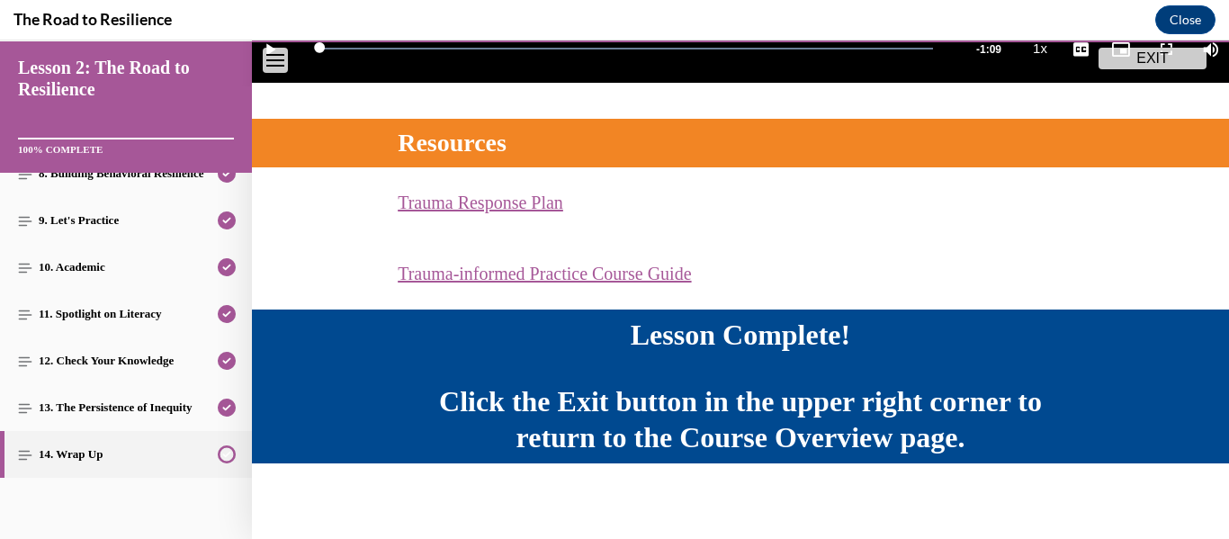
scroll to position [714, 0]
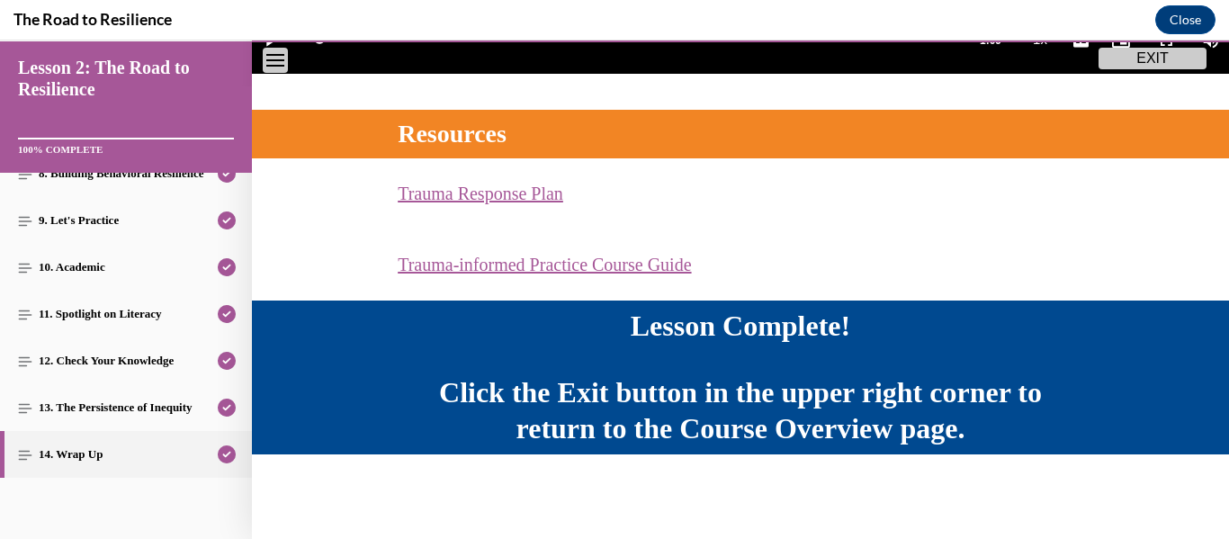
click at [1151, 51] on button "EXIT" at bounding box center [1152, 59] width 108 height 22
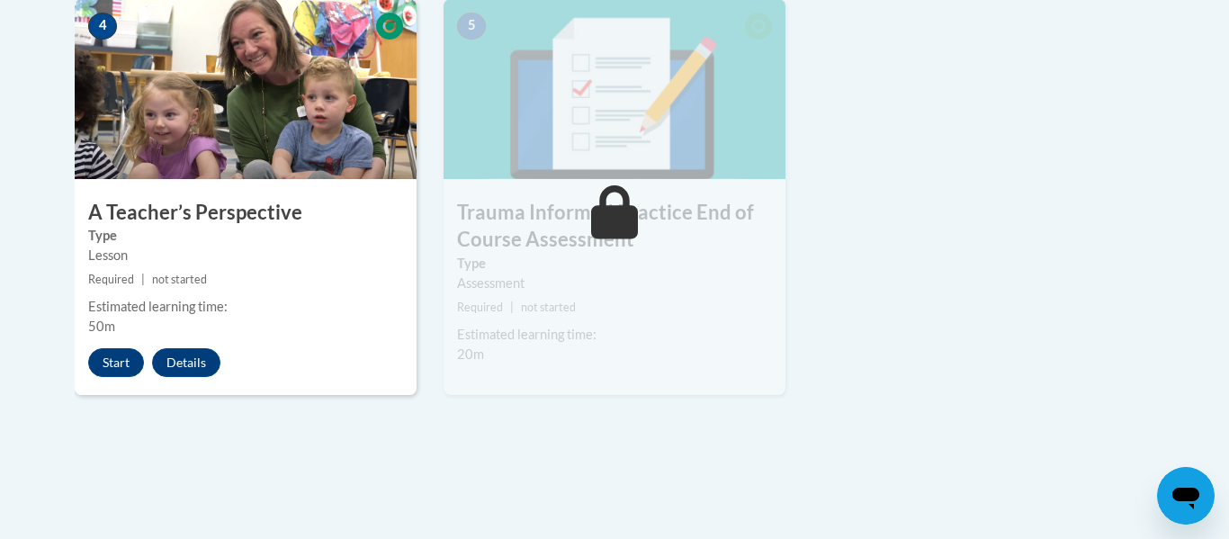
scroll to position [1132, 0]
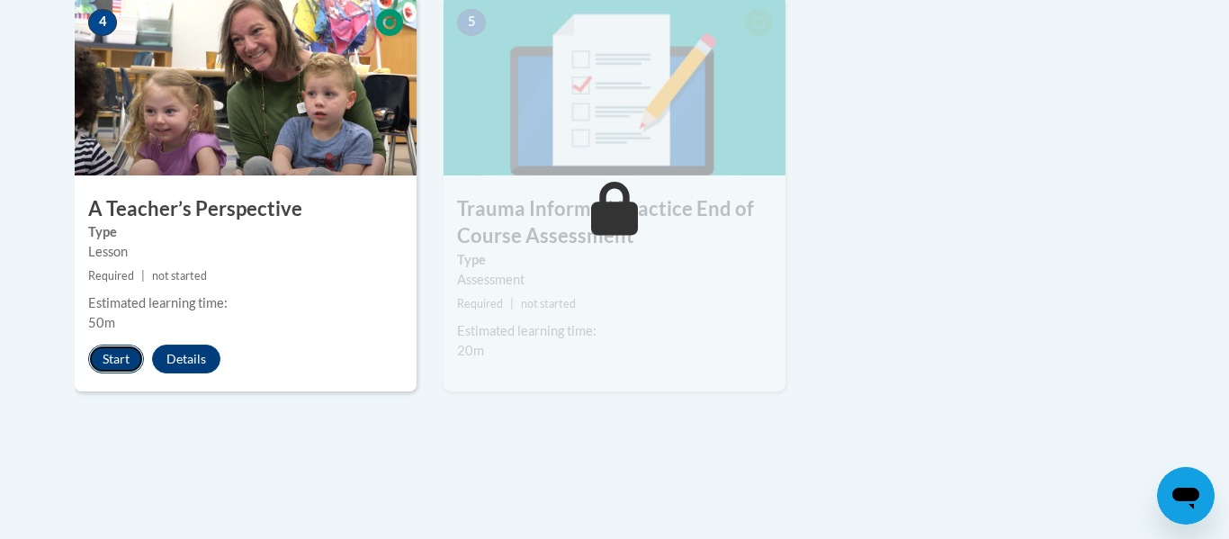
click at [106, 354] on button "Start" at bounding box center [116, 359] width 56 height 29
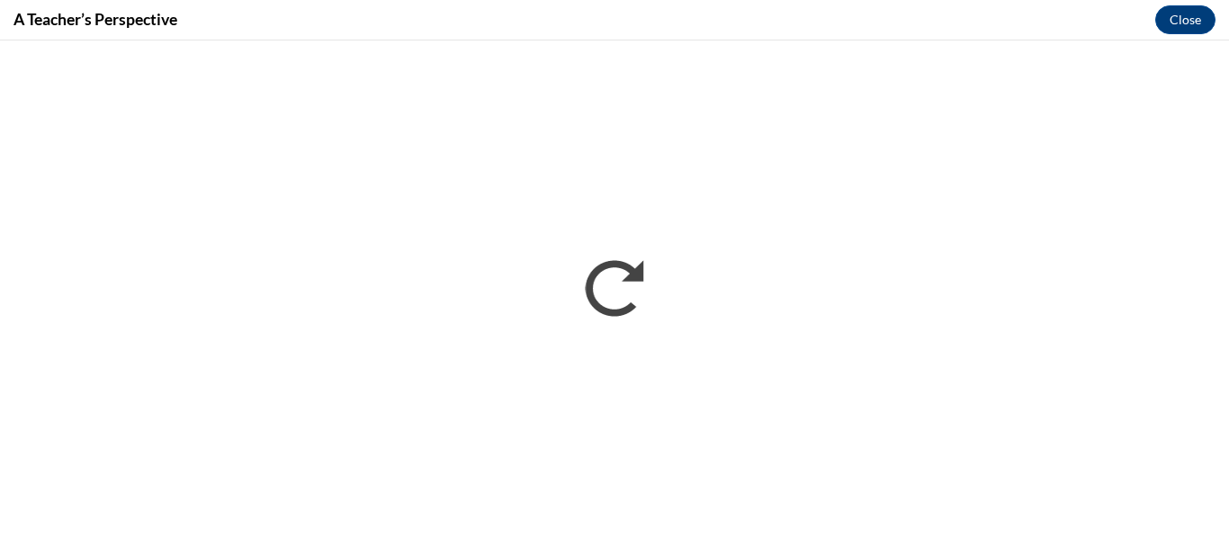
scroll to position [0, 0]
